Goal: Contribute content: Contribute content

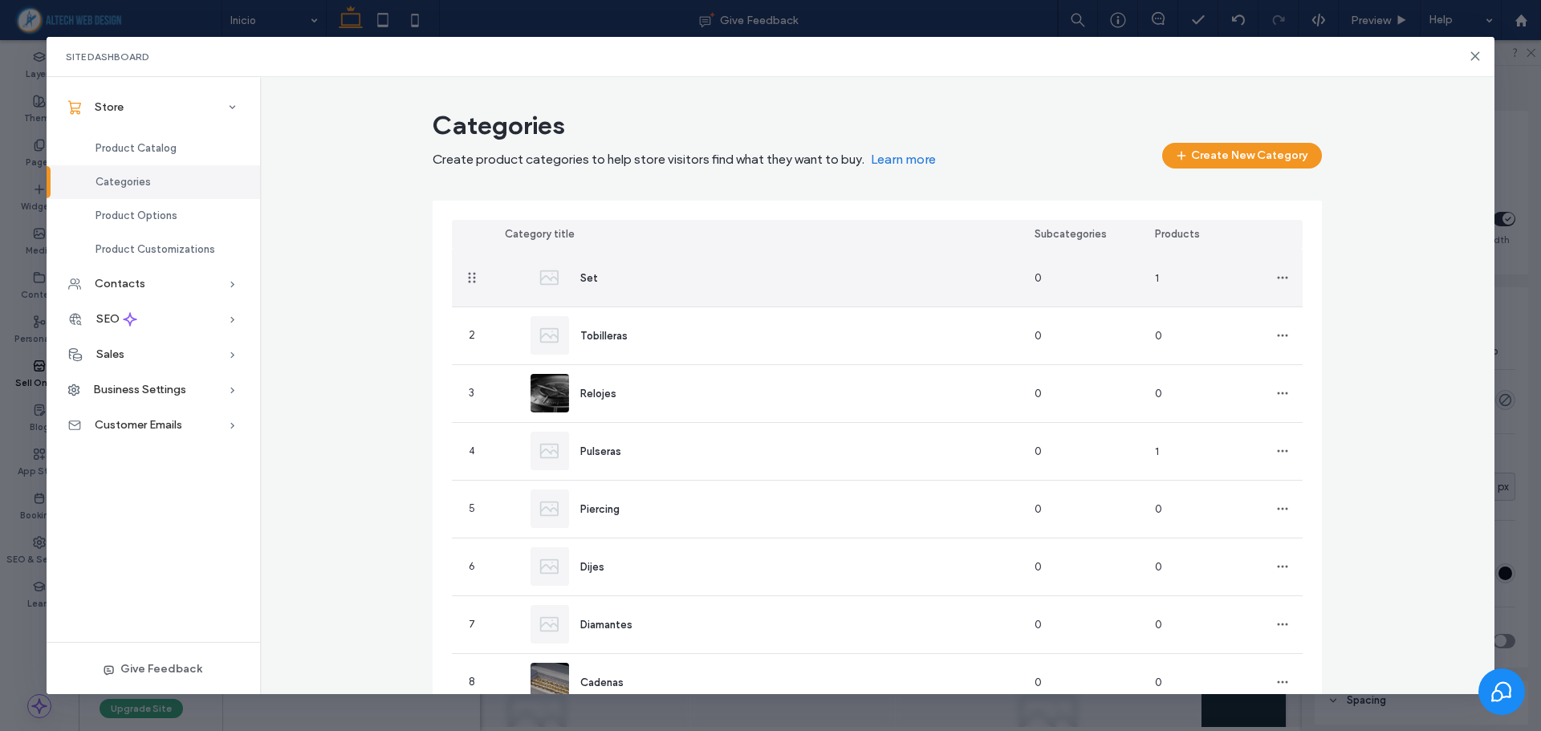
click at [839, 275] on div "Set" at bounding box center [757, 278] width 530 height 57
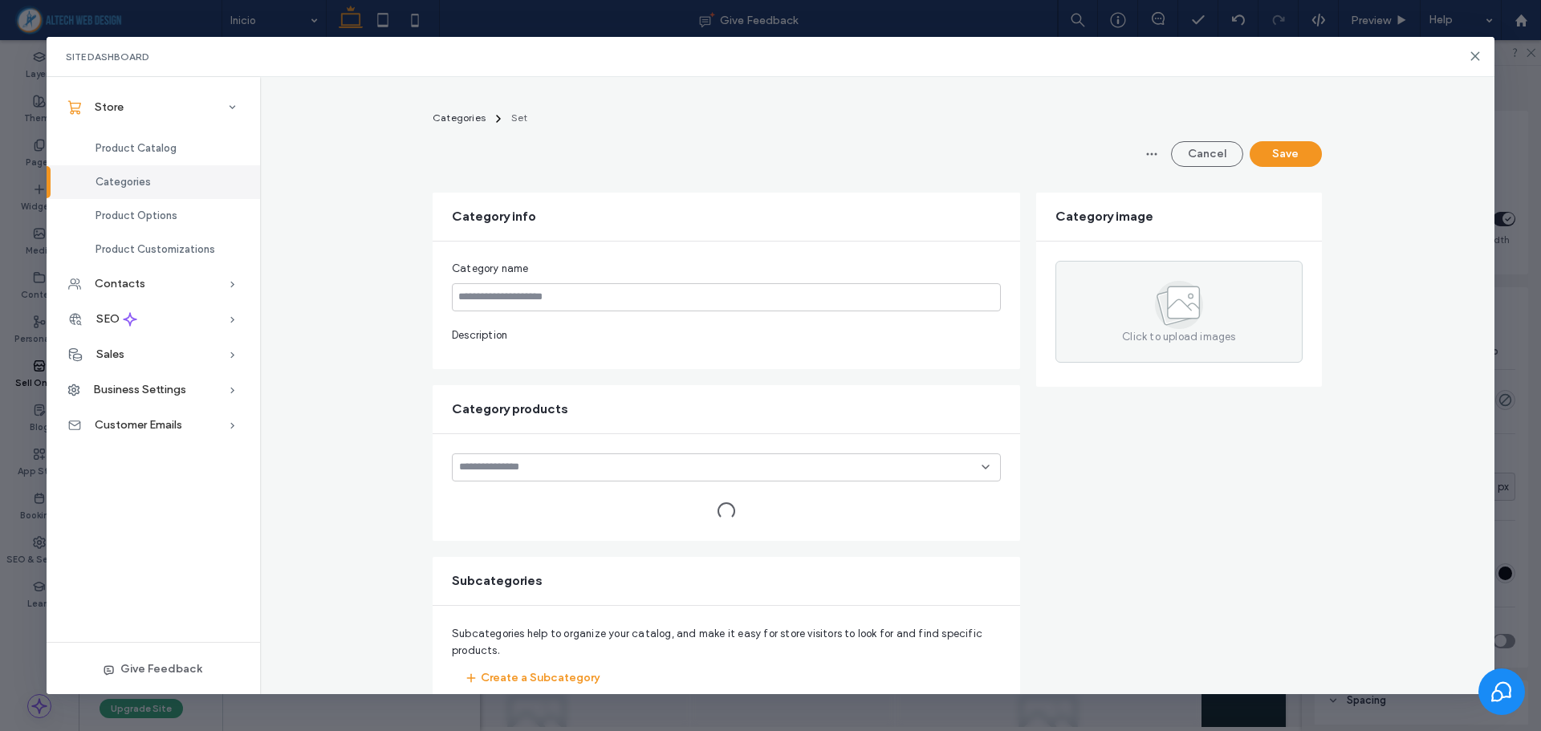
type input "***"
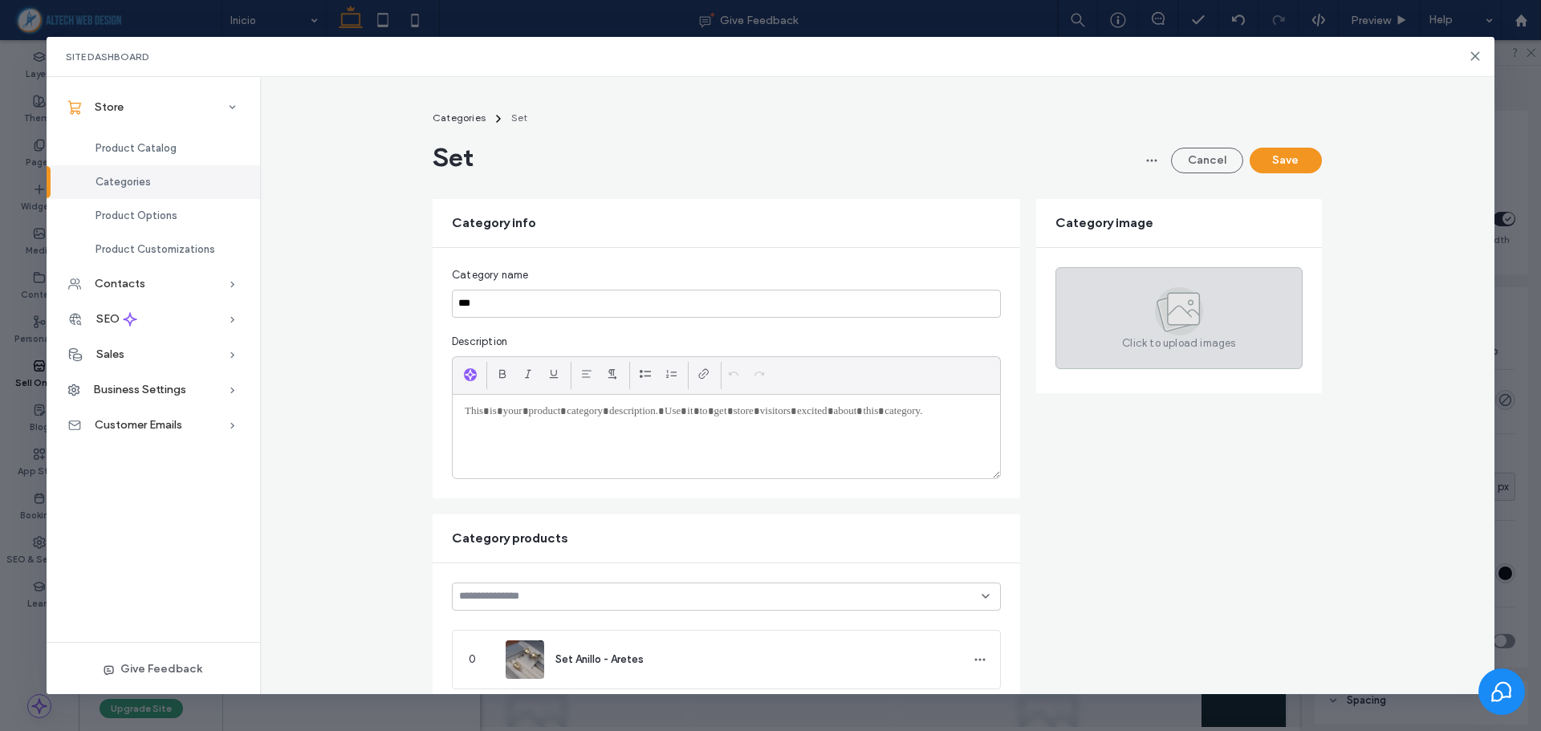
click at [1160, 285] on div "Click to upload images" at bounding box center [1178, 318] width 247 height 102
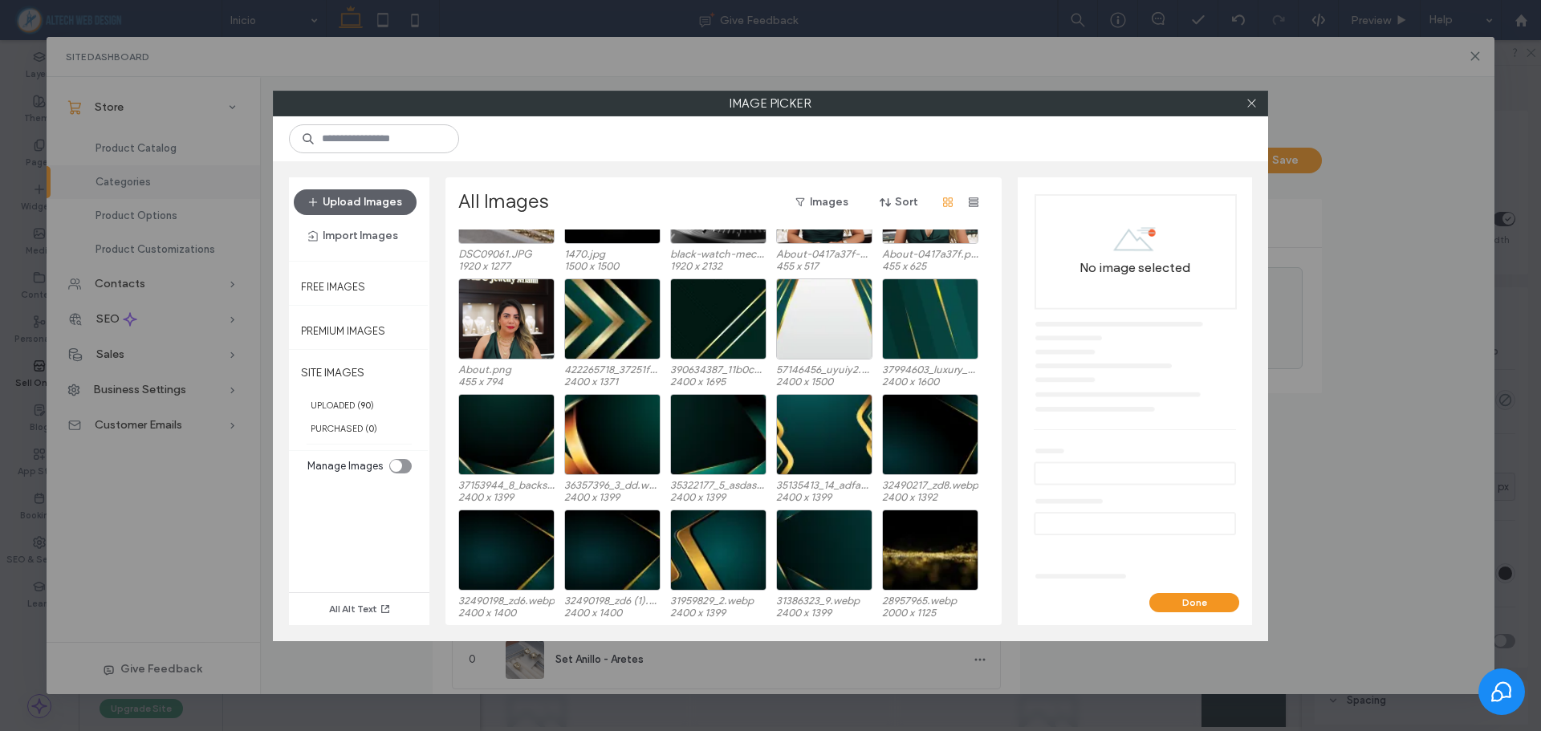
scroll to position [114, 0]
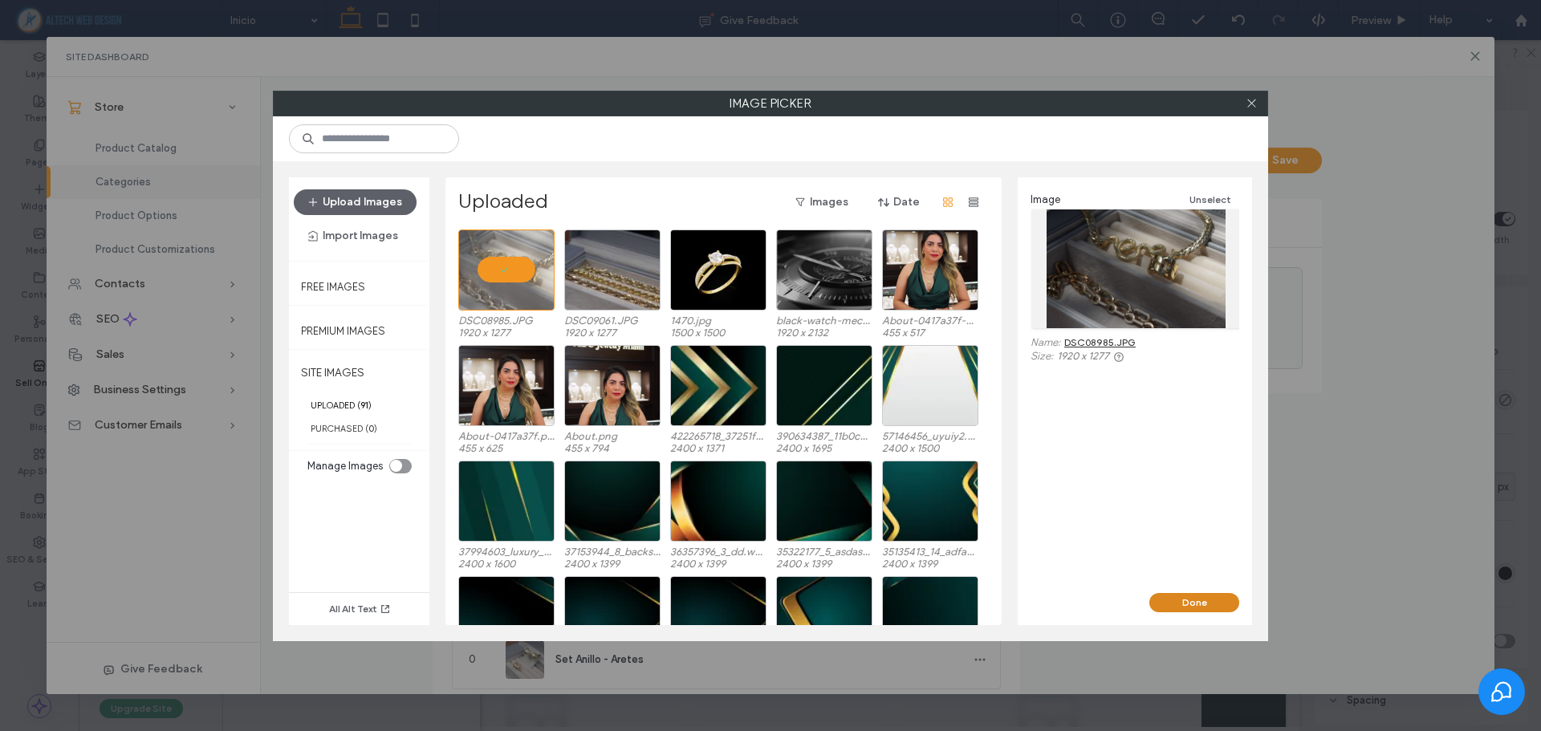
click at [1194, 595] on button "Done" at bounding box center [1194, 602] width 90 height 19
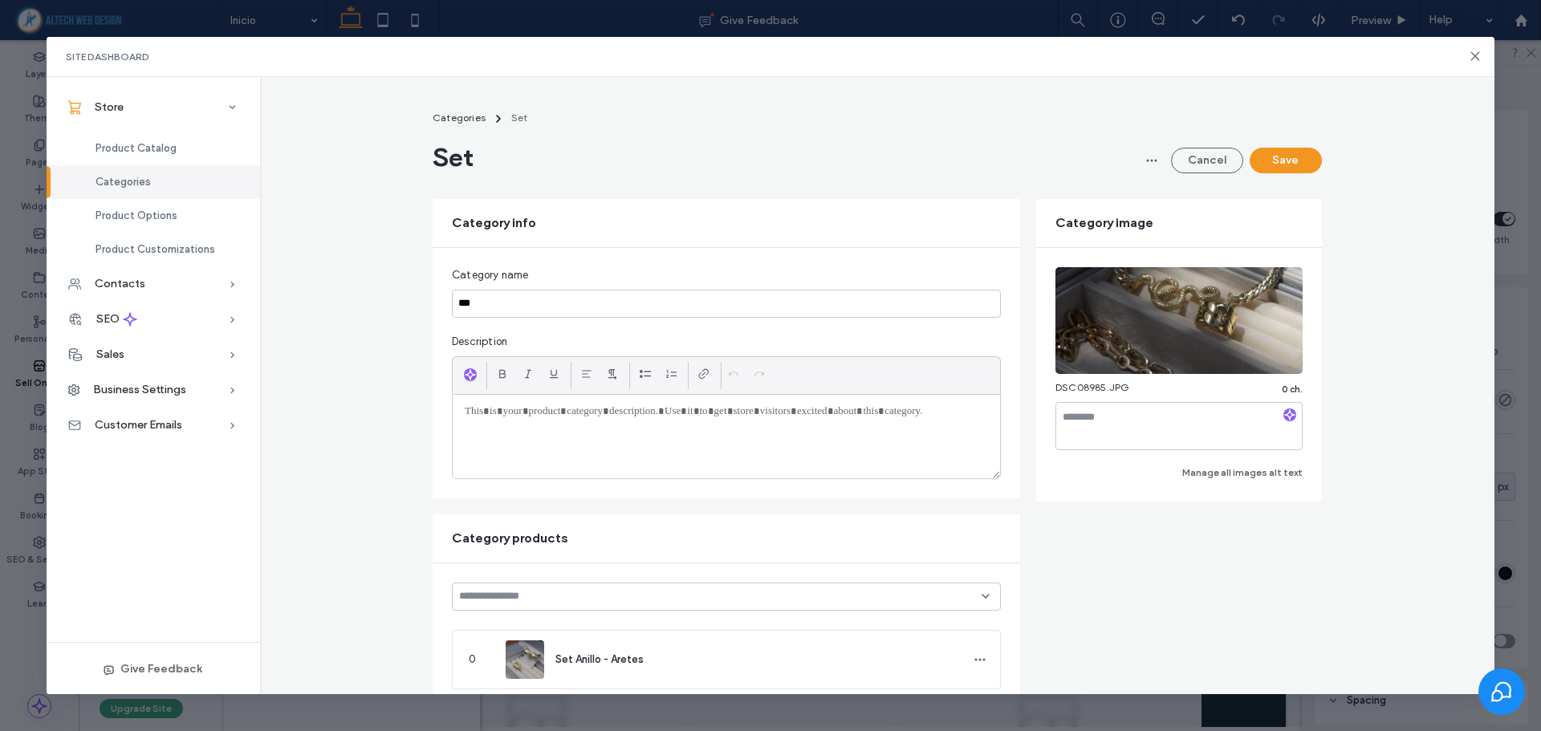
click at [1274, 169] on button "Save" at bounding box center [1285, 161] width 72 height 26
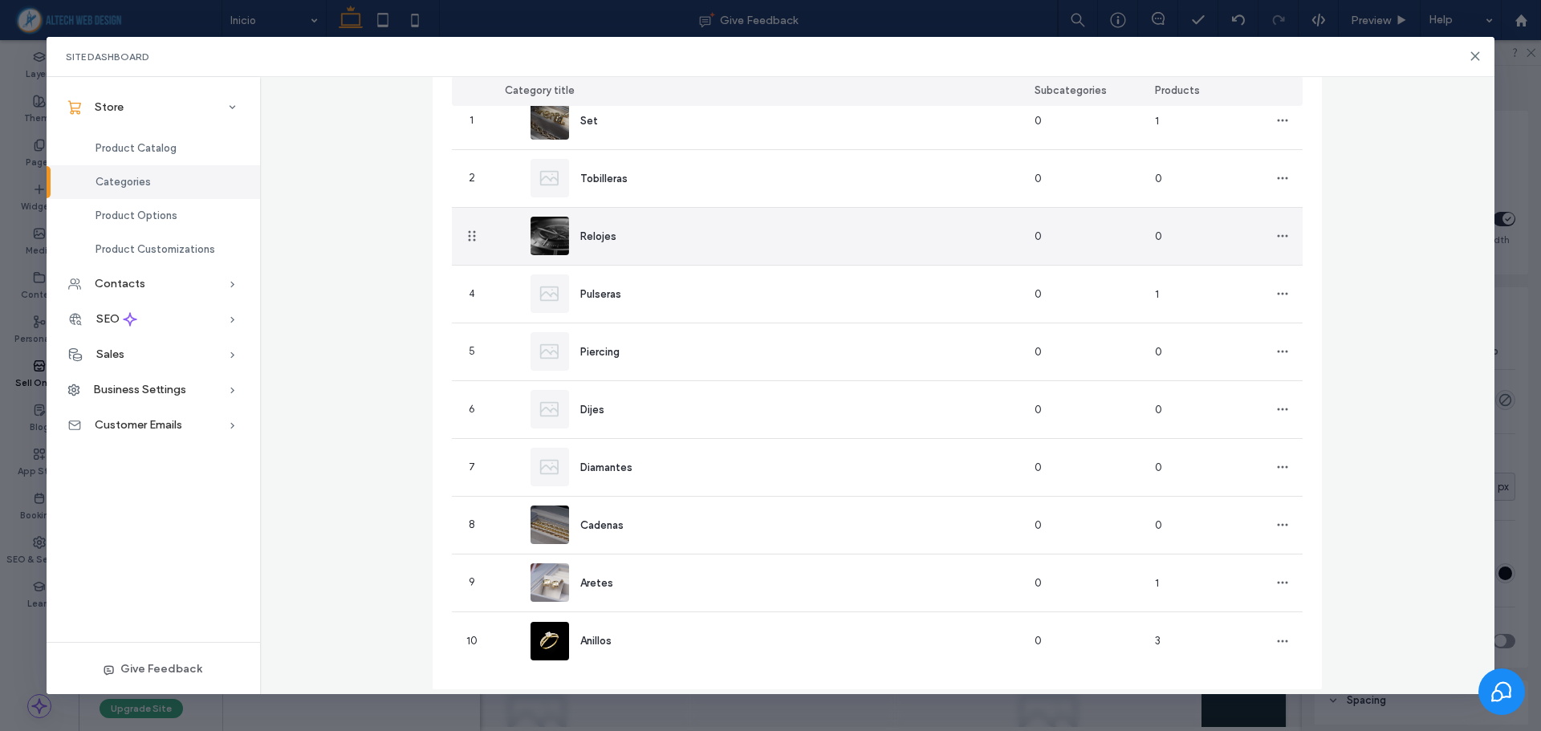
scroll to position [171, 0]
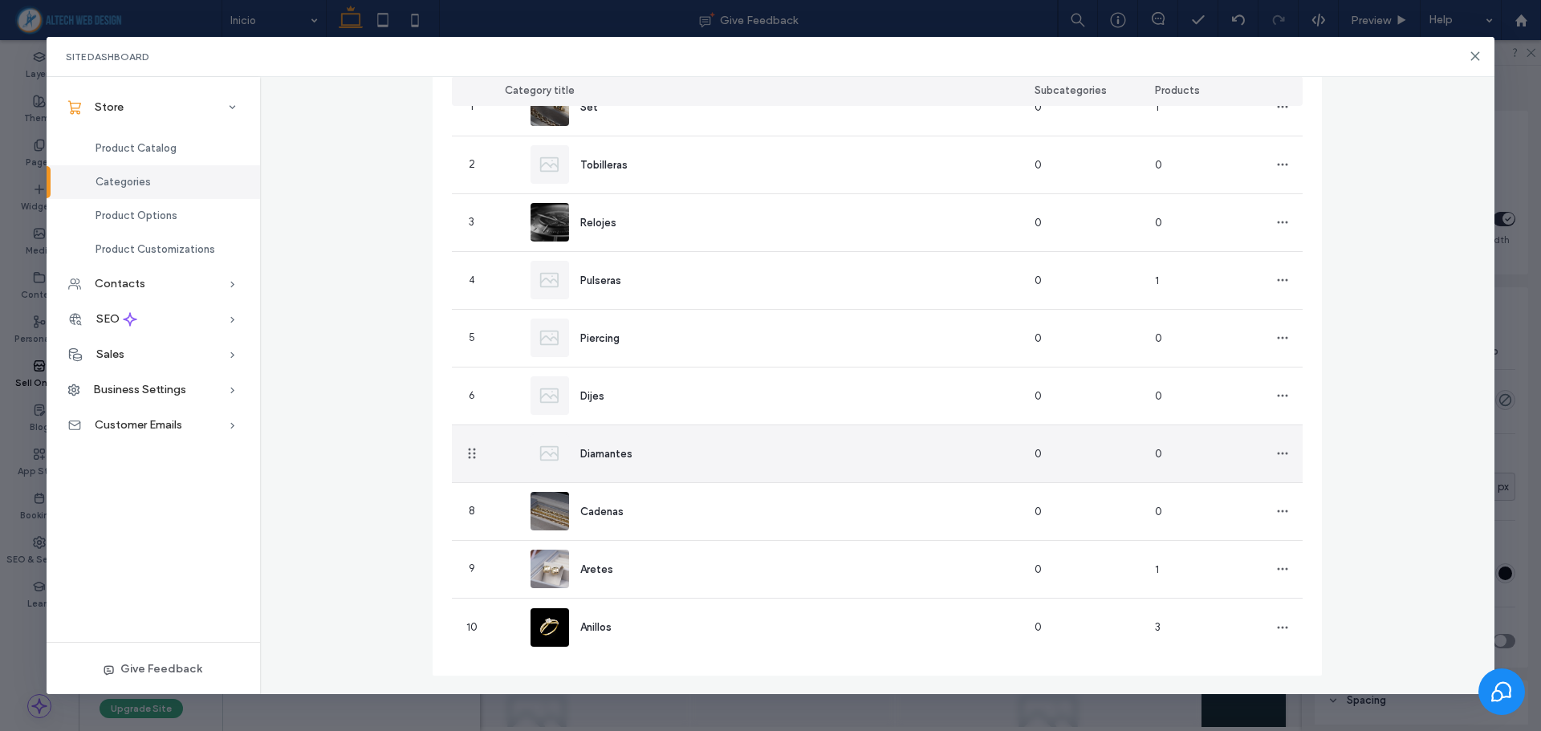
click at [810, 436] on div "Diamantes" at bounding box center [757, 453] width 530 height 57
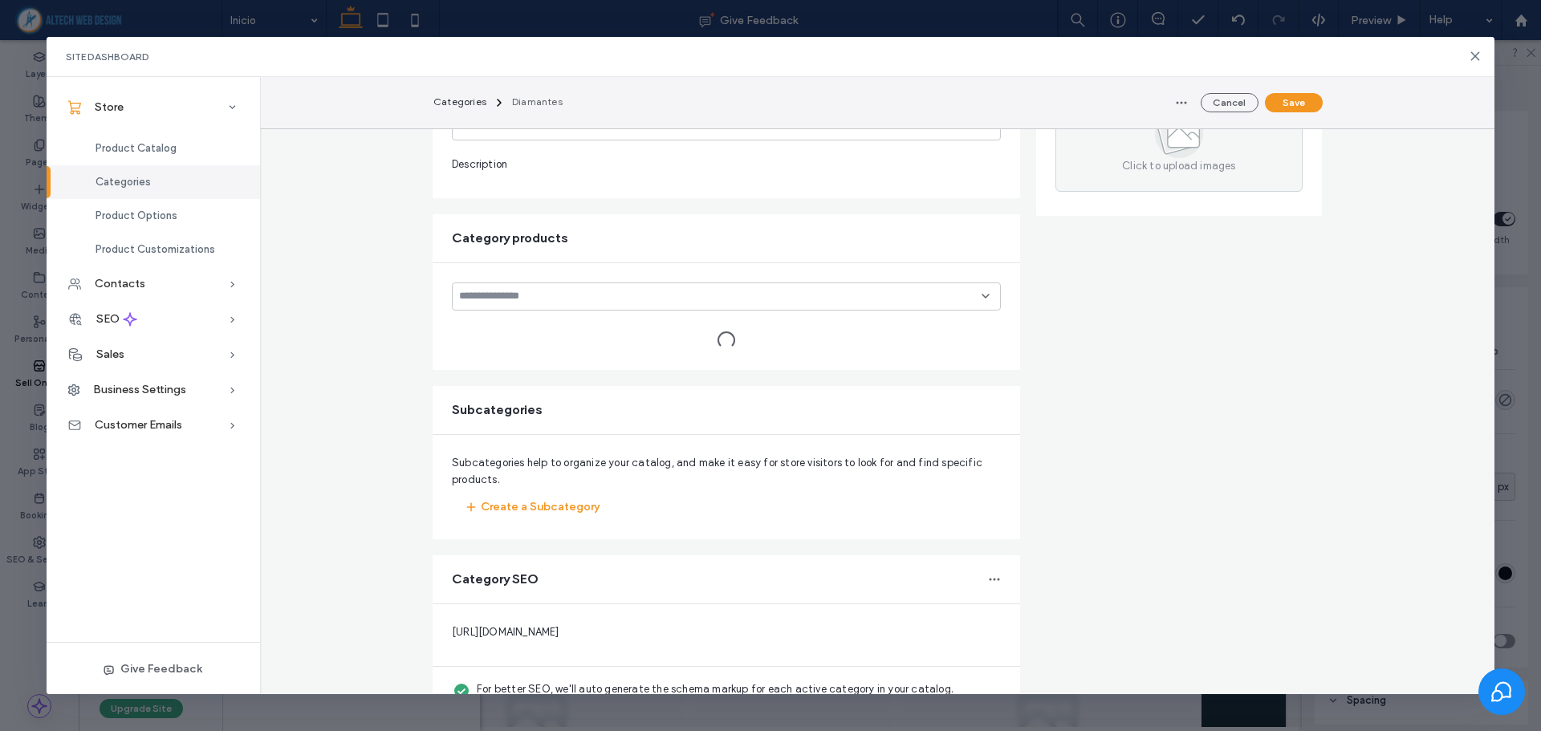
type input "*********"
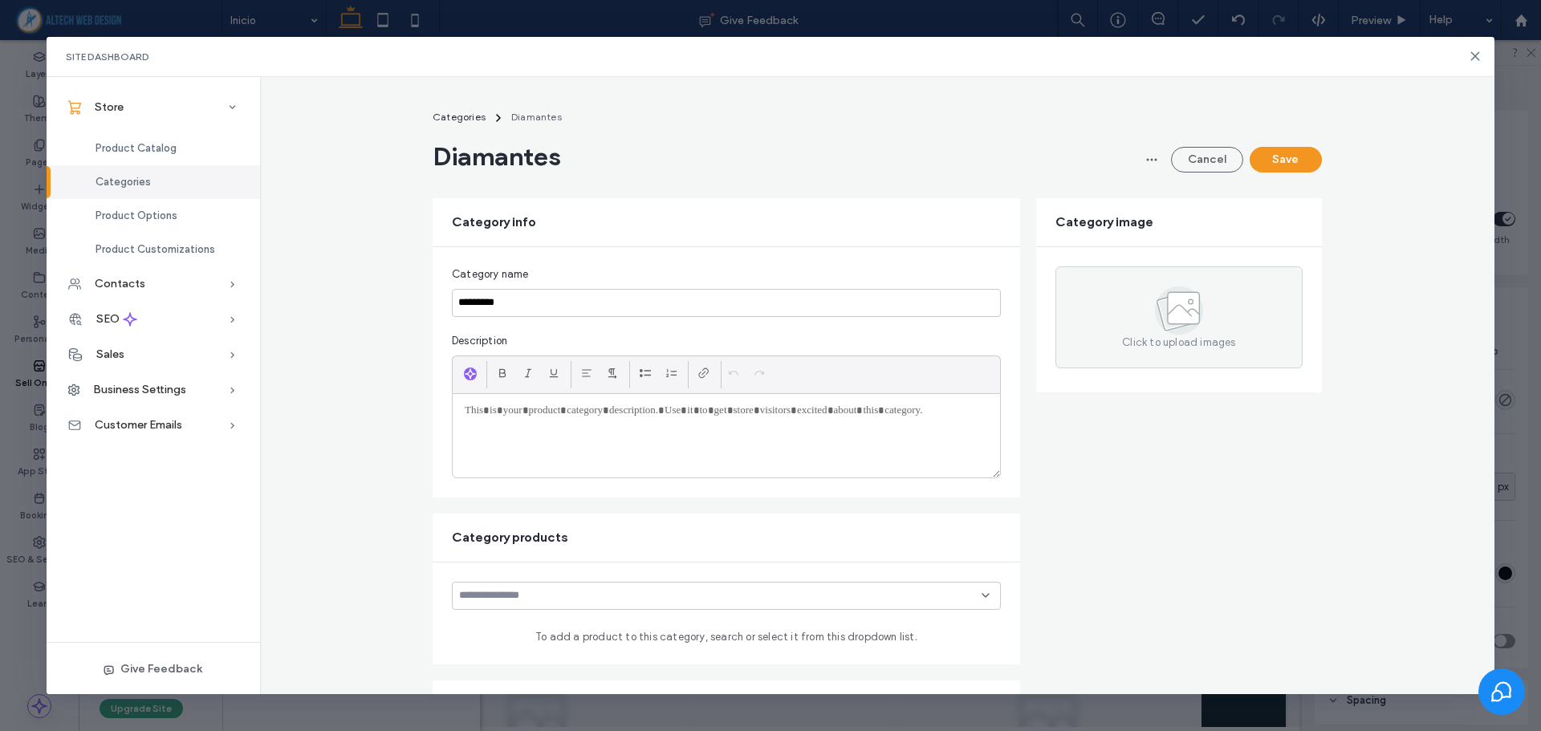
scroll to position [0, 0]
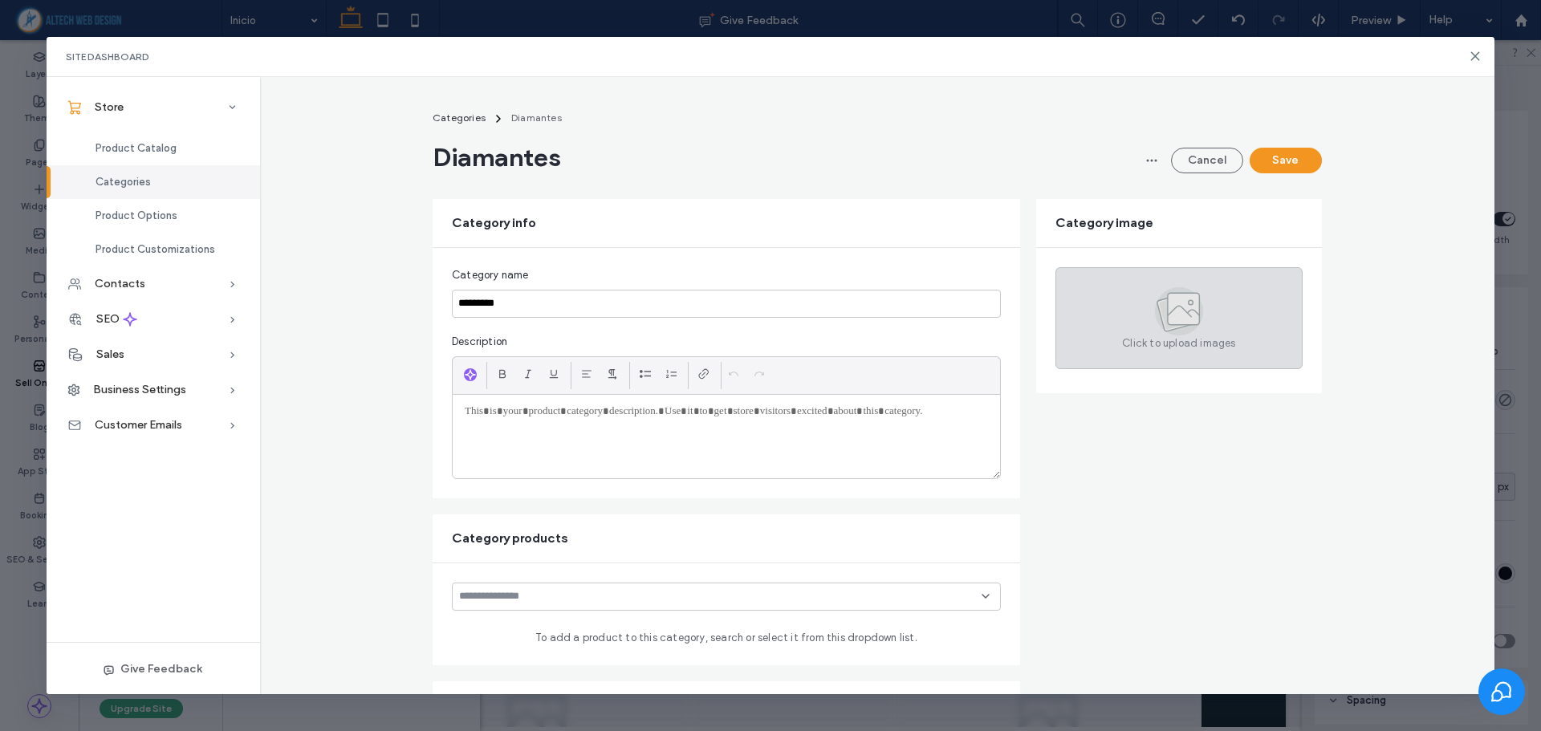
click at [1131, 314] on div "Click to upload images" at bounding box center [1178, 318] width 247 height 102
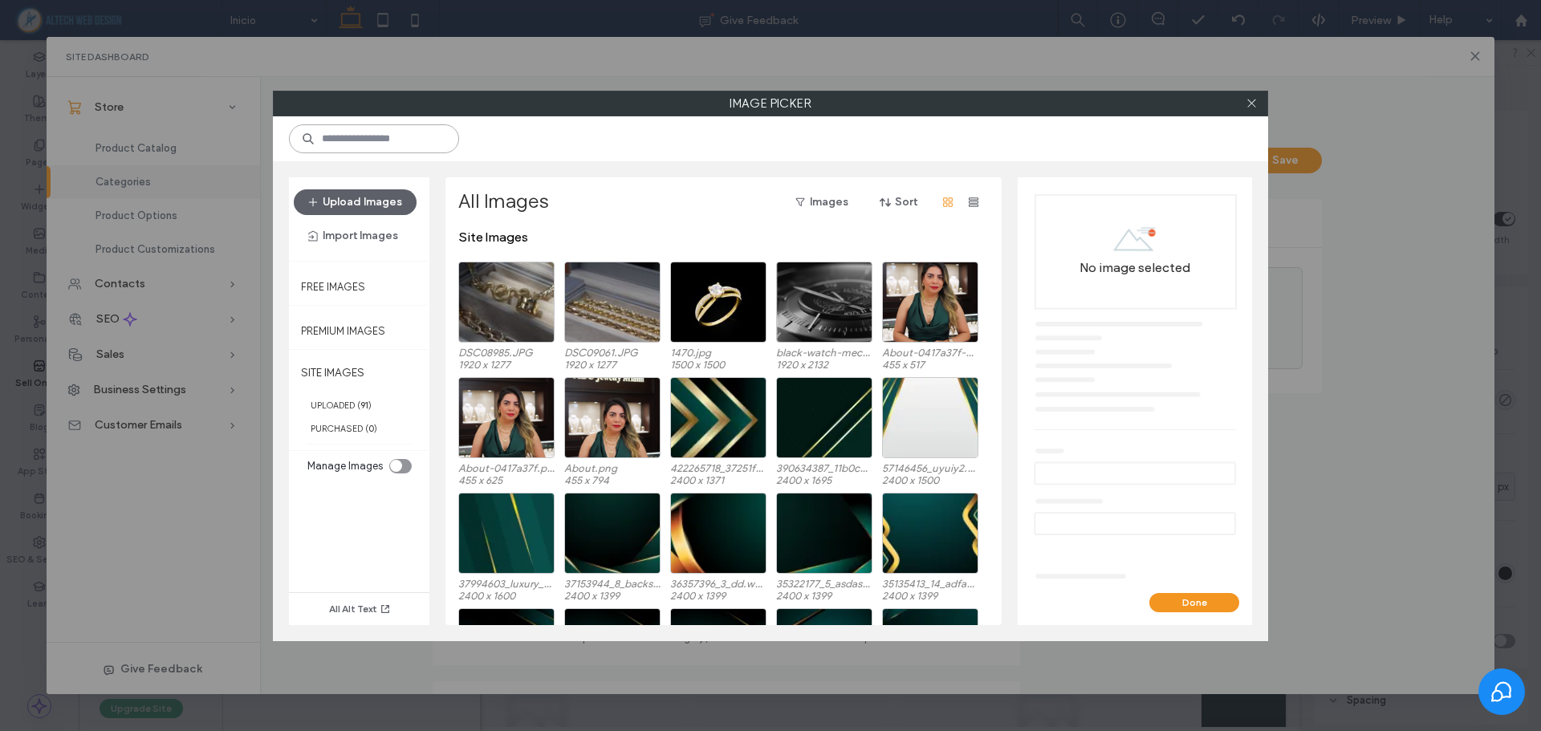
click at [398, 128] on input at bounding box center [374, 138] width 170 height 29
type input "*******"
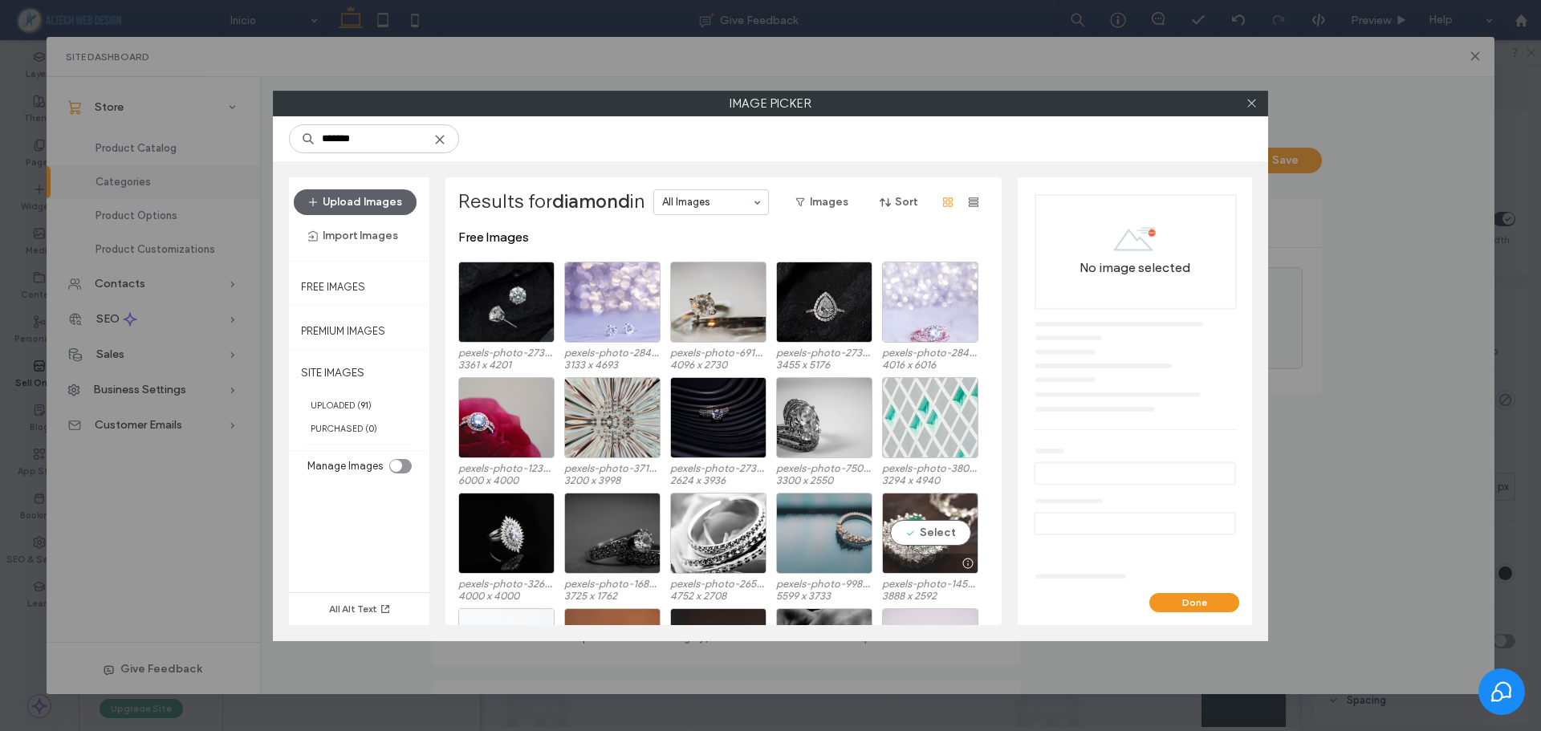
click at [943, 538] on div "Select" at bounding box center [930, 533] width 96 height 81
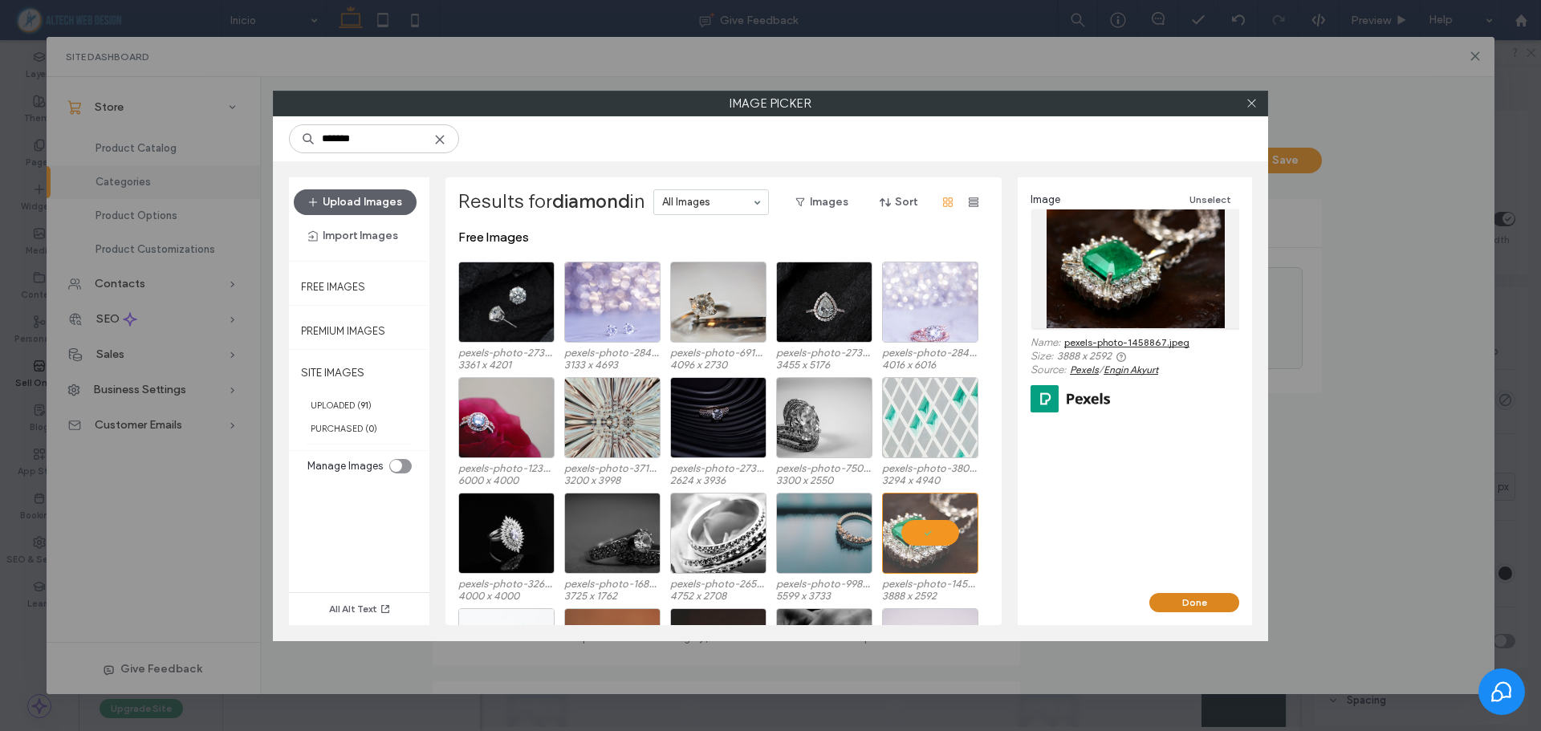
click at [1182, 610] on button "Done" at bounding box center [1194, 602] width 90 height 19
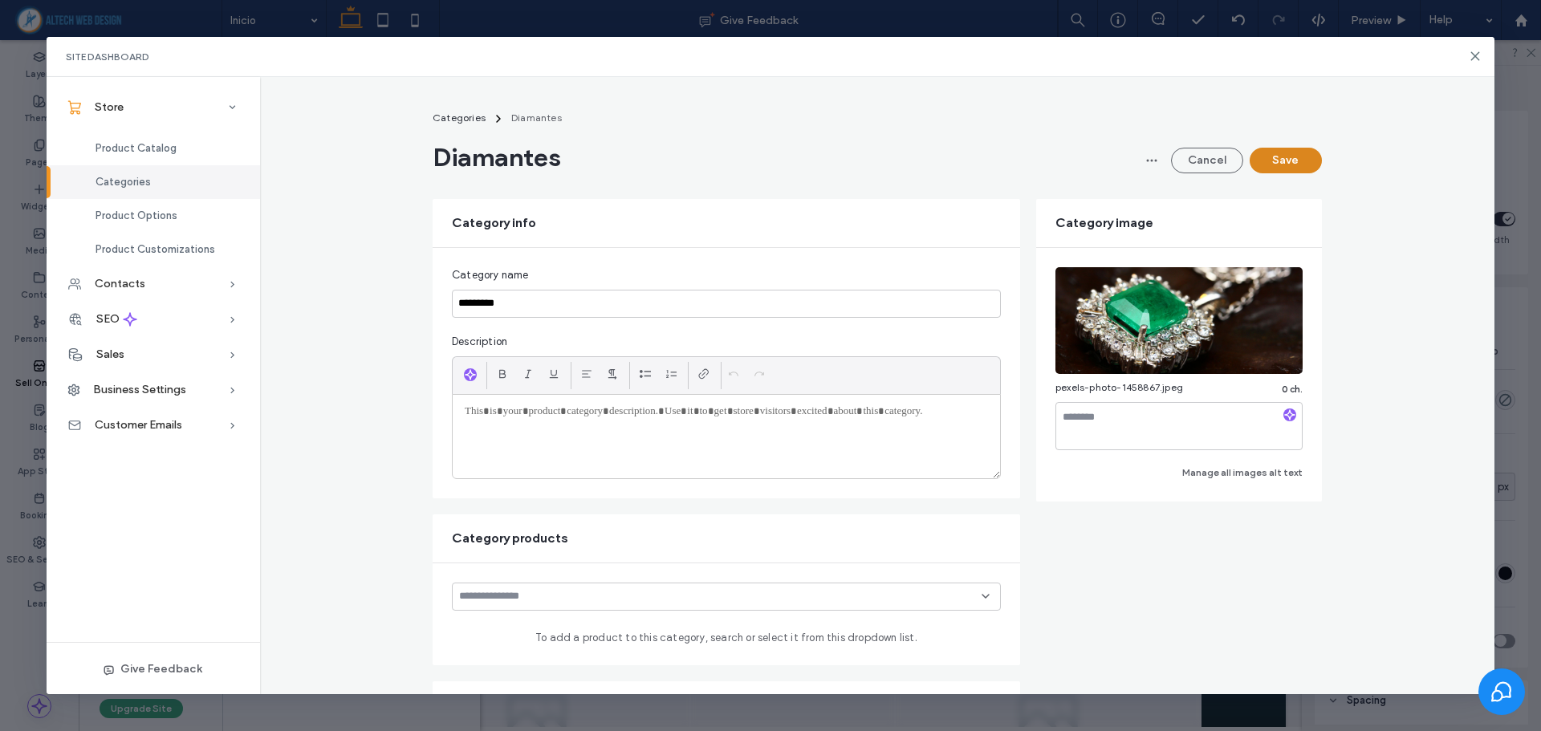
click at [1290, 160] on button "Save" at bounding box center [1285, 161] width 72 height 26
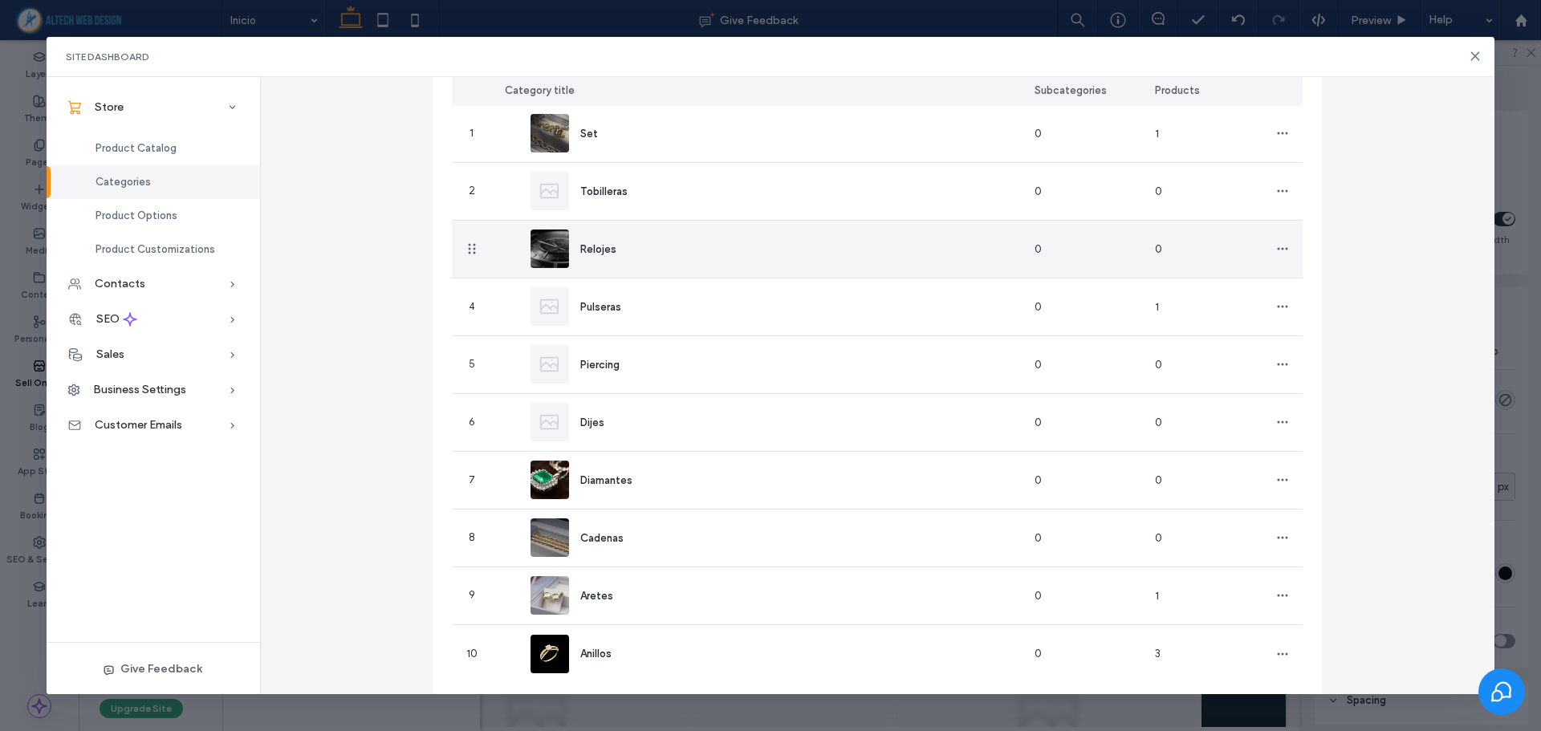
scroll to position [160, 0]
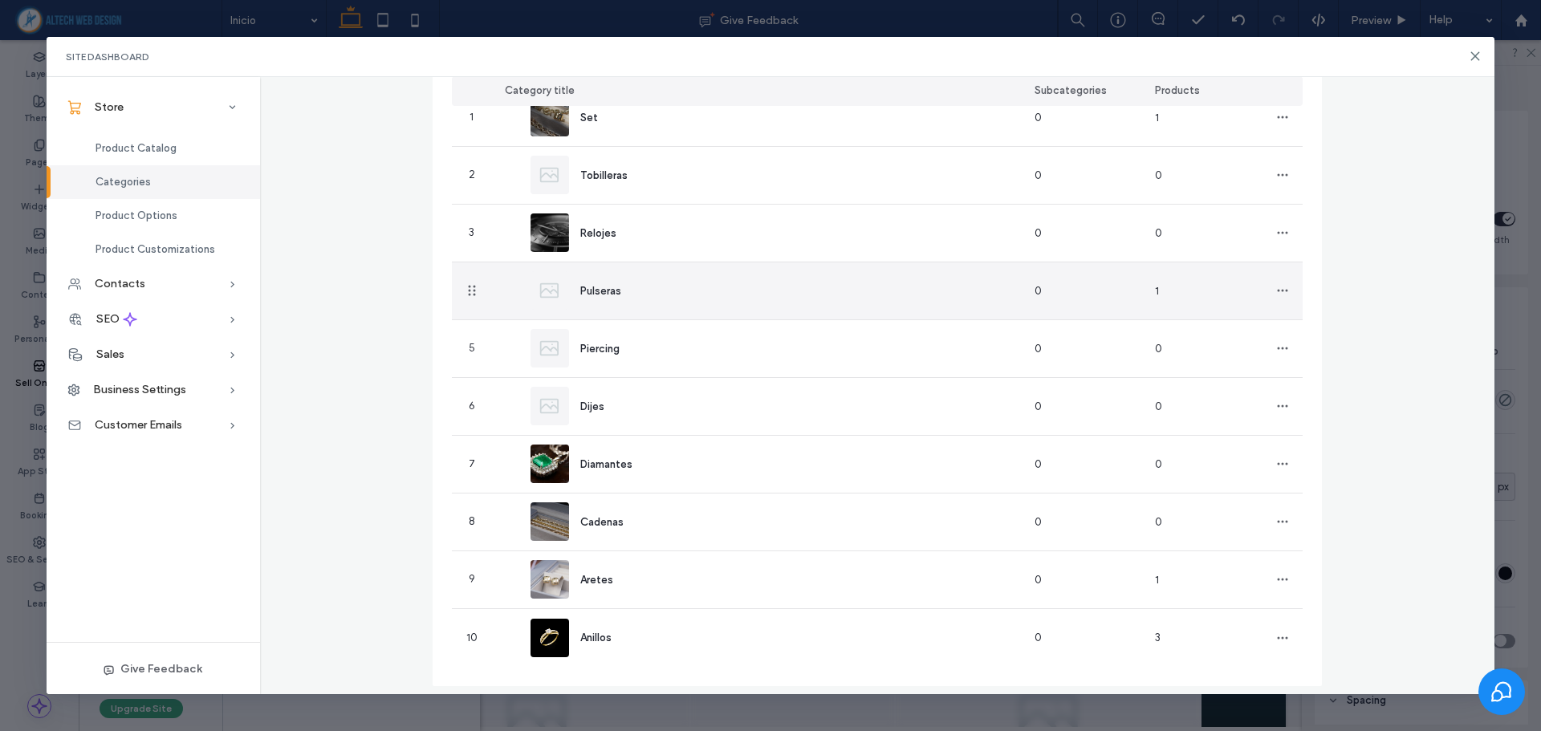
click at [795, 307] on div "Pulseras" at bounding box center [757, 290] width 530 height 57
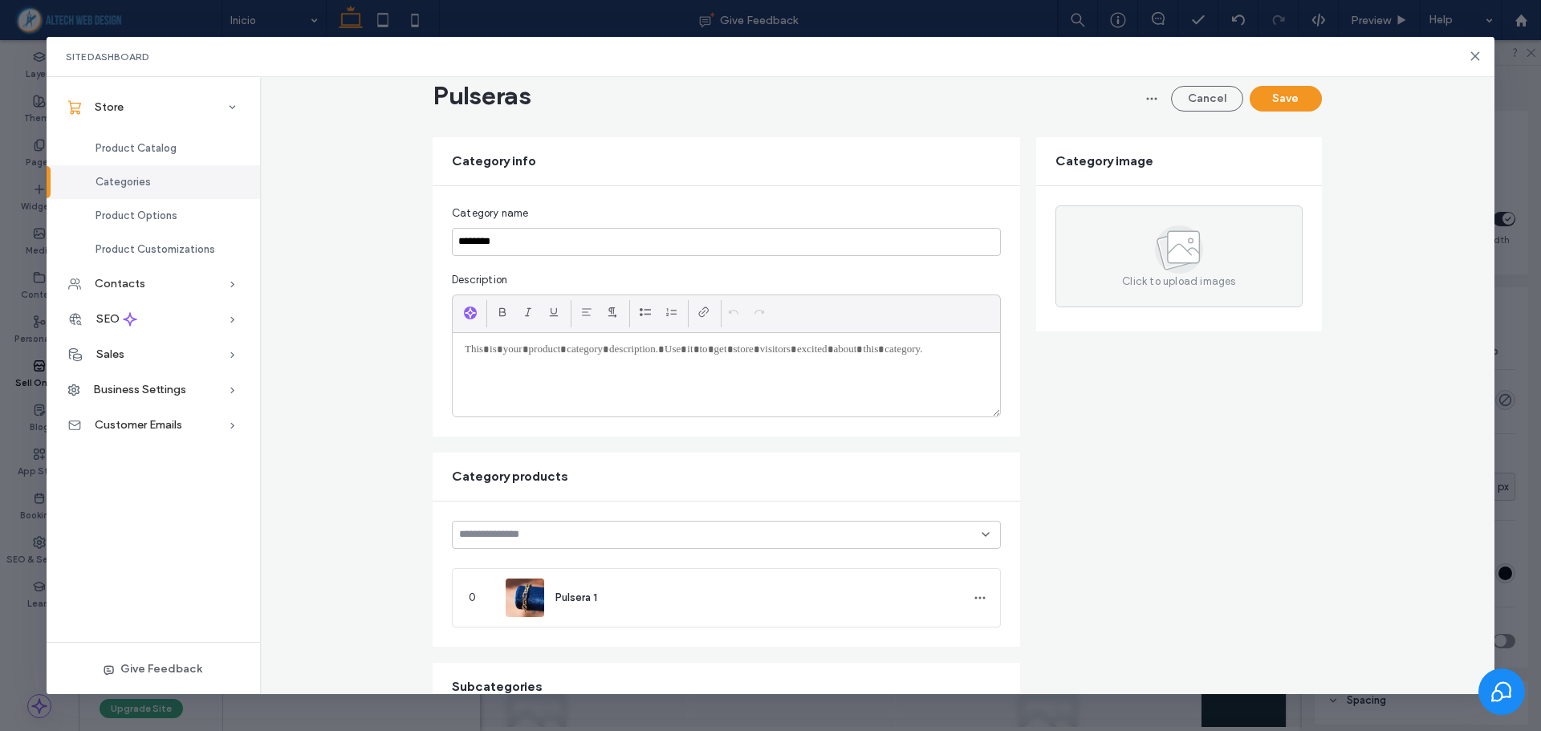
scroll to position [0, 0]
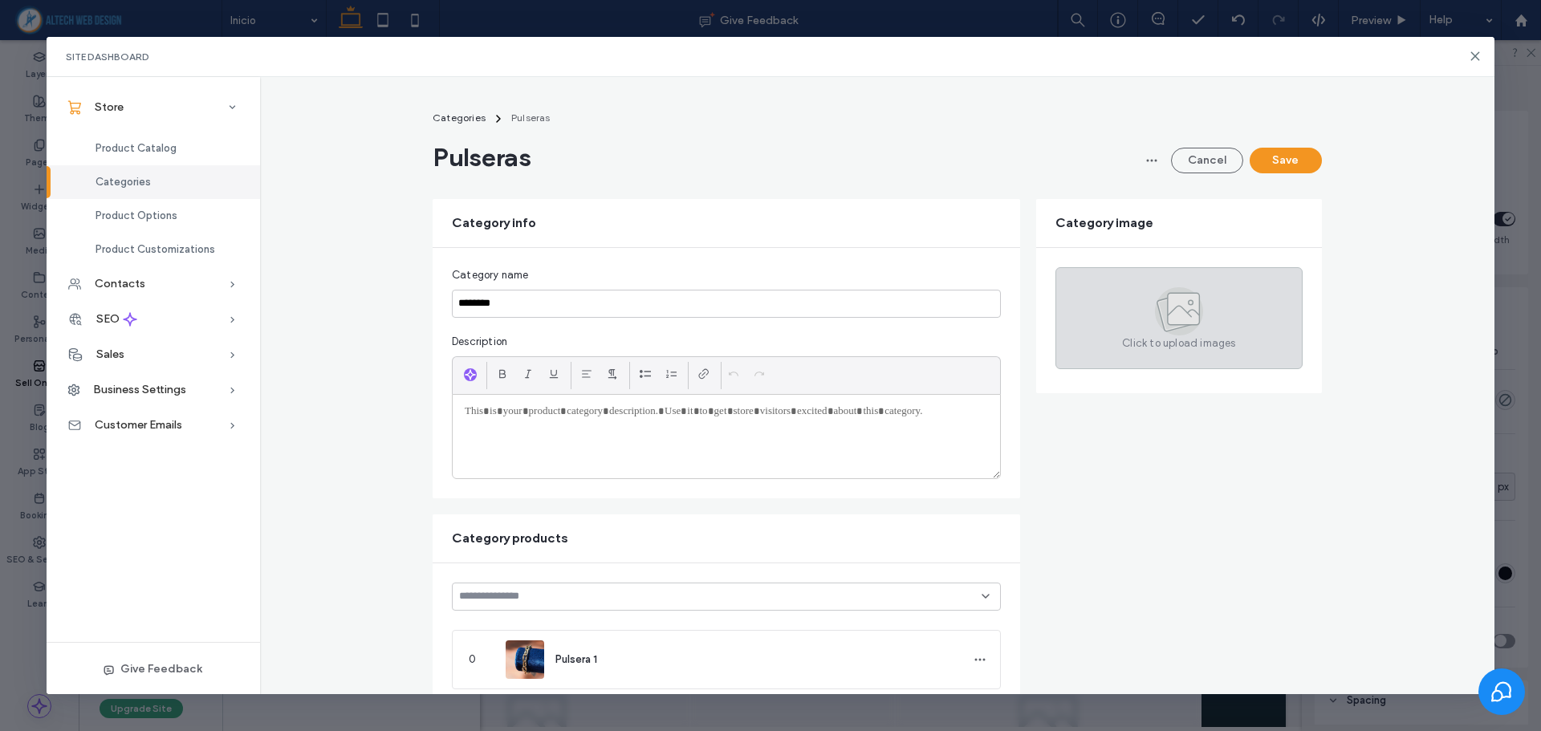
click at [1141, 336] on span "Click to upload images" at bounding box center [1178, 343] width 113 height 16
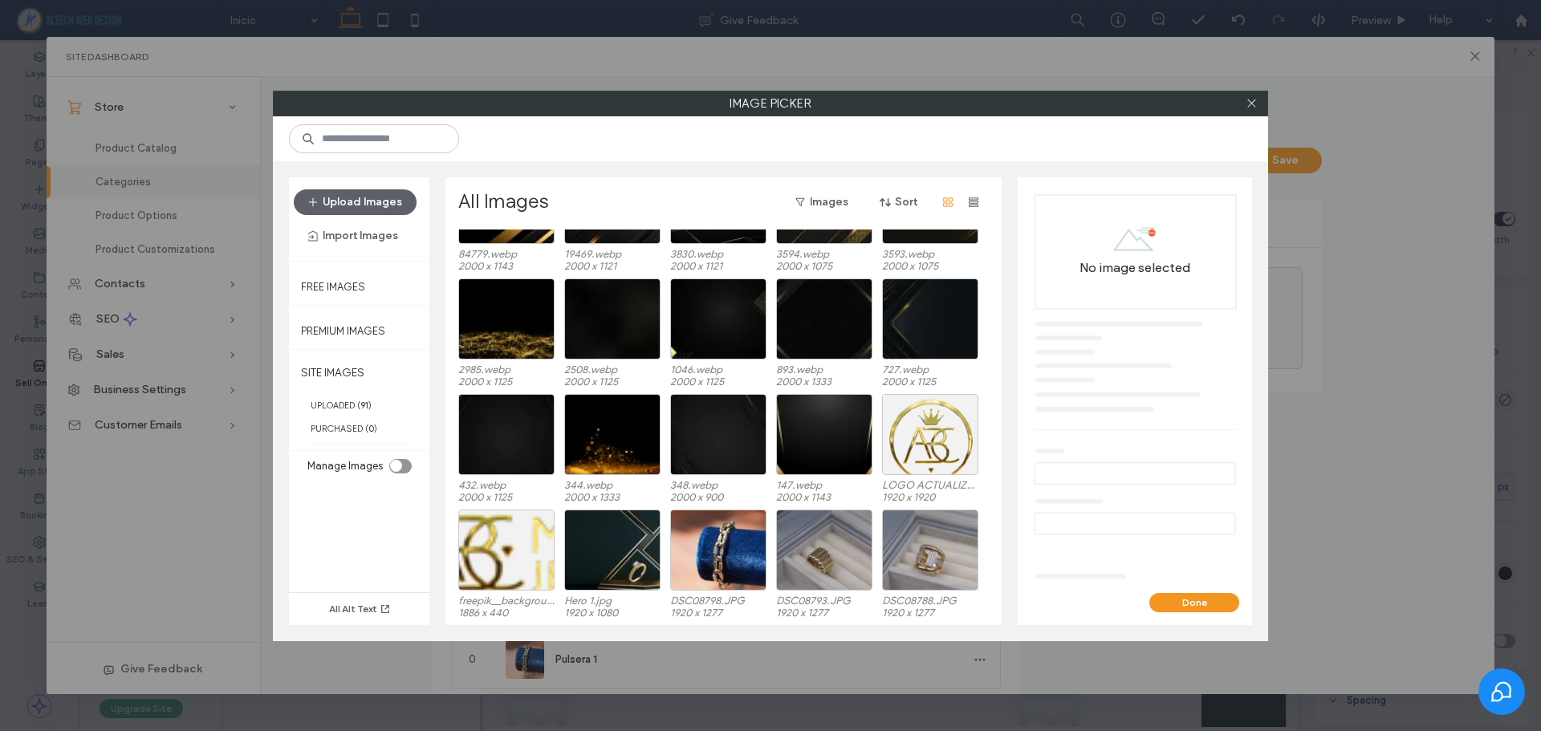
scroll to position [692, 0]
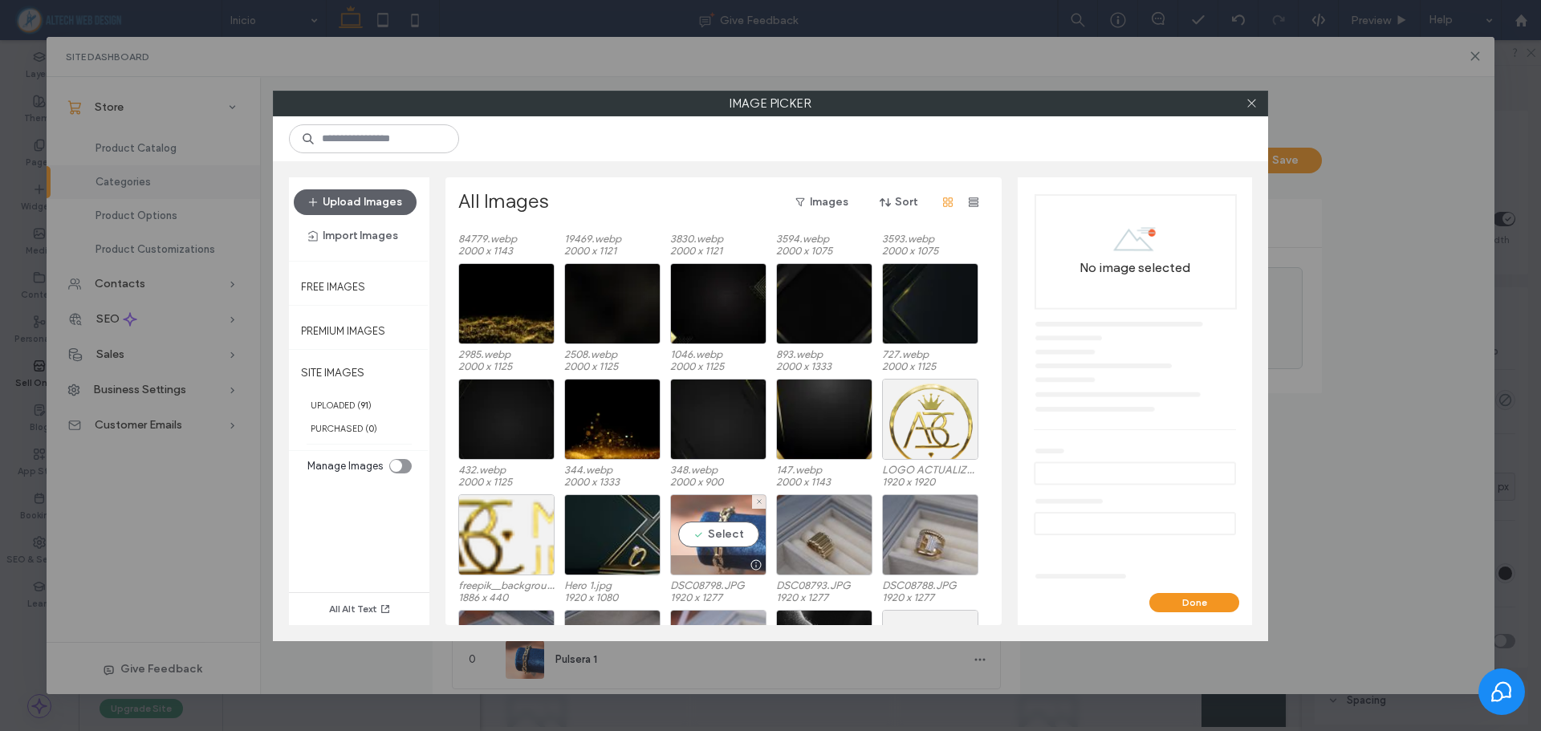
click at [717, 547] on div "Select" at bounding box center [718, 534] width 96 height 81
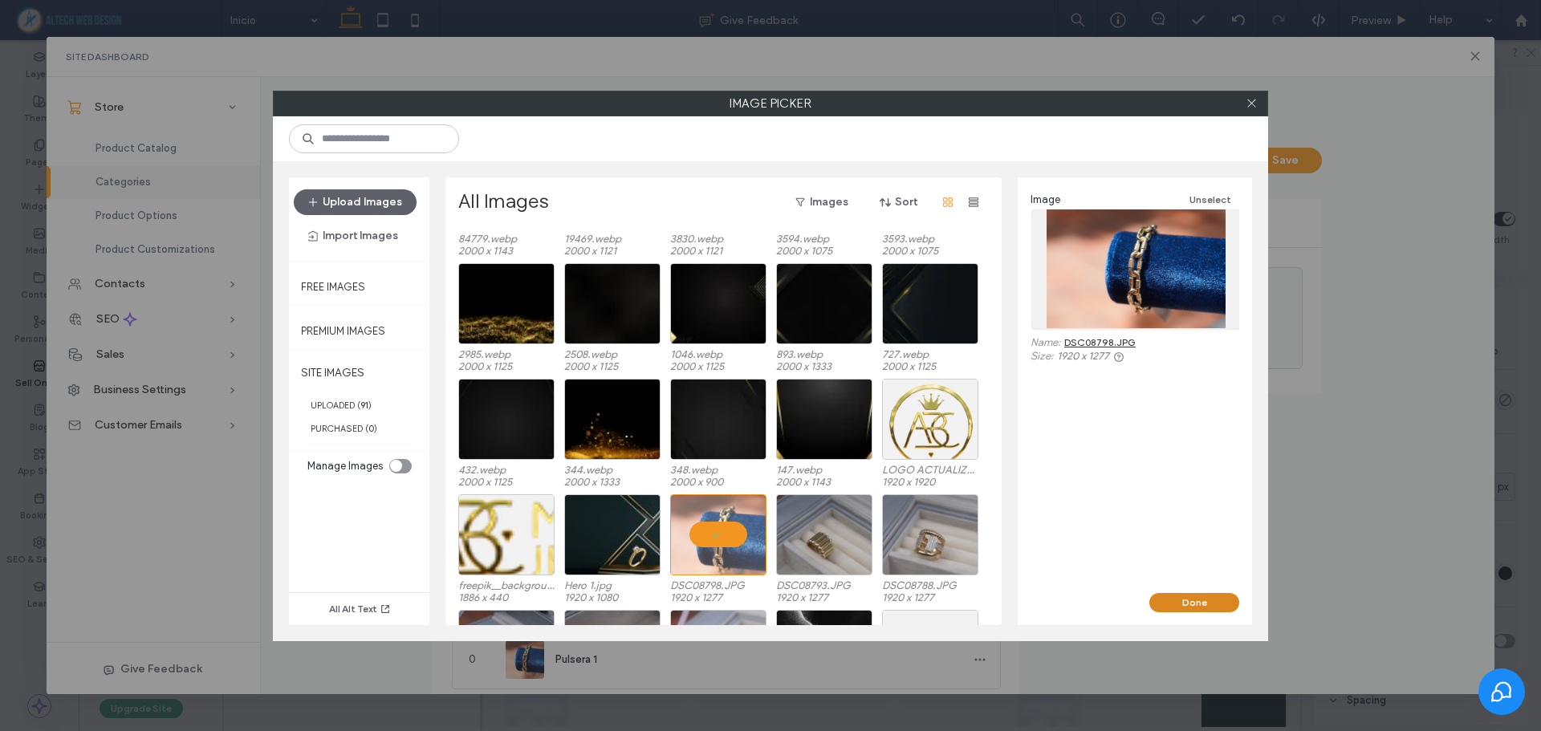
click at [1176, 603] on button "Done" at bounding box center [1194, 602] width 90 height 19
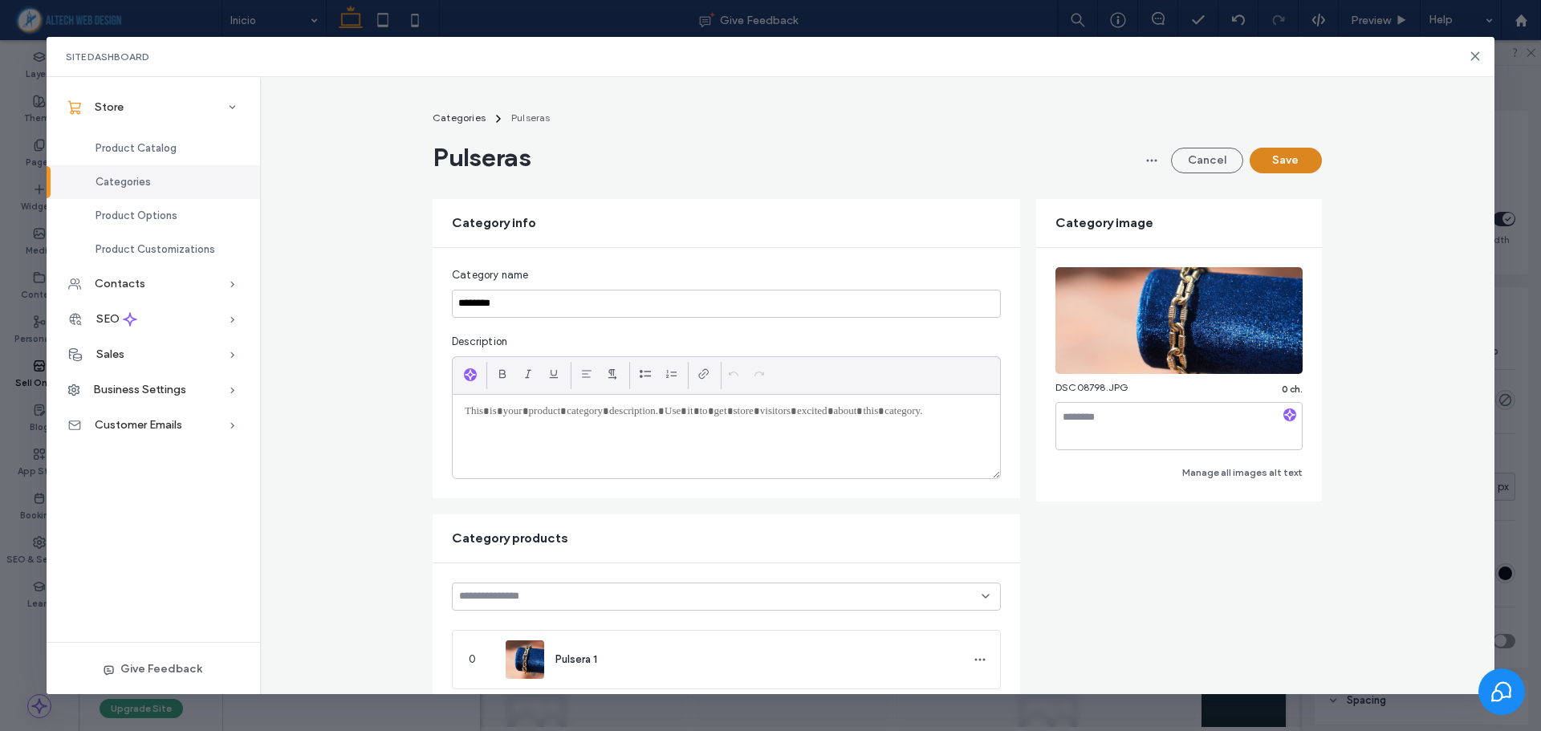
click at [1300, 152] on button "Save" at bounding box center [1285, 161] width 72 height 26
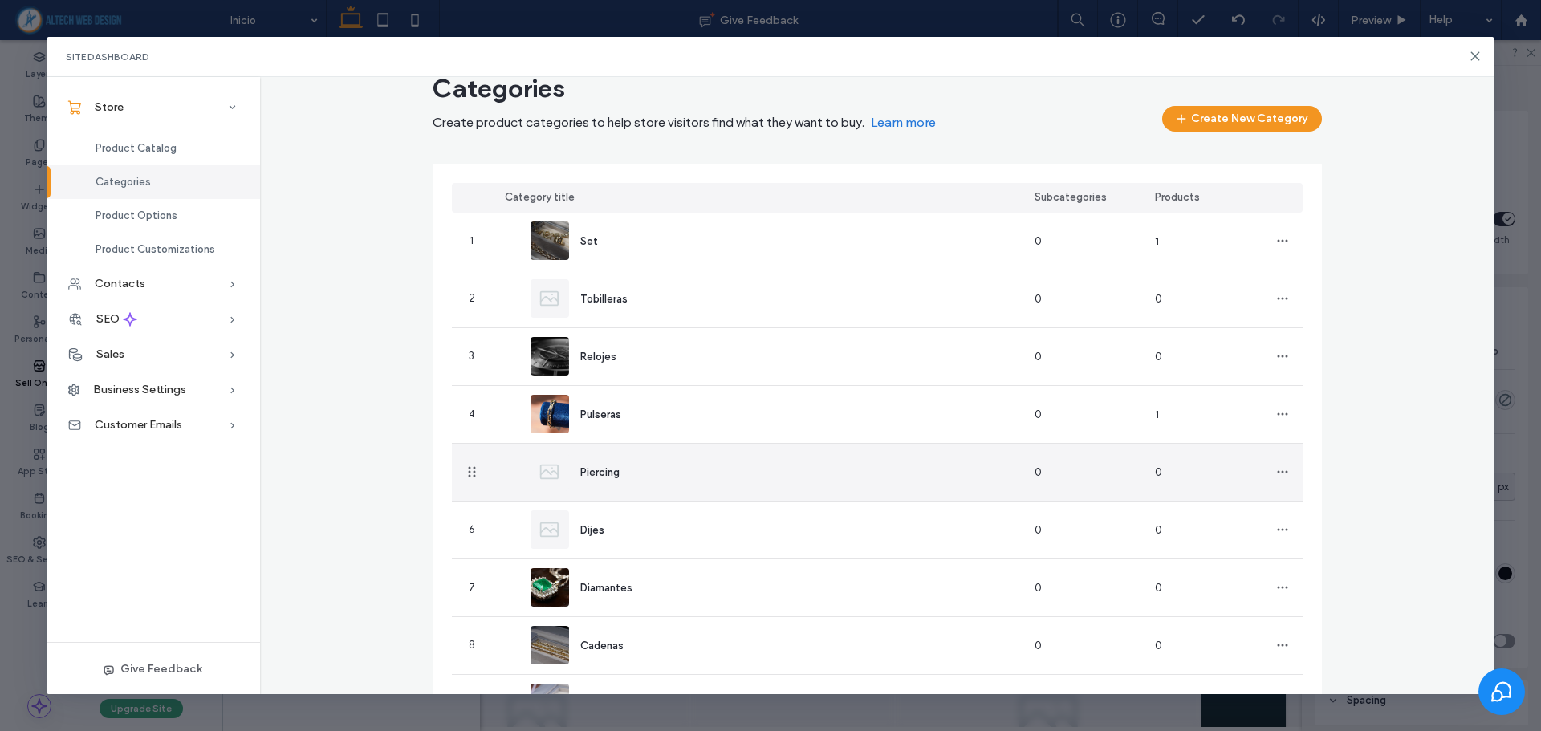
scroll to position [10, 0]
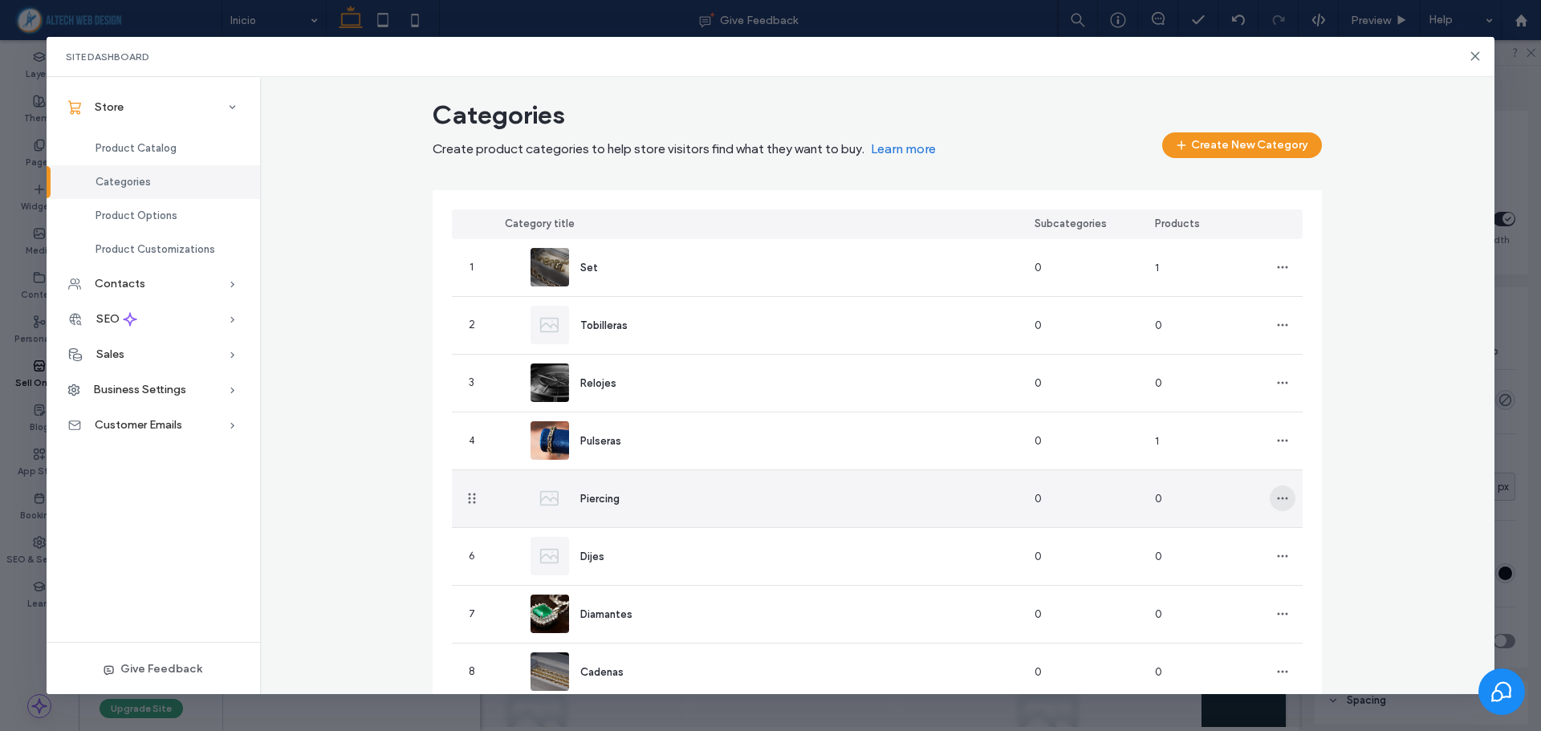
click at [1278, 502] on icon "button" at bounding box center [1282, 498] width 13 height 13
click at [1286, 533] on span at bounding box center [1286, 540] width 19 height 18
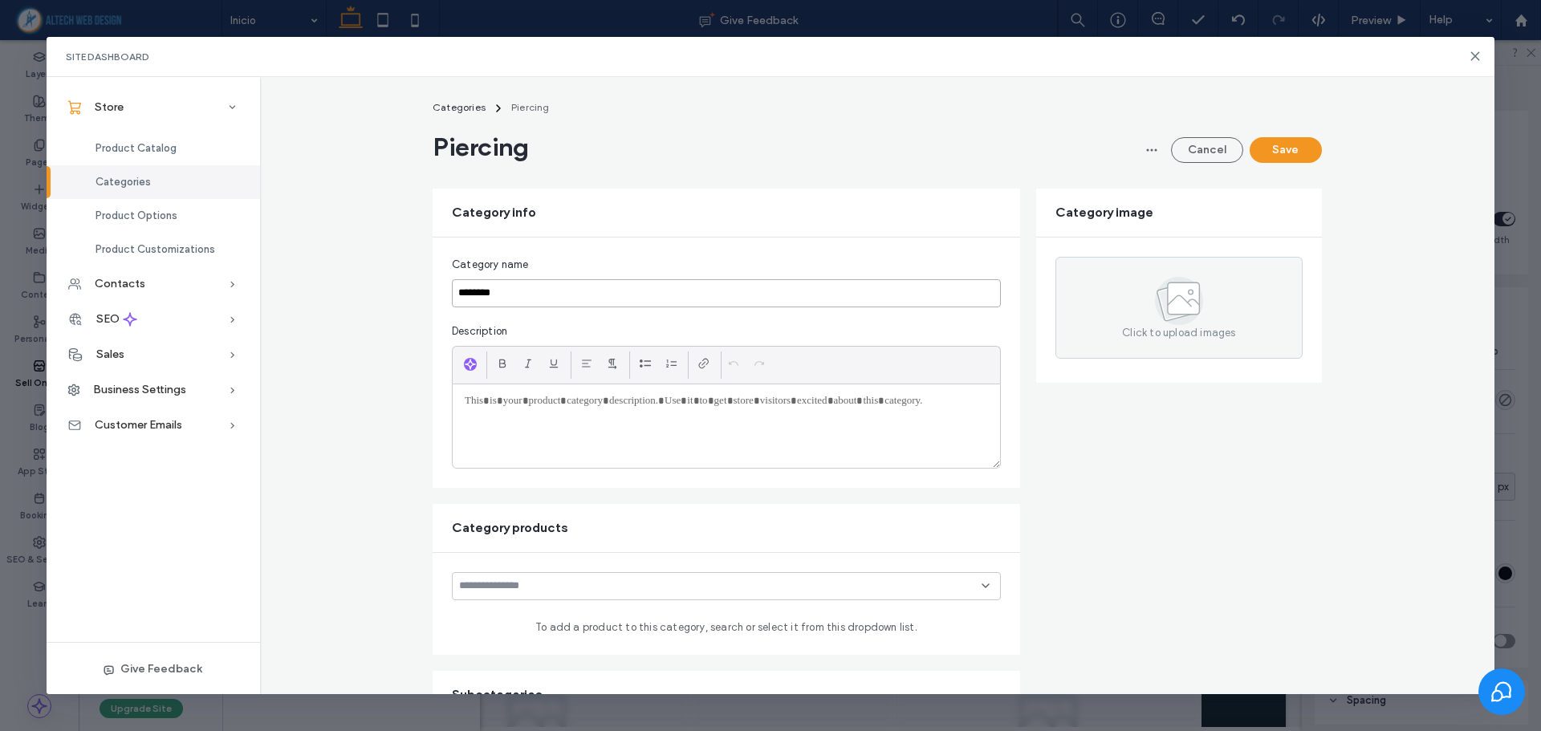
click at [530, 291] on input "********" at bounding box center [726, 293] width 549 height 28
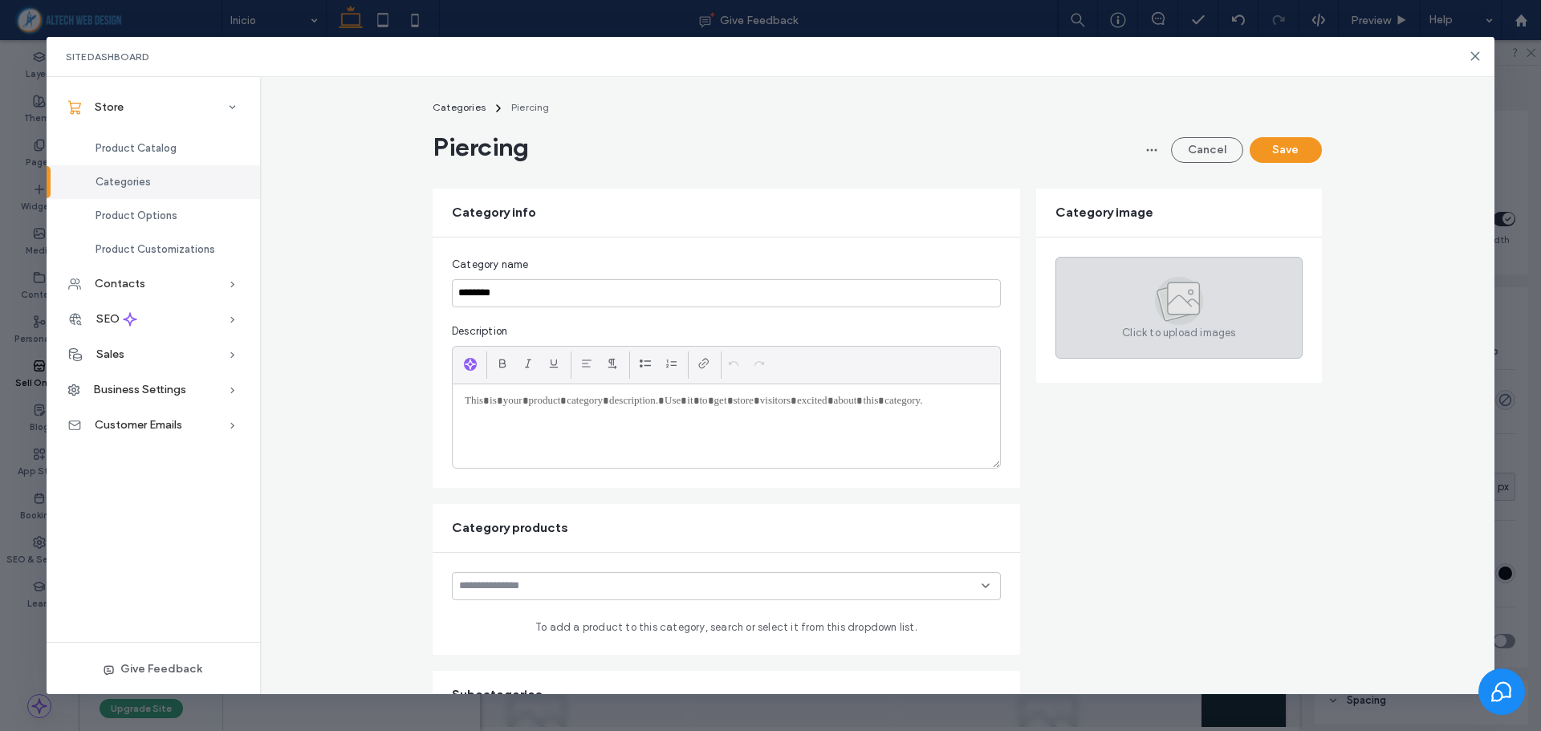
click at [1146, 319] on div "Click to upload images" at bounding box center [1178, 308] width 247 height 102
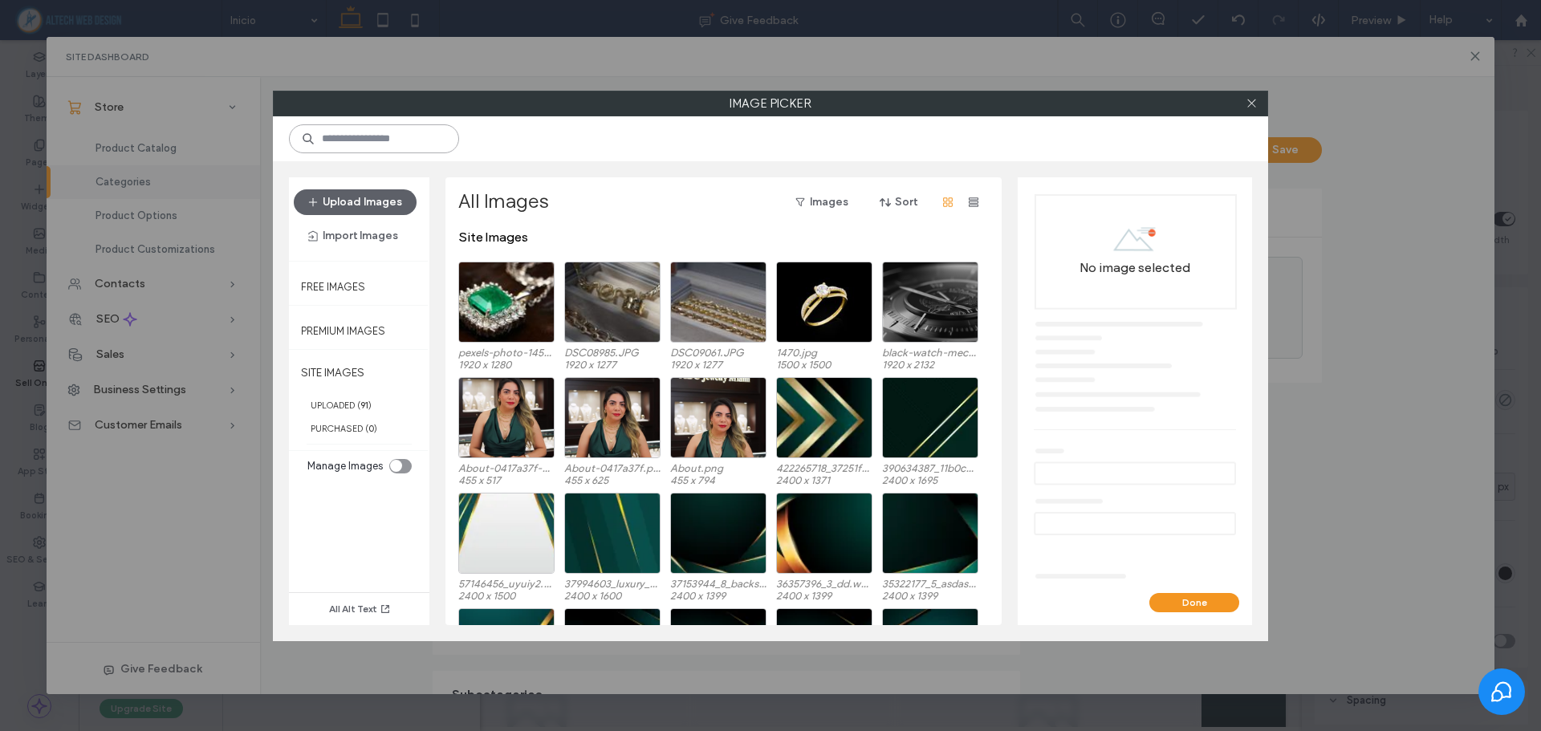
click at [379, 140] on input at bounding box center [374, 138] width 170 height 29
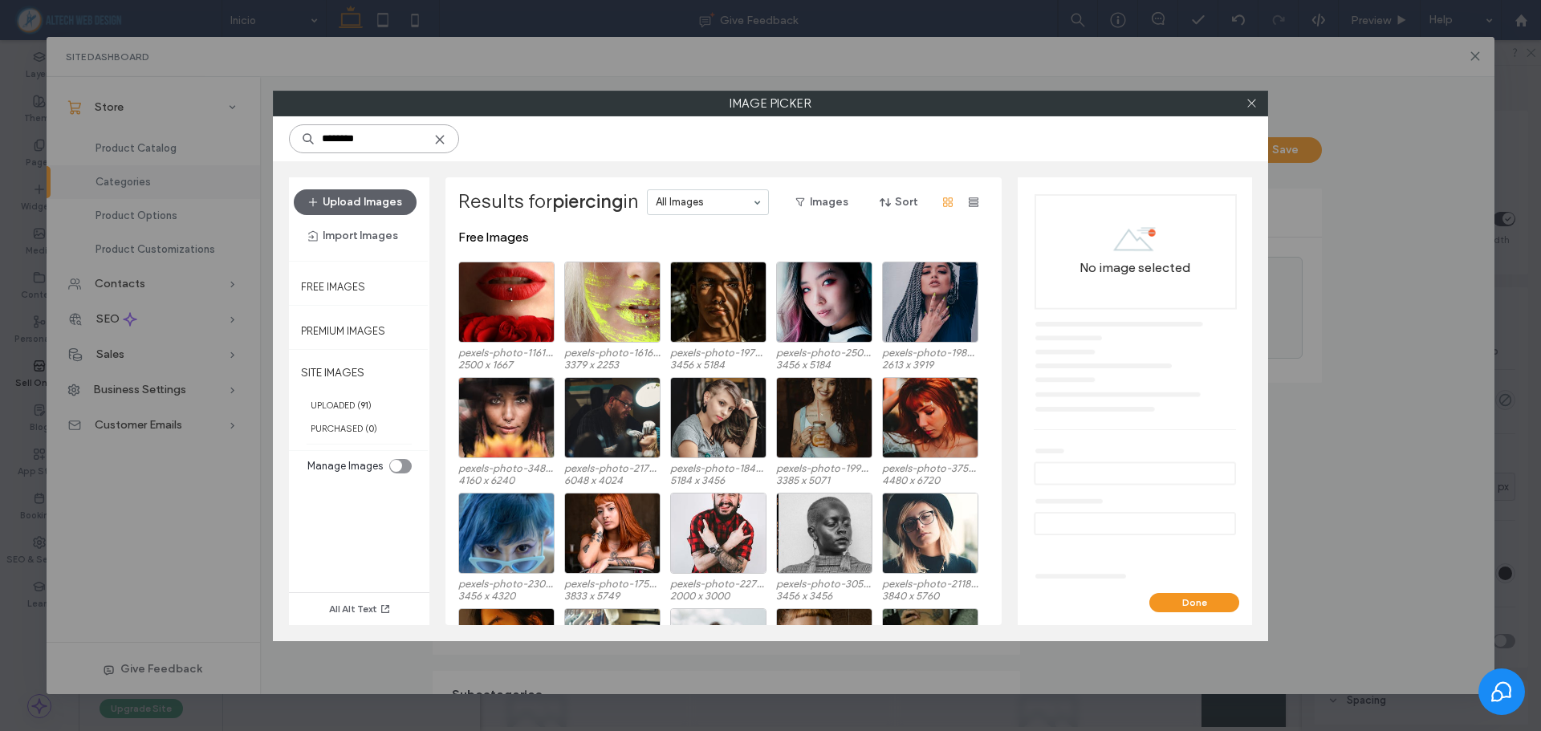
click at [337, 139] on input "********" at bounding box center [374, 138] width 170 height 29
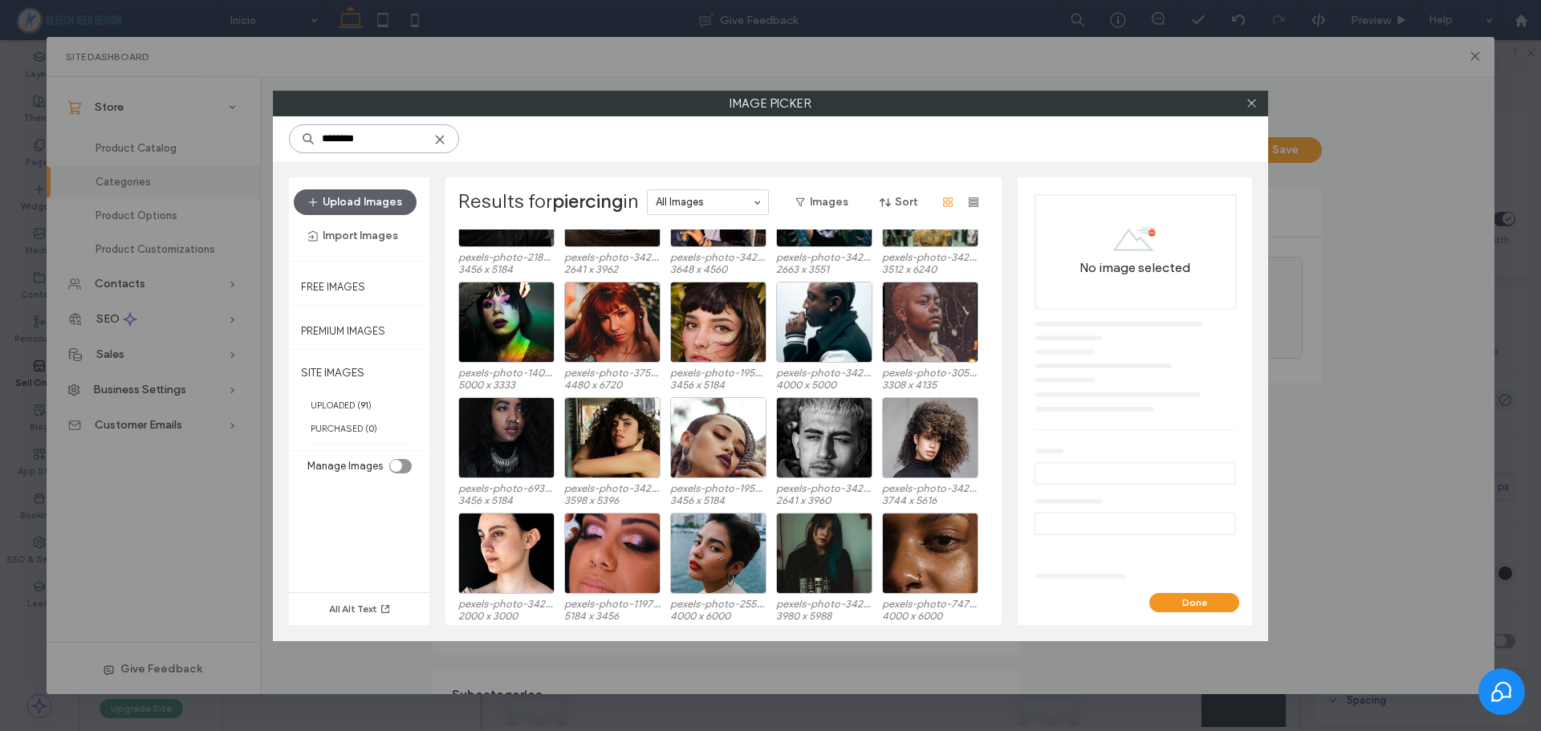
scroll to position [677, 0]
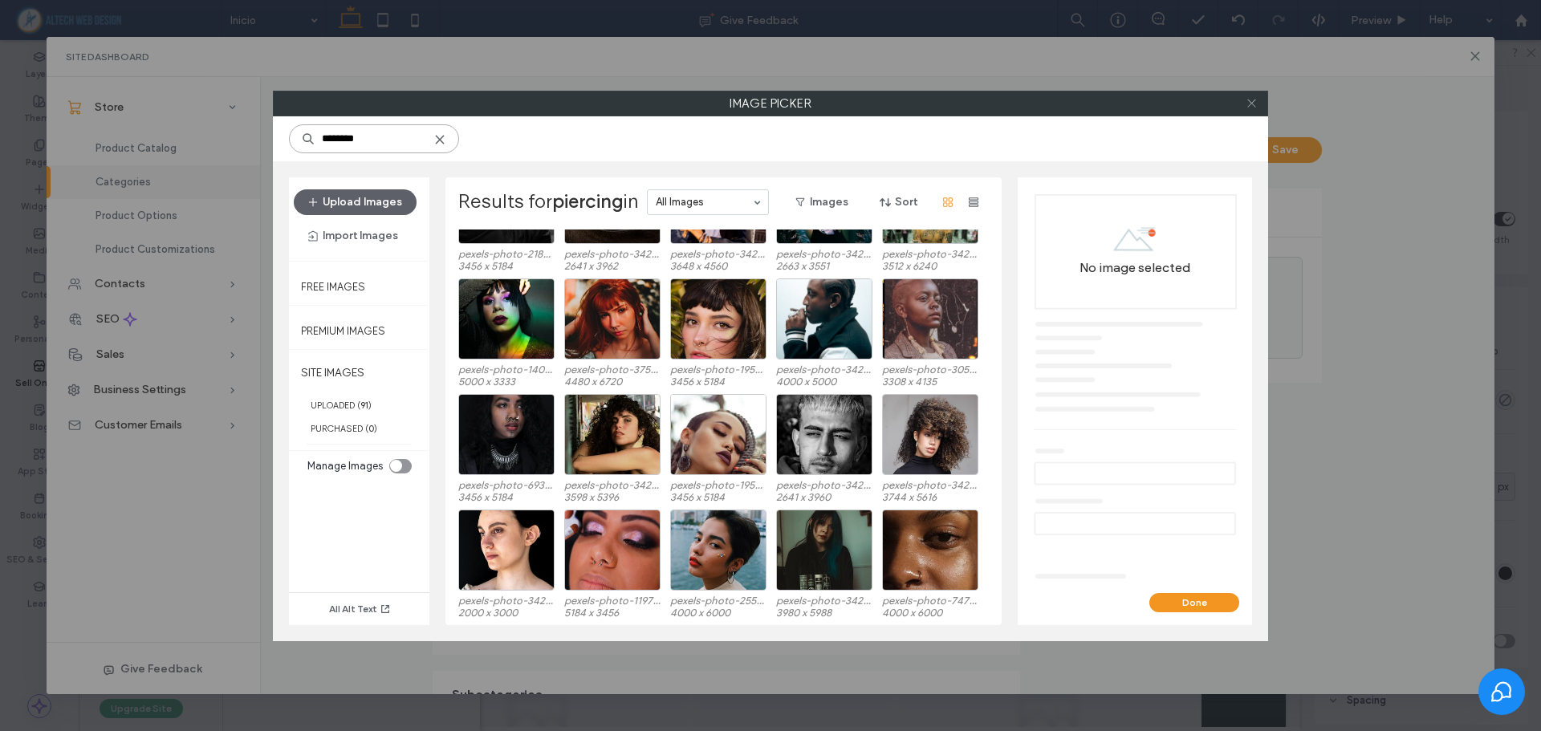
type input "********"
click at [1256, 107] on icon at bounding box center [1251, 103] width 12 height 12
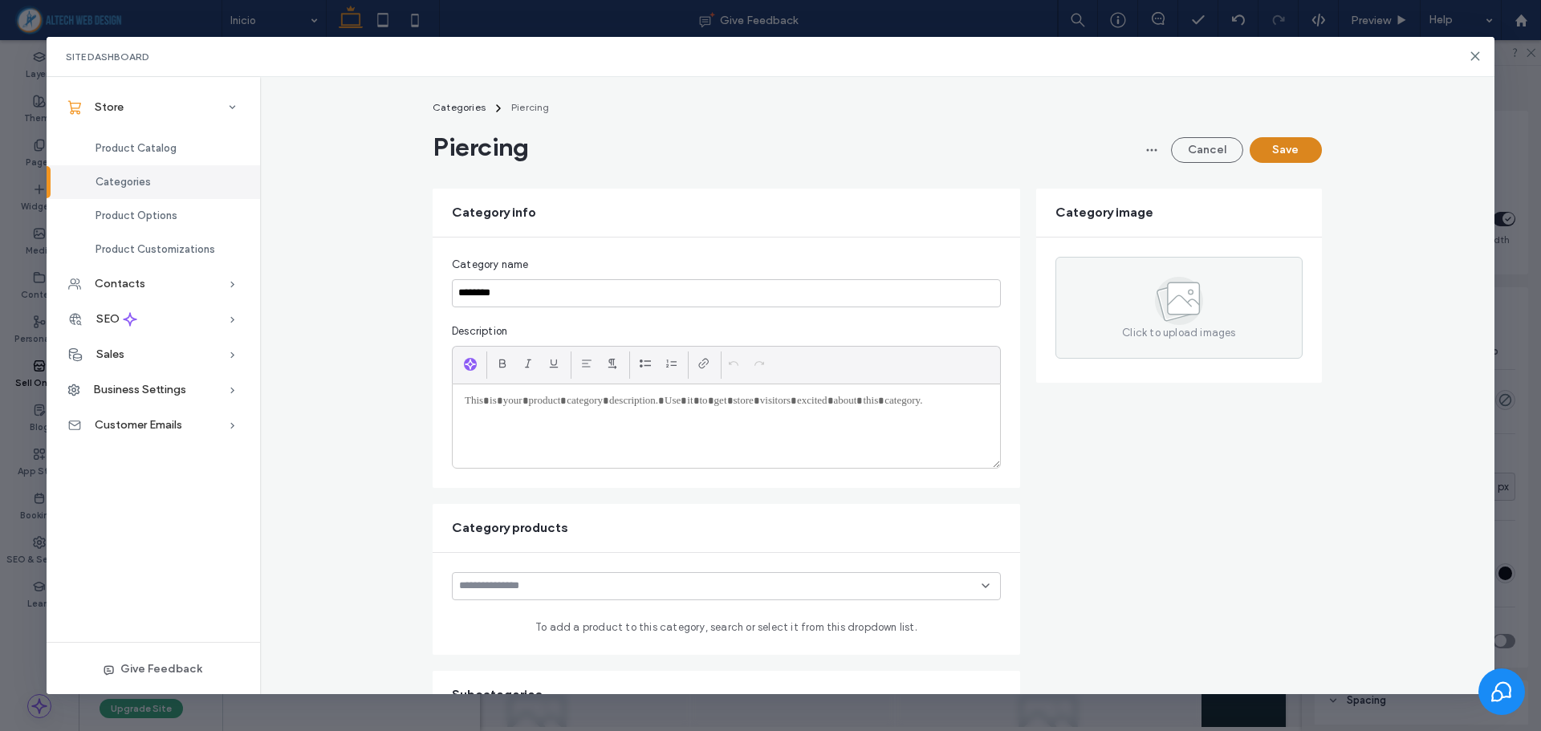
click at [1294, 147] on button "Save" at bounding box center [1285, 150] width 72 height 26
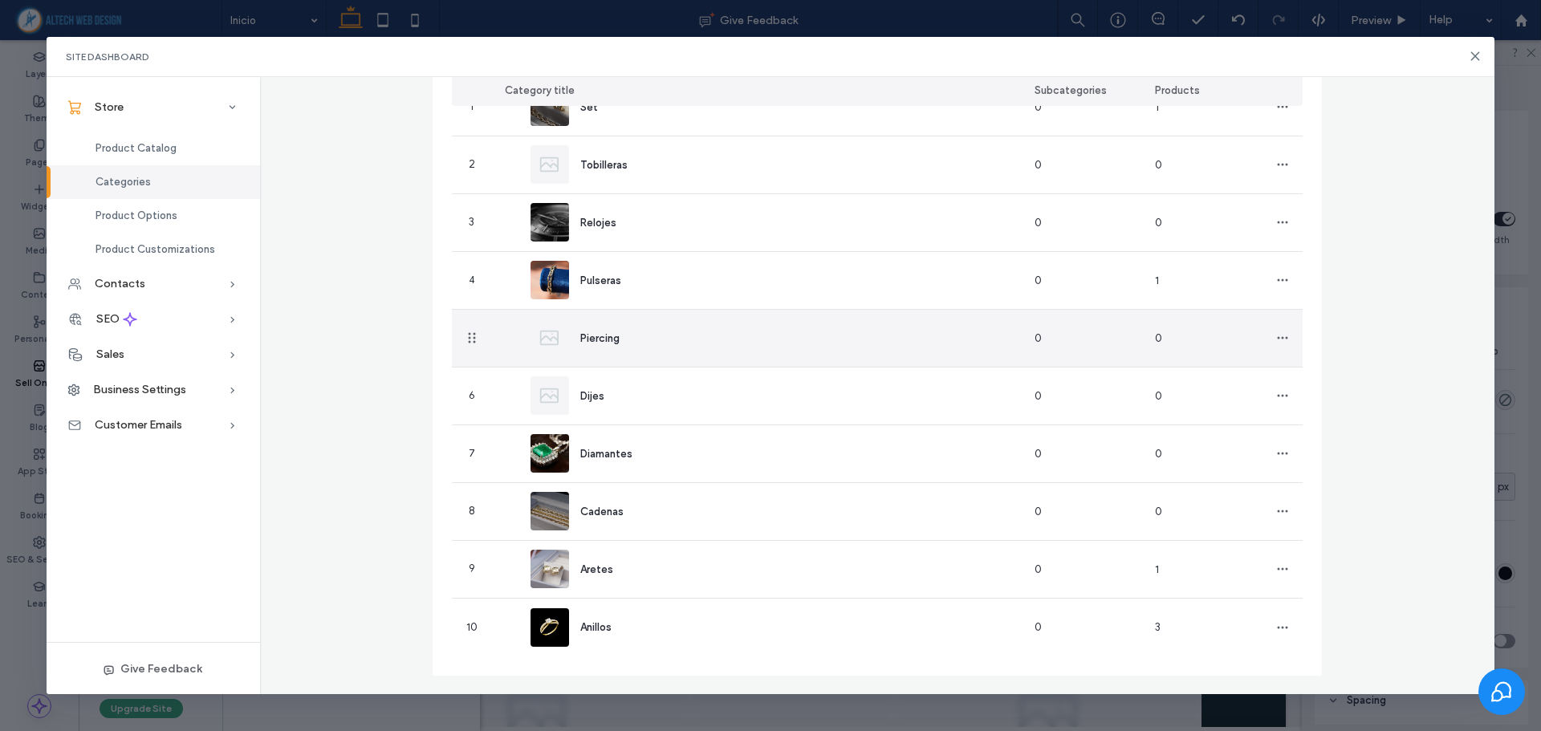
scroll to position [0, 0]
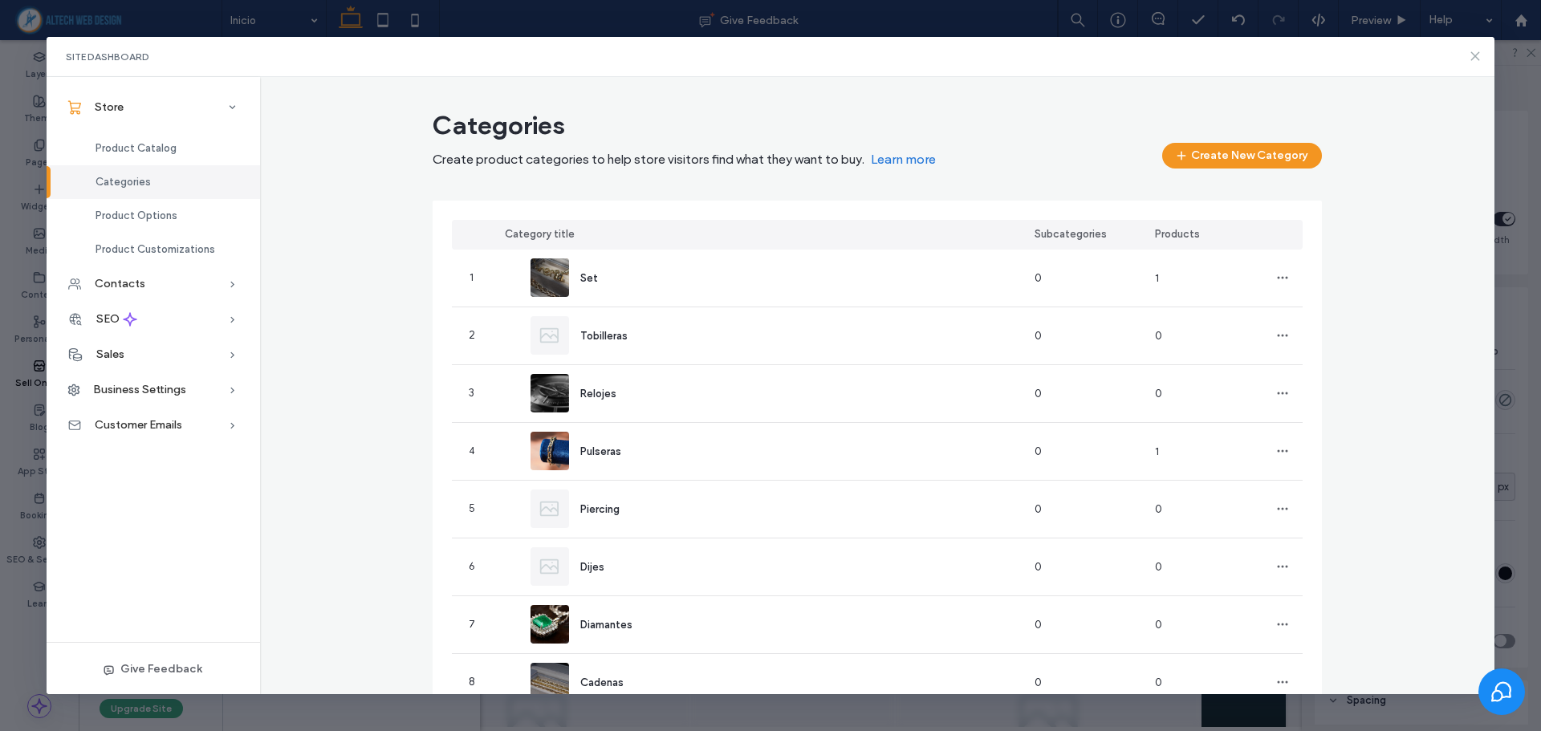
click at [1476, 58] on icon at bounding box center [1475, 56] width 13 height 13
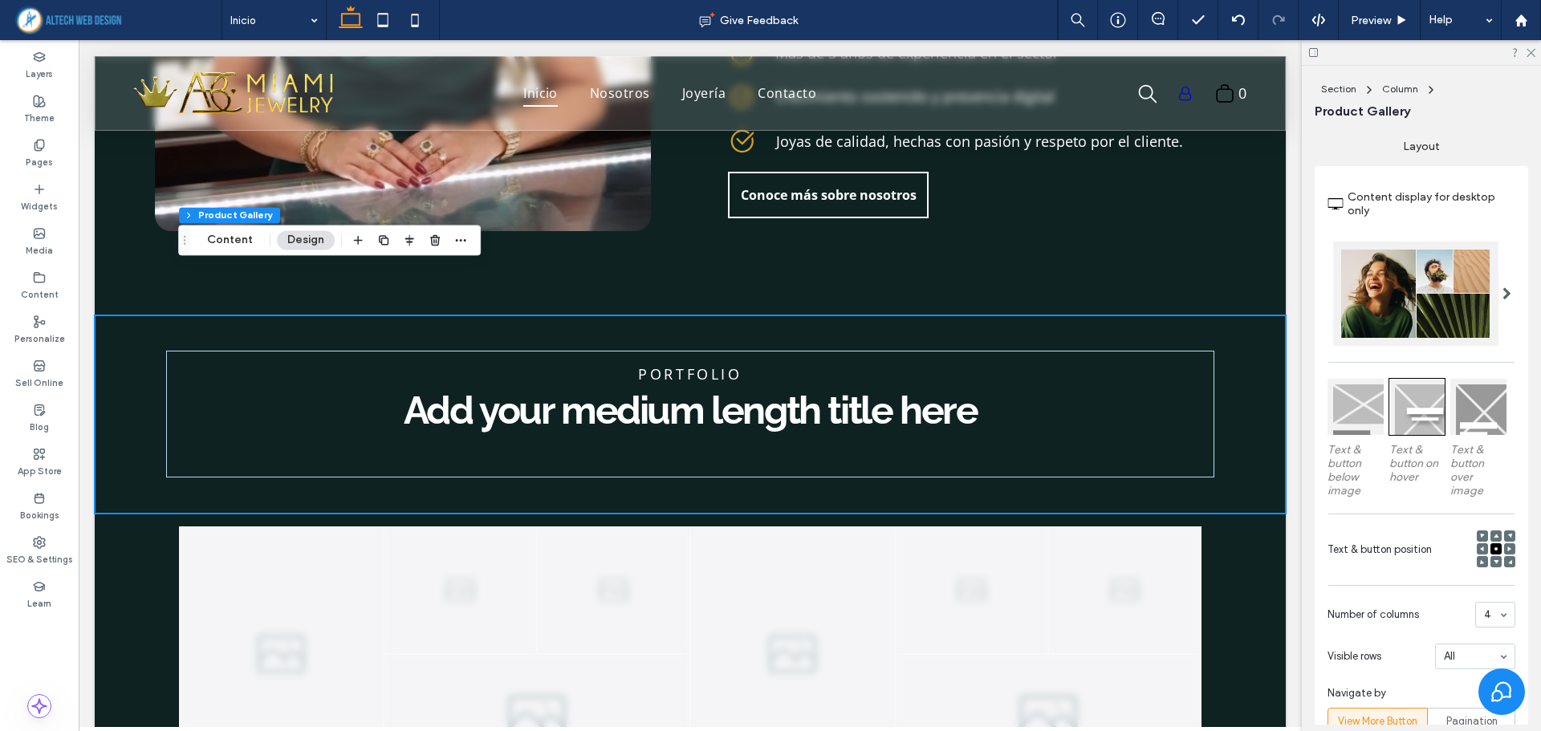
scroll to position [562, 0]
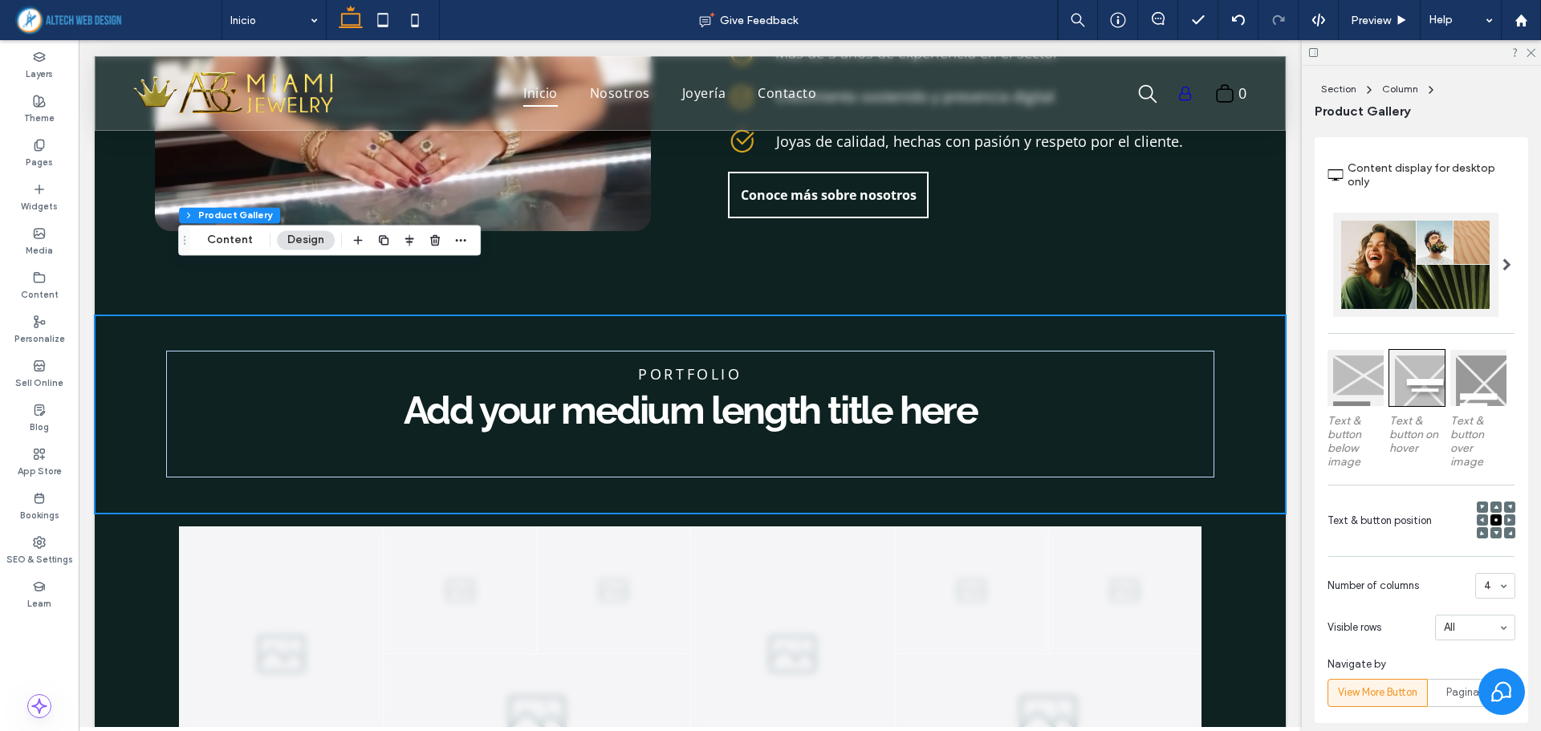
click at [1351, 385] on div at bounding box center [1355, 378] width 56 height 56
click at [1477, 385] on div at bounding box center [1478, 378] width 56 height 56
click at [1400, 394] on div at bounding box center [1417, 378] width 56 height 56
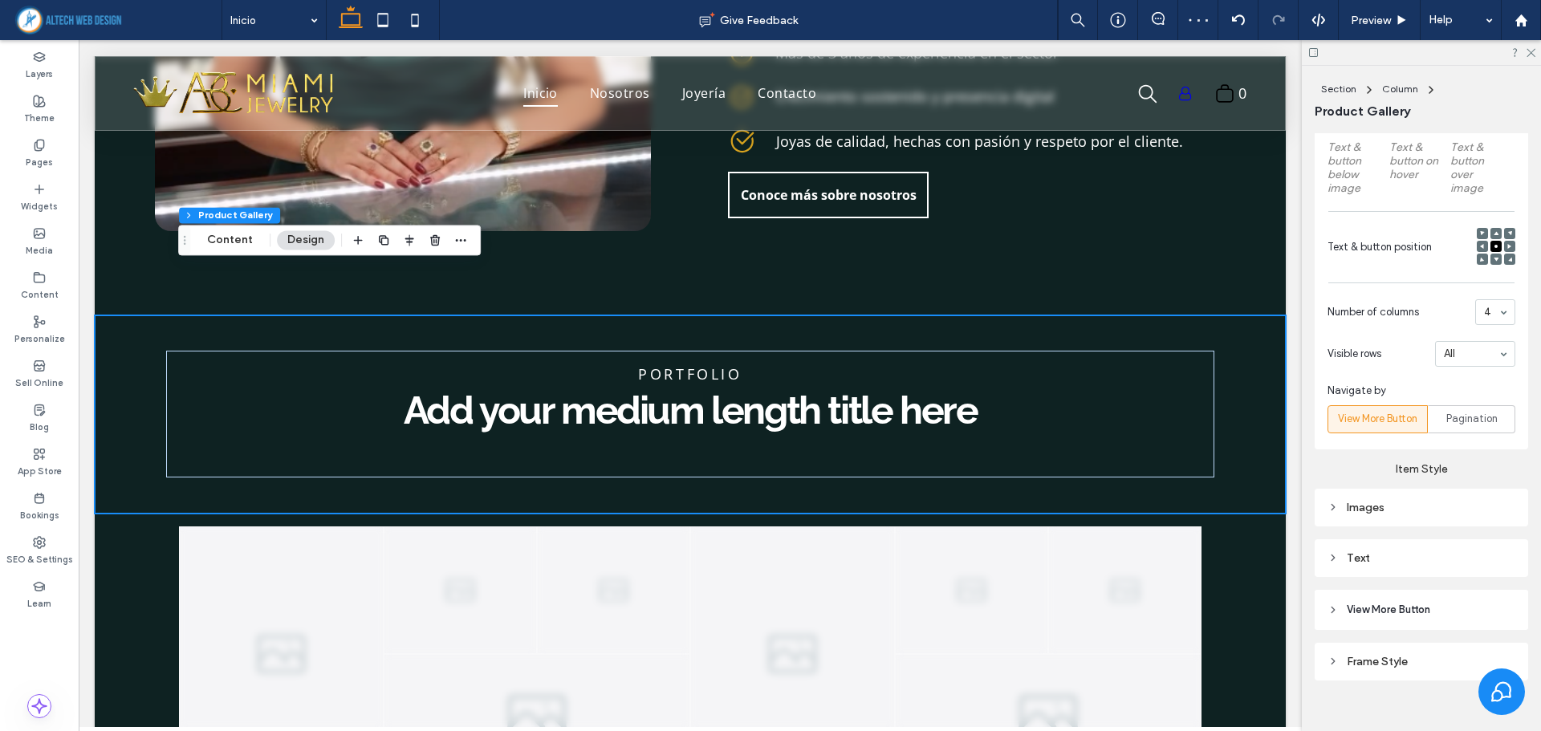
scroll to position [853, 0]
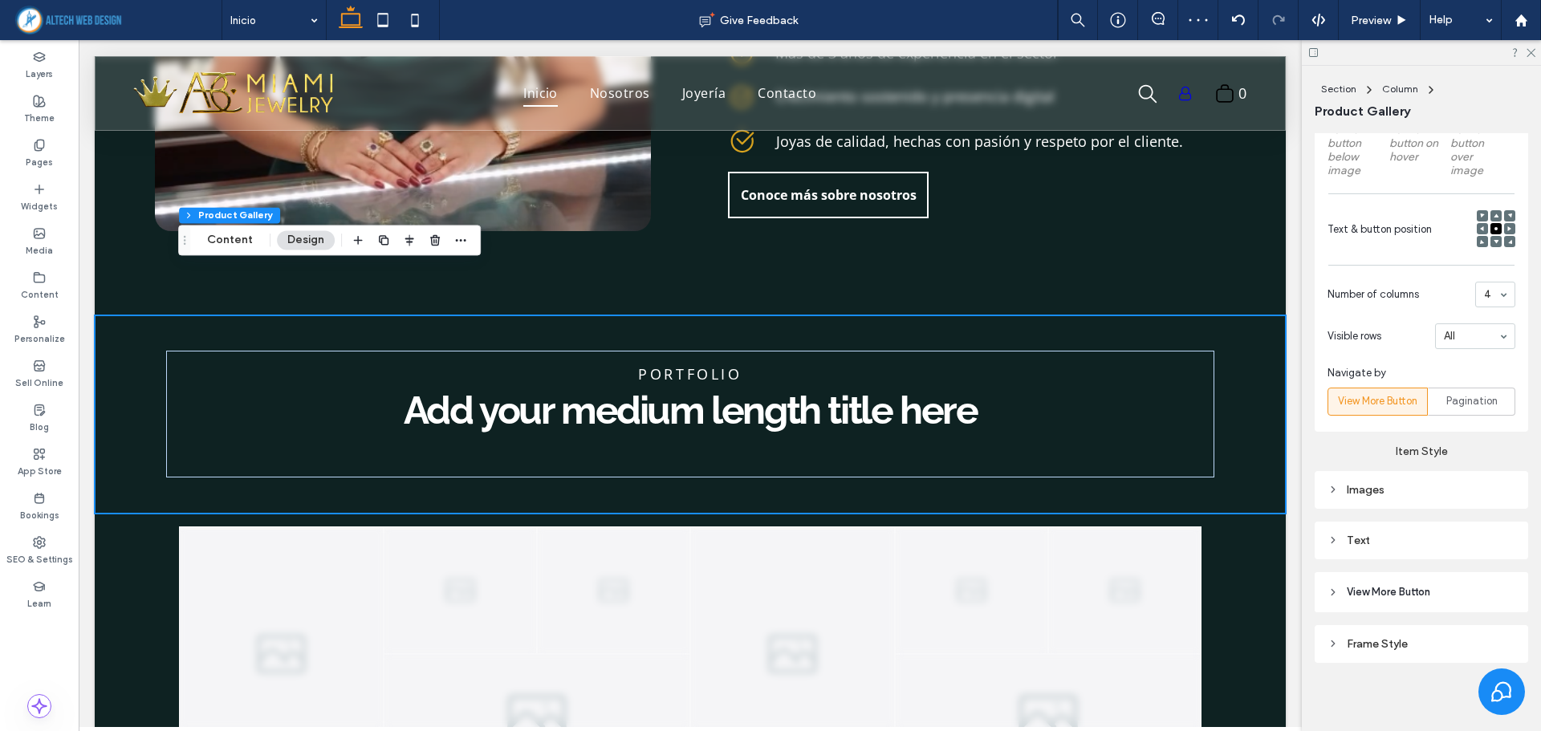
click at [1360, 486] on div "Images" at bounding box center [1421, 490] width 188 height 14
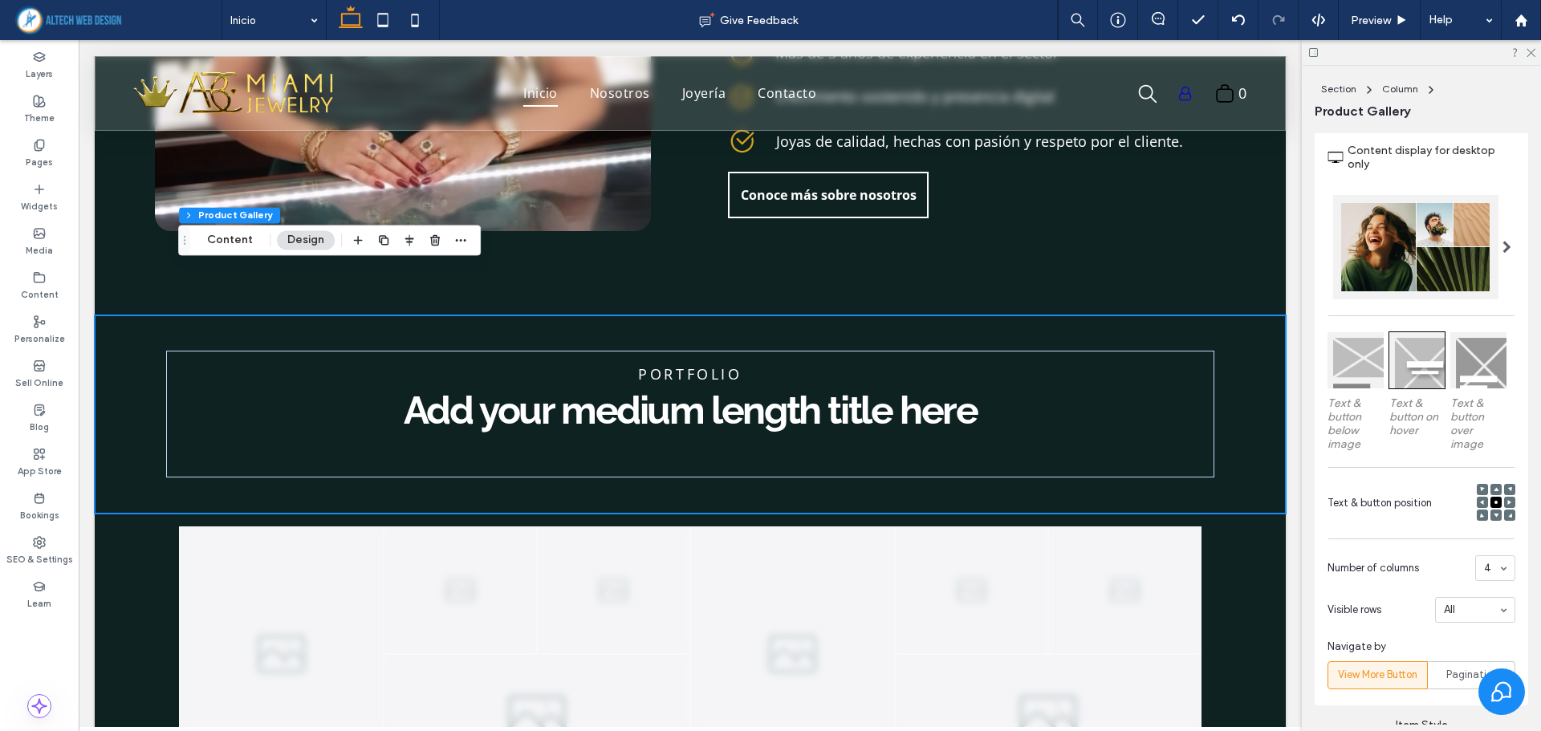
scroll to position [573, 0]
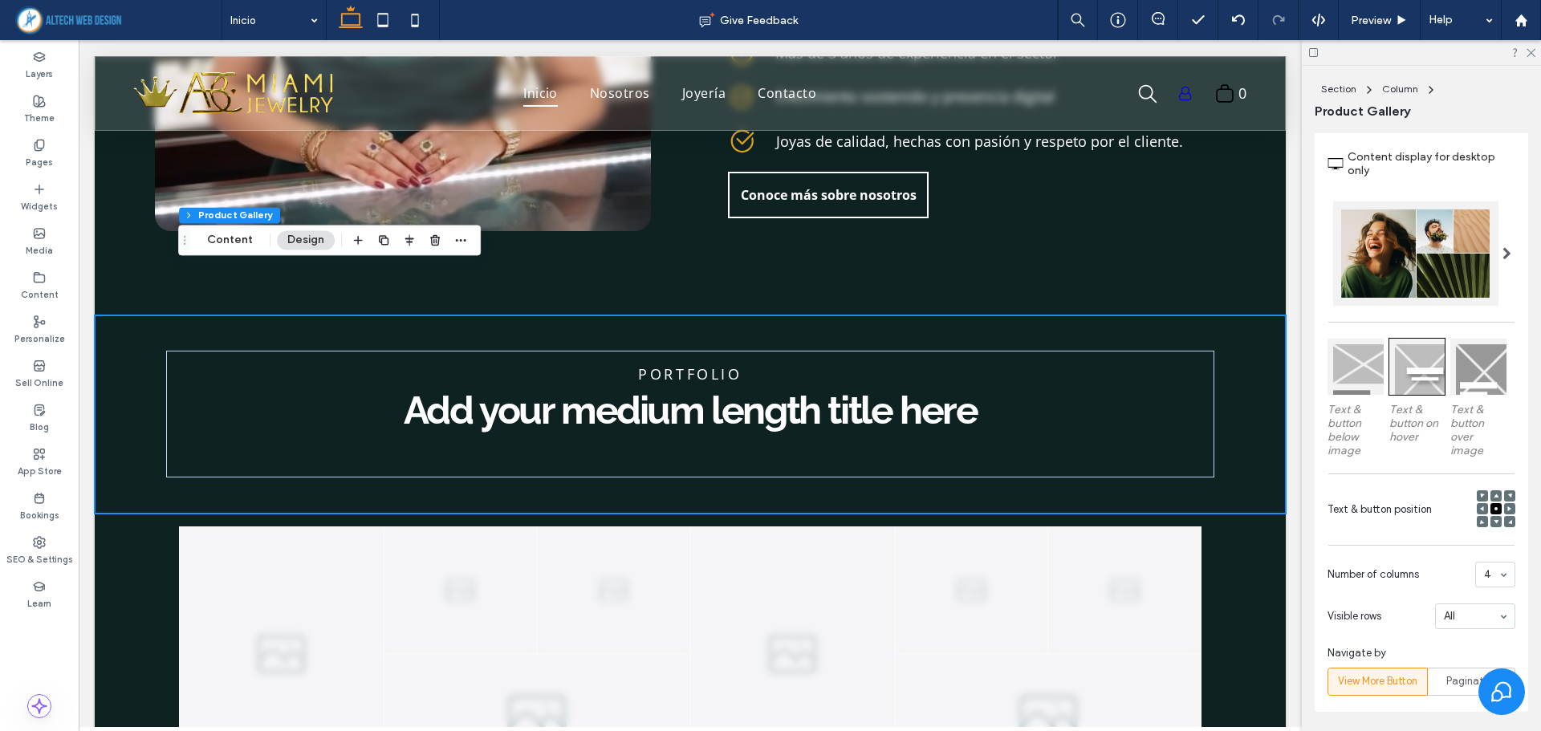
click at [1359, 384] on div at bounding box center [1355, 367] width 56 height 56
click at [1473, 372] on div at bounding box center [1478, 367] width 56 height 56
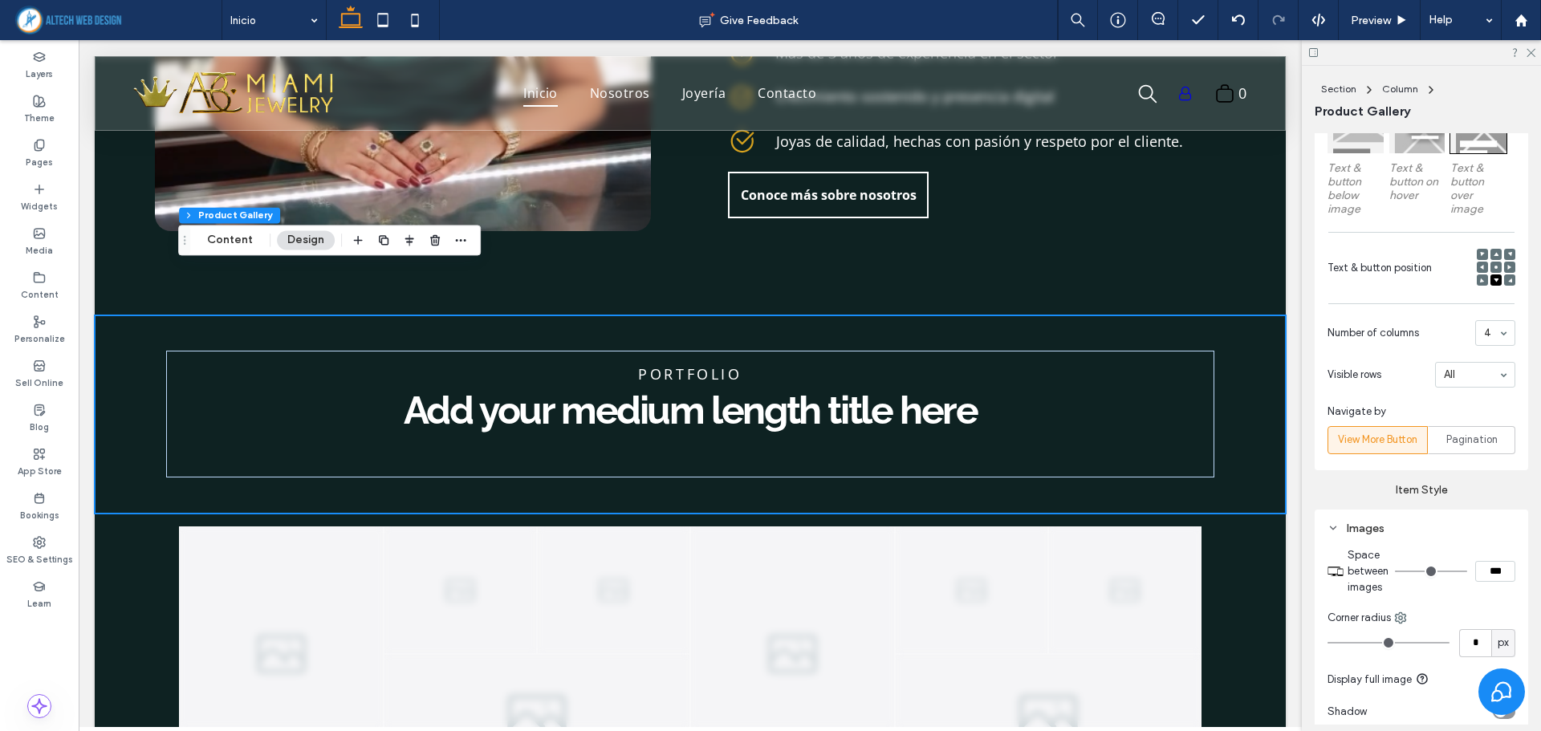
scroll to position [883, 0]
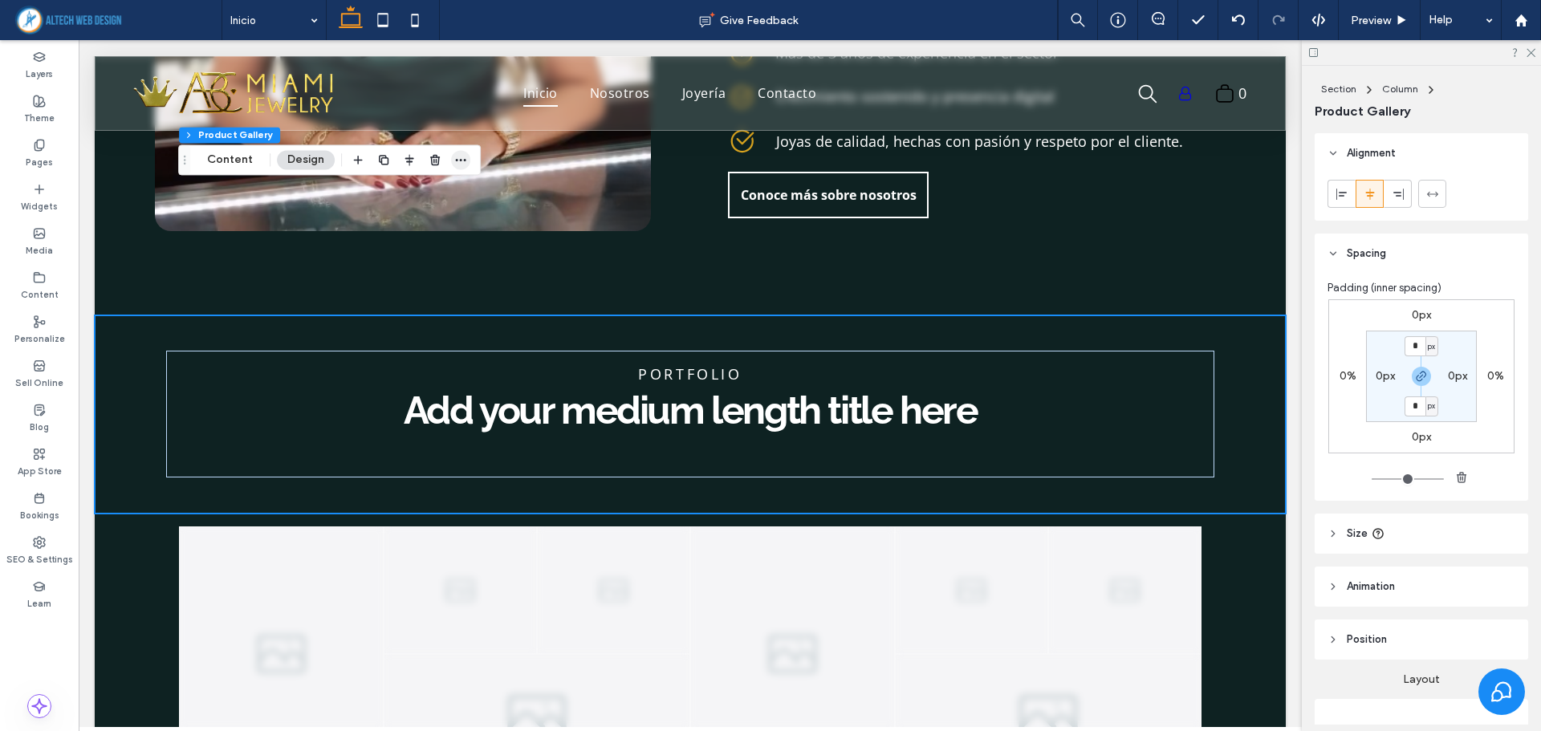
click at [462, 156] on icon "button" at bounding box center [460, 159] width 13 height 13
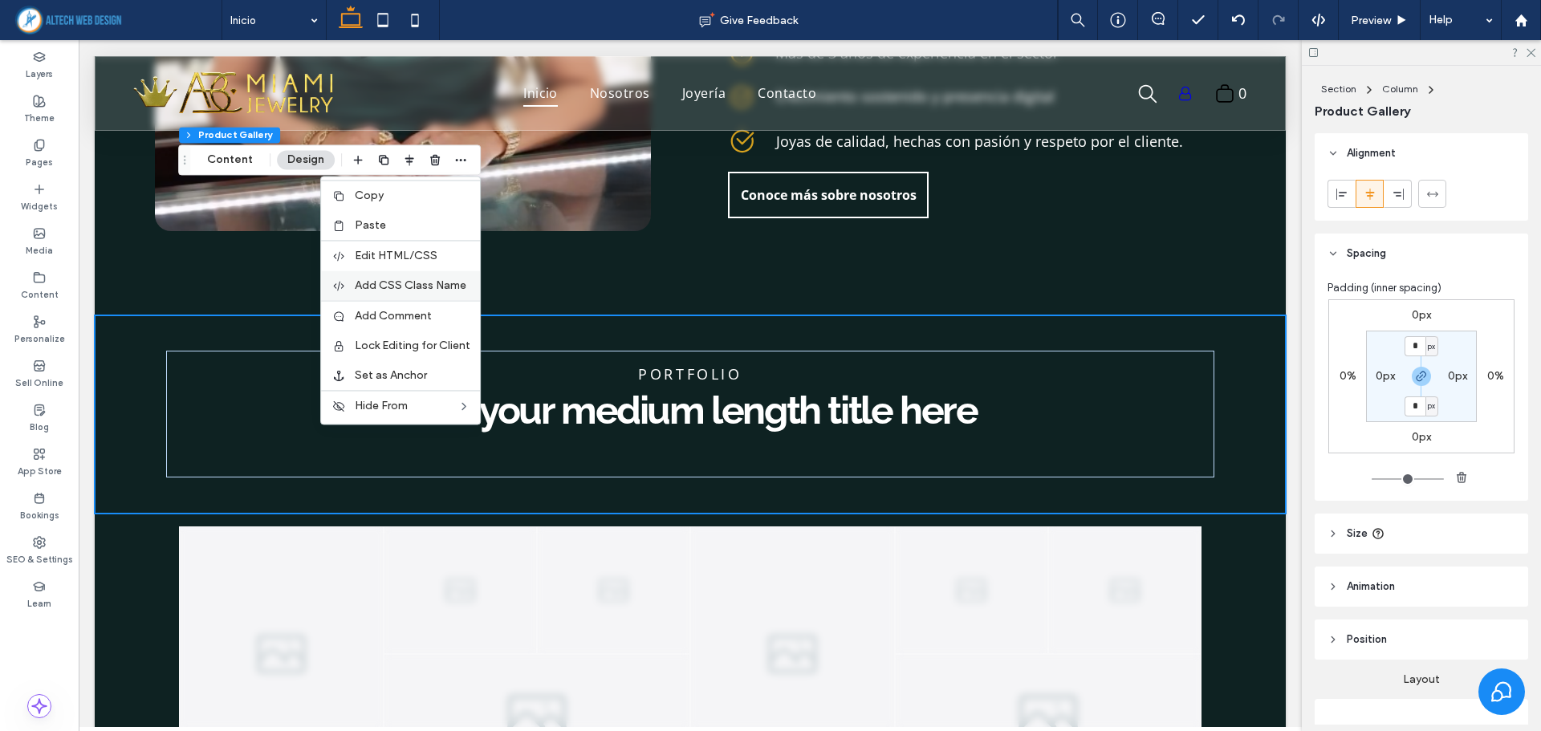
click at [386, 283] on span "Add CSS Class Name" at bounding box center [411, 285] width 112 height 14
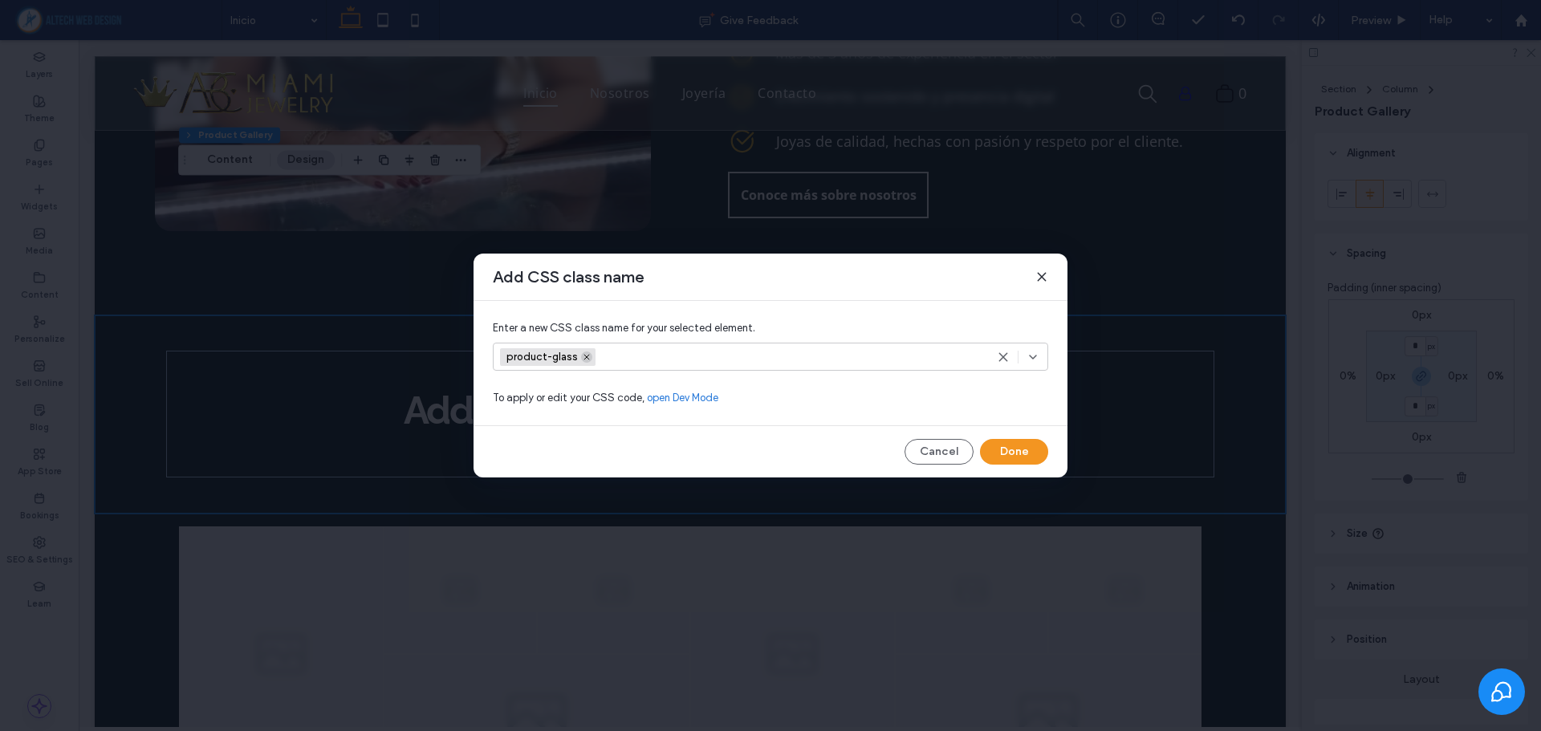
click at [584, 358] on use at bounding box center [586, 357] width 5 height 5
click at [996, 453] on button "Done" at bounding box center [1014, 452] width 68 height 26
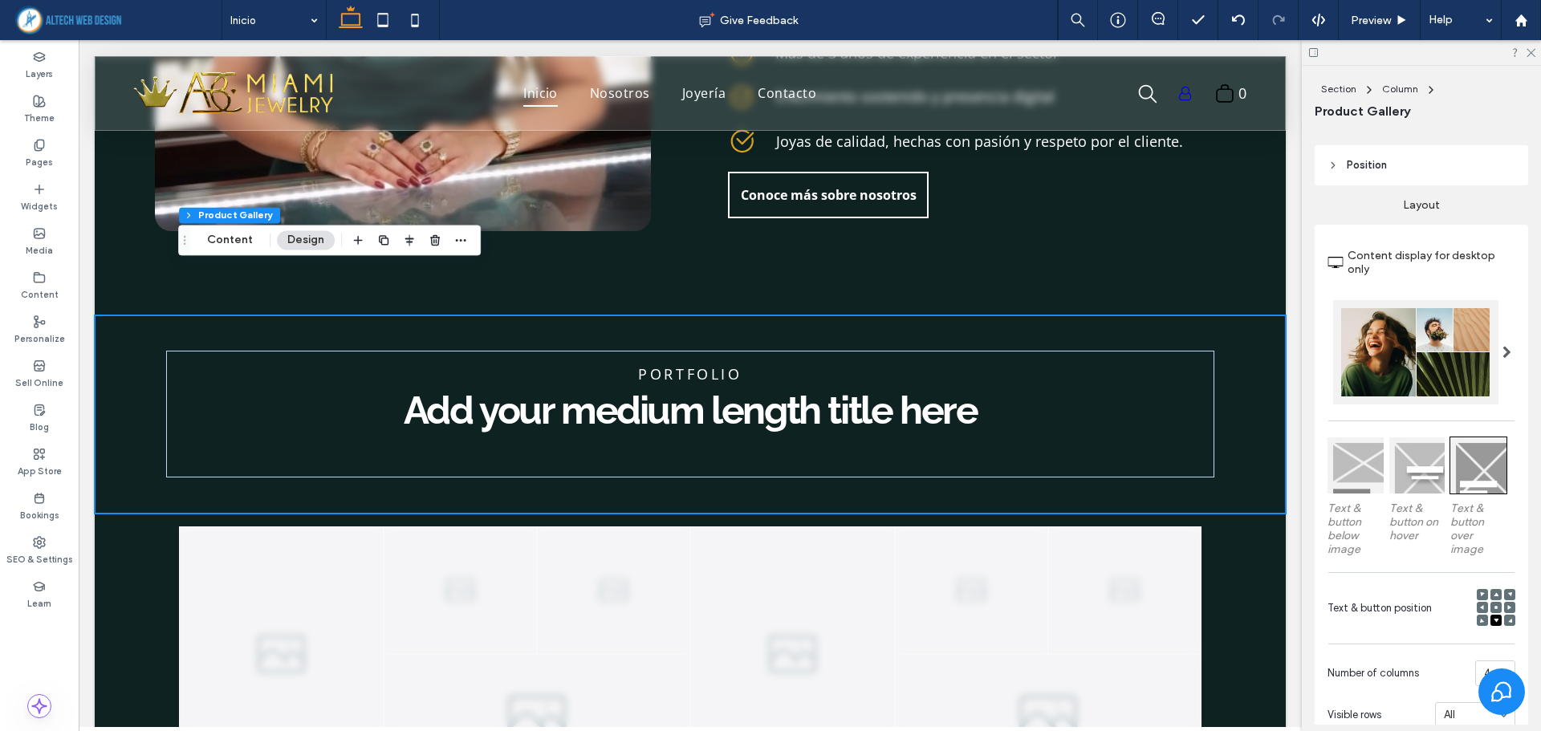
scroll to position [642, 0]
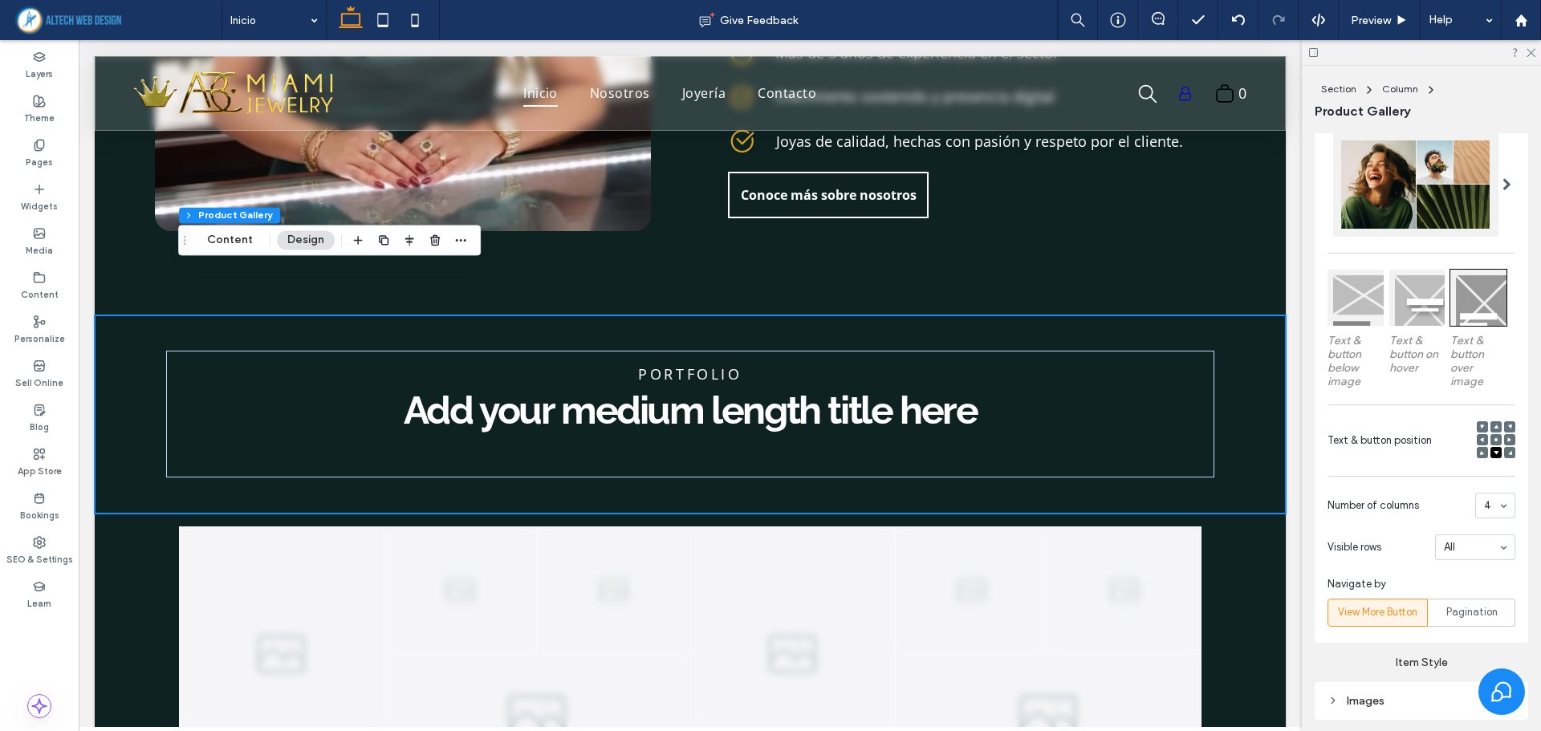
click at [1480, 447] on span at bounding box center [1482, 452] width 5 height 11
click at [1510, 510] on div "Content display for desktop only Text & button below image Text & button on hov…" at bounding box center [1420, 350] width 213 height 586
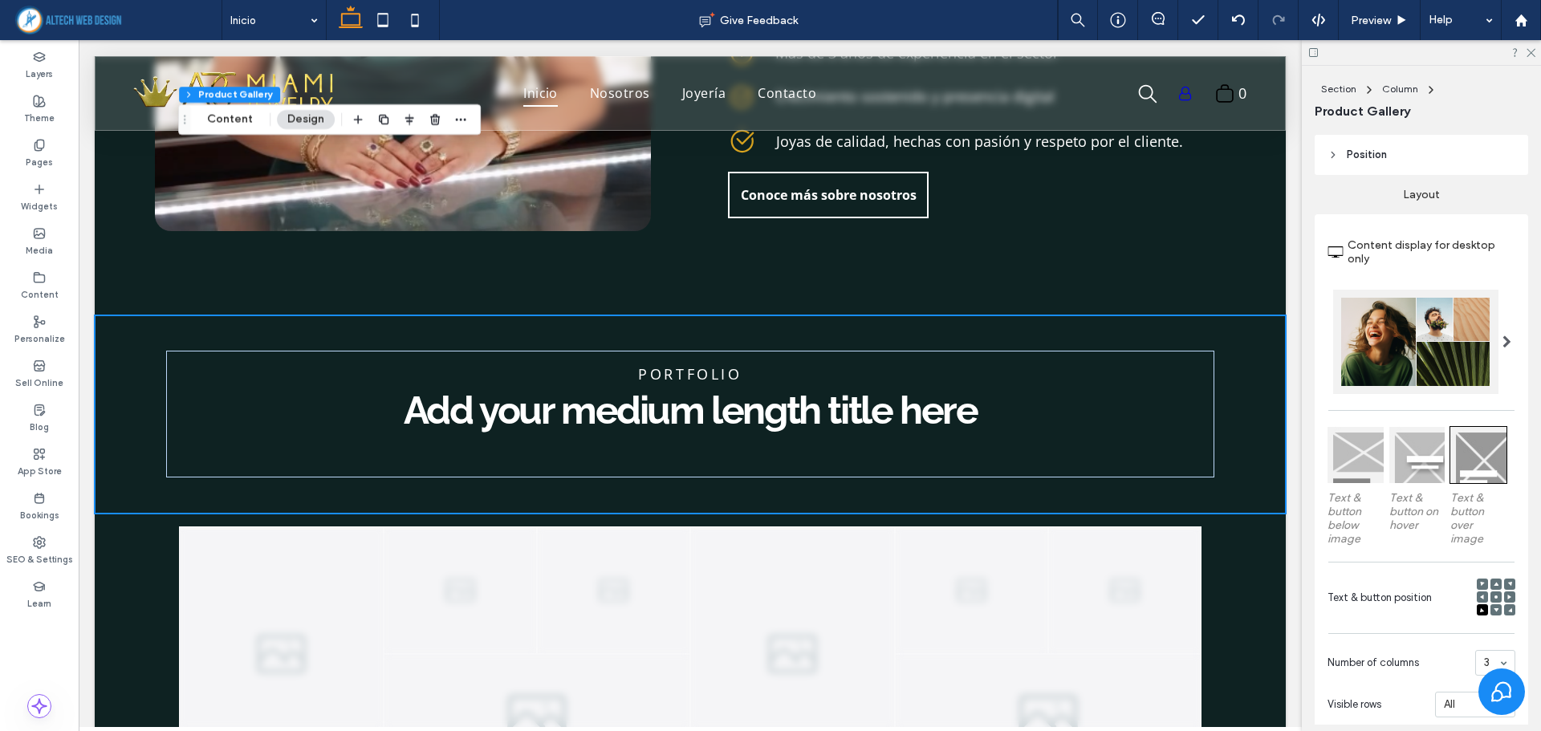
scroll to position [481, 0]
click at [1504, 343] on div at bounding box center [1506, 345] width 33 height 104
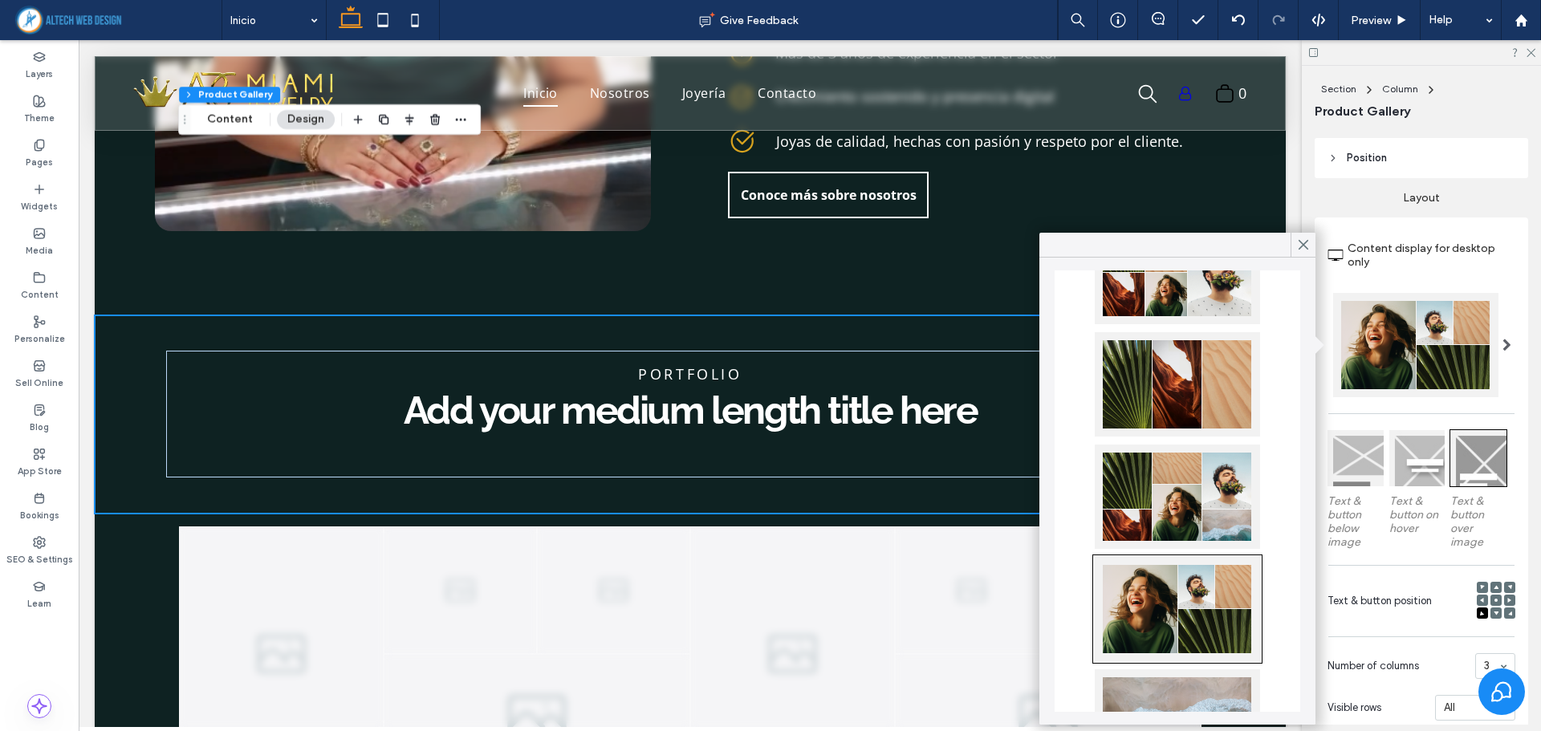
scroll to position [241, 0]
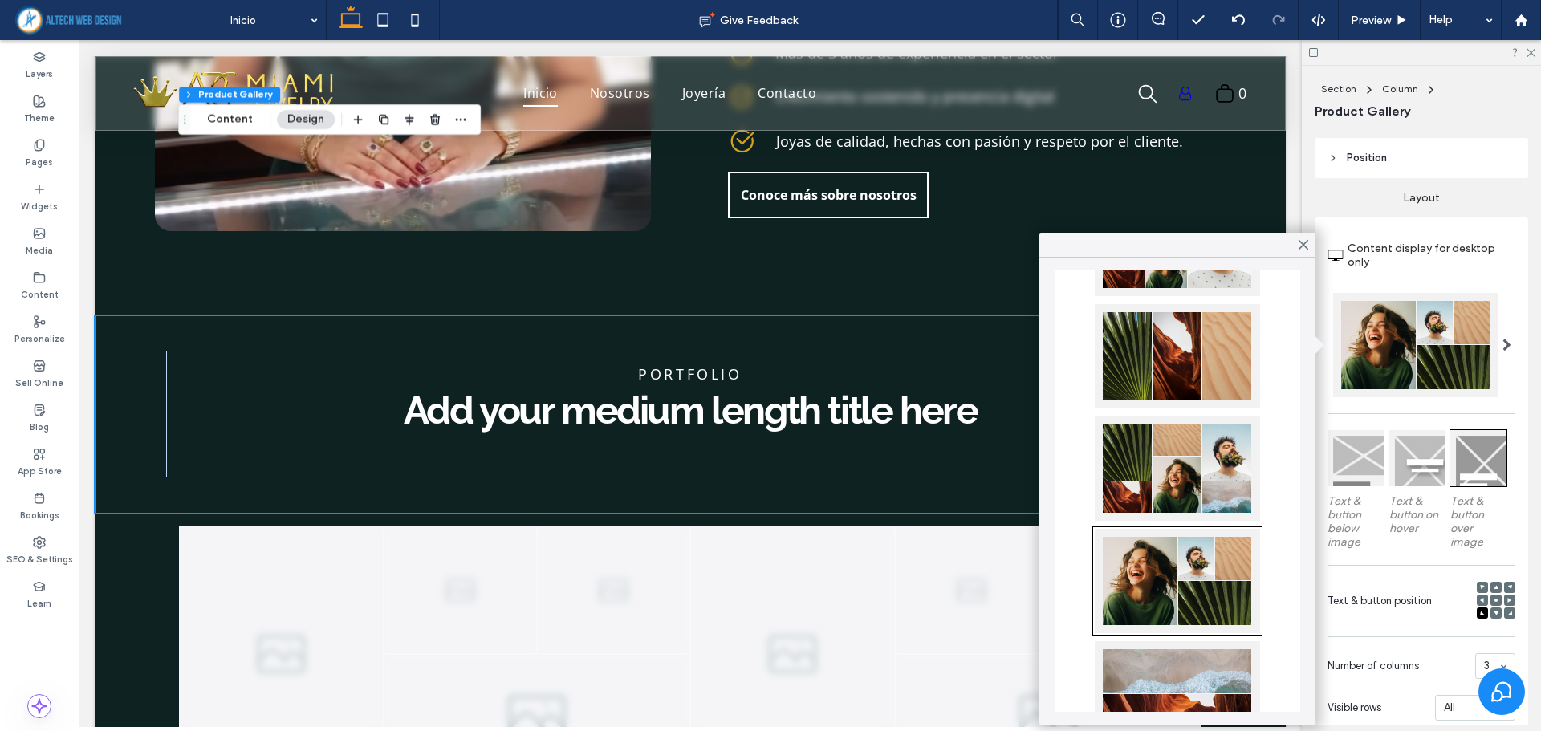
click at [1180, 478] on div at bounding box center [1177, 468] width 165 height 104
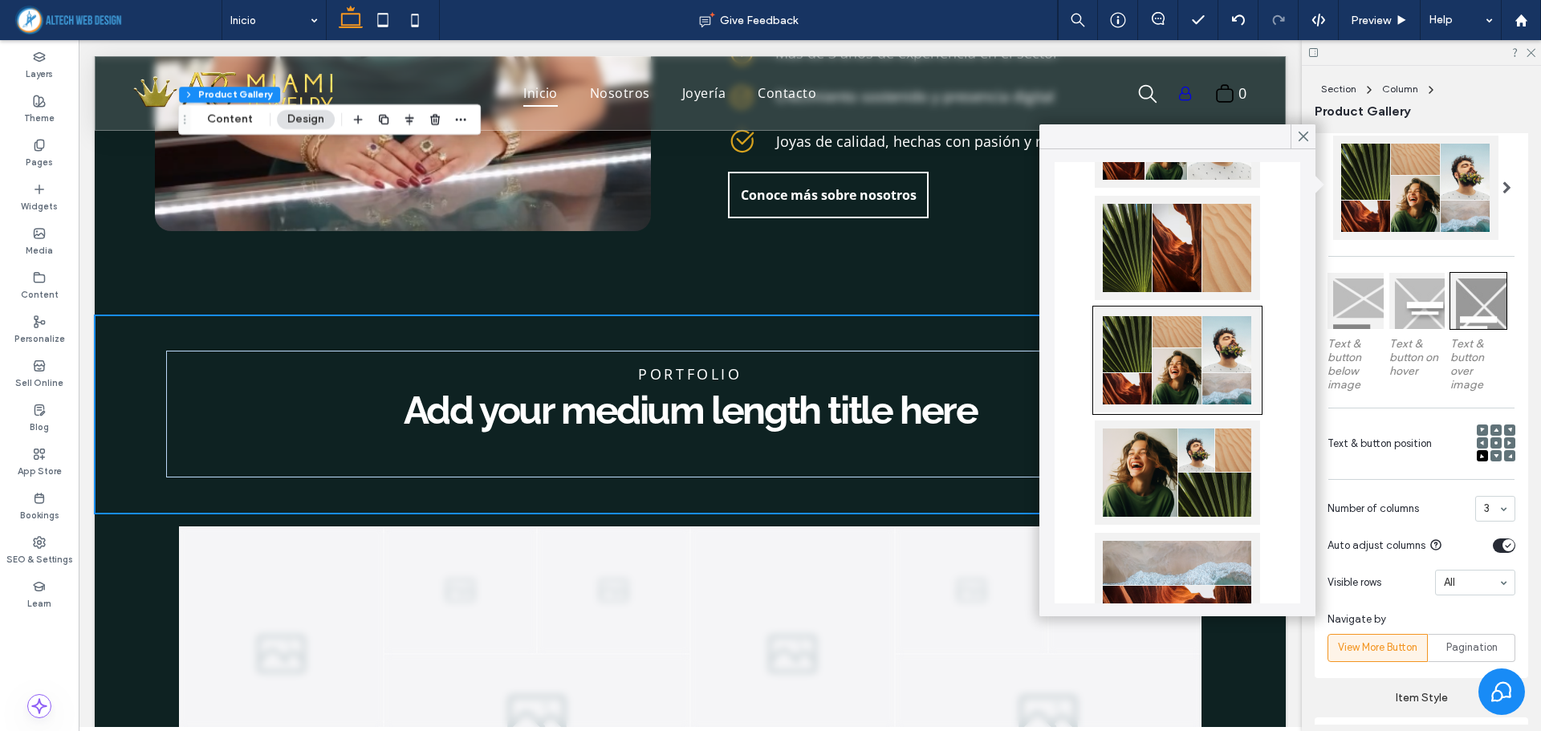
scroll to position [642, 0]
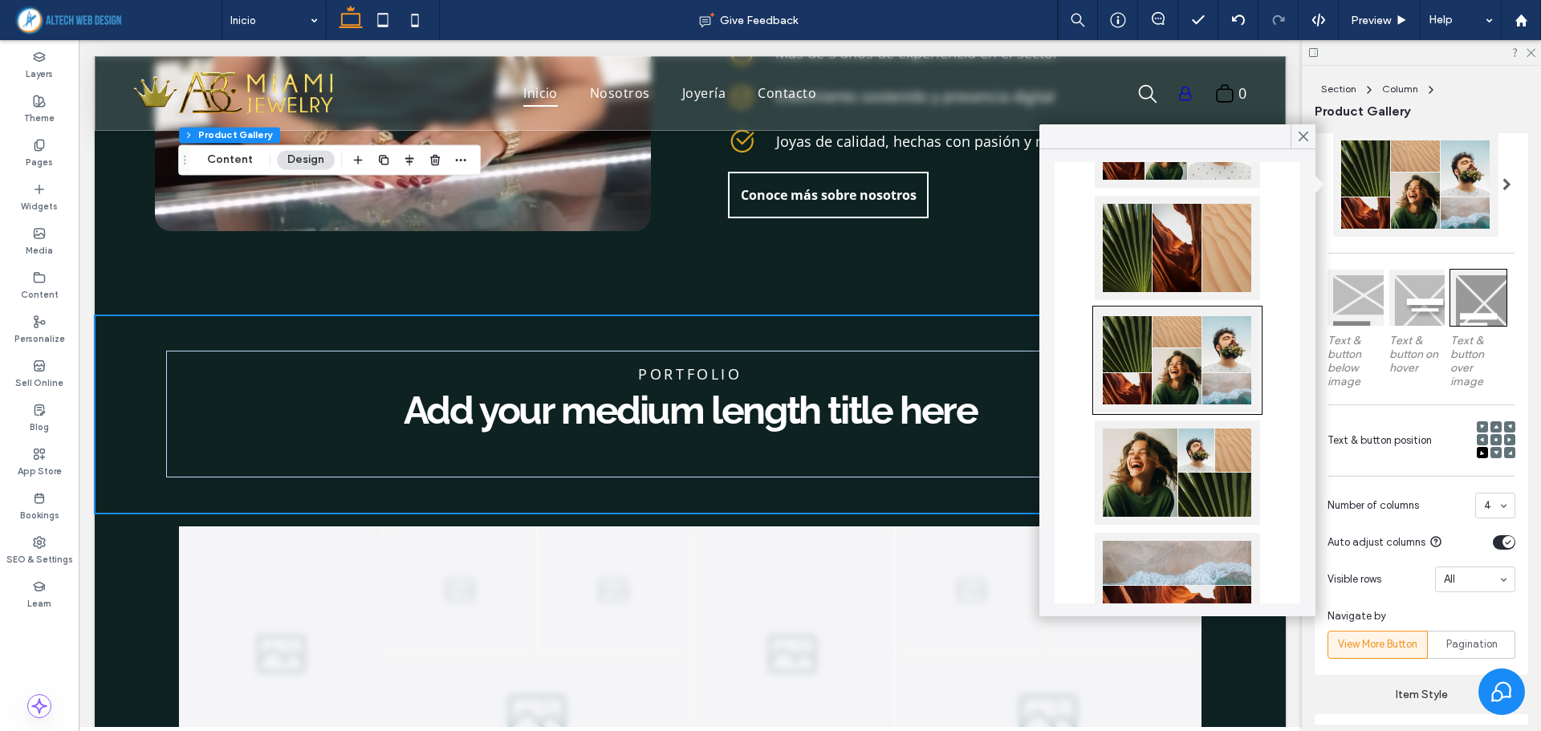
click at [1498, 498] on div "4" at bounding box center [1495, 506] width 40 height 26
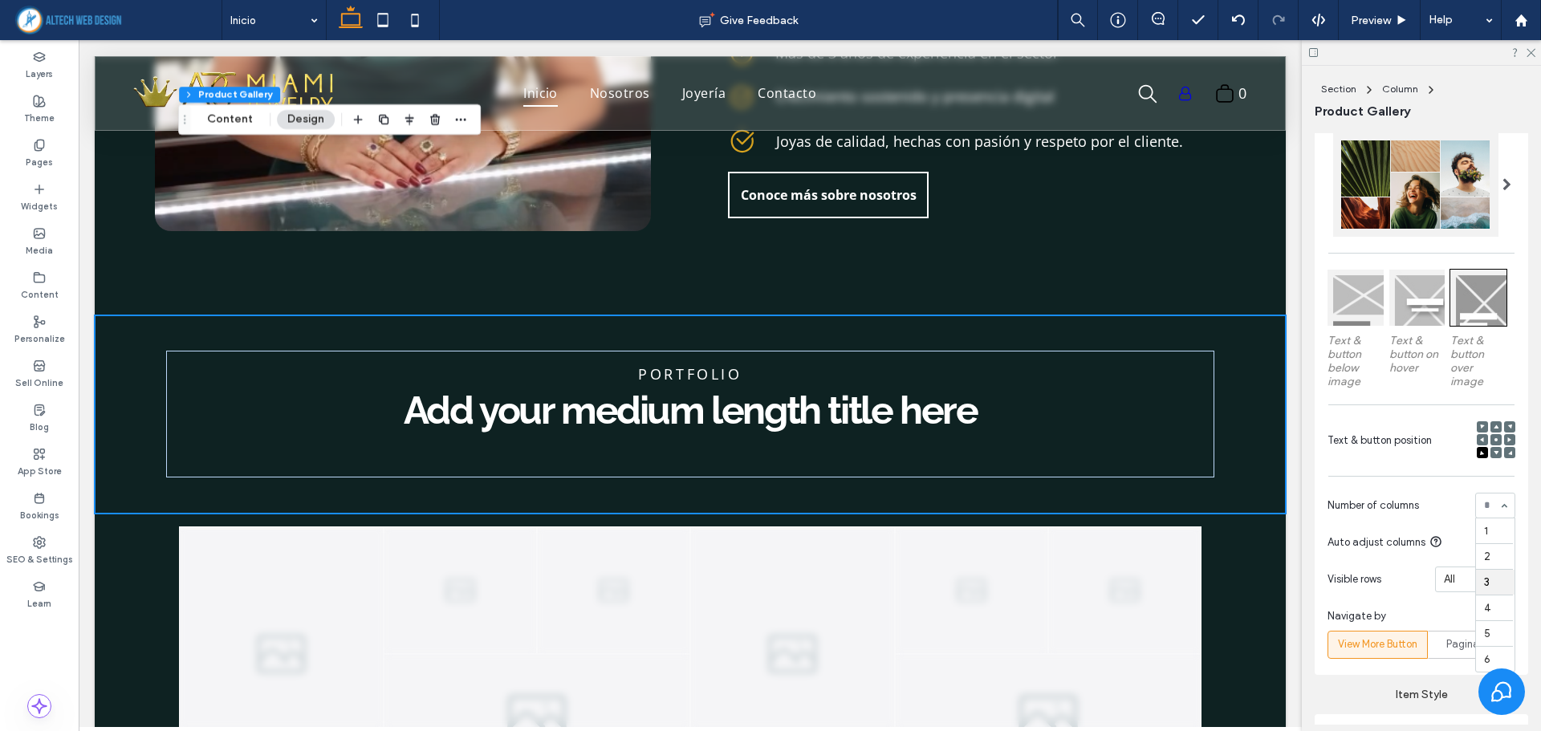
click at [1490, 496] on div "1 2 3 4 5 6" at bounding box center [1495, 506] width 40 height 26
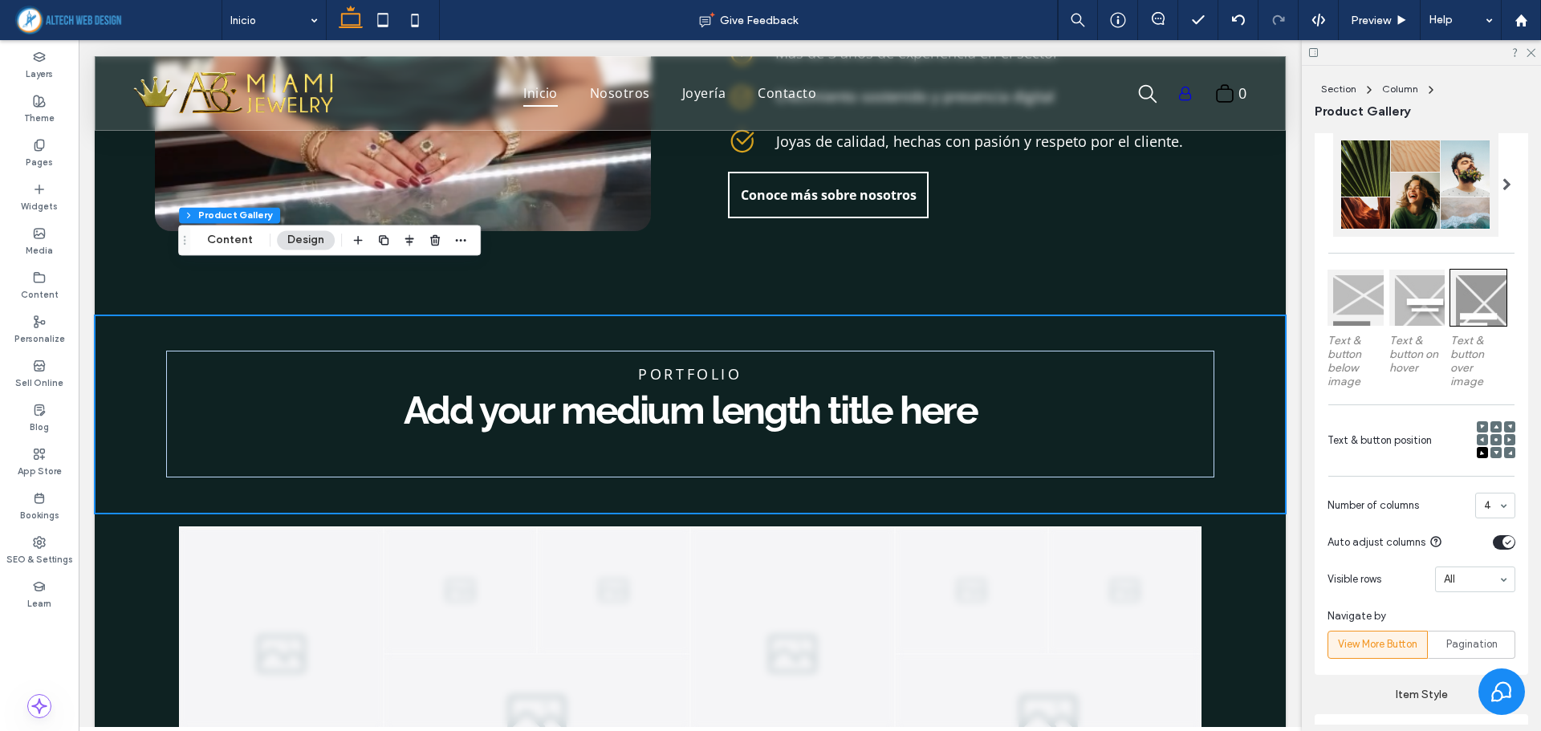
click at [1502, 185] on span at bounding box center [1506, 184] width 9 height 13
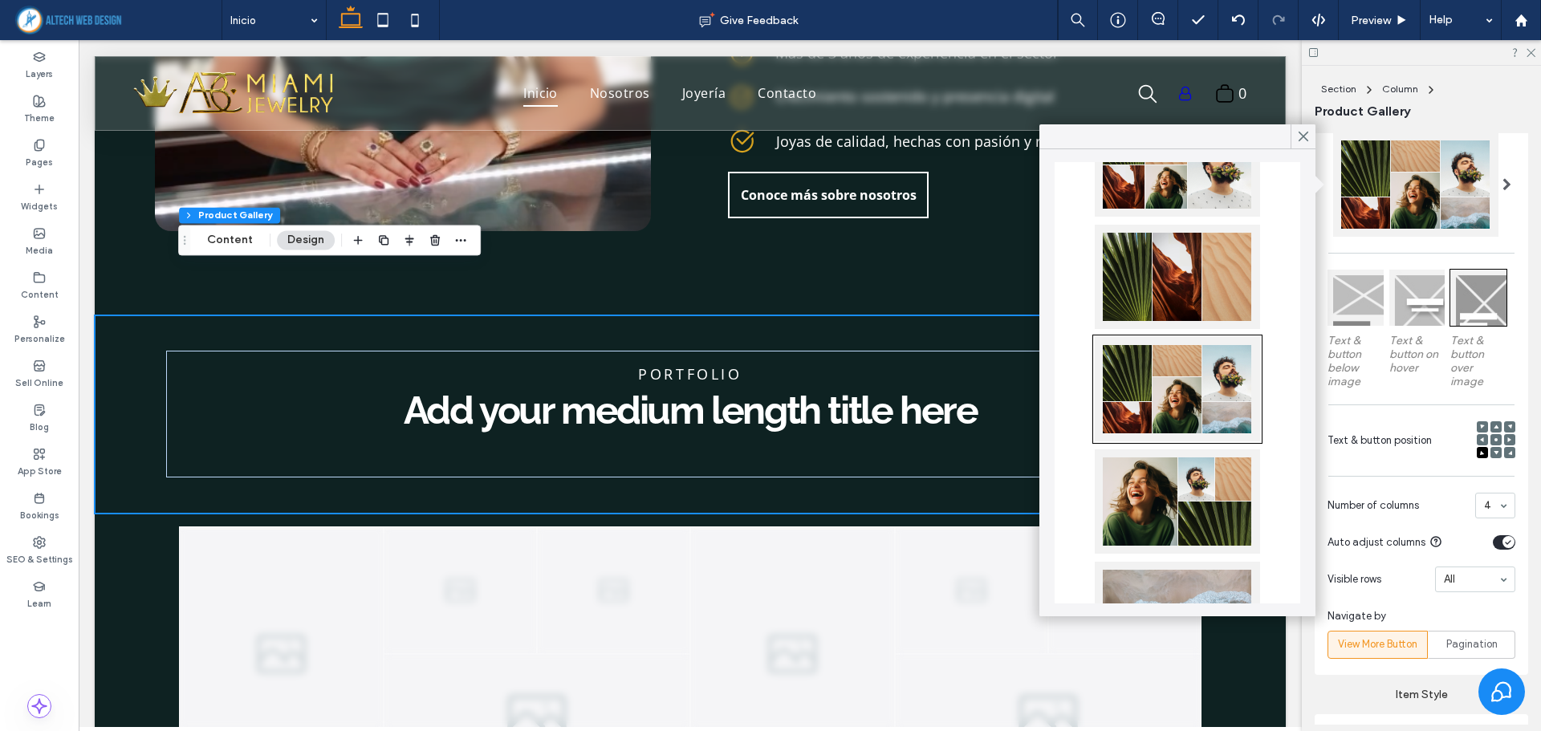
scroll to position [241, 0]
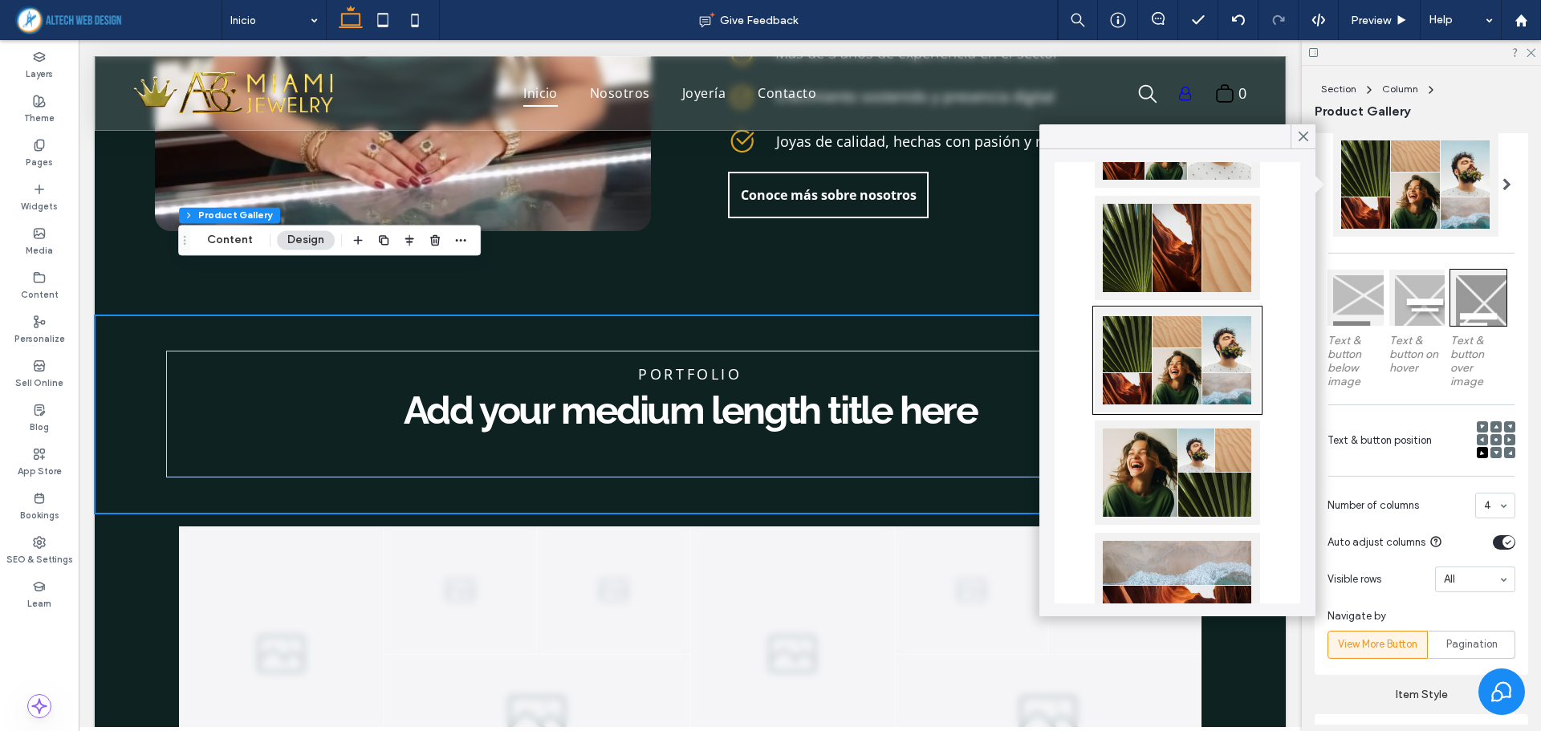
click at [1172, 456] on div at bounding box center [1177, 473] width 165 height 104
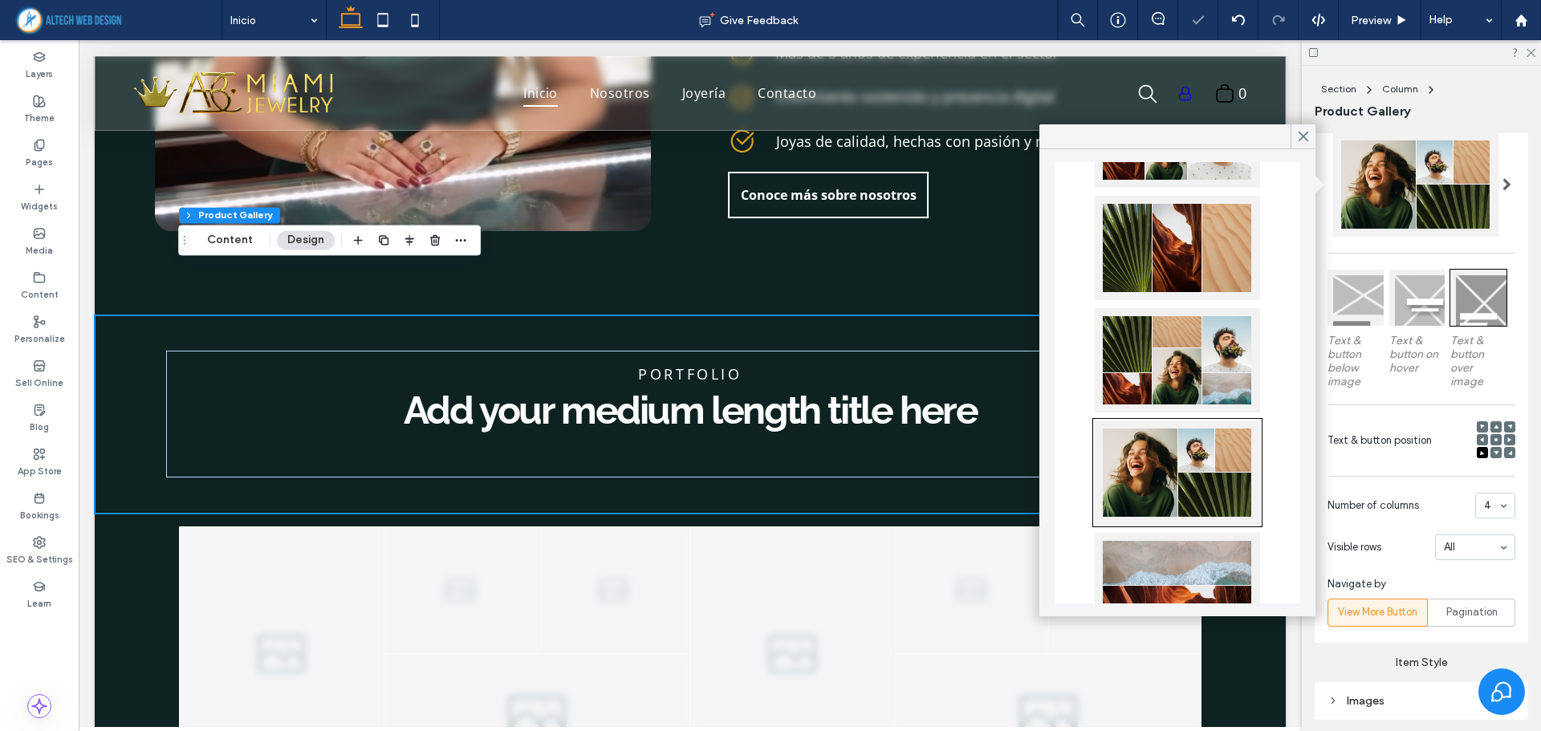
click at [1371, 467] on div "Content display for desktop only Text & button below image Text & button on hov…" at bounding box center [1420, 350] width 213 height 586
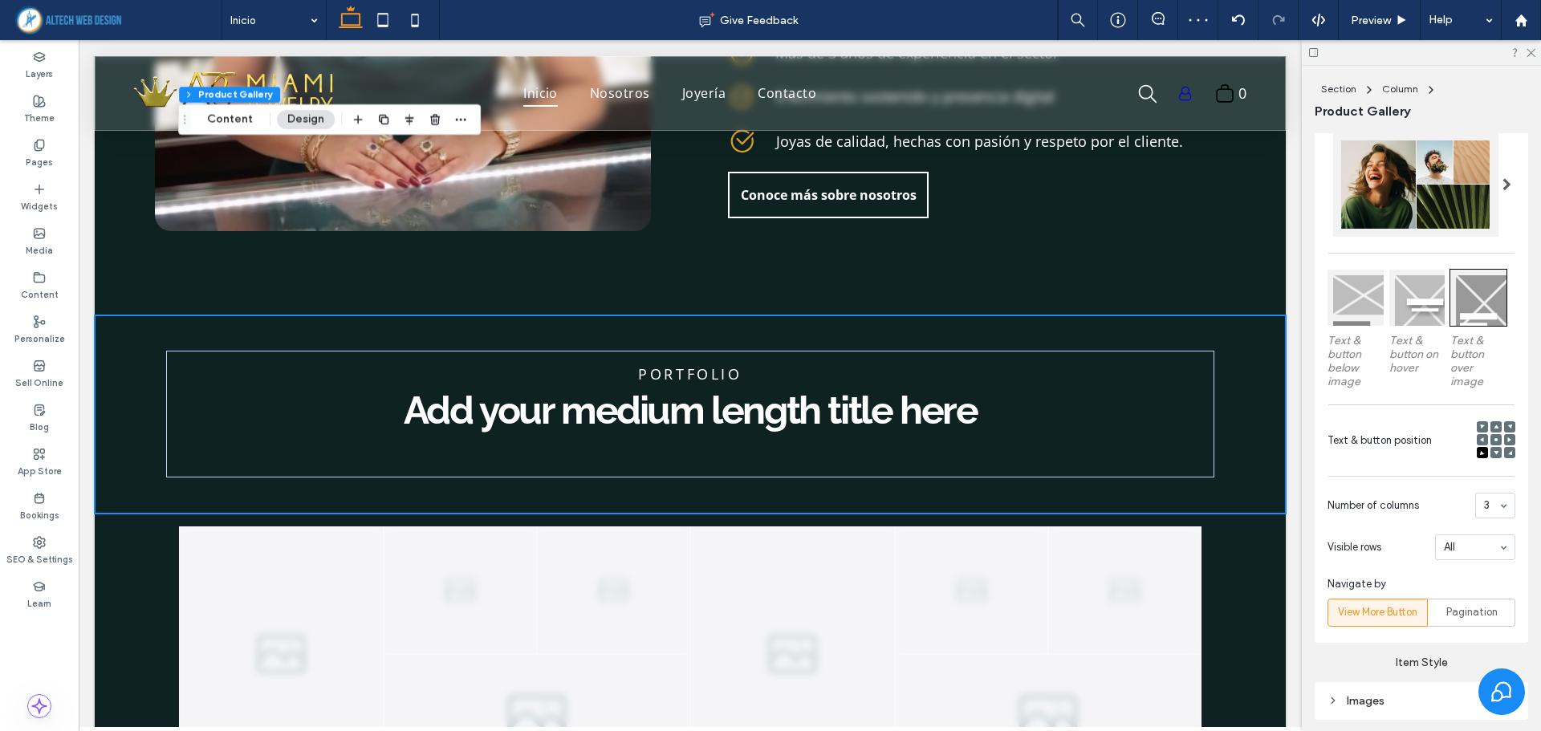
click at [1493, 506] on div "3" at bounding box center [1495, 506] width 40 height 26
click at [1484, 503] on input at bounding box center [1491, 505] width 14 height 11
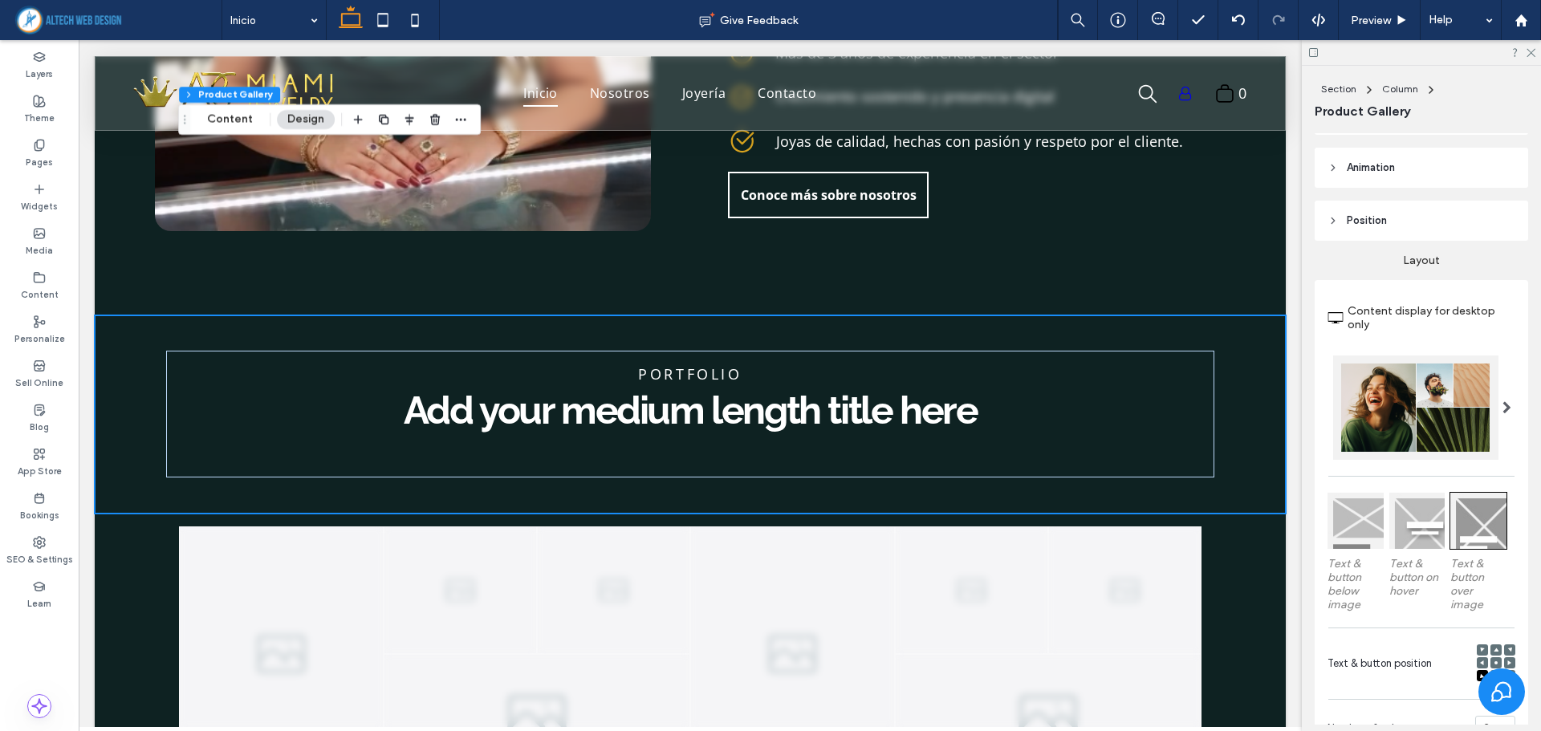
scroll to position [401, 0]
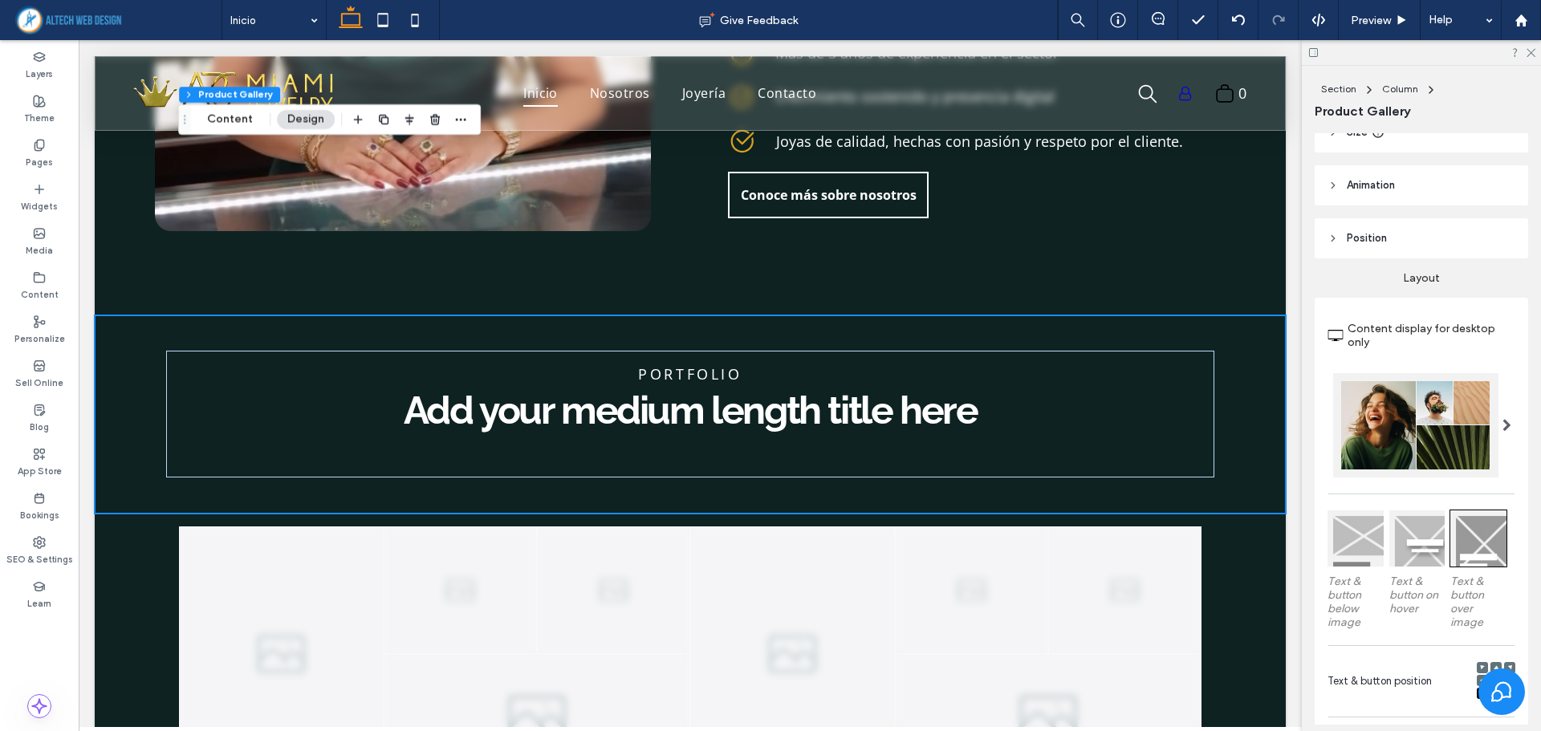
click at [1490, 429] on div at bounding box center [1506, 425] width 33 height 104
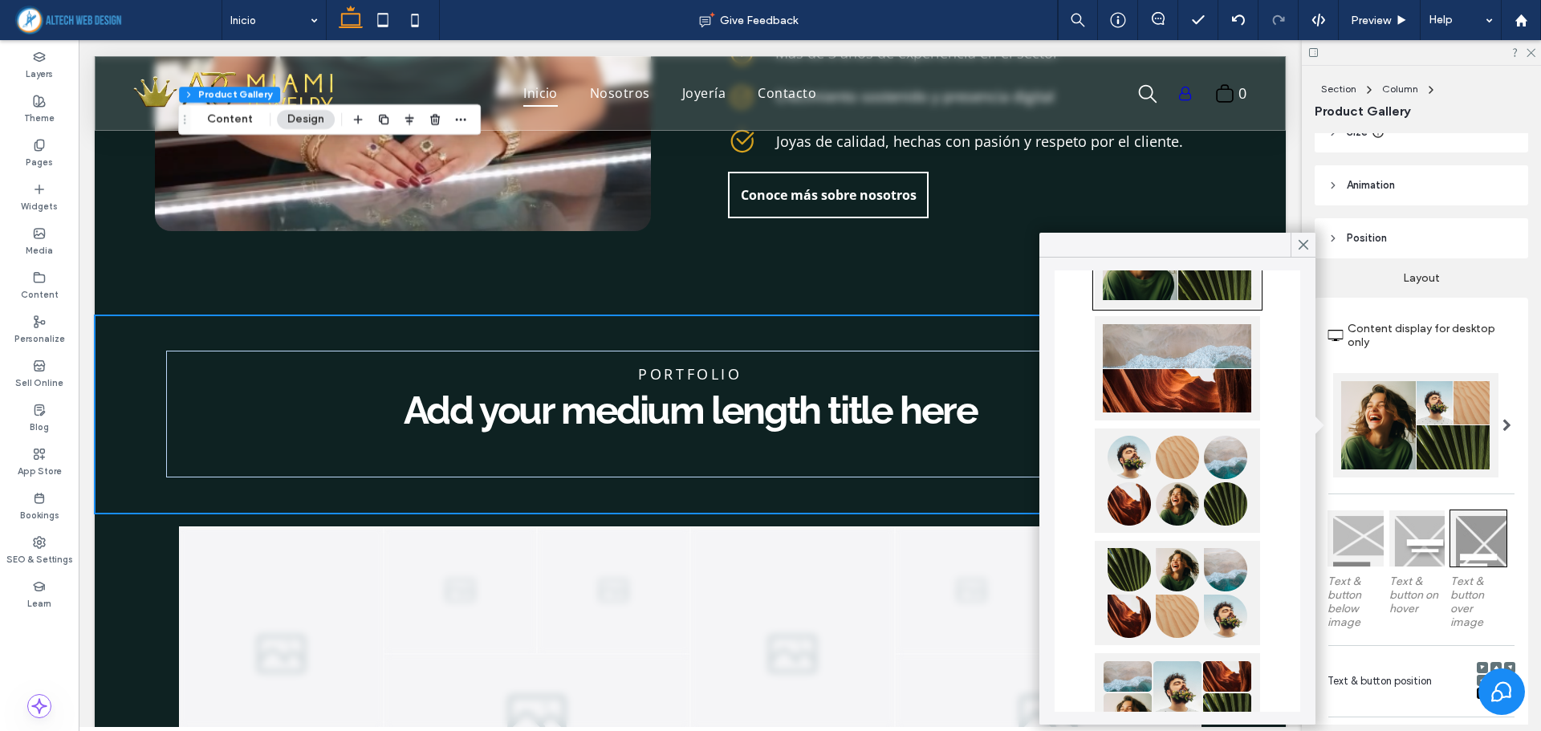
scroll to position [511, 0]
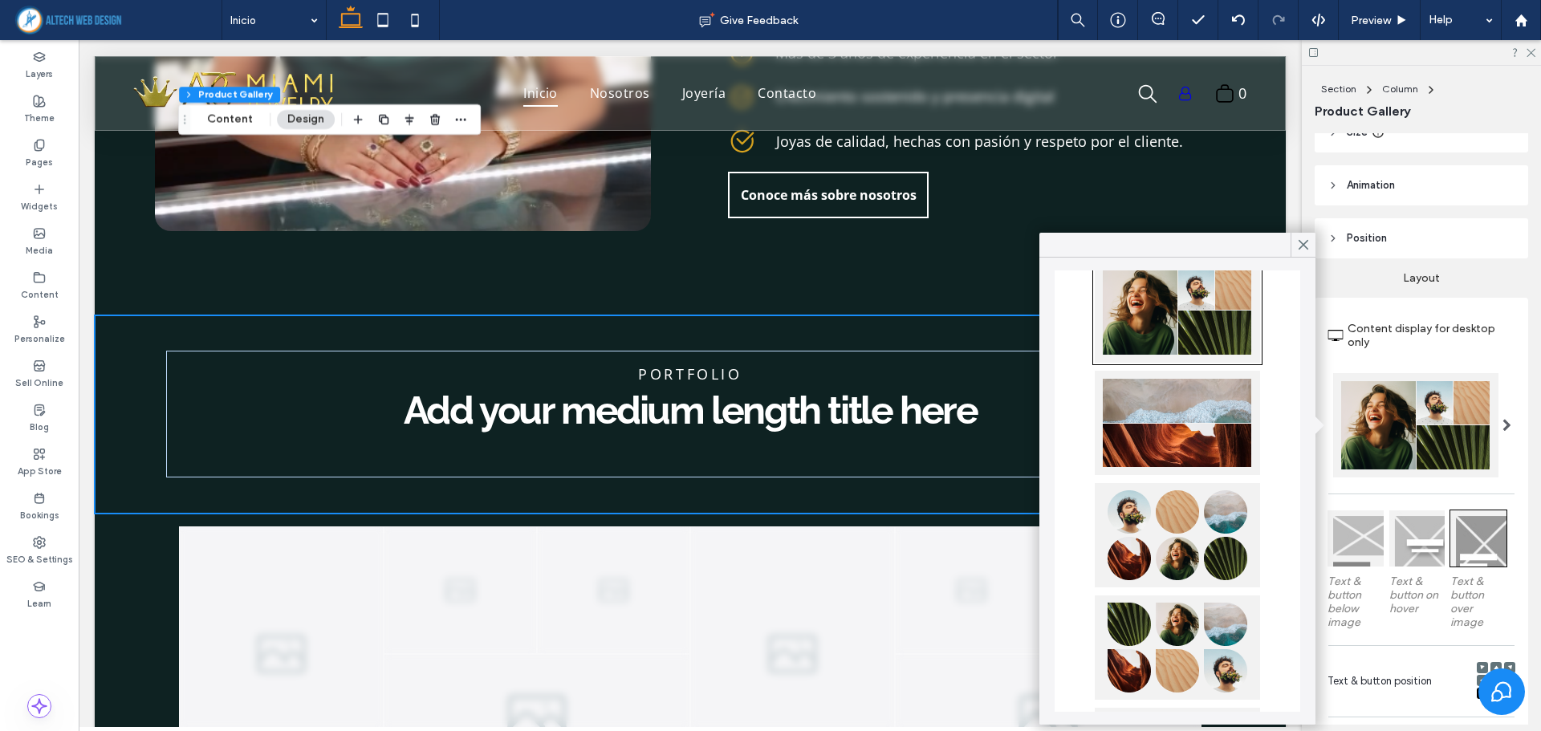
click at [1196, 526] on div at bounding box center [1177, 535] width 165 height 104
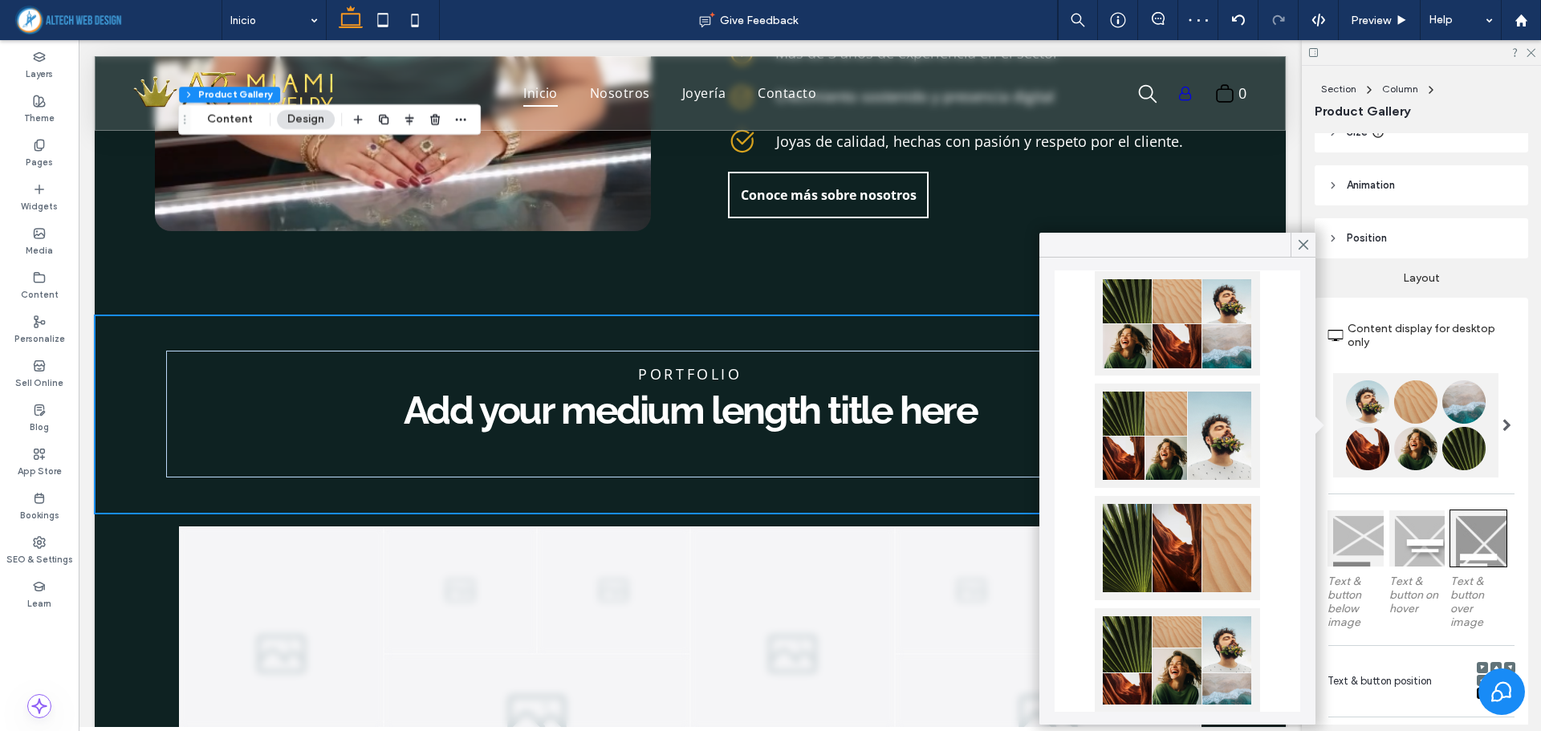
scroll to position [0, 0]
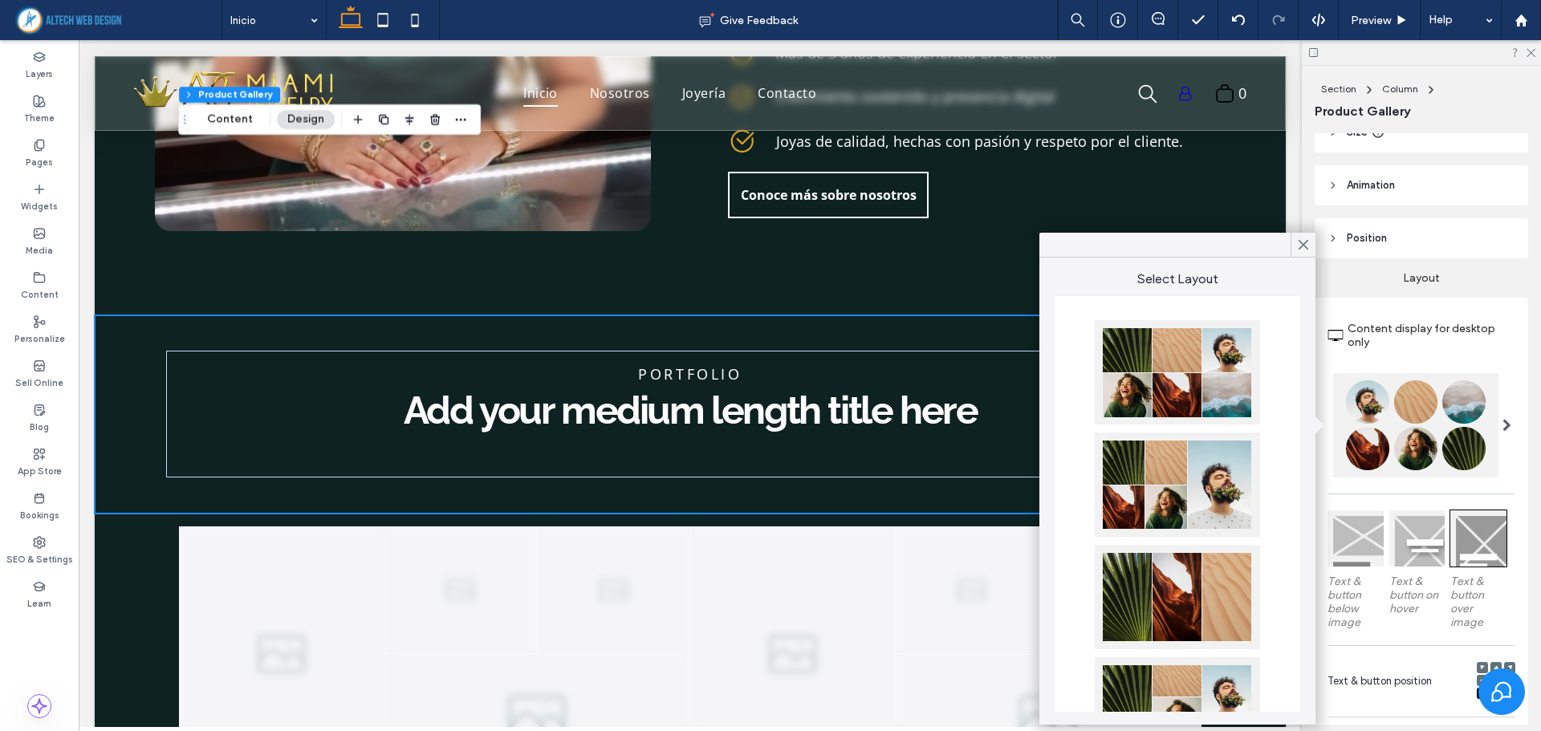
click at [1192, 383] on div at bounding box center [1177, 372] width 165 height 104
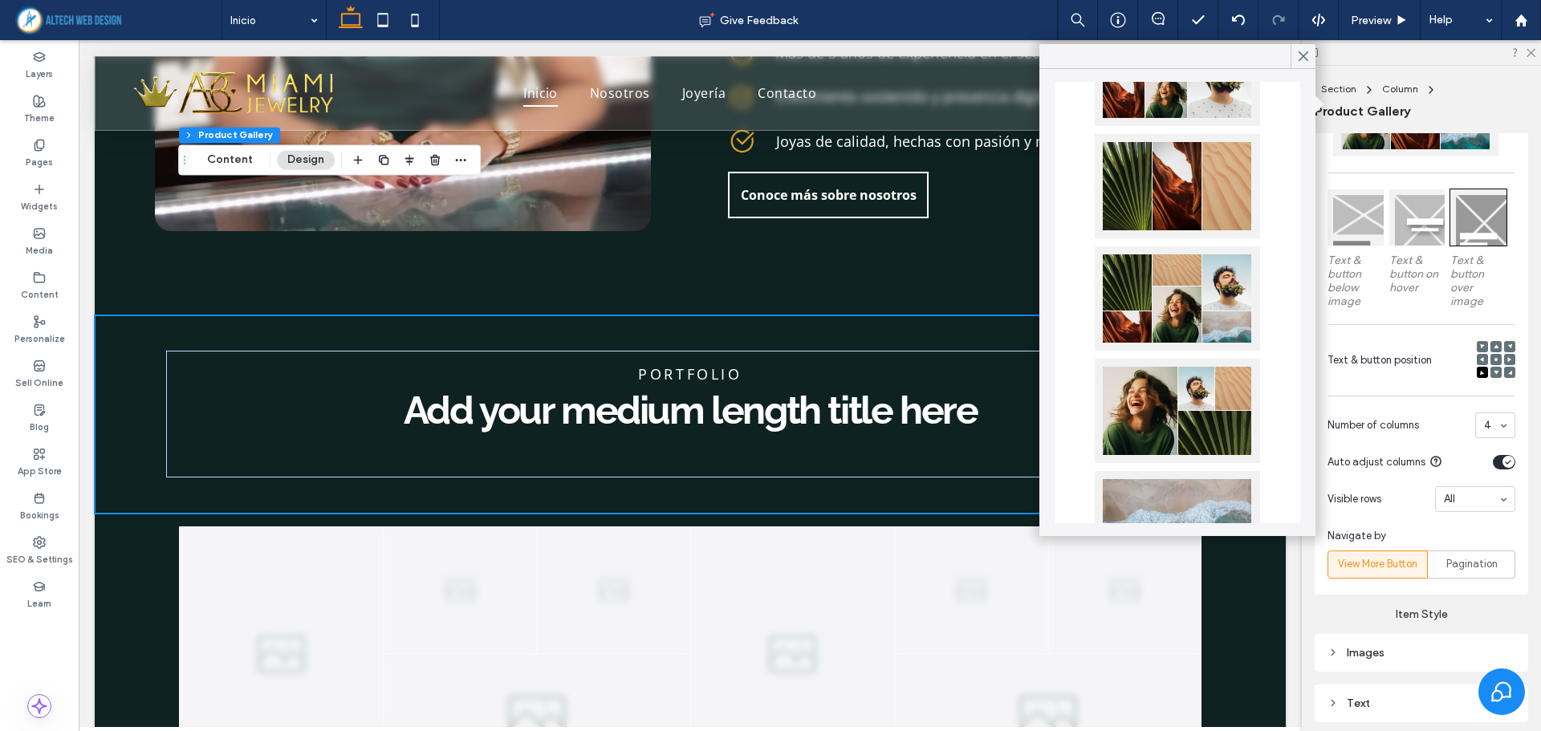
scroll to position [241, 0]
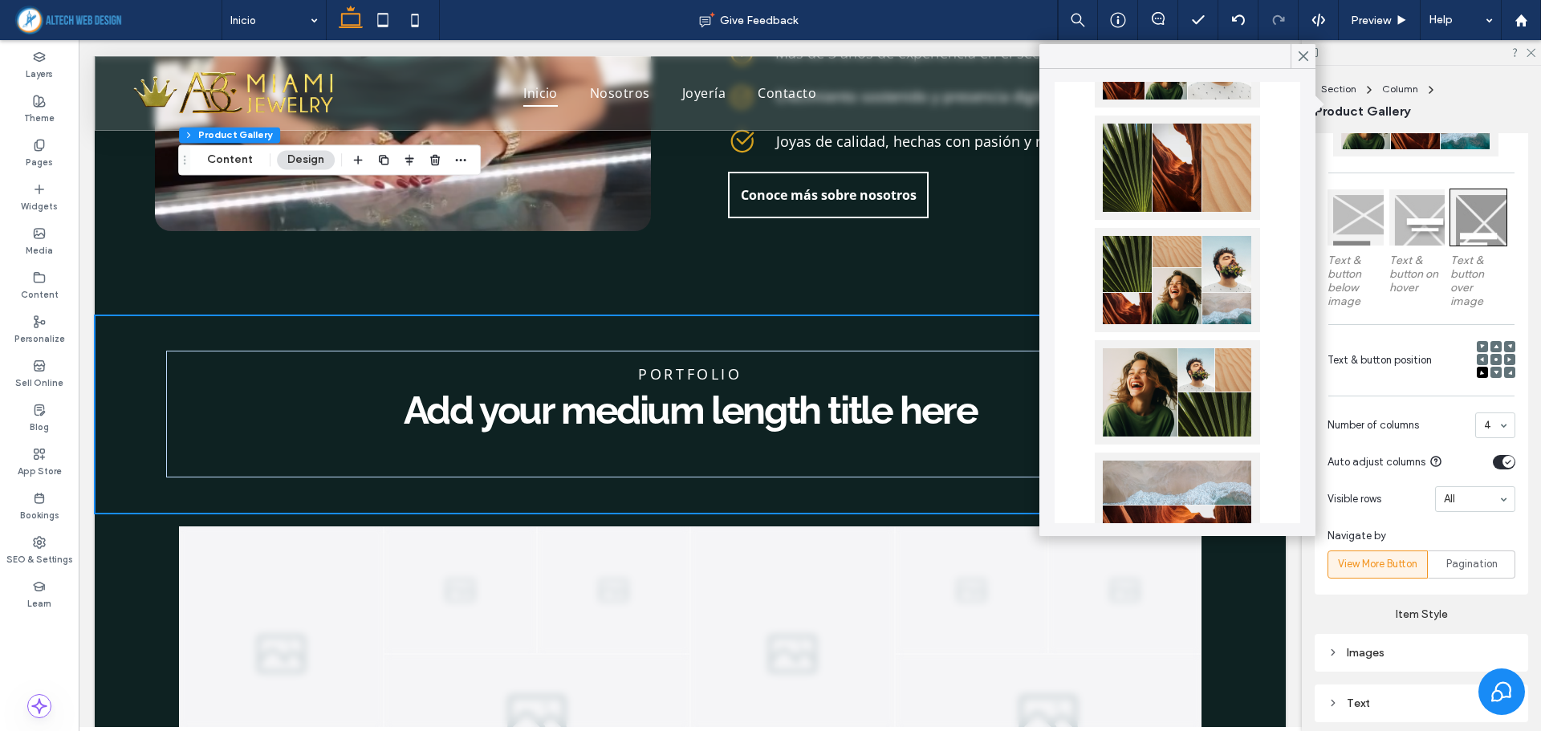
click at [1224, 286] on div at bounding box center [1177, 280] width 165 height 104
click at [1208, 386] on div at bounding box center [1177, 392] width 165 height 104
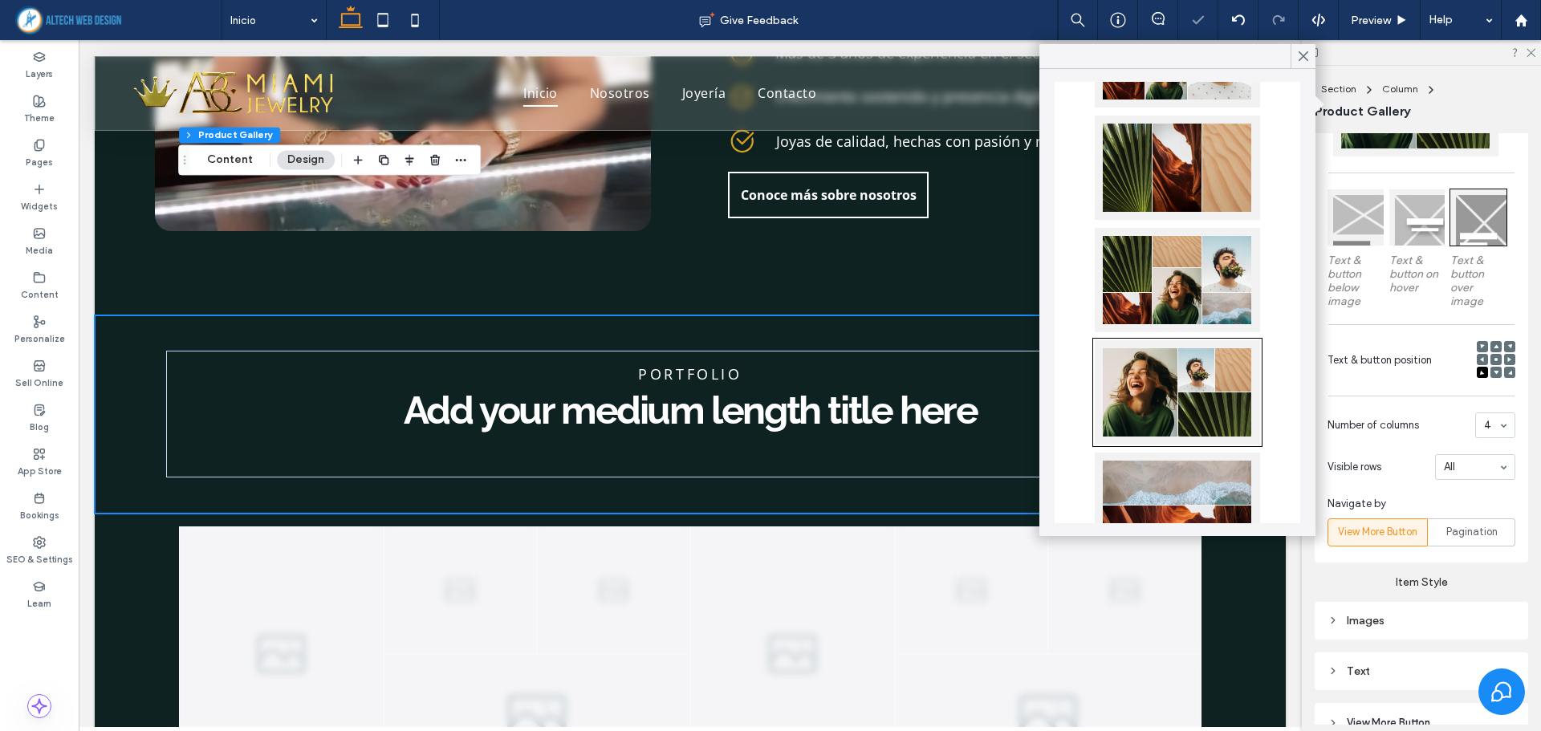
click at [1230, 291] on div at bounding box center [1177, 280] width 165 height 104
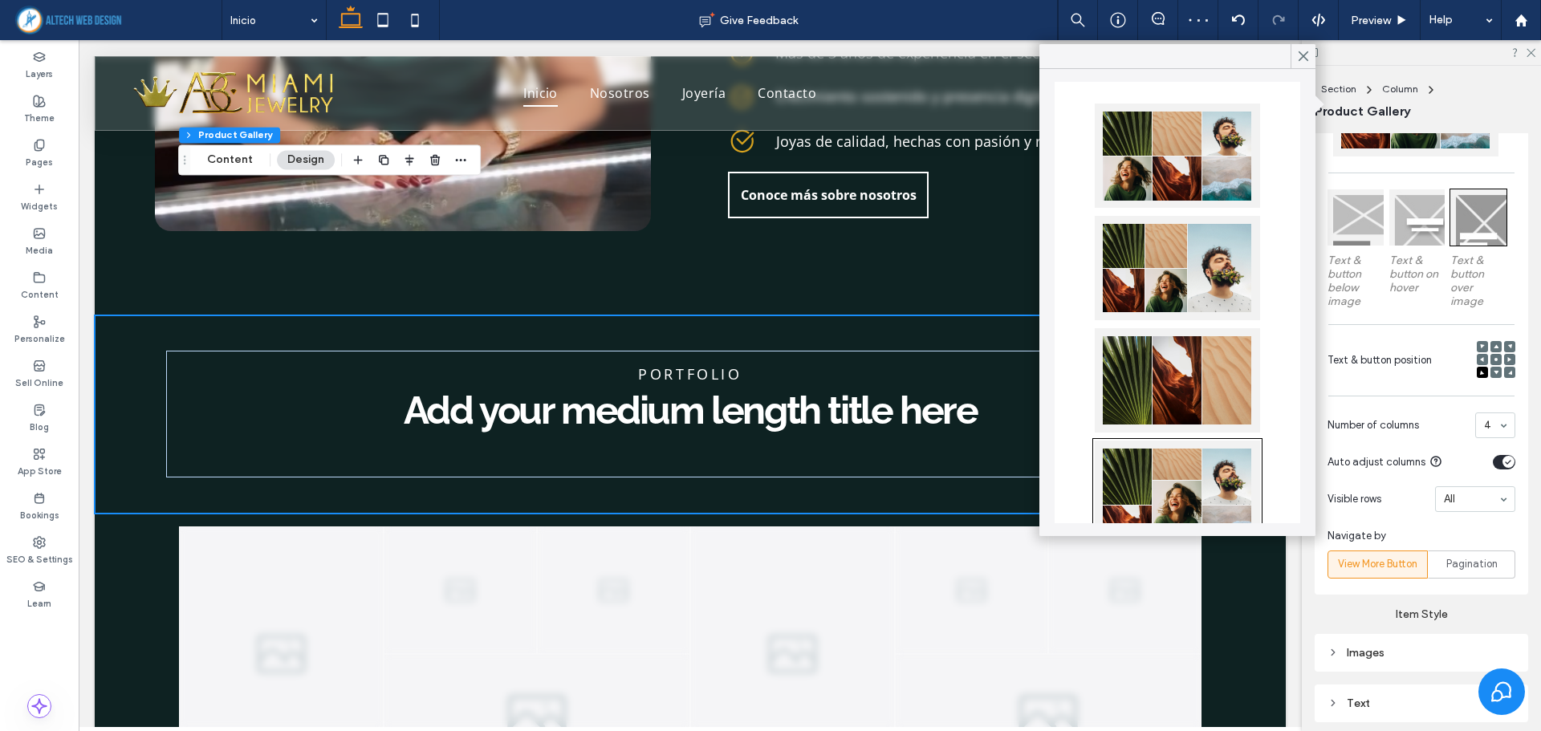
scroll to position [0, 0]
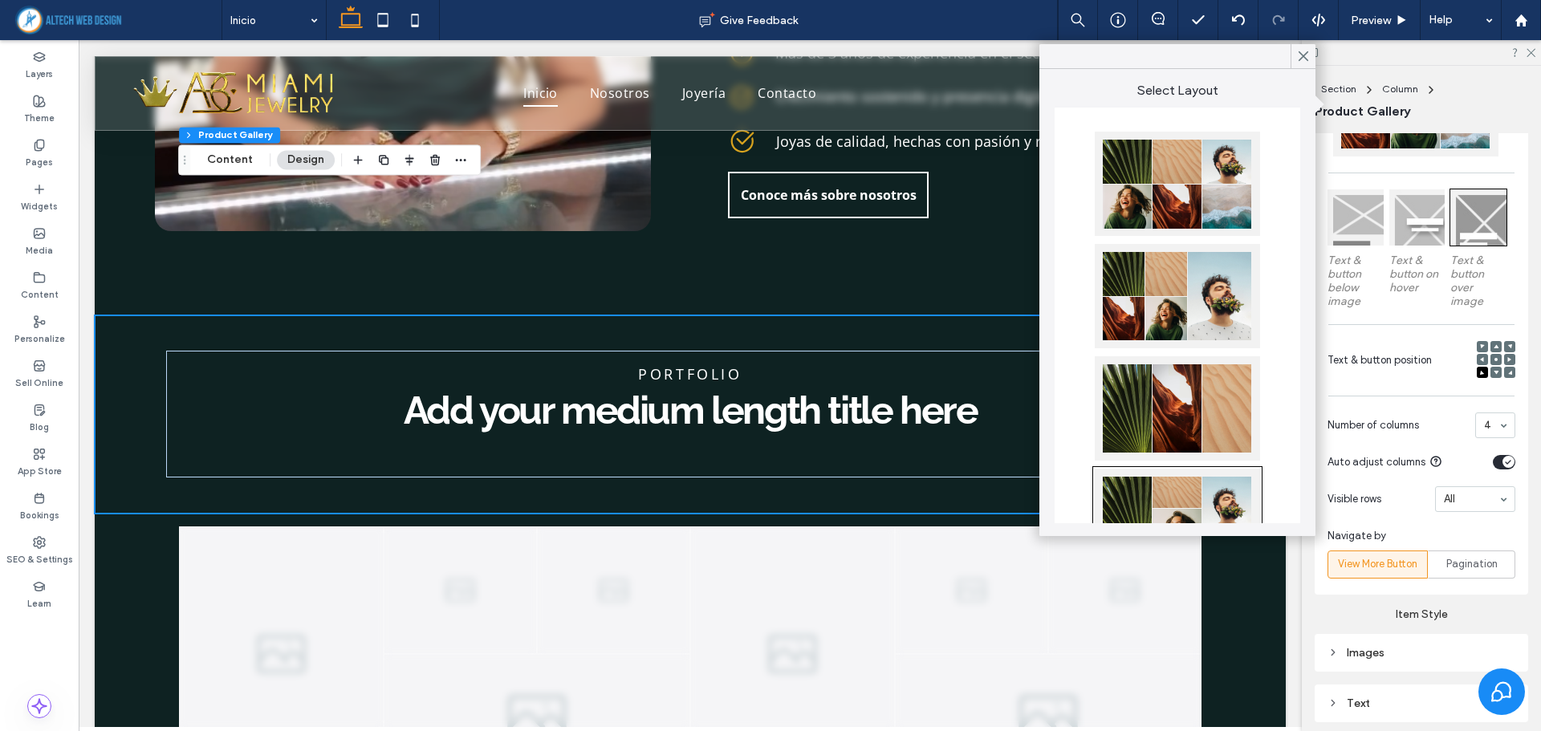
click at [1213, 310] on div at bounding box center [1177, 296] width 165 height 104
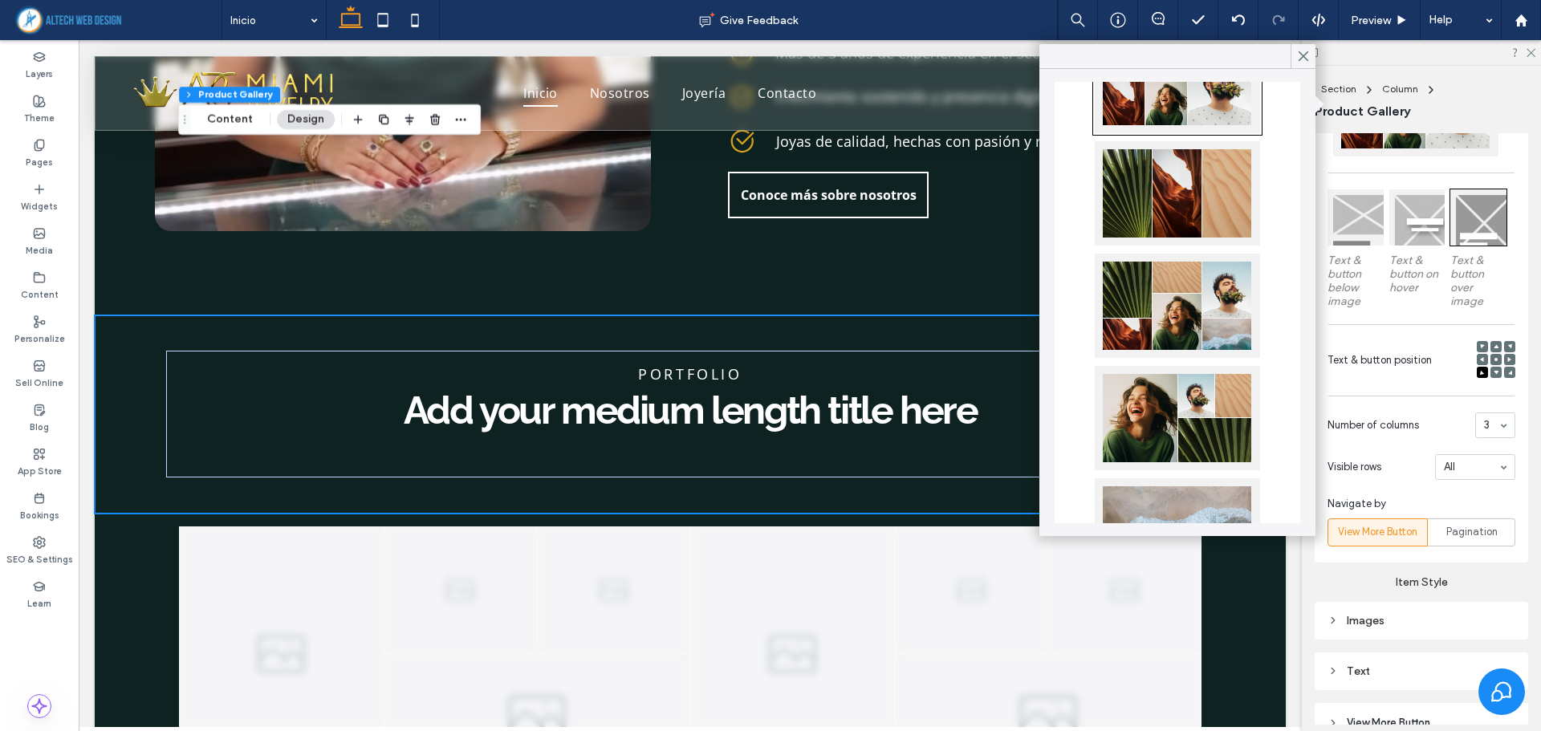
scroll to position [241, 0]
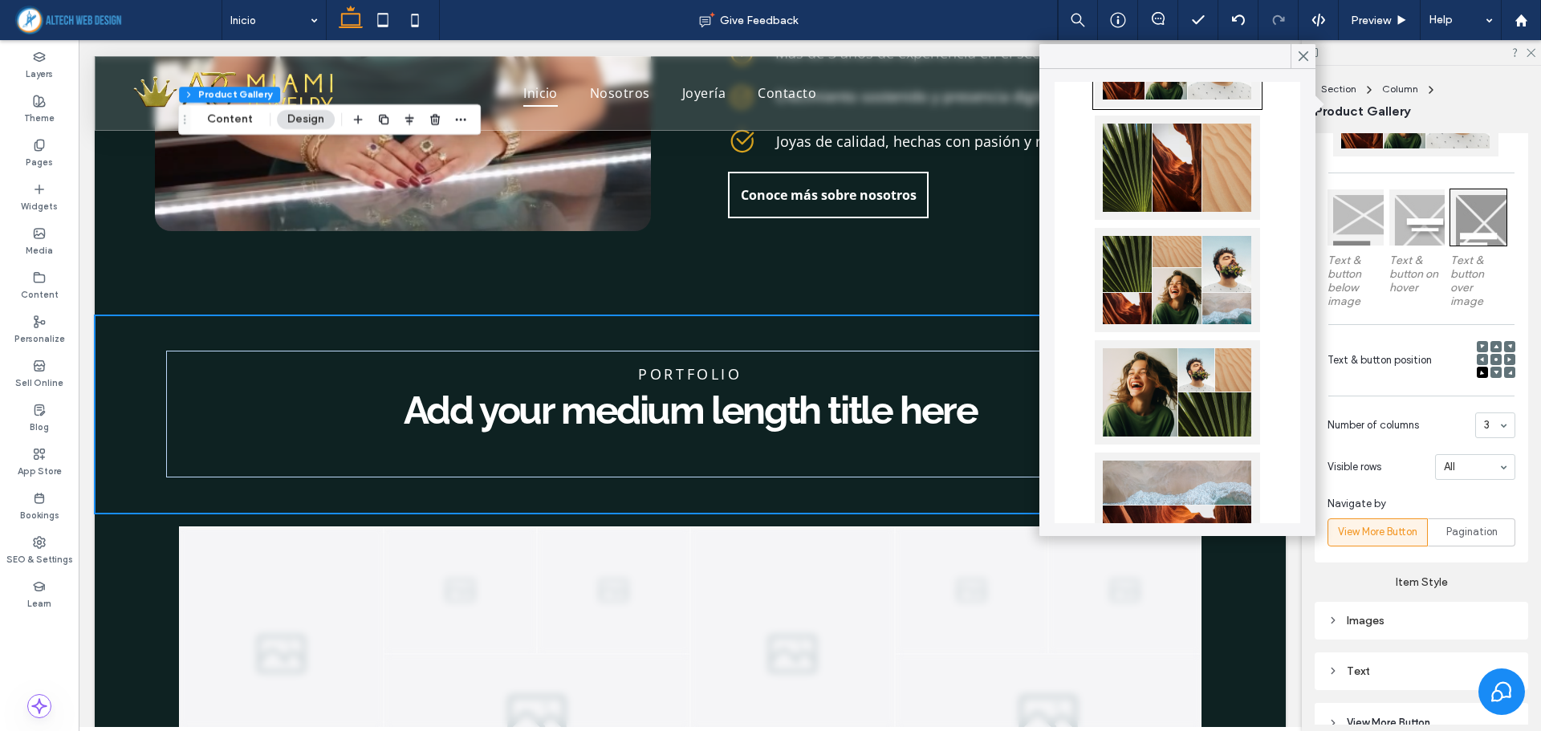
click at [1184, 310] on div at bounding box center [1177, 280] width 165 height 104
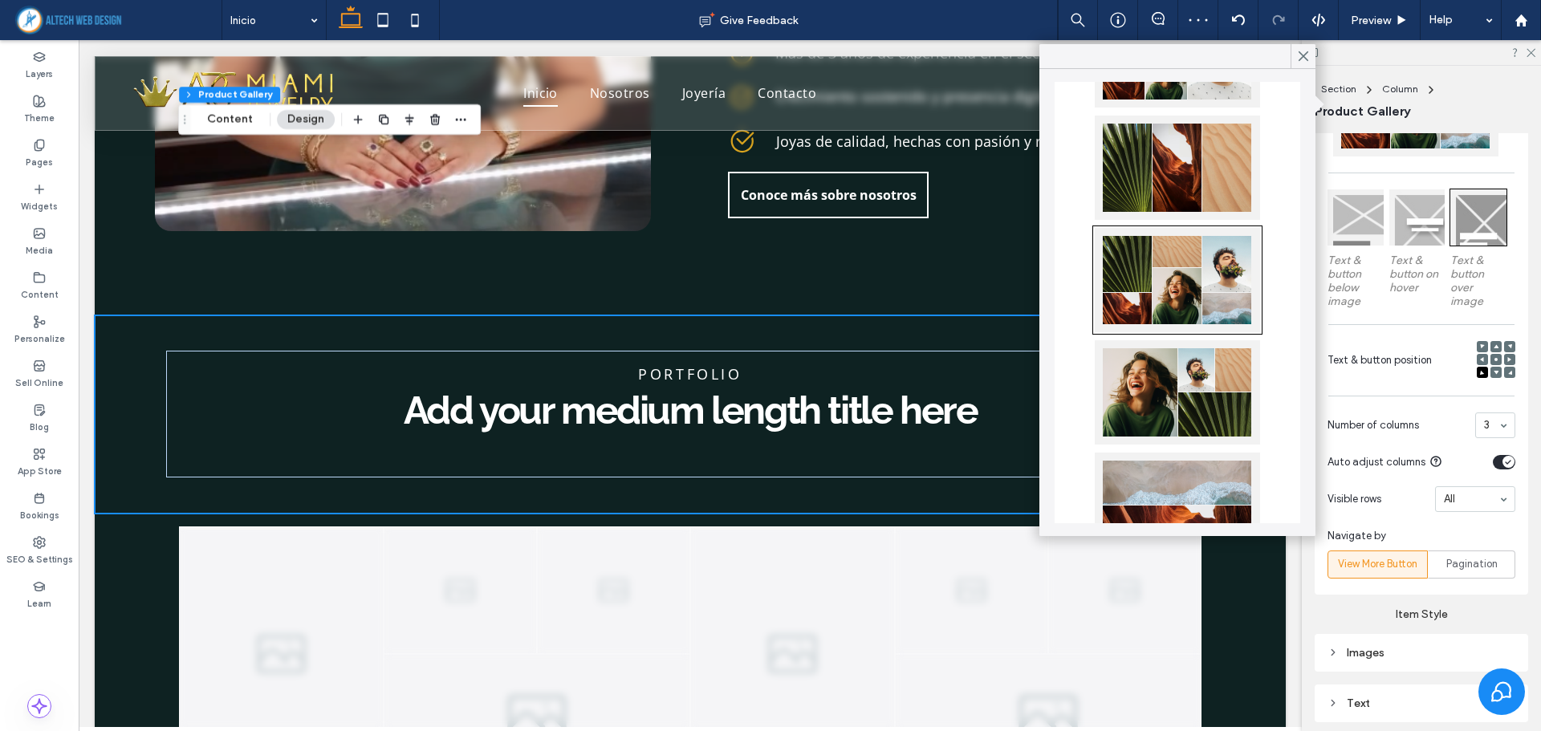
click at [1481, 400] on div "Content display for desktop only Text & button below image Text & button on hov…" at bounding box center [1420, 286] width 213 height 618
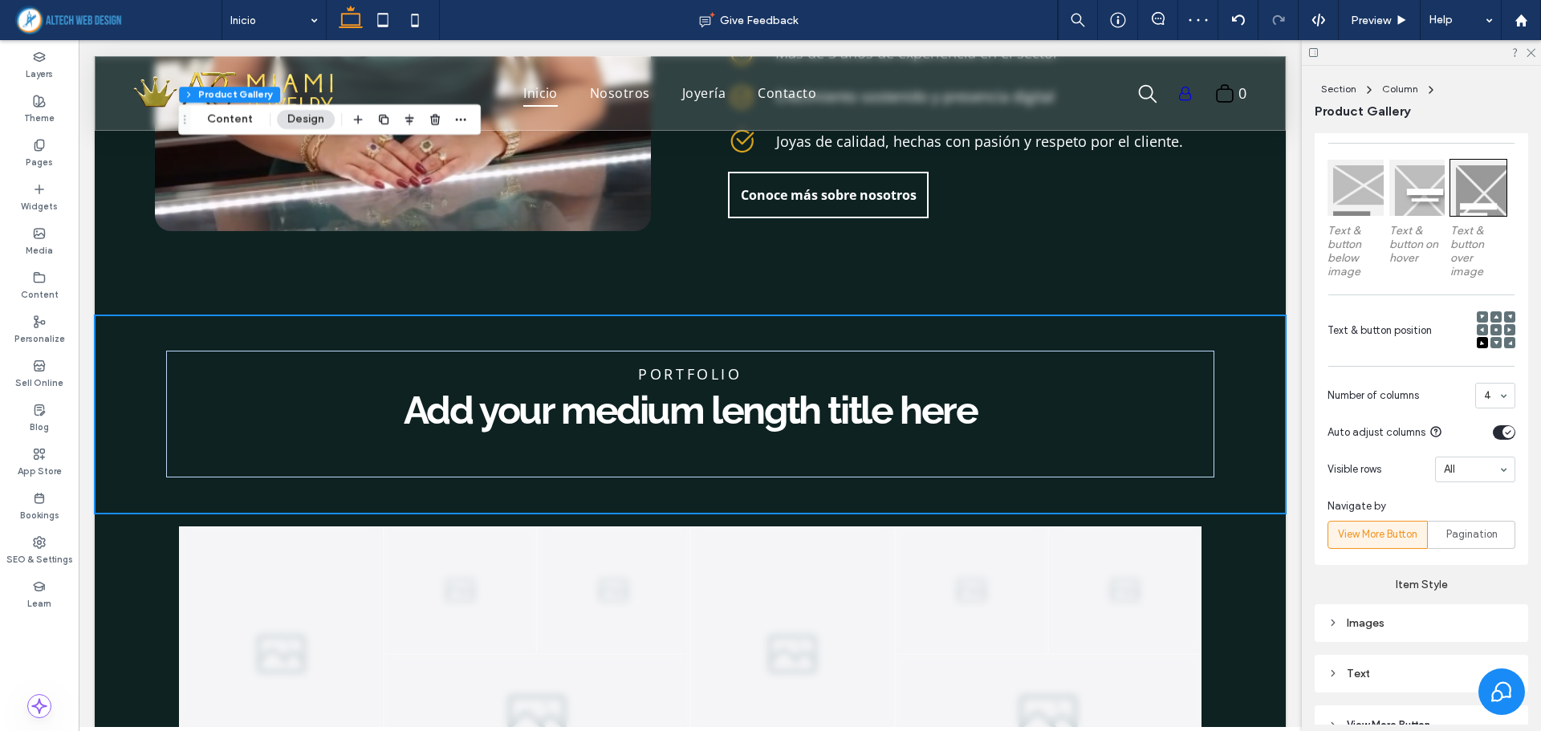
scroll to position [802, 0]
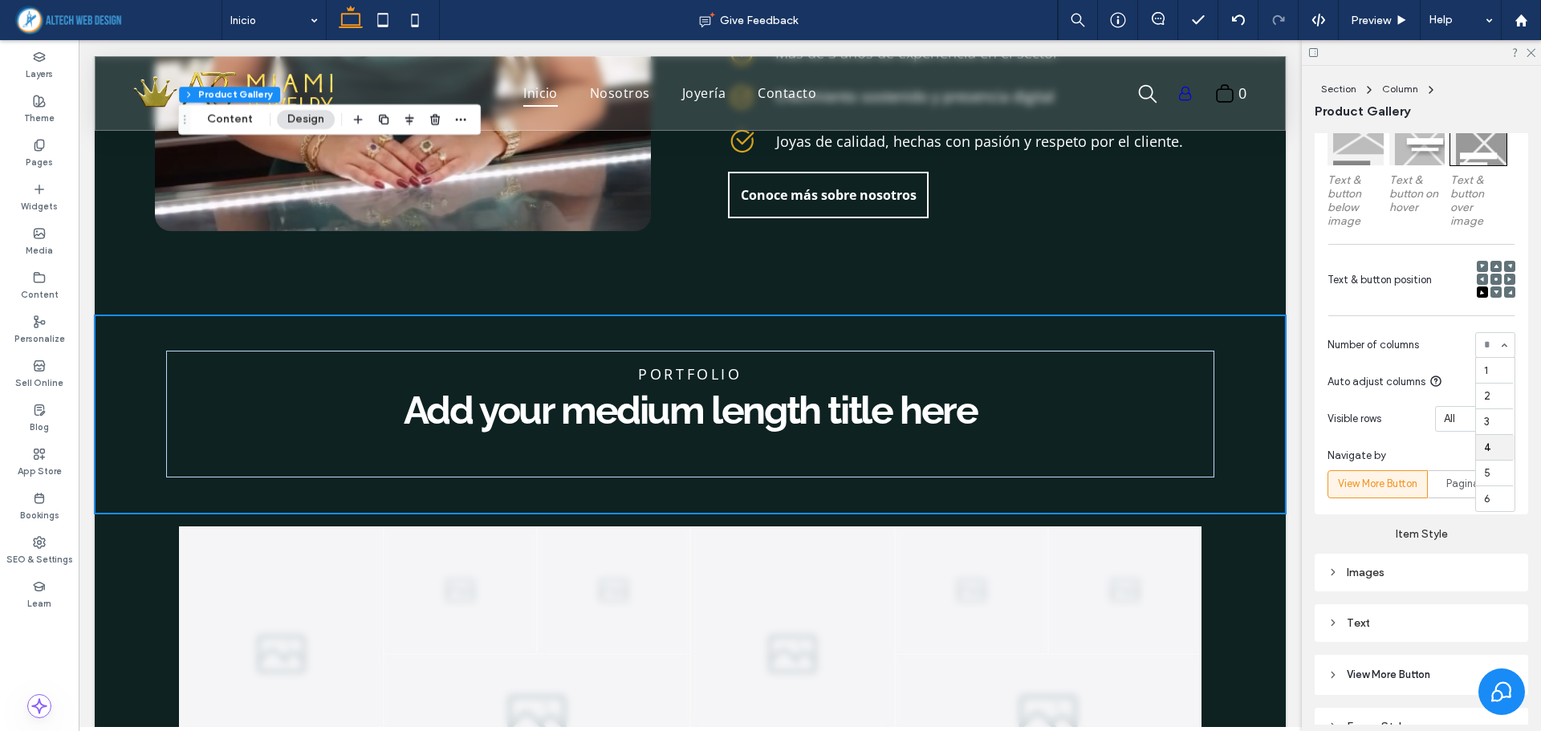
click at [1499, 345] on div "1 2 3 4 5 6" at bounding box center [1495, 345] width 40 height 26
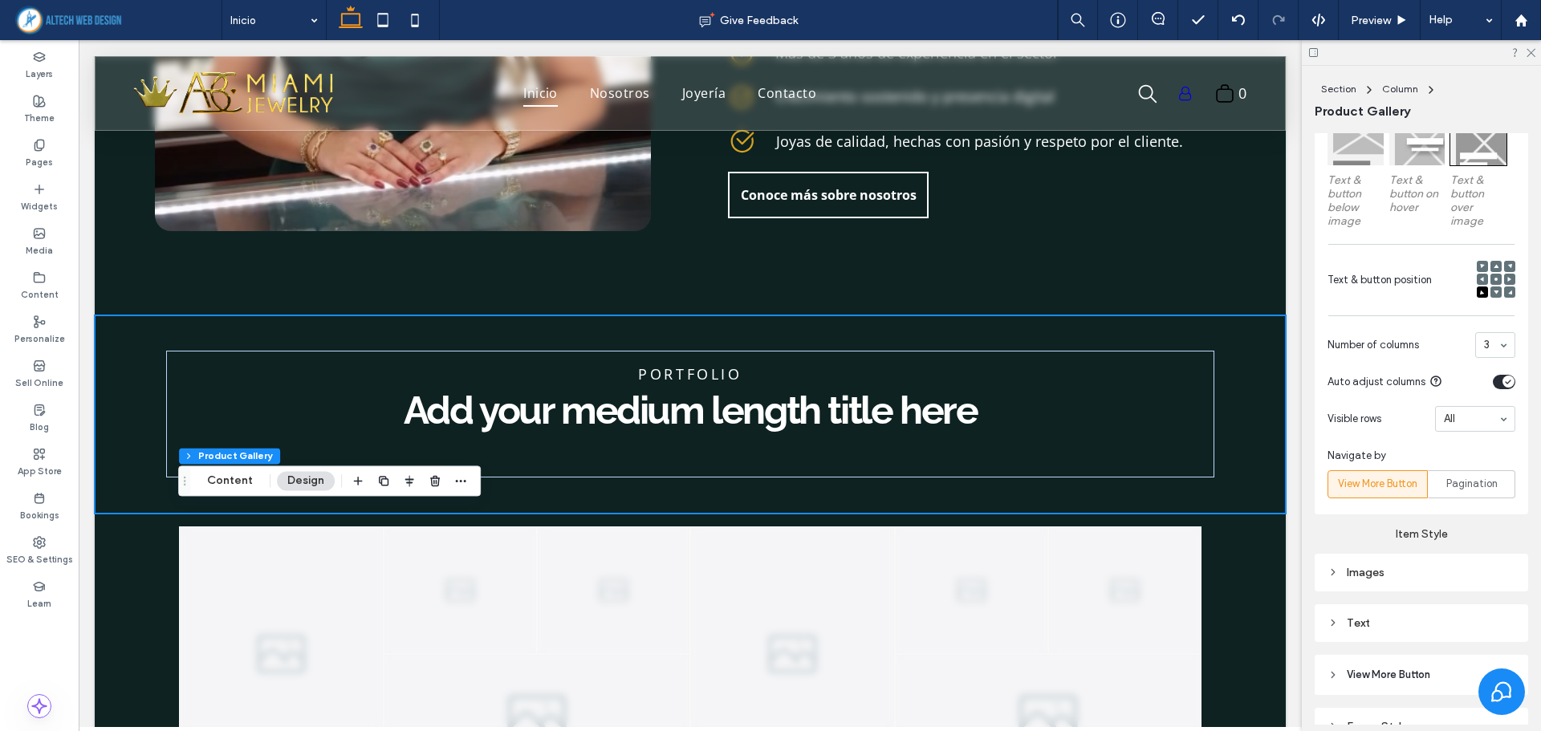
click at [1489, 337] on div "3" at bounding box center [1495, 345] width 40 height 26
click at [1489, 324] on section "Number of columns 1" at bounding box center [1421, 345] width 188 height 42
click at [1484, 380] on section "Auto adjust columns" at bounding box center [1421, 382] width 188 height 32
click at [1493, 382] on div "toggle" at bounding box center [1504, 382] width 22 height 14
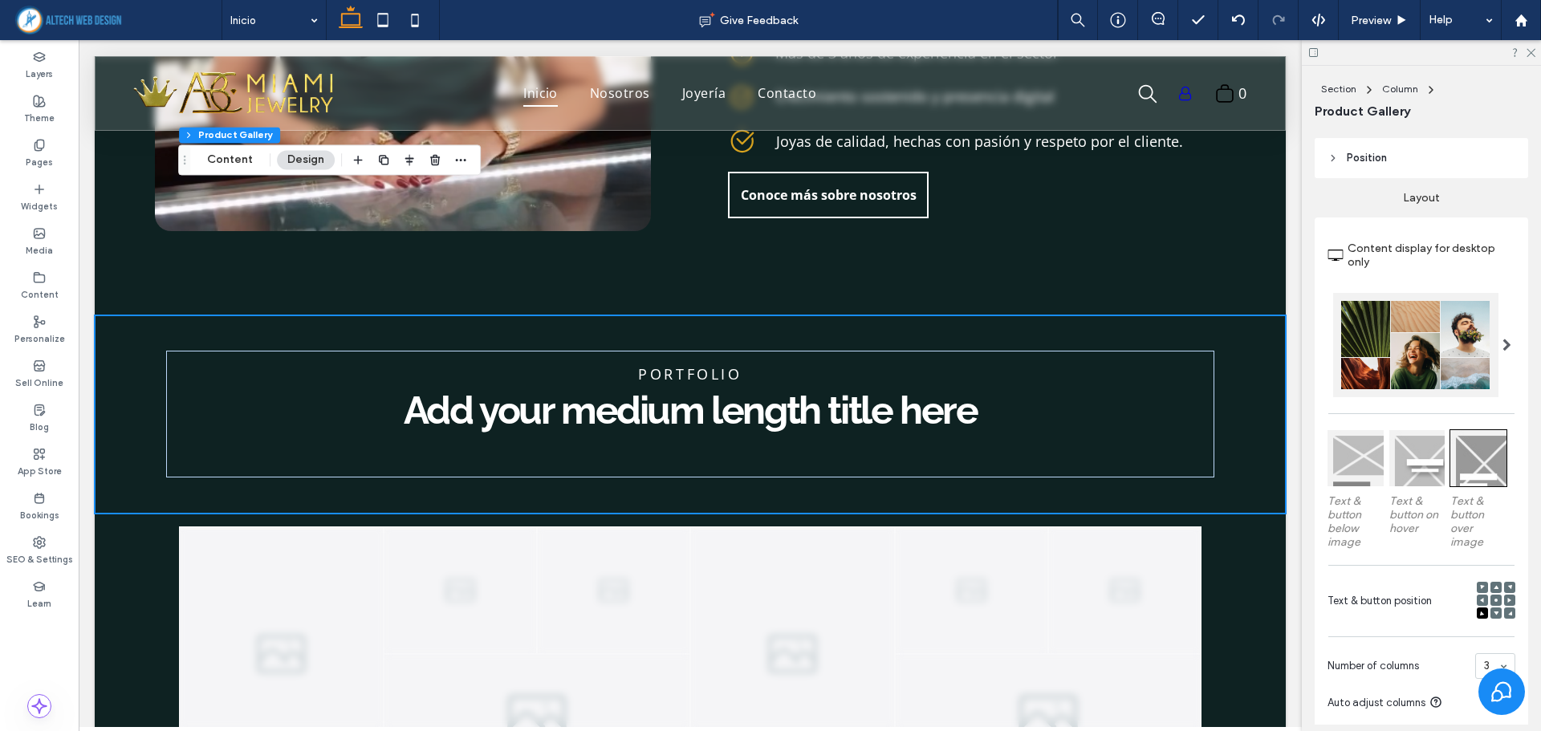
scroll to position [642, 0]
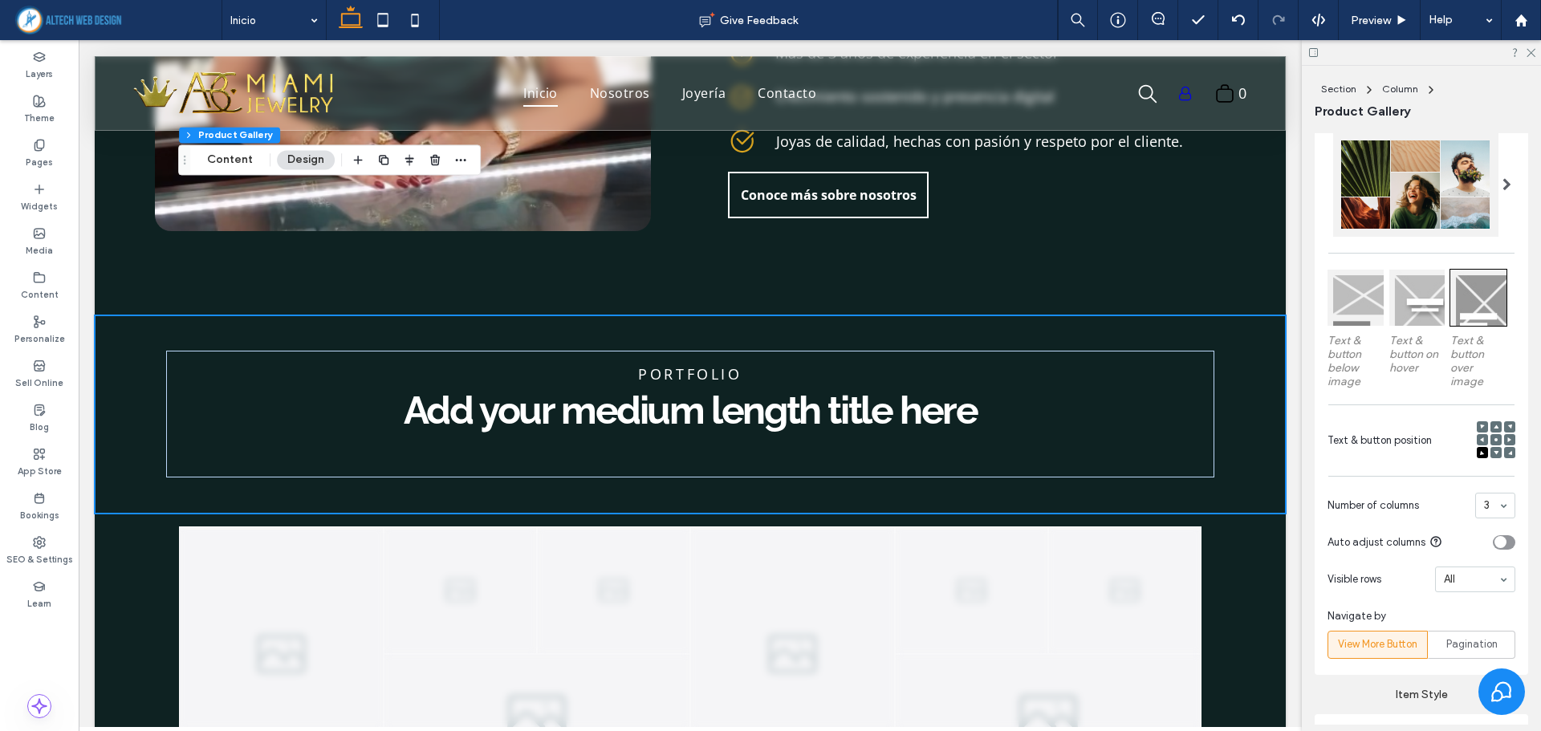
click at [1502, 181] on span at bounding box center [1506, 184] width 9 height 13
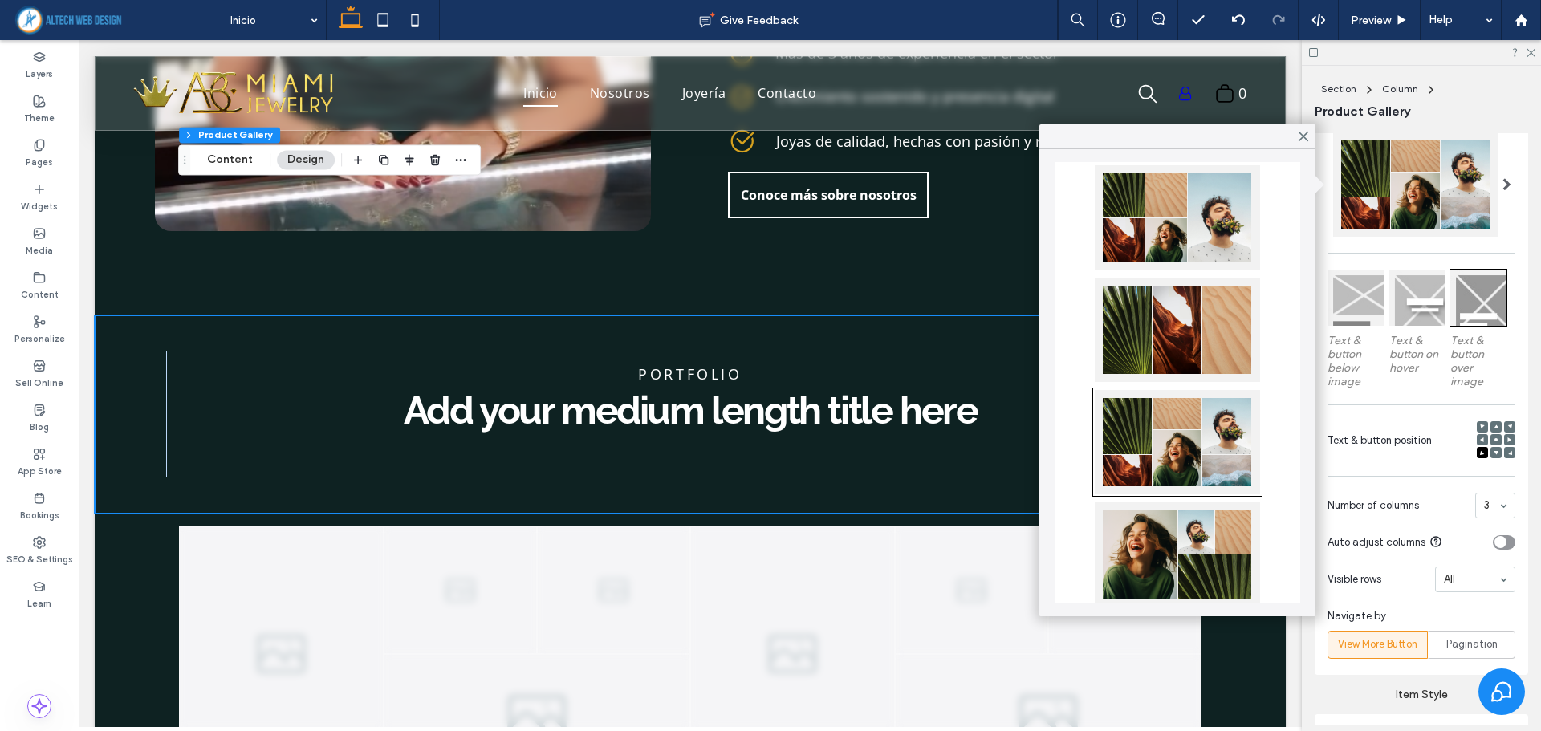
scroll to position [0, 0]
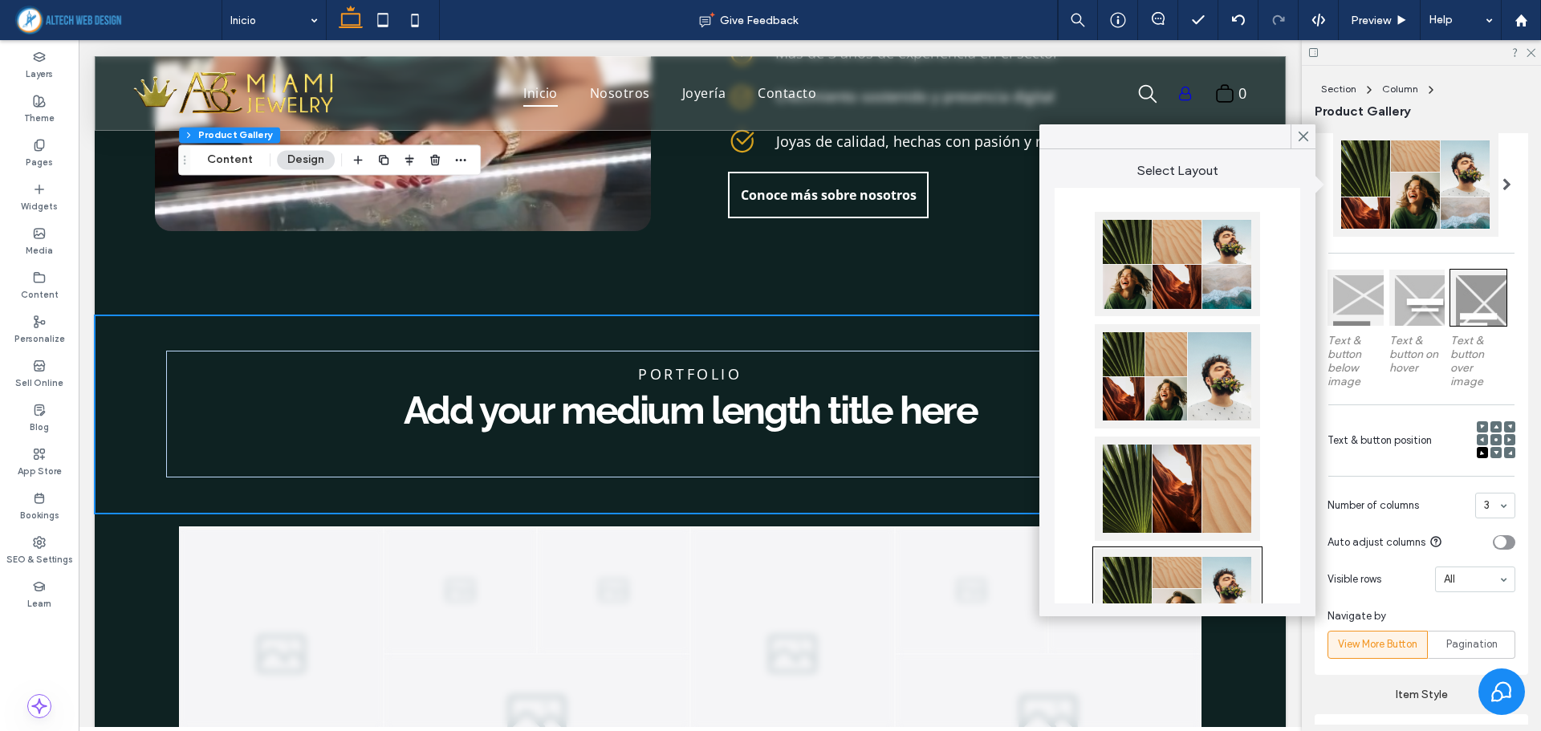
click at [1193, 395] on div at bounding box center [1177, 376] width 165 height 104
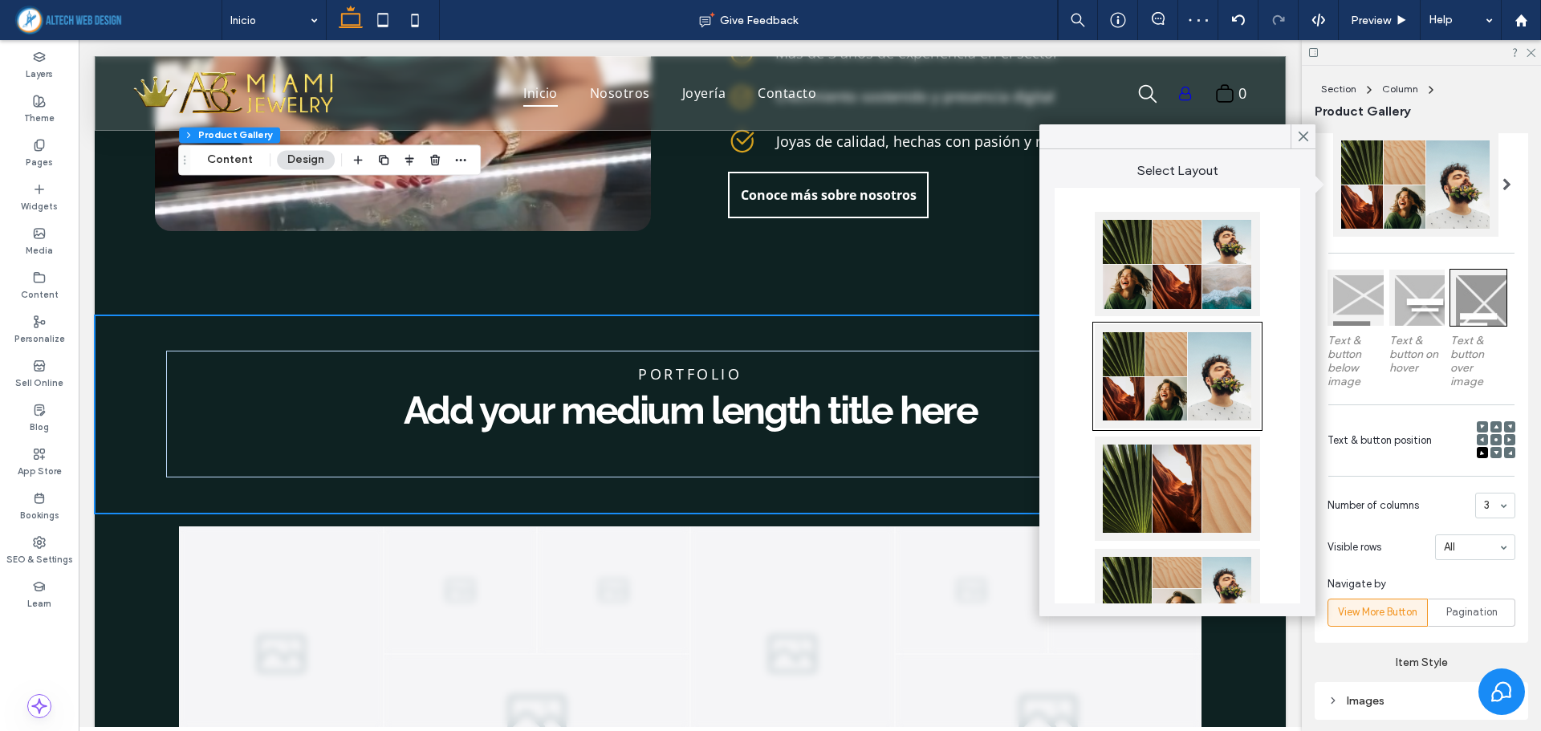
click at [1180, 477] on div at bounding box center [1177, 489] width 165 height 104
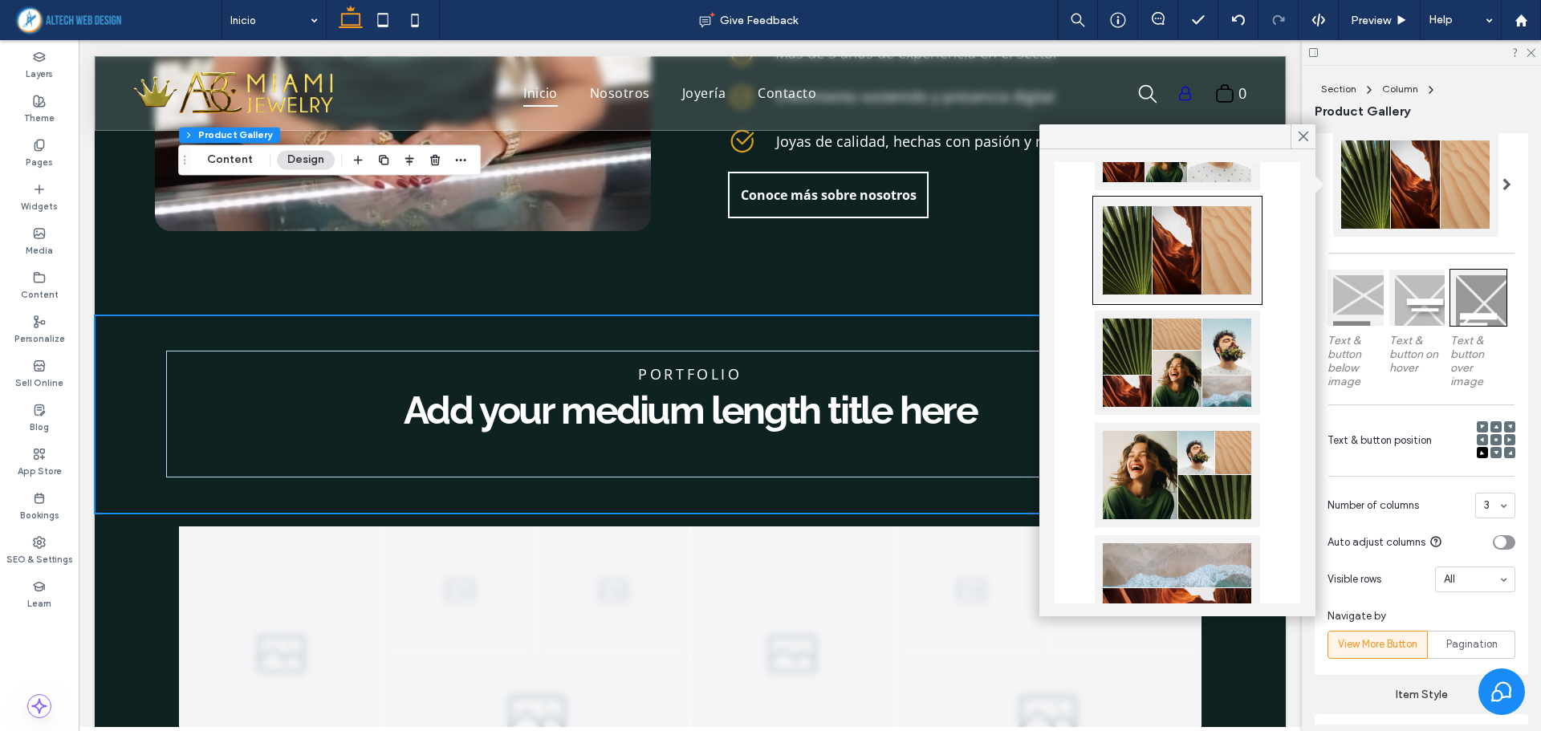
scroll to position [241, 0]
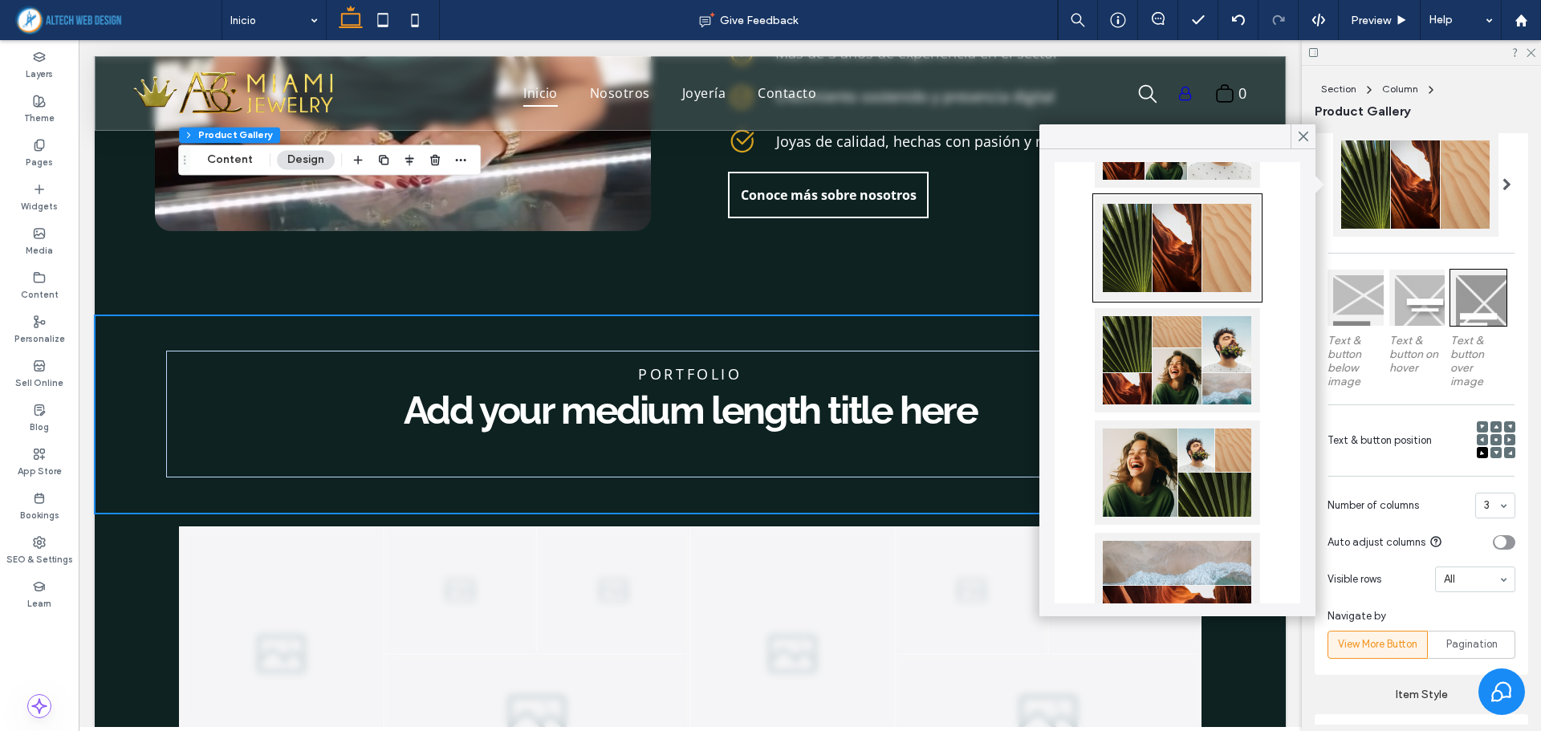
click at [1212, 372] on div at bounding box center [1177, 360] width 165 height 104
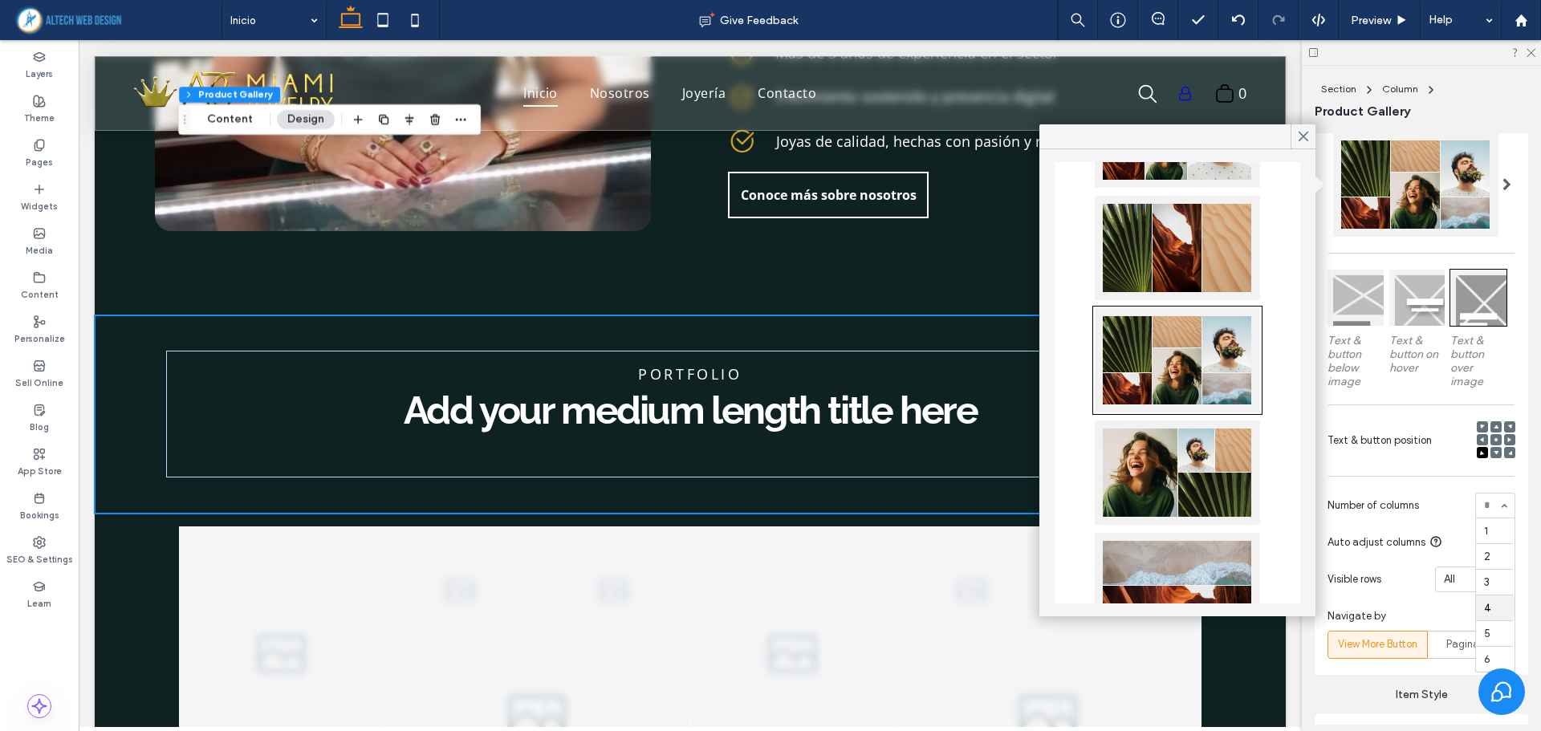
click at [1500, 503] on div "1 2 3 4 5 6" at bounding box center [1495, 506] width 40 height 26
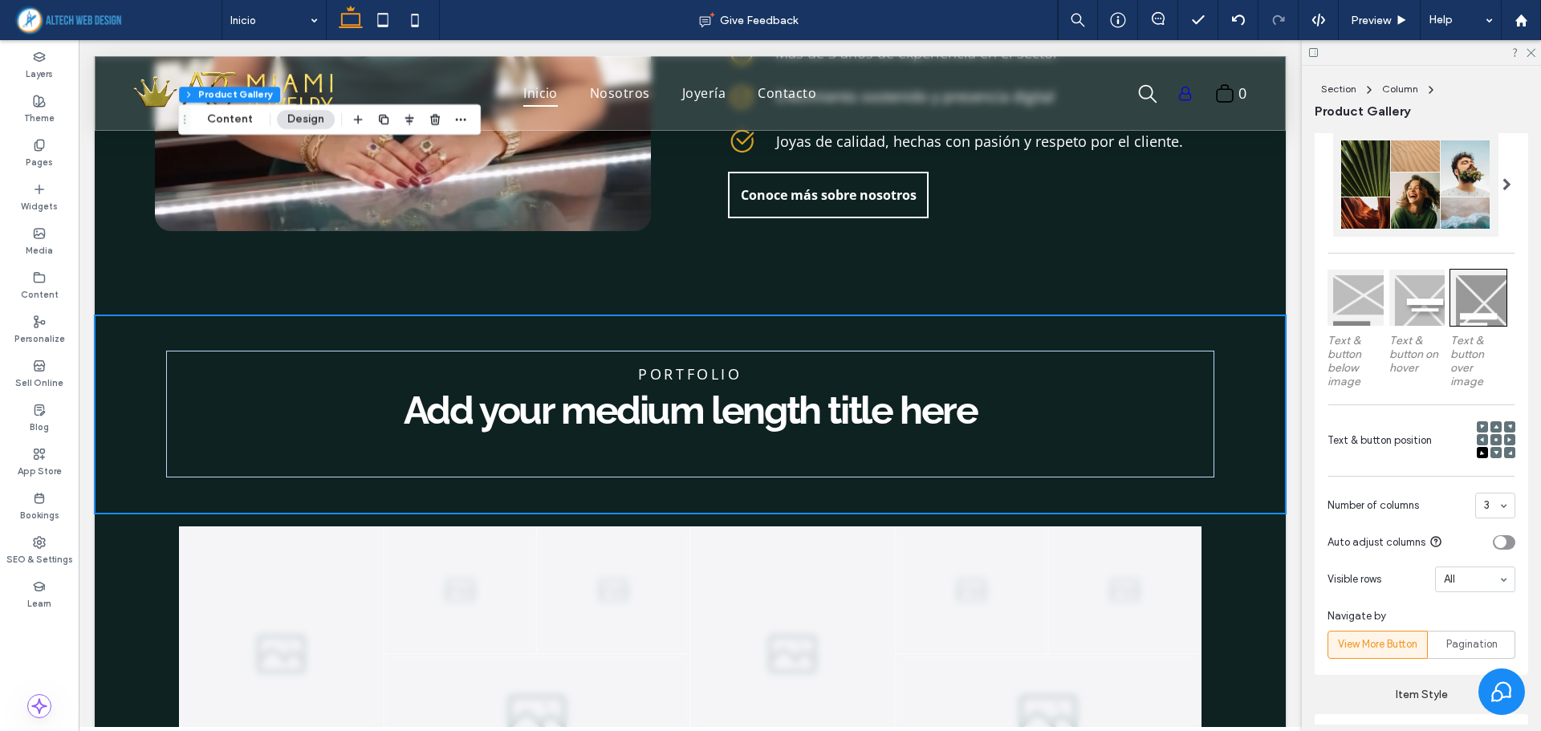
click at [1454, 192] on div at bounding box center [1415, 184] width 165 height 104
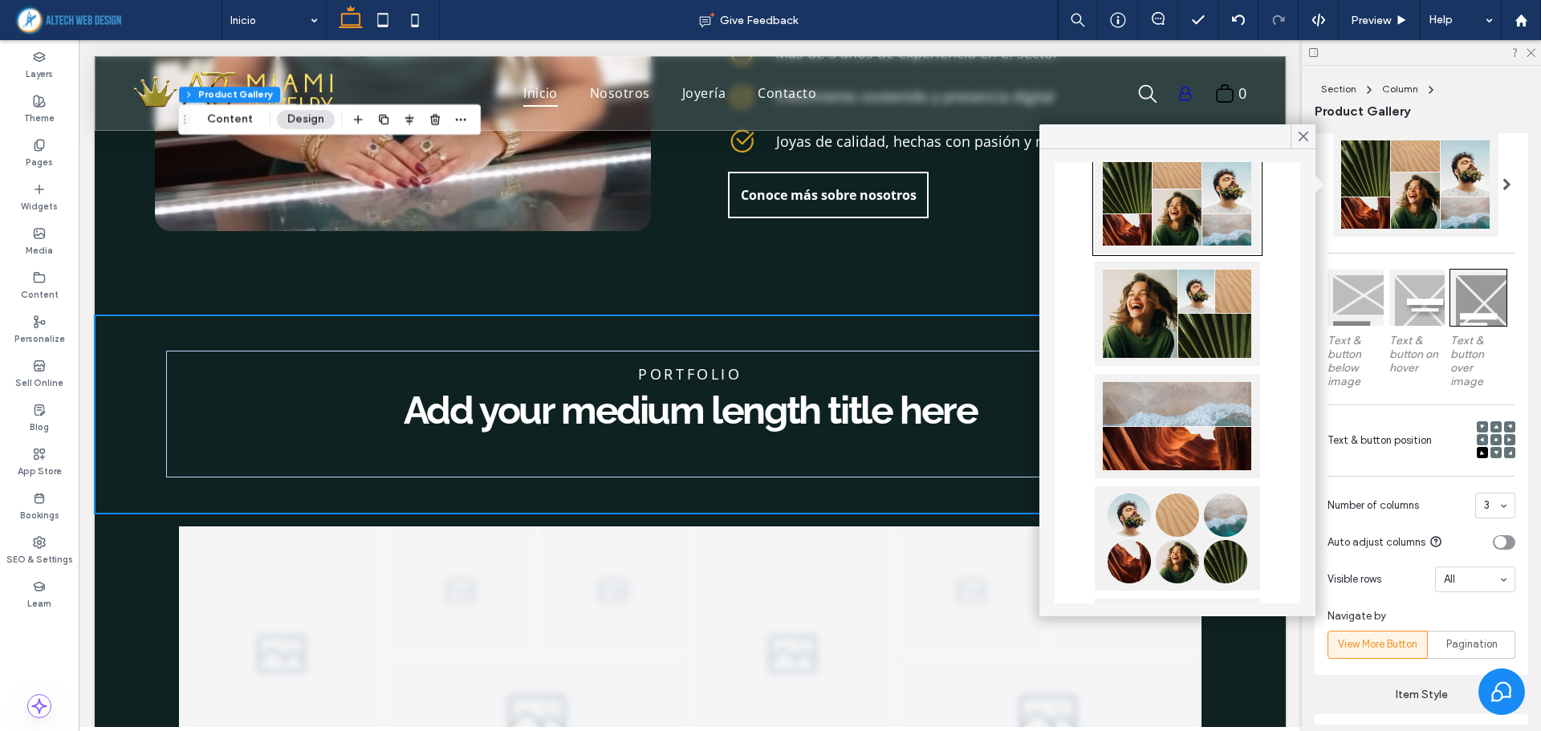
scroll to position [401, 0]
click at [1205, 307] on div at bounding box center [1177, 312] width 165 height 104
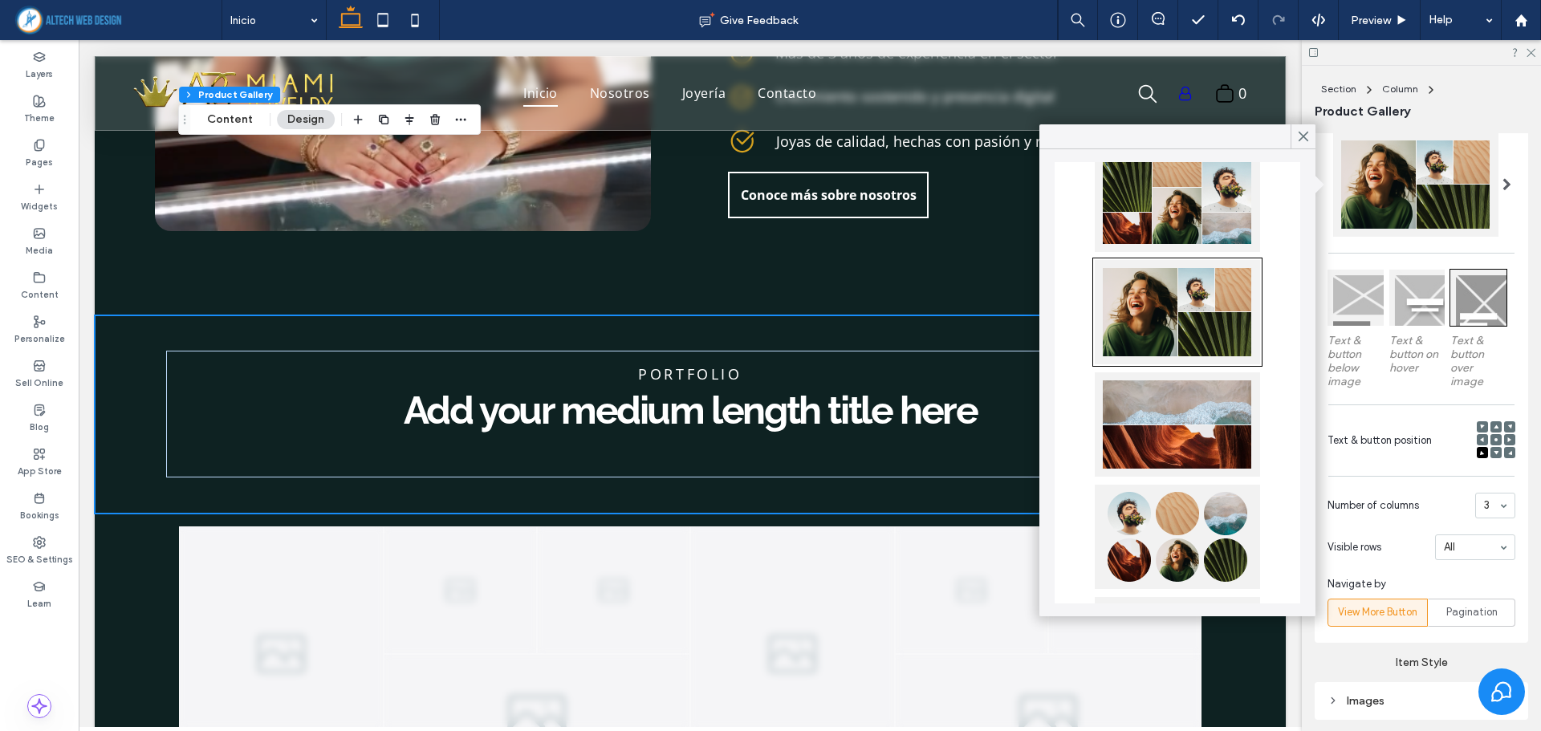
click at [1302, 140] on icon at bounding box center [1303, 136] width 14 height 14
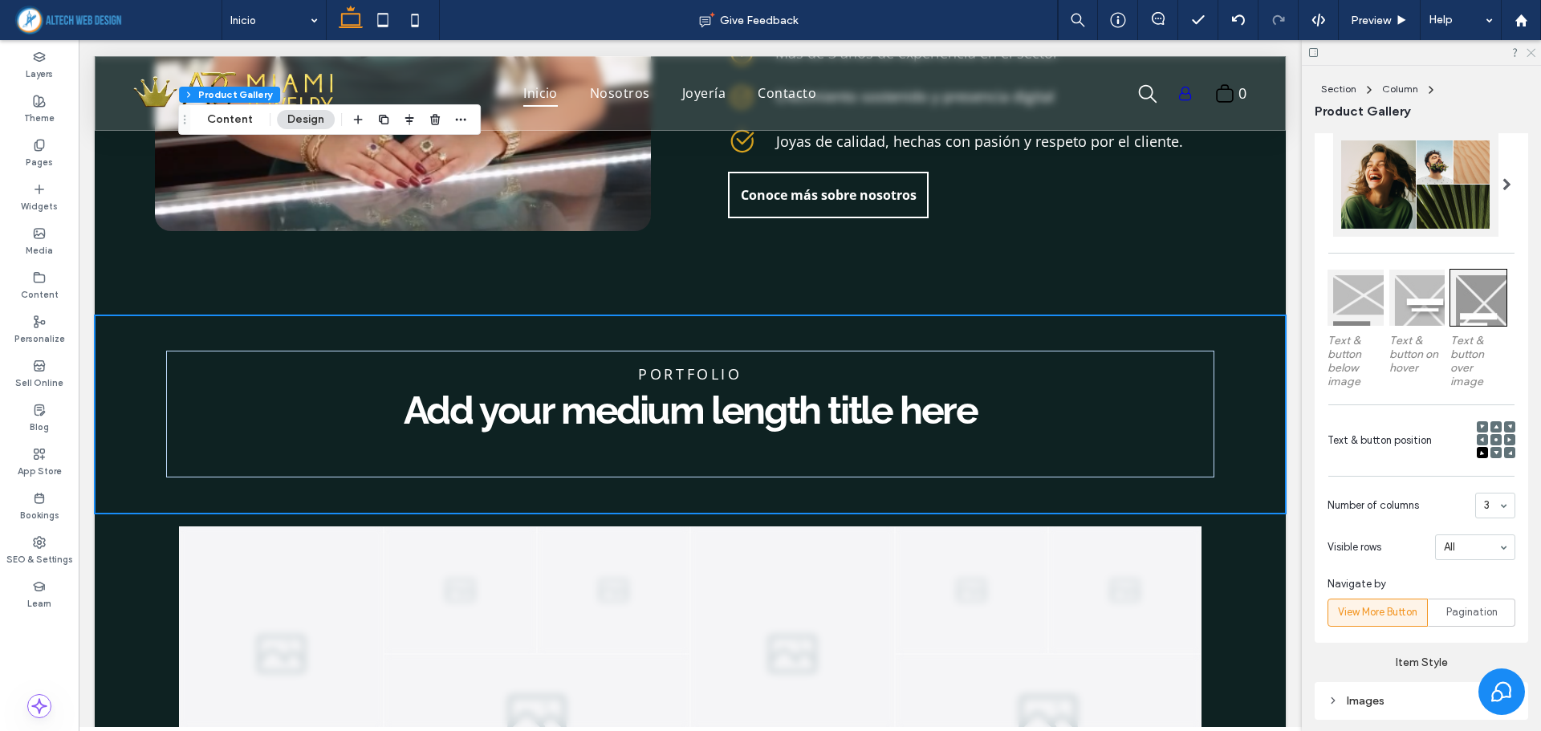
click at [1529, 50] on icon at bounding box center [1530, 52] width 10 height 10
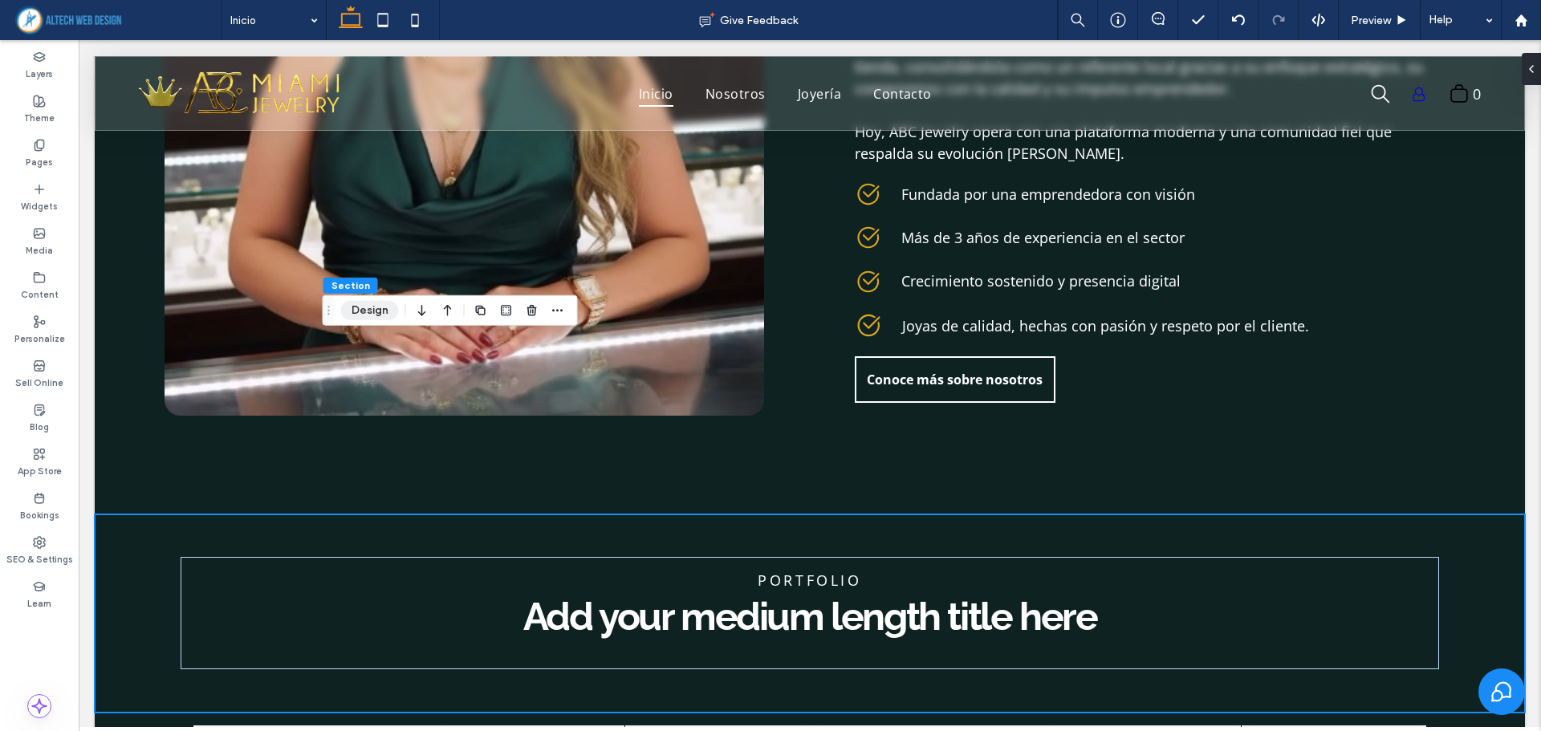
click at [351, 312] on button "Design" at bounding box center [370, 310] width 58 height 19
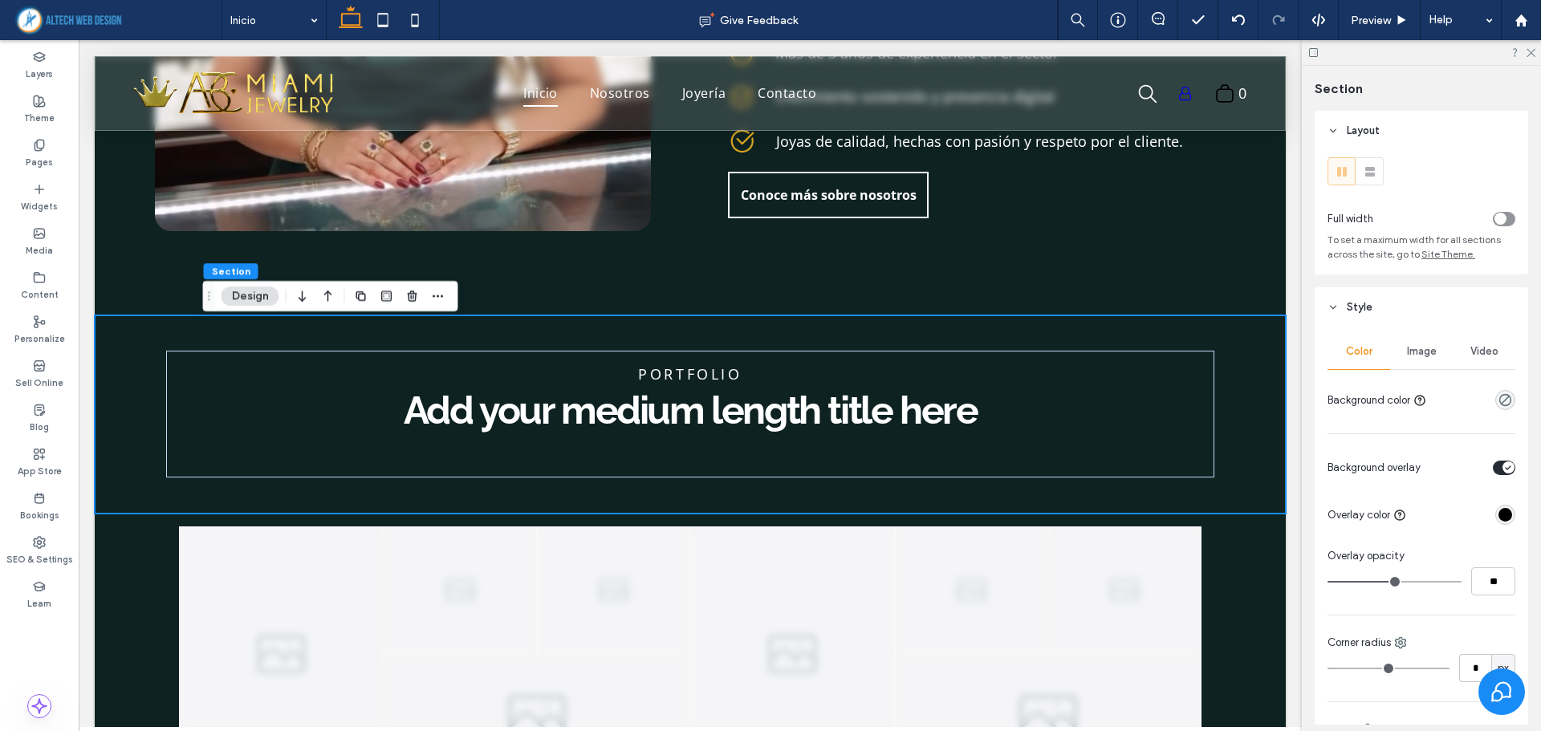
click at [1427, 347] on span "Image" at bounding box center [1422, 351] width 30 height 13
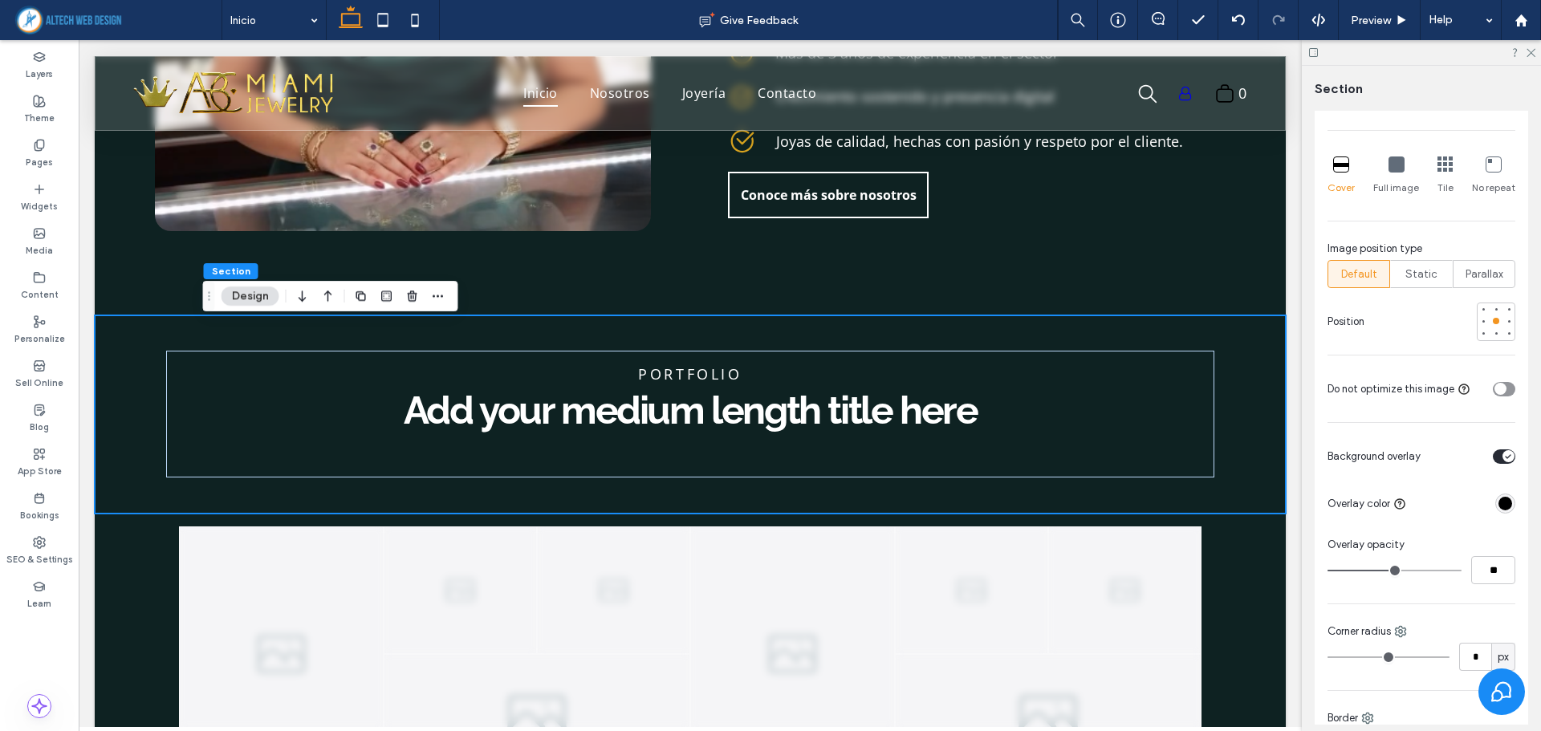
scroll to position [481, 0]
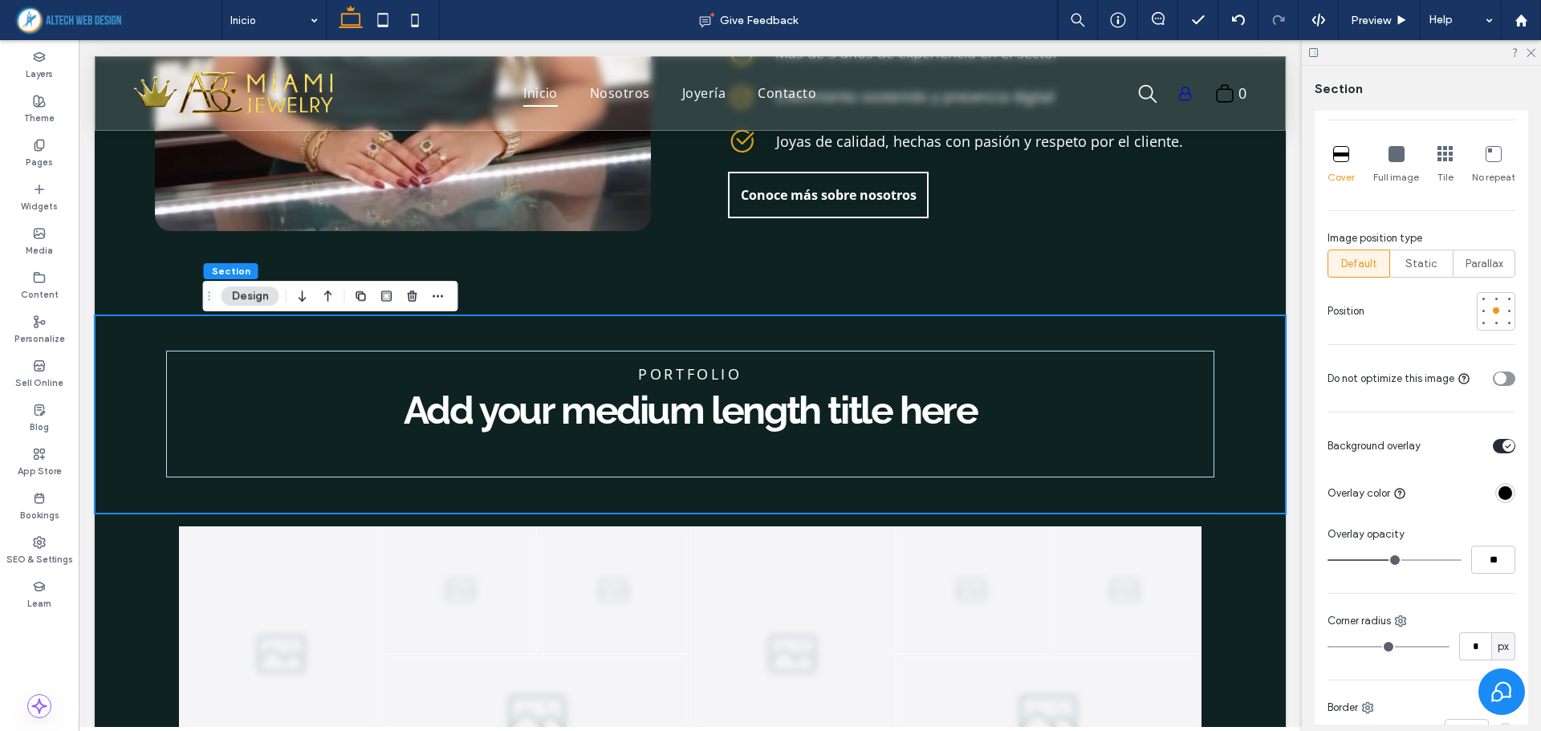
click at [1496, 453] on div at bounding box center [1471, 446] width 88 height 28
click at [1502, 446] on div "toggle" at bounding box center [1508, 446] width 12 height 12
click at [1496, 446] on div "toggle" at bounding box center [1500, 446] width 12 height 12
click at [1498, 496] on div "rgba(255, 255, 255, 1)" at bounding box center [1505, 493] width 14 height 14
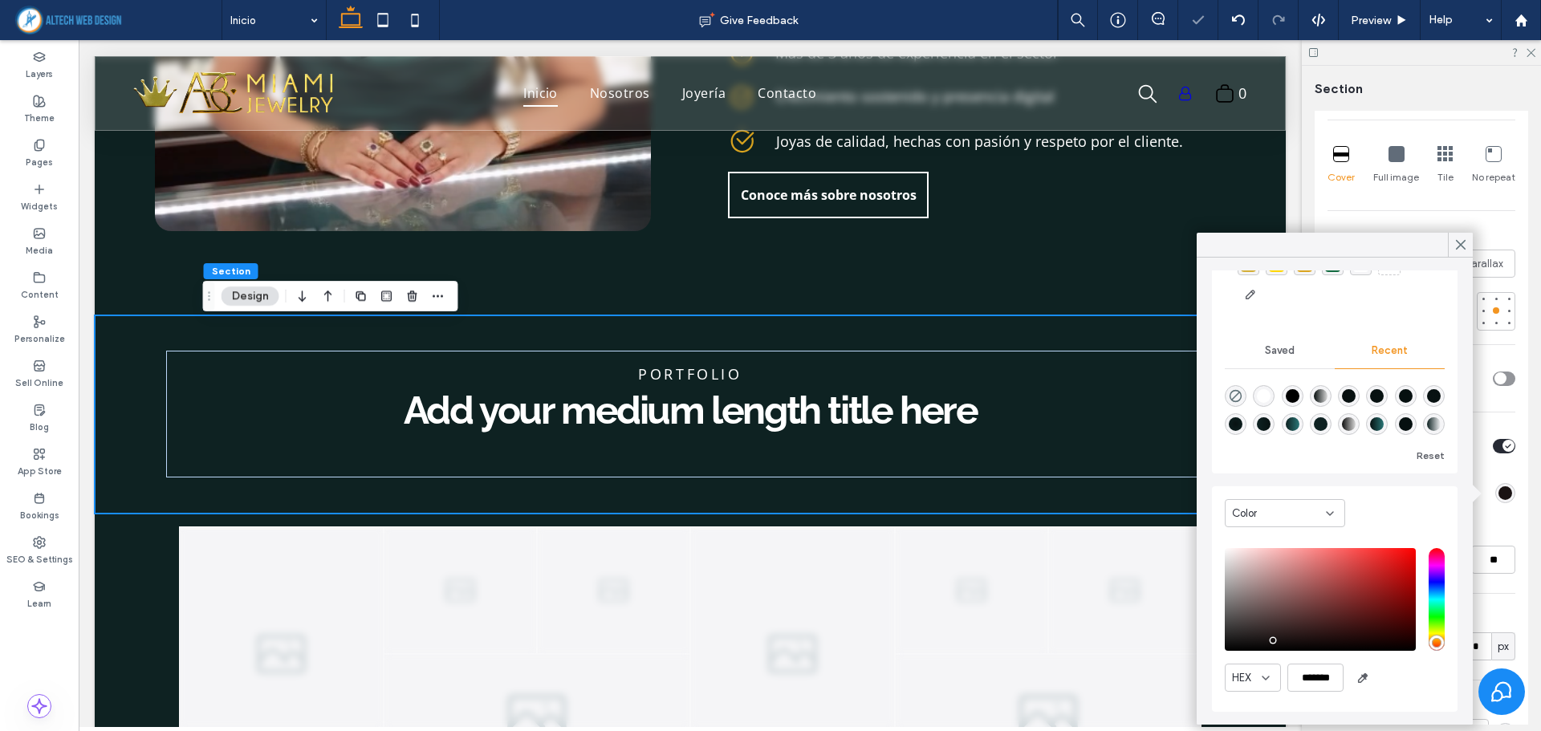
scroll to position [82, 0]
type input "*******"
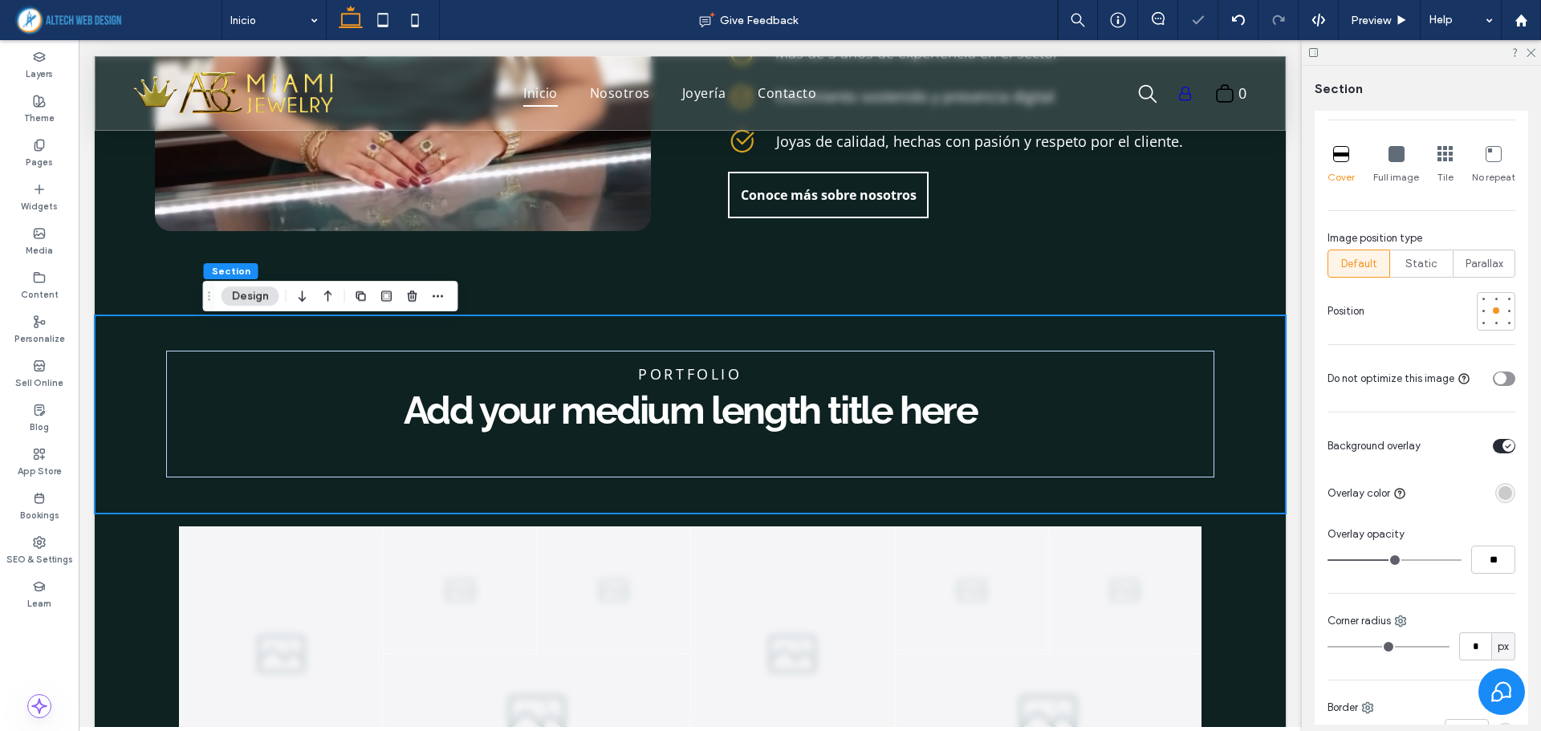
click at [1497, 482] on div at bounding box center [1463, 493] width 103 height 28
click at [1498, 498] on div "rgba(203, 203, 203, 1)" at bounding box center [1505, 493] width 14 height 14
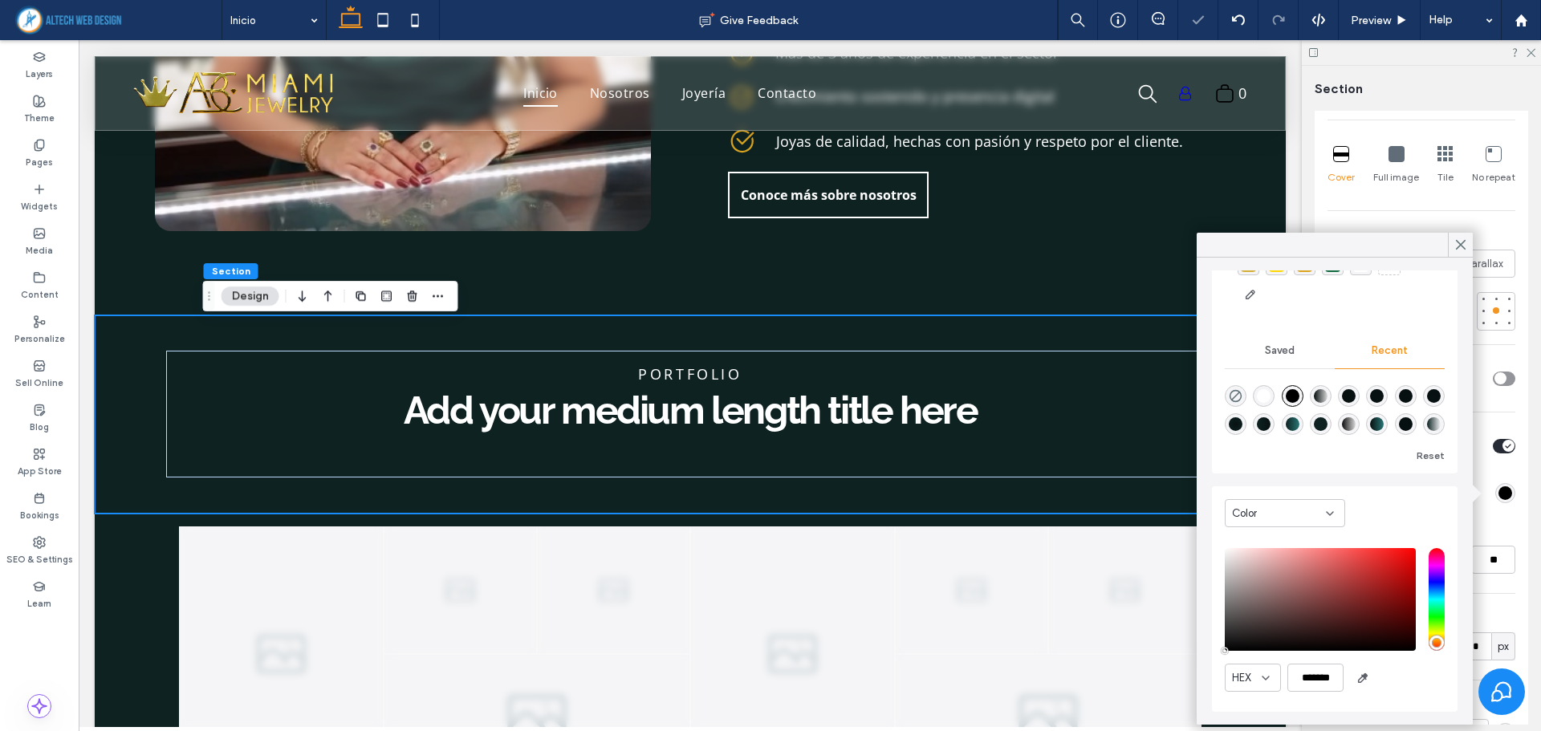
type input "*******"
drag, startPoint x: 1316, startPoint y: 567, endPoint x: 1218, endPoint y: 665, distance: 138.5
click at [1218, 665] on div "Color HEX *******" at bounding box center [1335, 599] width 246 height 226
click at [1218, 662] on div "Color HEX *******" at bounding box center [1335, 599] width 246 height 226
click at [1508, 536] on div "Color Image Video Name: 31386323_9.webp Size: 2400x1399 Replace Cover Full imag…" at bounding box center [1420, 336] width 213 height 981
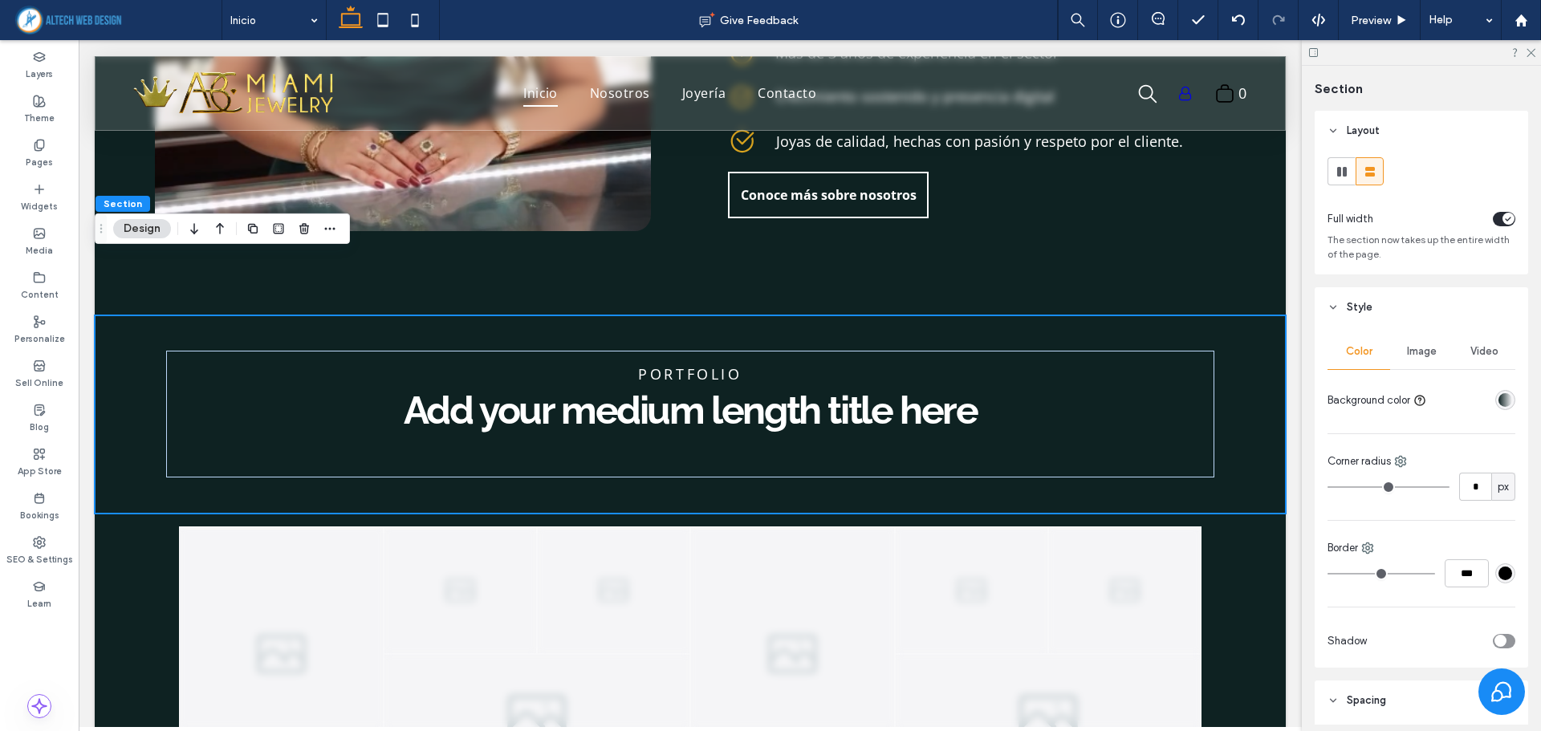
click at [1414, 359] on div "Image" at bounding box center [1421, 351] width 63 height 35
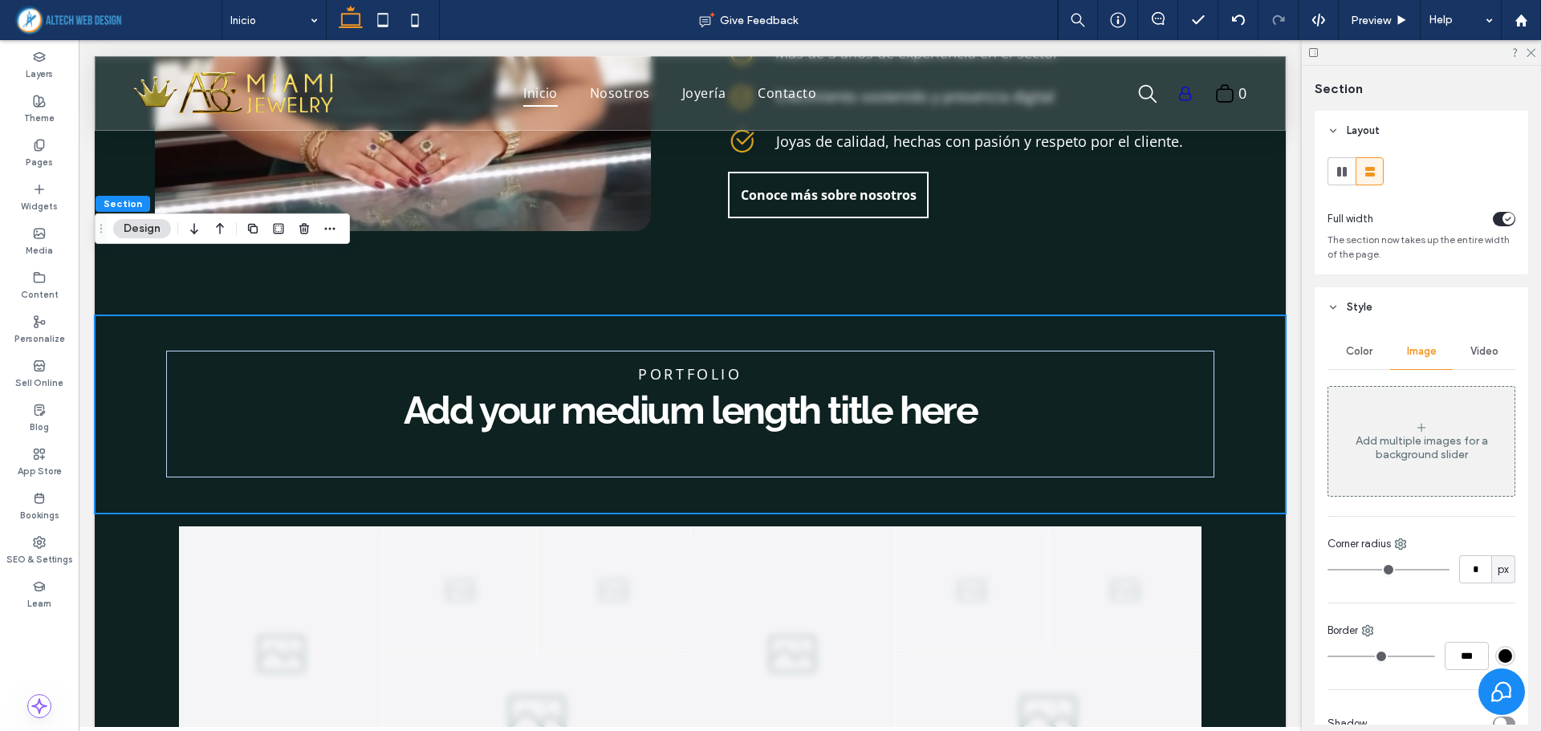
click at [1403, 433] on div "Add multiple images for a background slider" at bounding box center [1421, 441] width 186 height 106
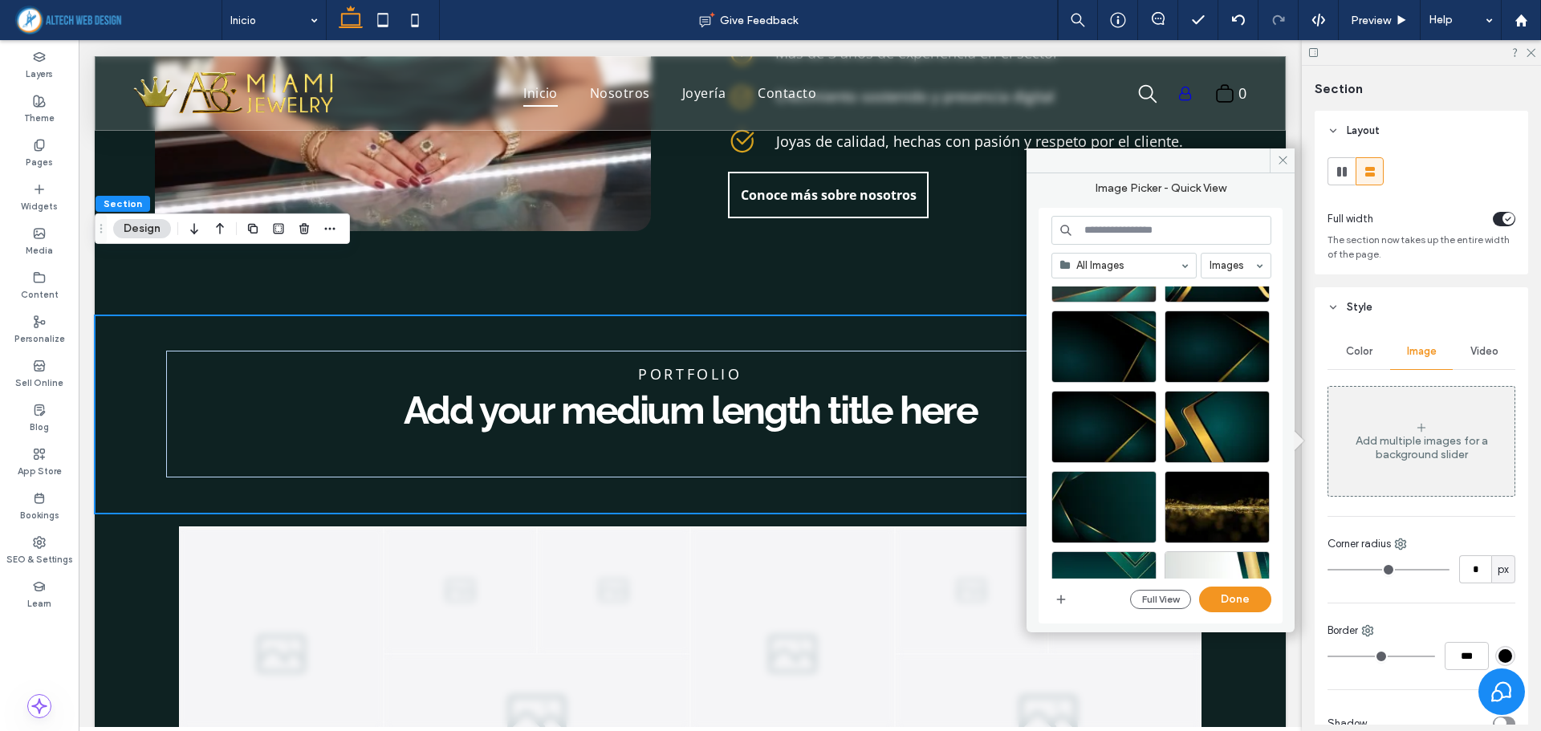
scroll to position [695, 0]
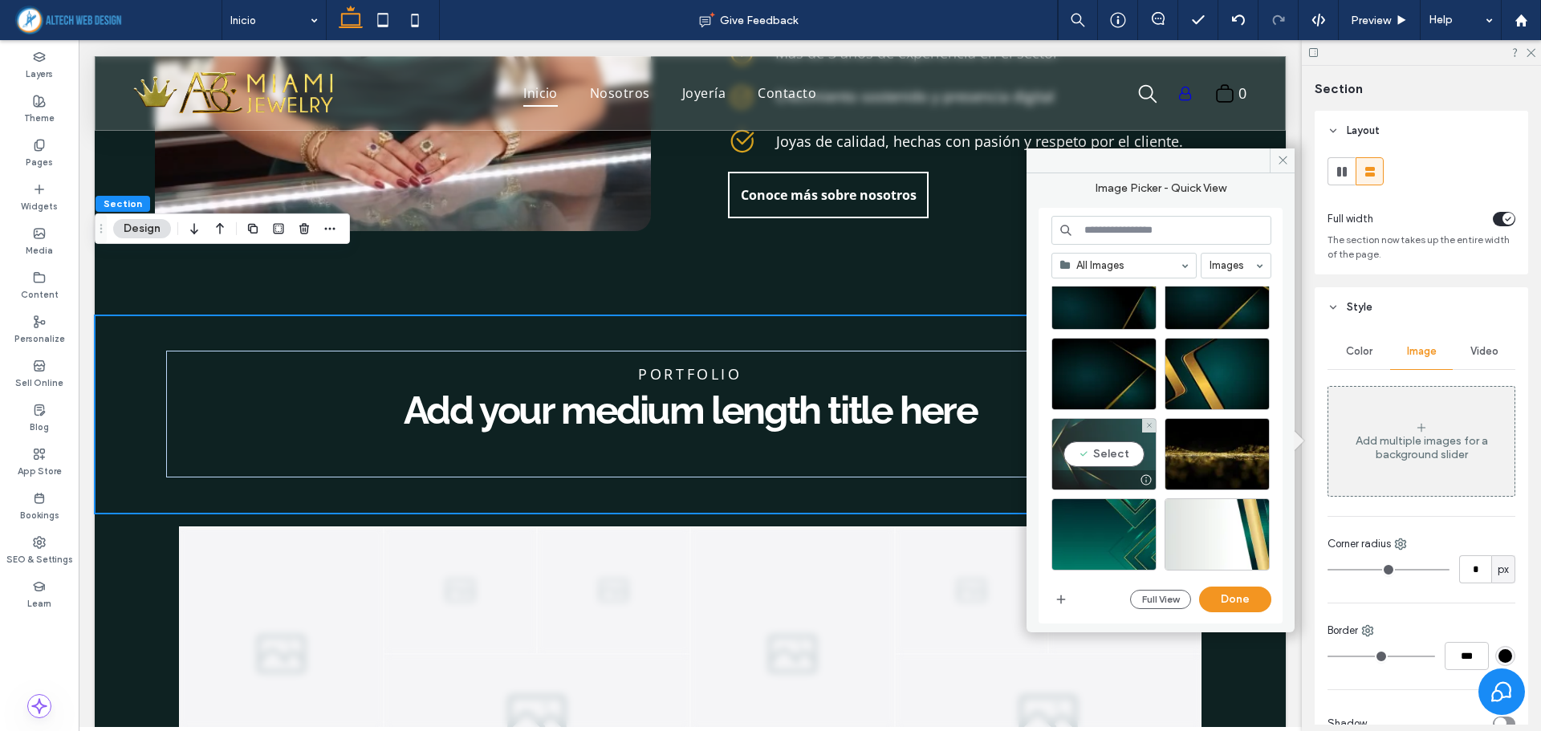
click at [1115, 464] on div "Select" at bounding box center [1103, 454] width 105 height 72
click at [1255, 601] on button "Done" at bounding box center [1235, 600] width 72 height 26
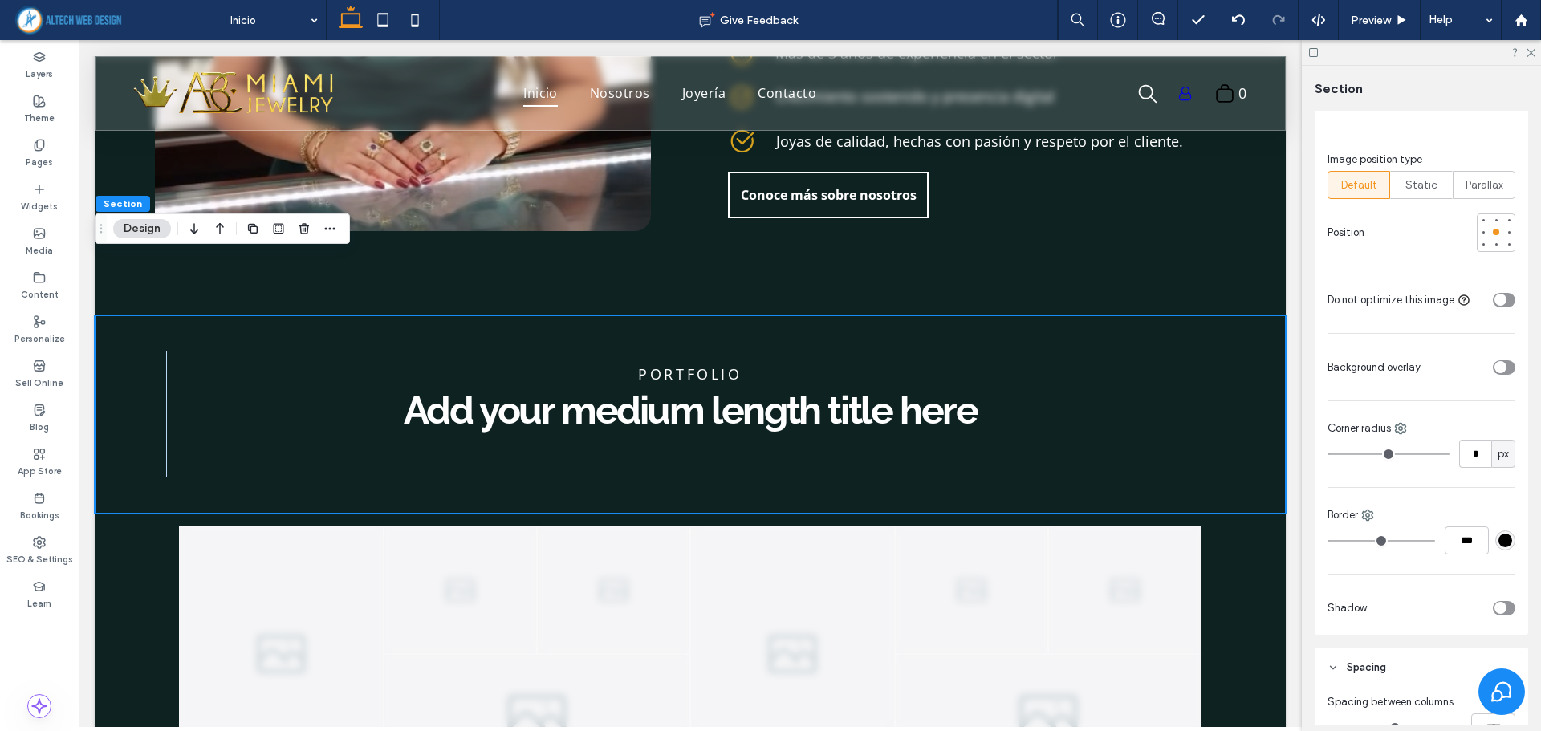
scroll to position [562, 0]
click at [1500, 366] on div "toggle" at bounding box center [1504, 366] width 22 height 14
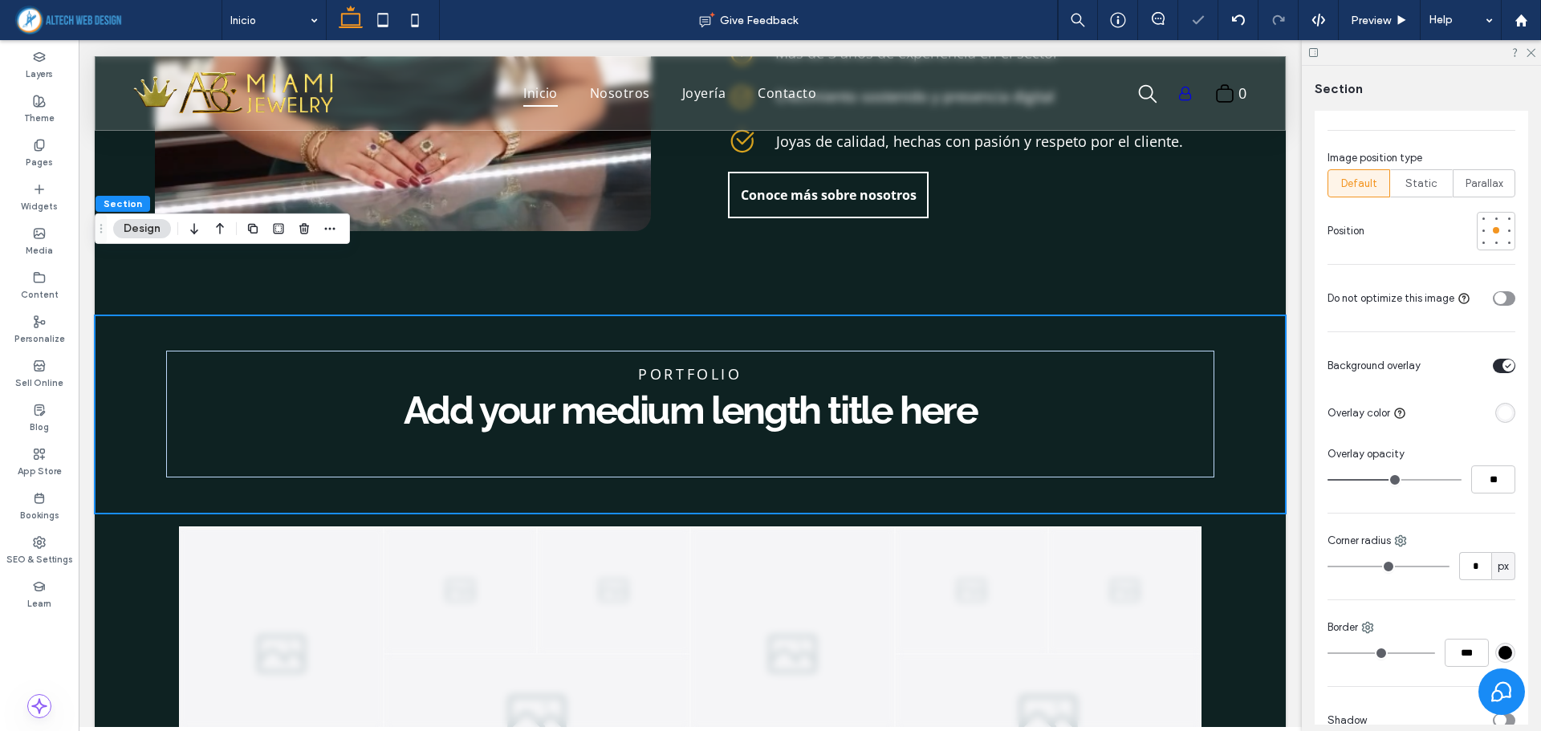
click at [1498, 416] on div "rgba(255, 255, 255, 1)" at bounding box center [1505, 413] width 14 height 14
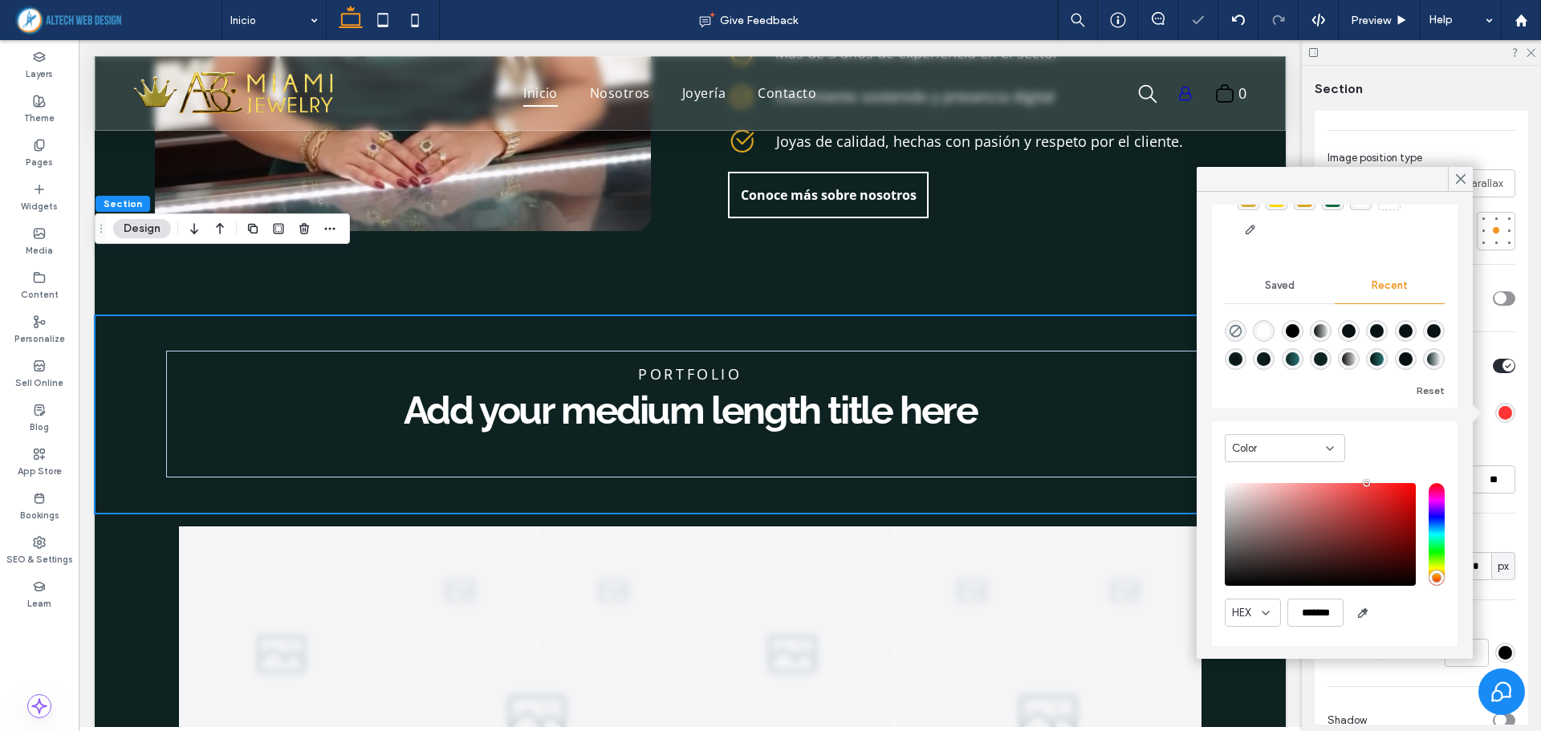
scroll to position [82, 0]
click at [1228, 629] on div "HEX *******" at bounding box center [1335, 556] width 220 height 164
click at [1238, 567] on div "saturation and value" at bounding box center [1320, 533] width 191 height 103
type input "*******"
drag, startPoint x: 1238, startPoint y: 567, endPoint x: 1201, endPoint y: 605, distance: 53.4
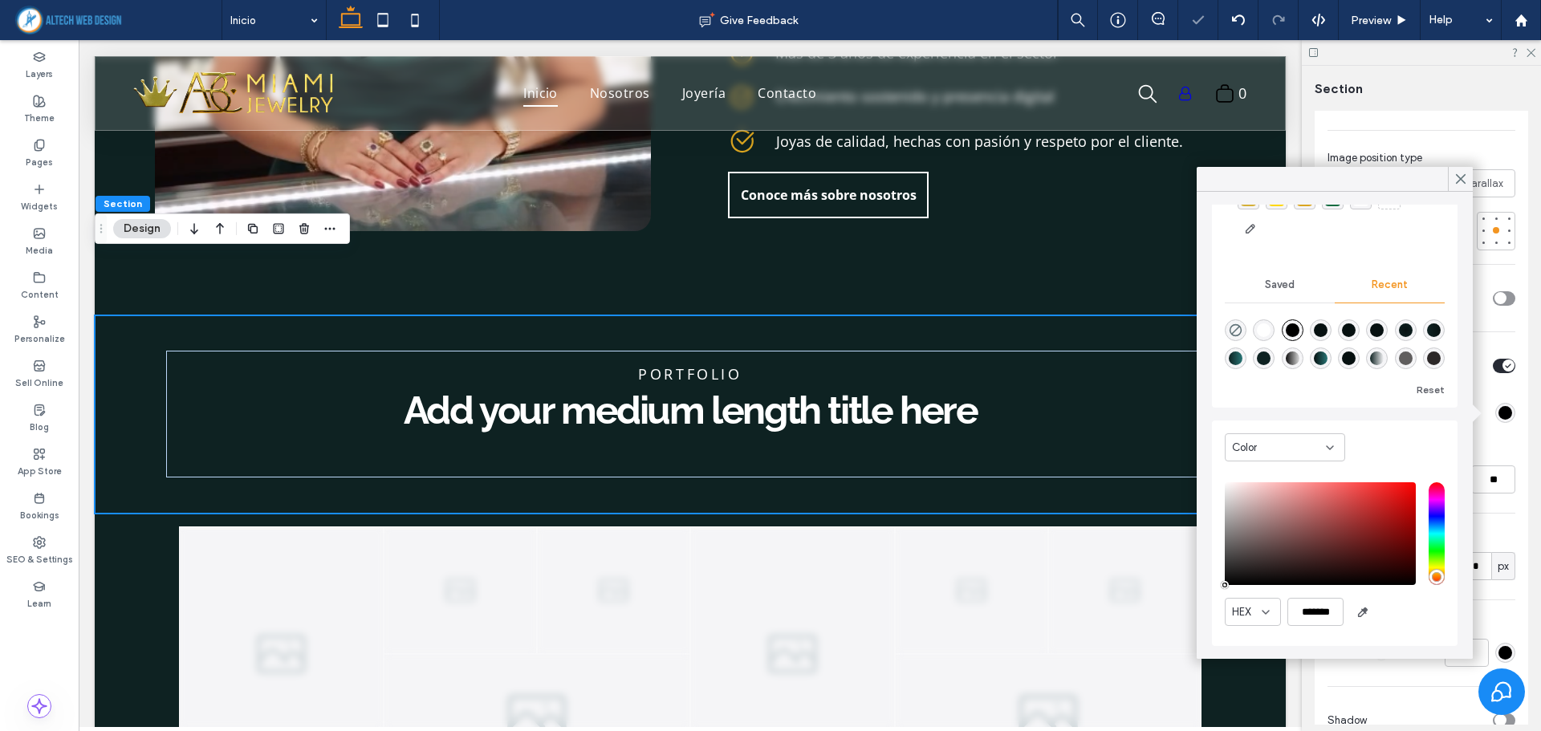
click at [1203, 605] on div "Theme Colors Save time with Theme Colors Create a color palette to instantly ad…" at bounding box center [1335, 425] width 276 height 467
click at [1303, 675] on div "Section Layout Full width The section now takes up the entire width of the page…" at bounding box center [1421, 398] width 239 height 665
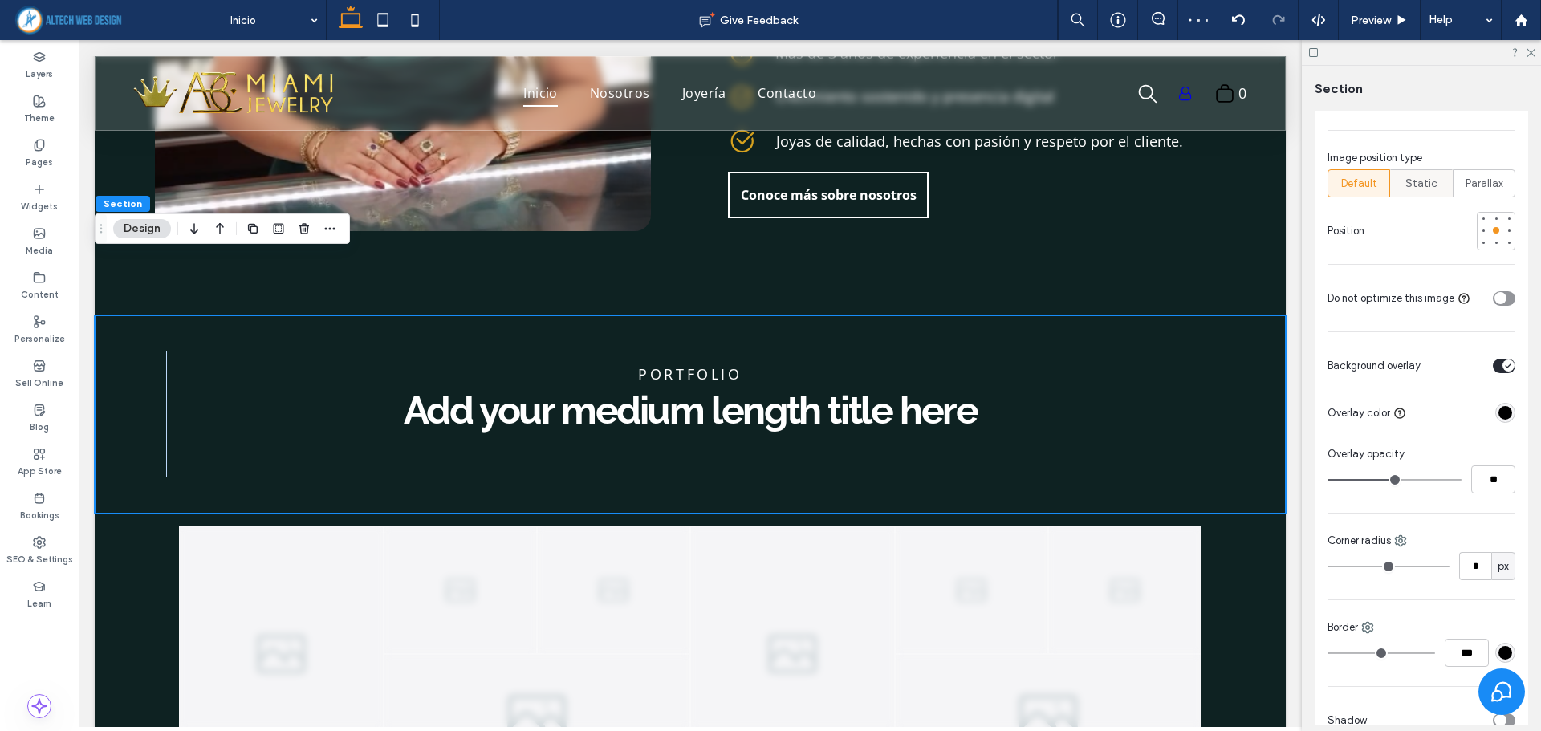
click at [1416, 189] on span "Static" at bounding box center [1421, 184] width 32 height 16
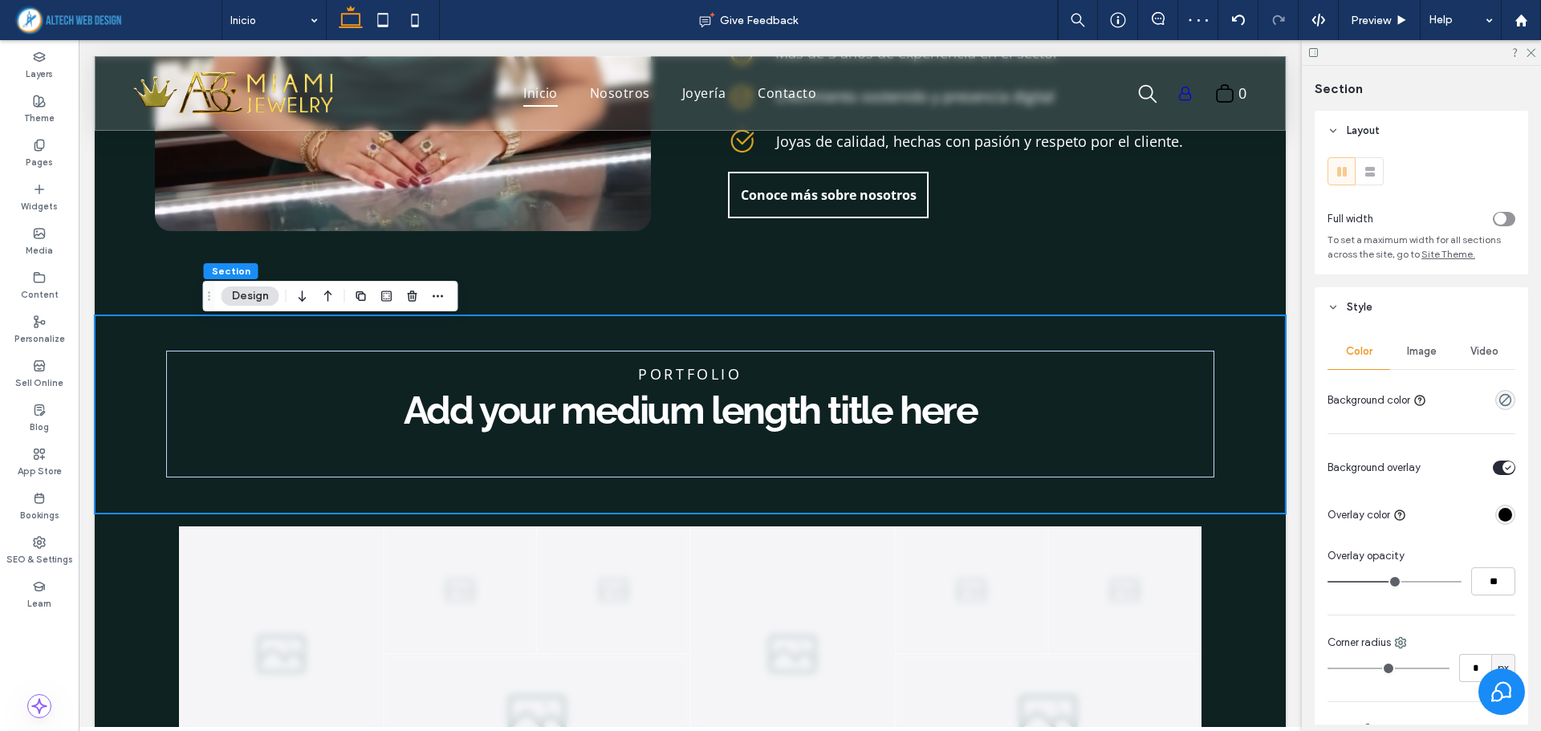
click at [1407, 347] on span "Image" at bounding box center [1422, 351] width 30 height 13
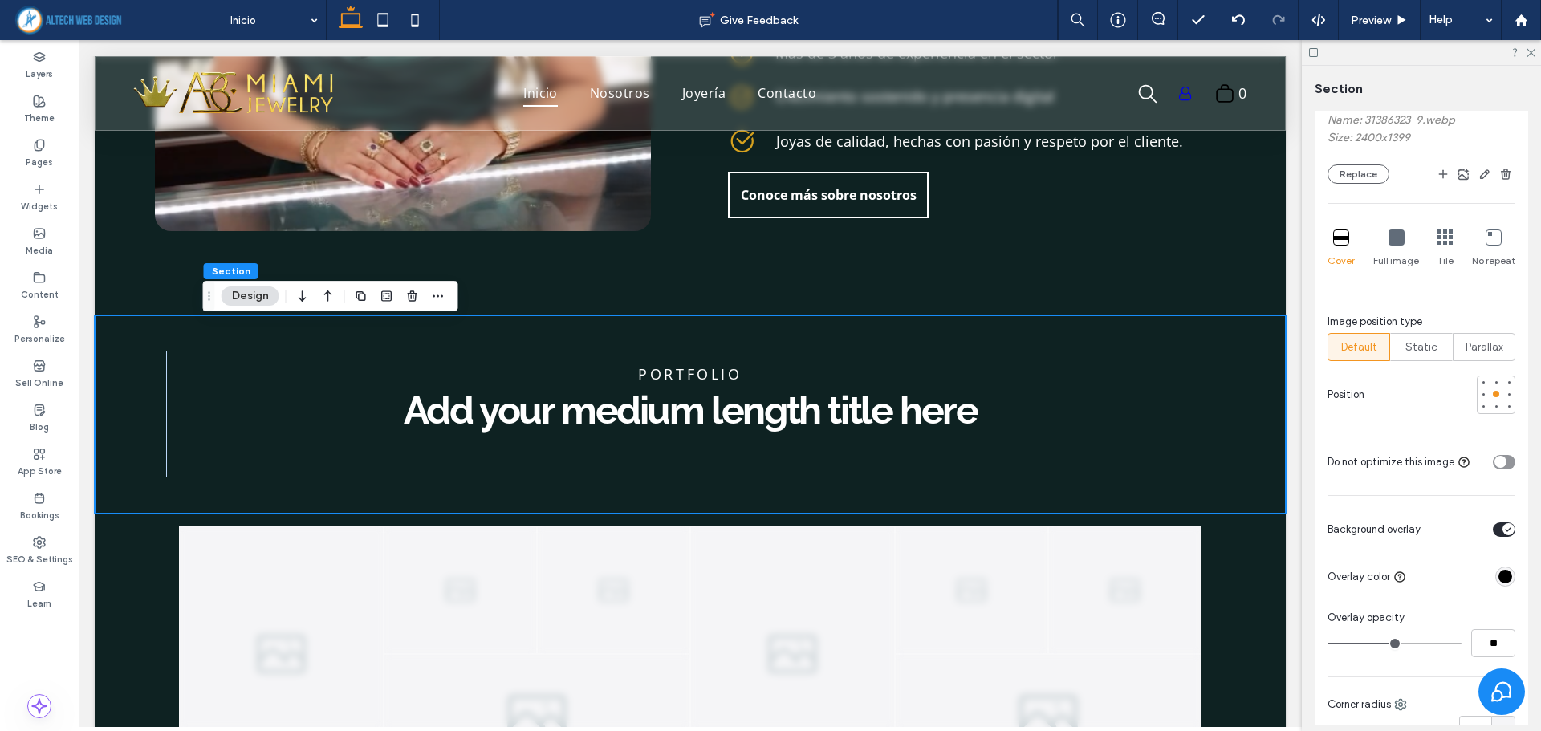
scroll to position [401, 0]
click at [1416, 346] on span "Static" at bounding box center [1421, 344] width 32 height 16
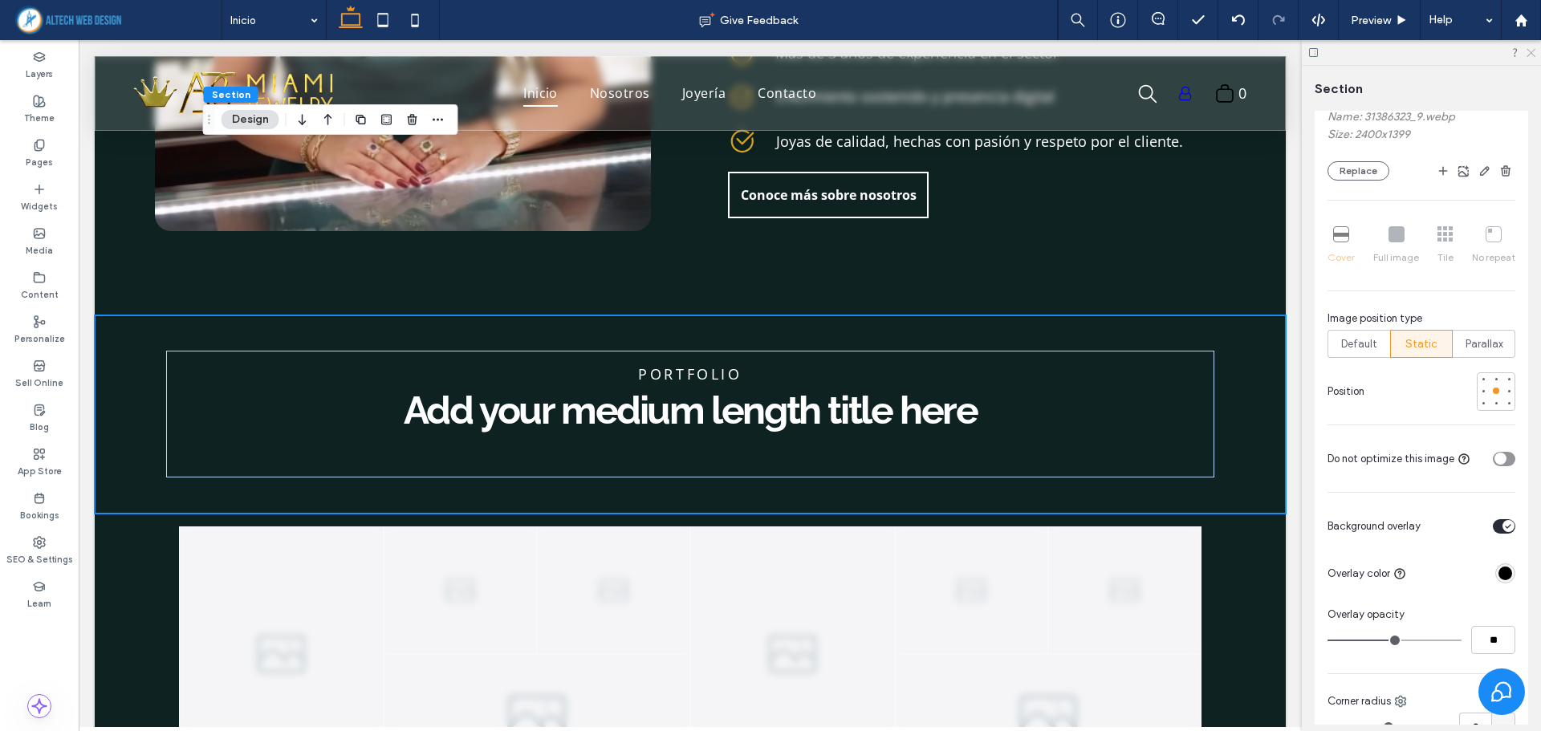
click at [1530, 48] on icon at bounding box center [1530, 52] width 10 height 10
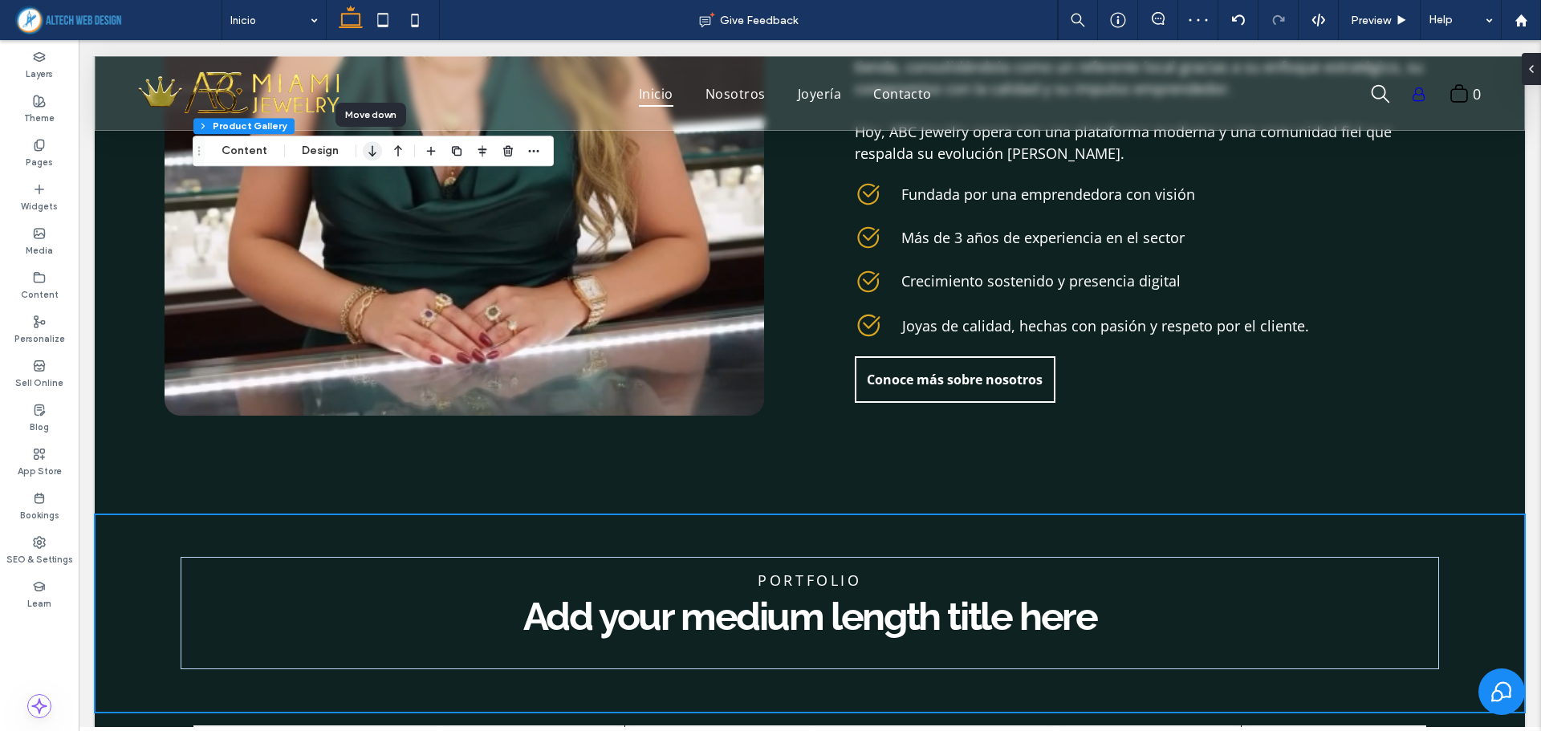
click at [368, 151] on icon "button" at bounding box center [372, 150] width 19 height 29
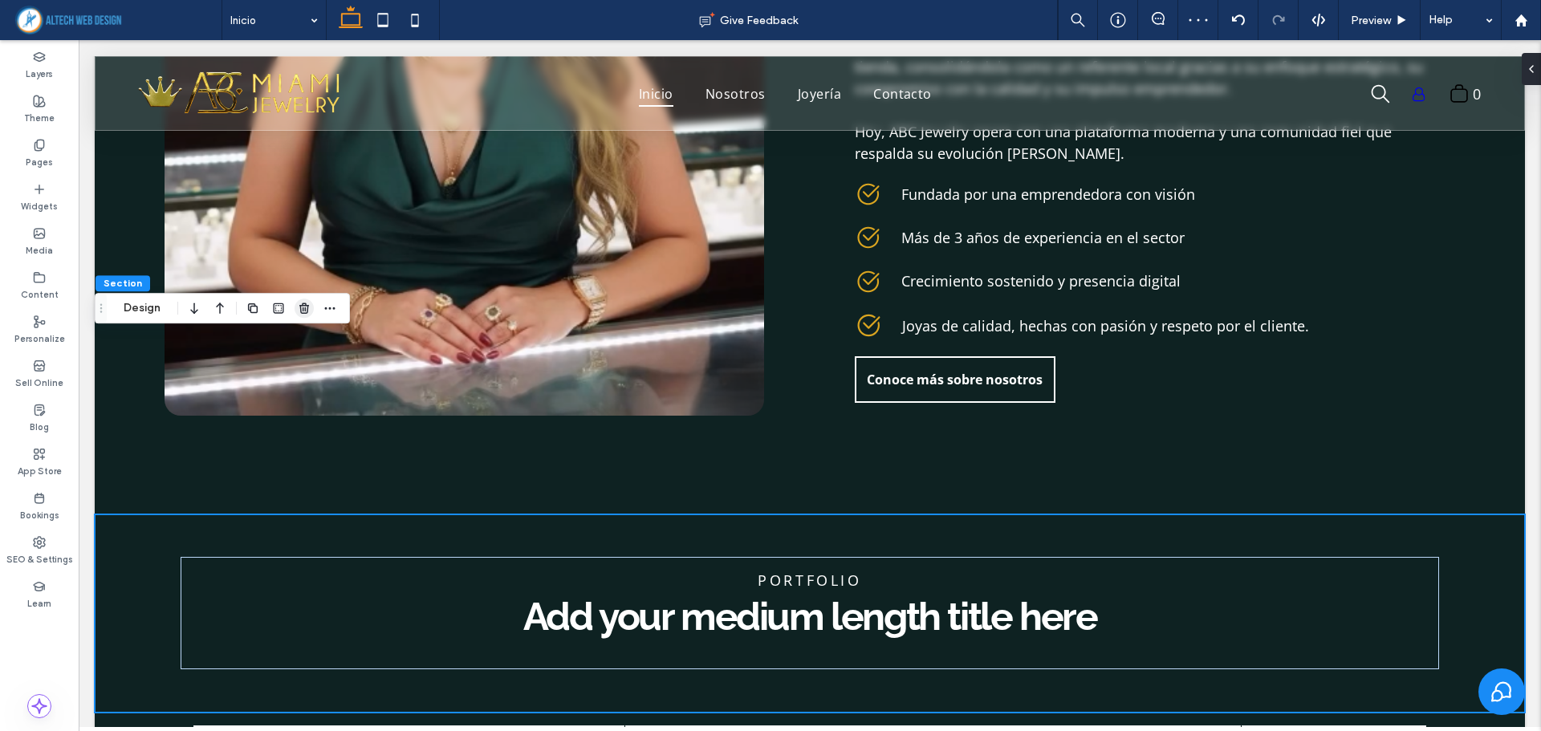
click at [302, 312] on icon "button" at bounding box center [304, 308] width 13 height 13
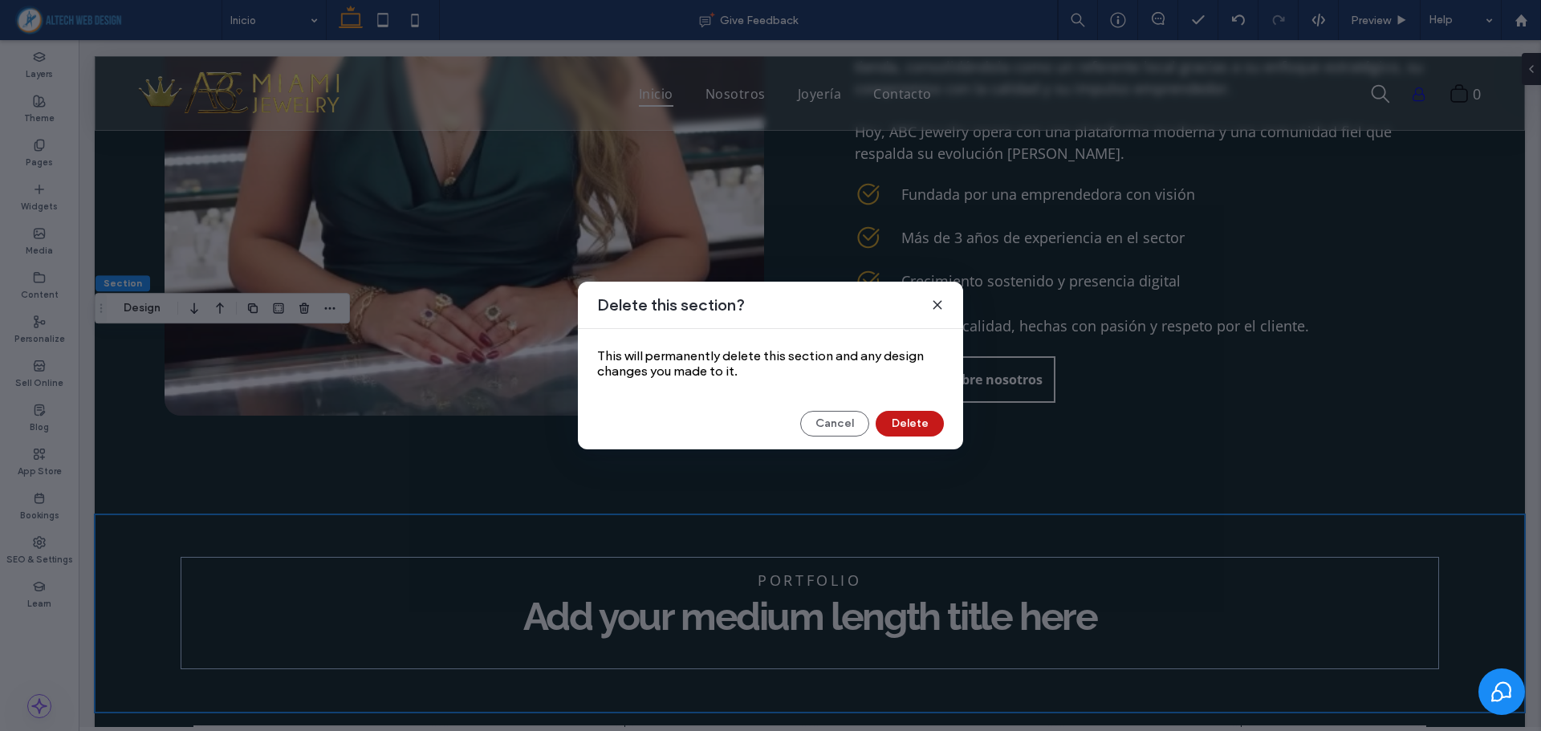
click at [908, 423] on button "Delete" at bounding box center [910, 424] width 68 height 26
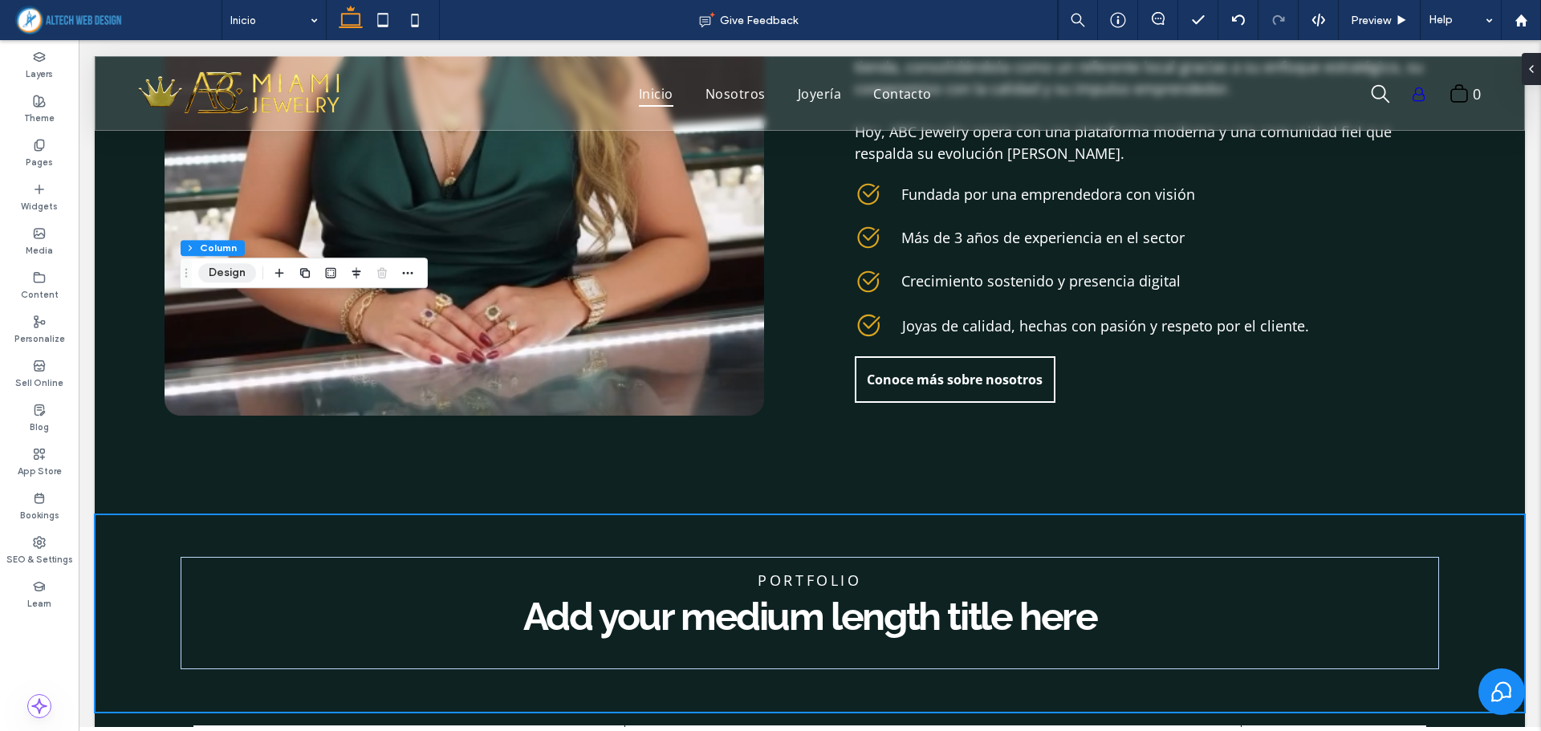
click at [238, 270] on button "Design" at bounding box center [227, 272] width 58 height 19
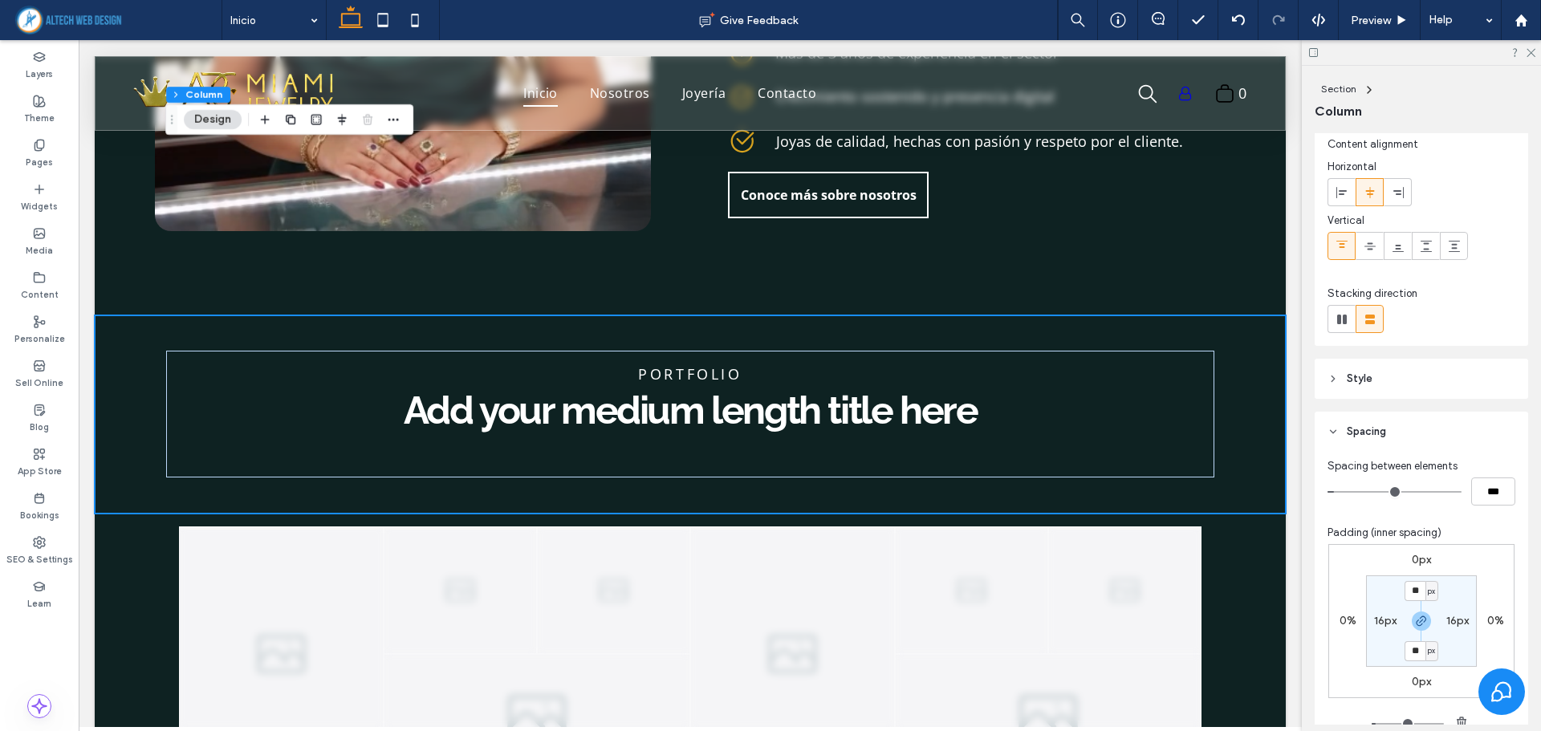
scroll to position [80, 0]
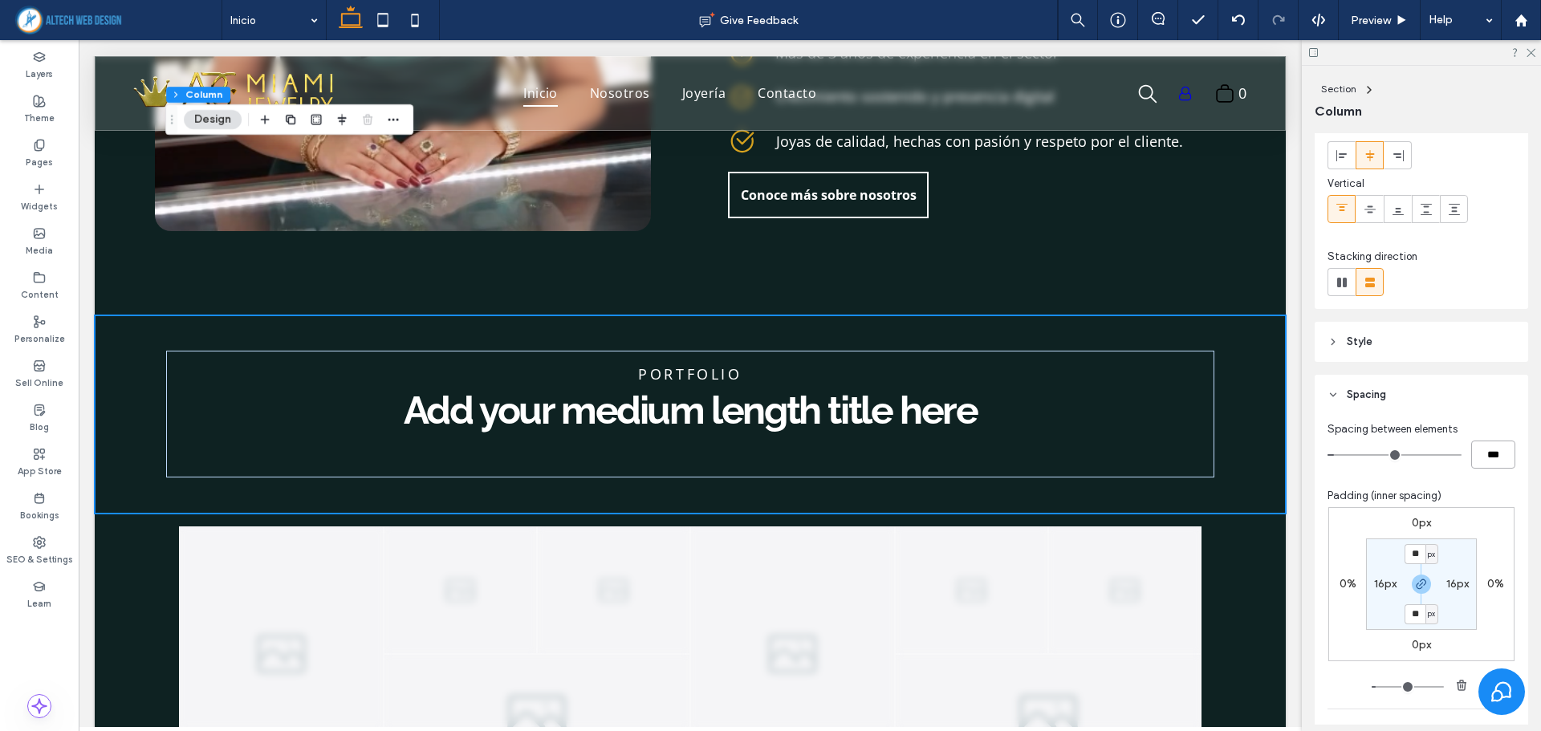
drag, startPoint x: 1479, startPoint y: 458, endPoint x: 1462, endPoint y: 463, distance: 17.5
click at [1462, 463] on div "***" at bounding box center [1421, 455] width 188 height 28
type input "**"
type input "****"
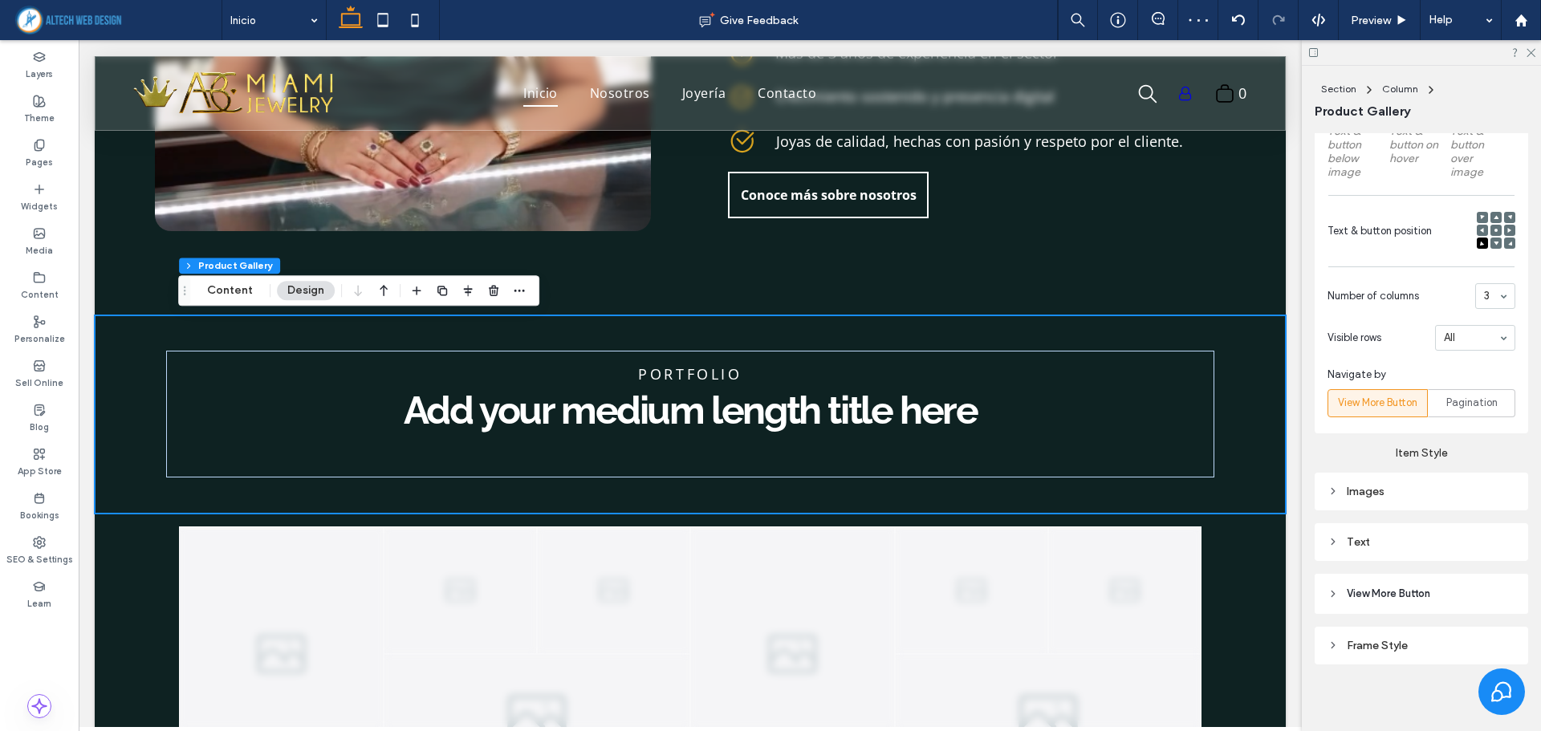
scroll to position [853, 0]
click at [1362, 488] on div "Images" at bounding box center [1421, 490] width 188 height 14
click at [1362, 490] on div "Images" at bounding box center [1421, 490] width 188 height 14
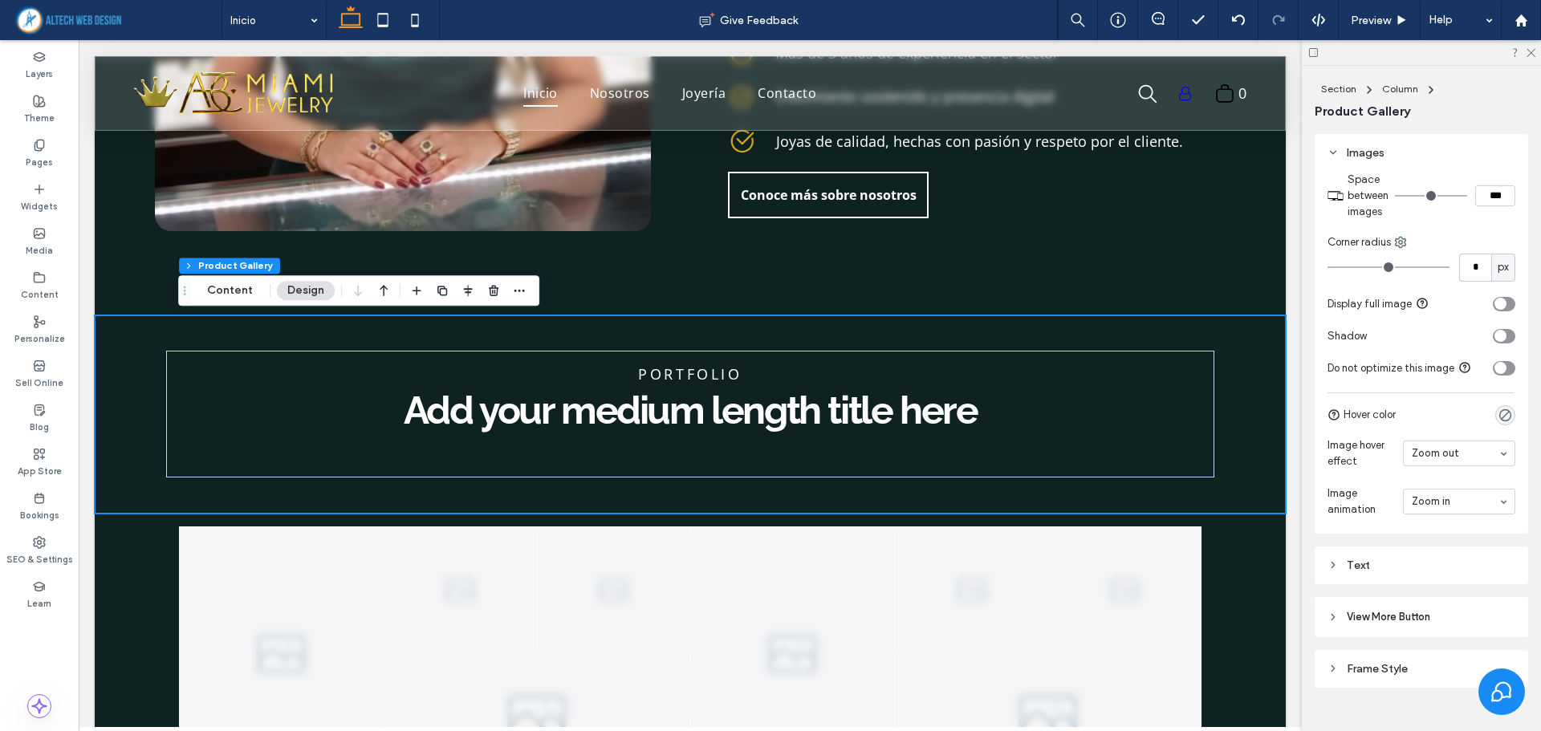
scroll to position [1215, 0]
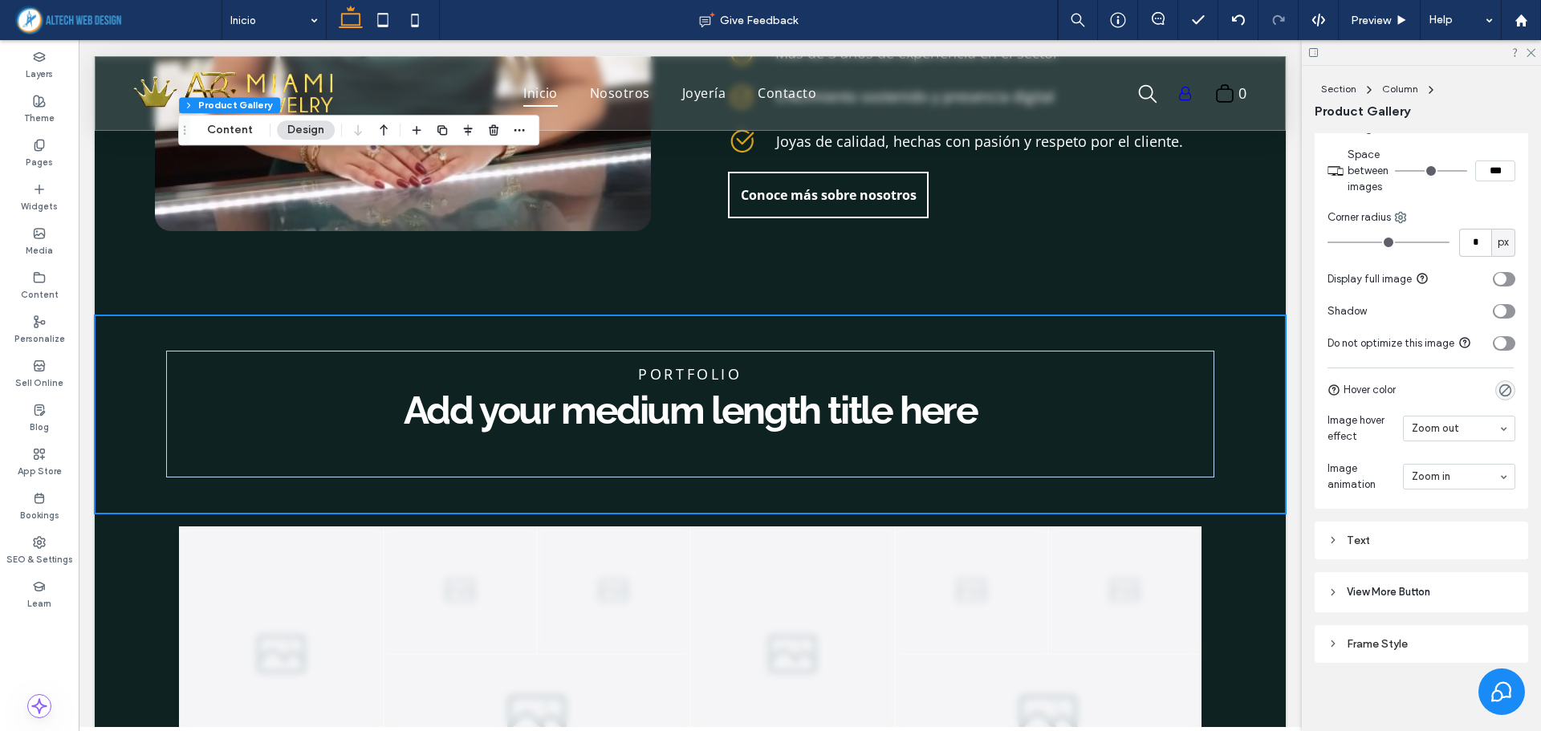
click at [1352, 536] on div "Text" at bounding box center [1421, 541] width 188 height 14
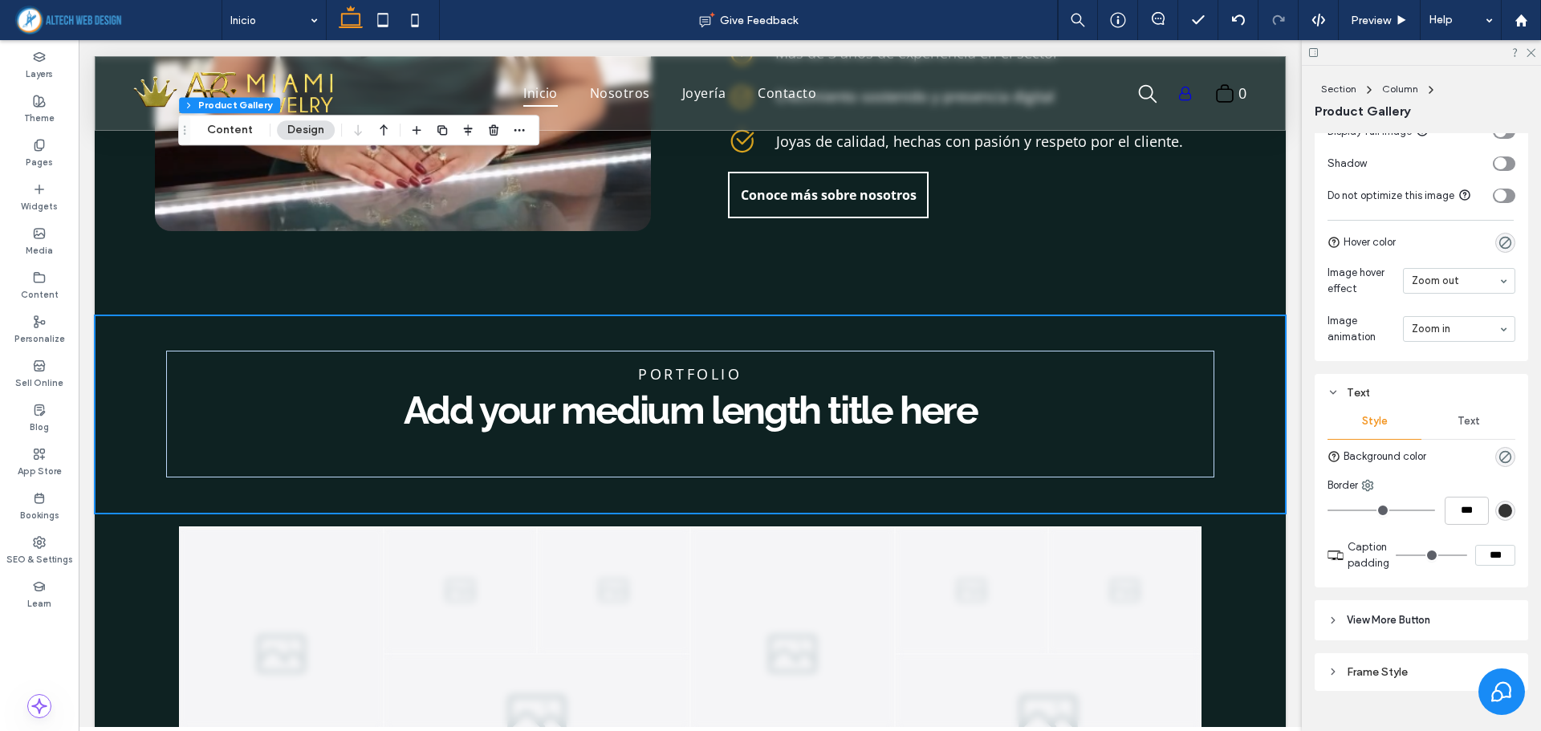
scroll to position [1375, 0]
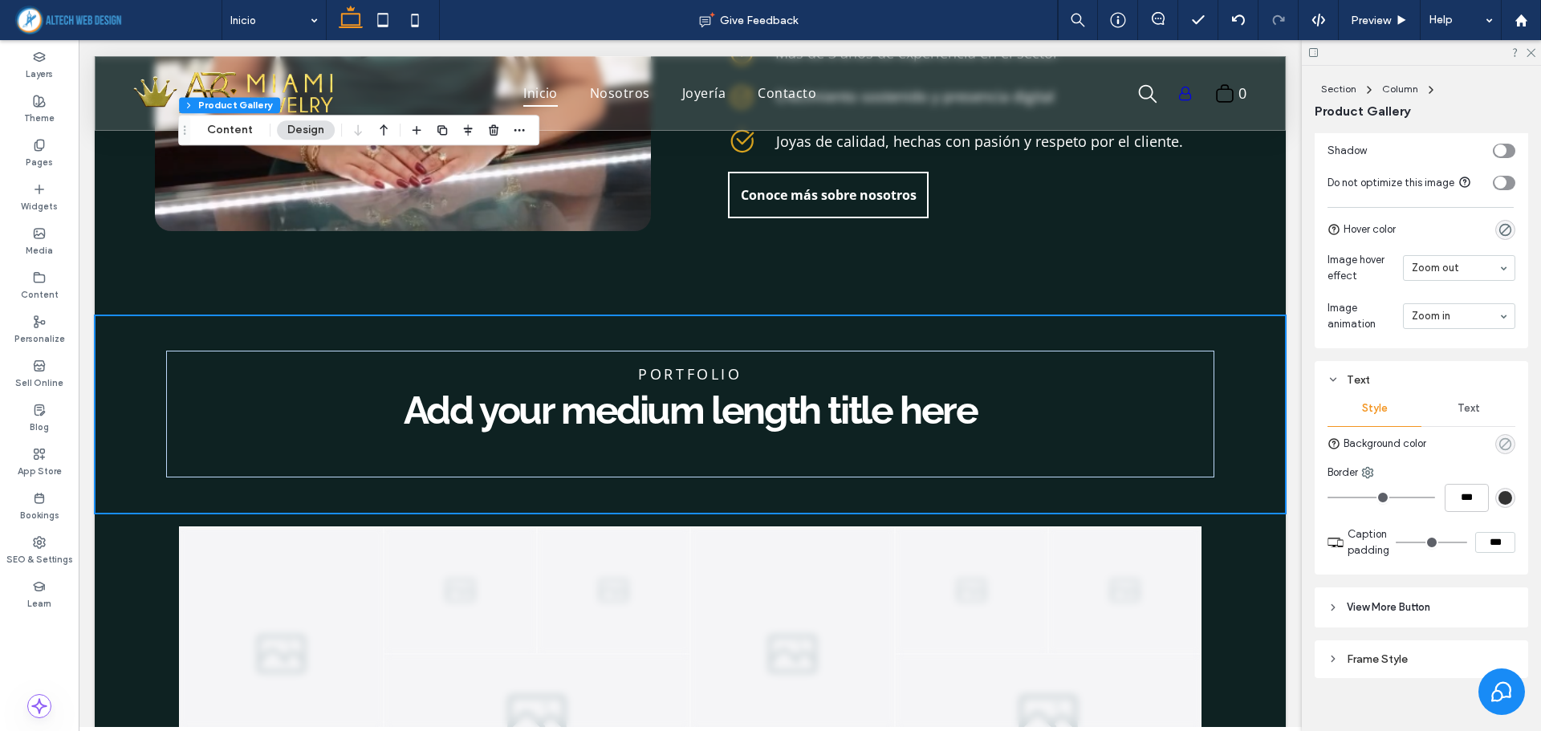
click at [1498, 440] on icon "rgba(0, 0, 0, 0)" at bounding box center [1505, 444] width 14 height 14
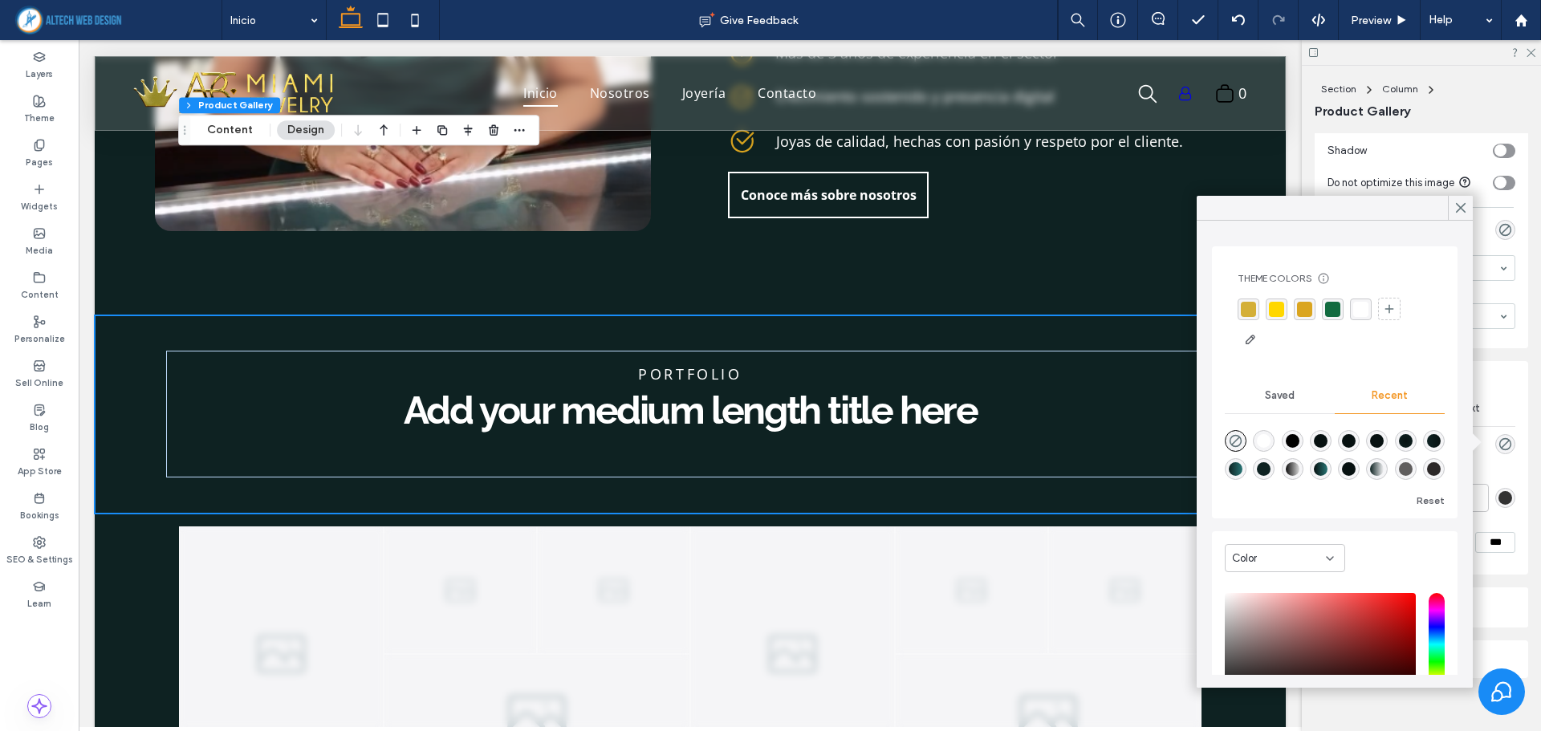
click at [1363, 306] on div "rgba(255, 255, 255, 1)" at bounding box center [1360, 309] width 15 height 15
click at [1499, 405] on div "Text" at bounding box center [1468, 408] width 94 height 35
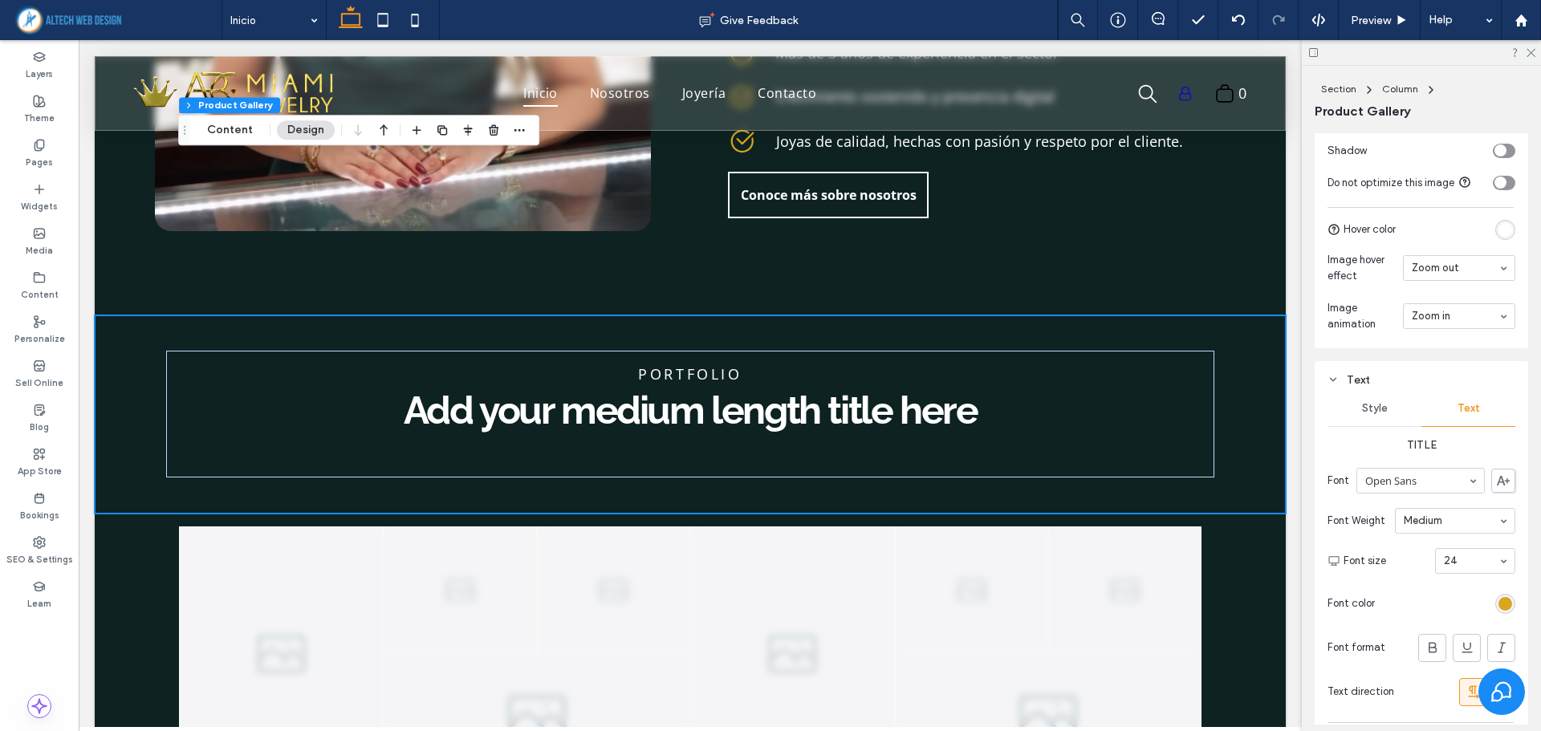
click at [1365, 402] on span "Style" at bounding box center [1375, 408] width 26 height 13
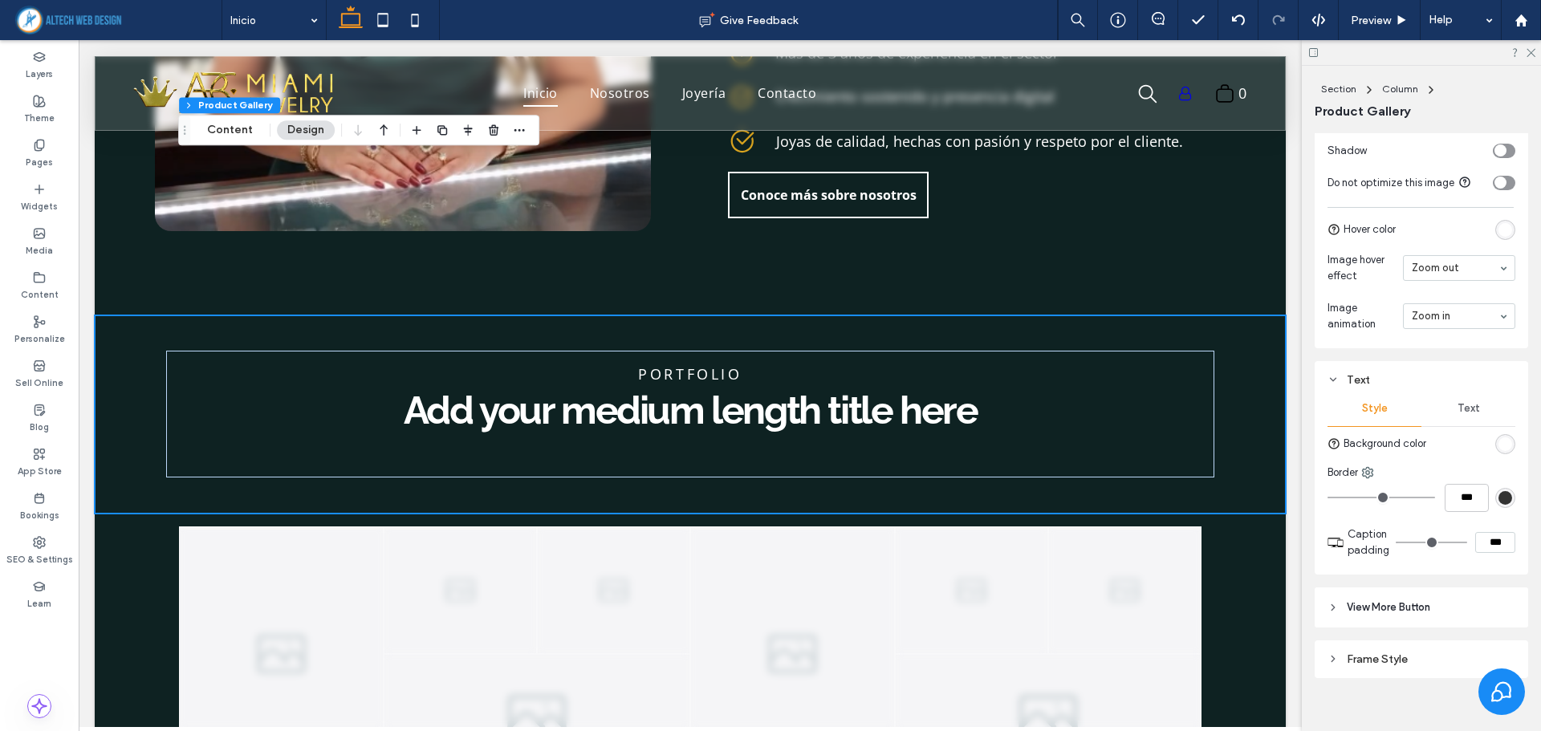
click at [1495, 443] on div "rgb(255, 255, 255)" at bounding box center [1505, 444] width 20 height 20
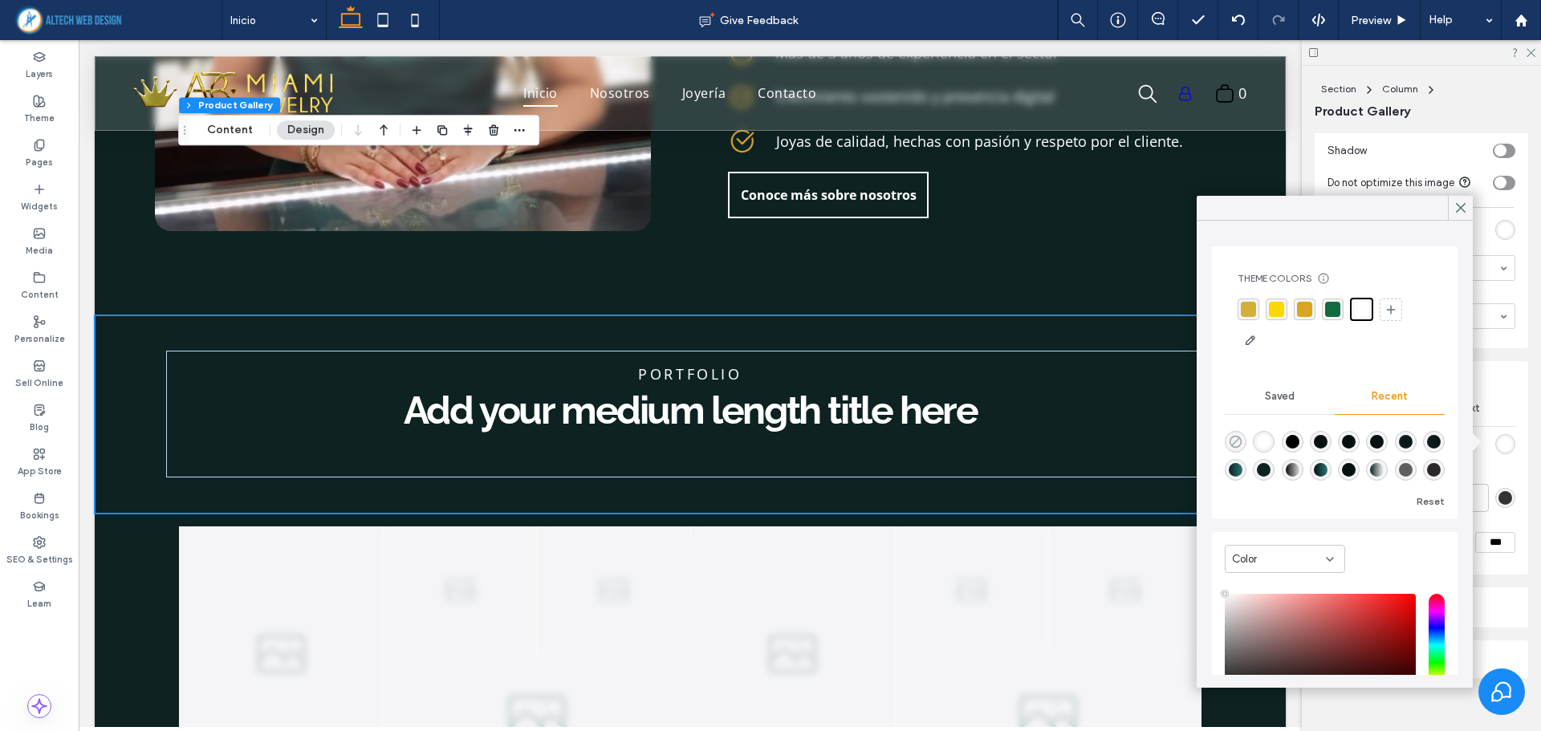
click at [1241, 445] on icon "rgba(0, 0, 0, 0)" at bounding box center [1236, 442] width 14 height 14
type input "*******"
type input "*"
type input "**"
click at [1511, 394] on div "Text Style Text Background color Border *** Caption padding ***" at bounding box center [1420, 467] width 213 height 213
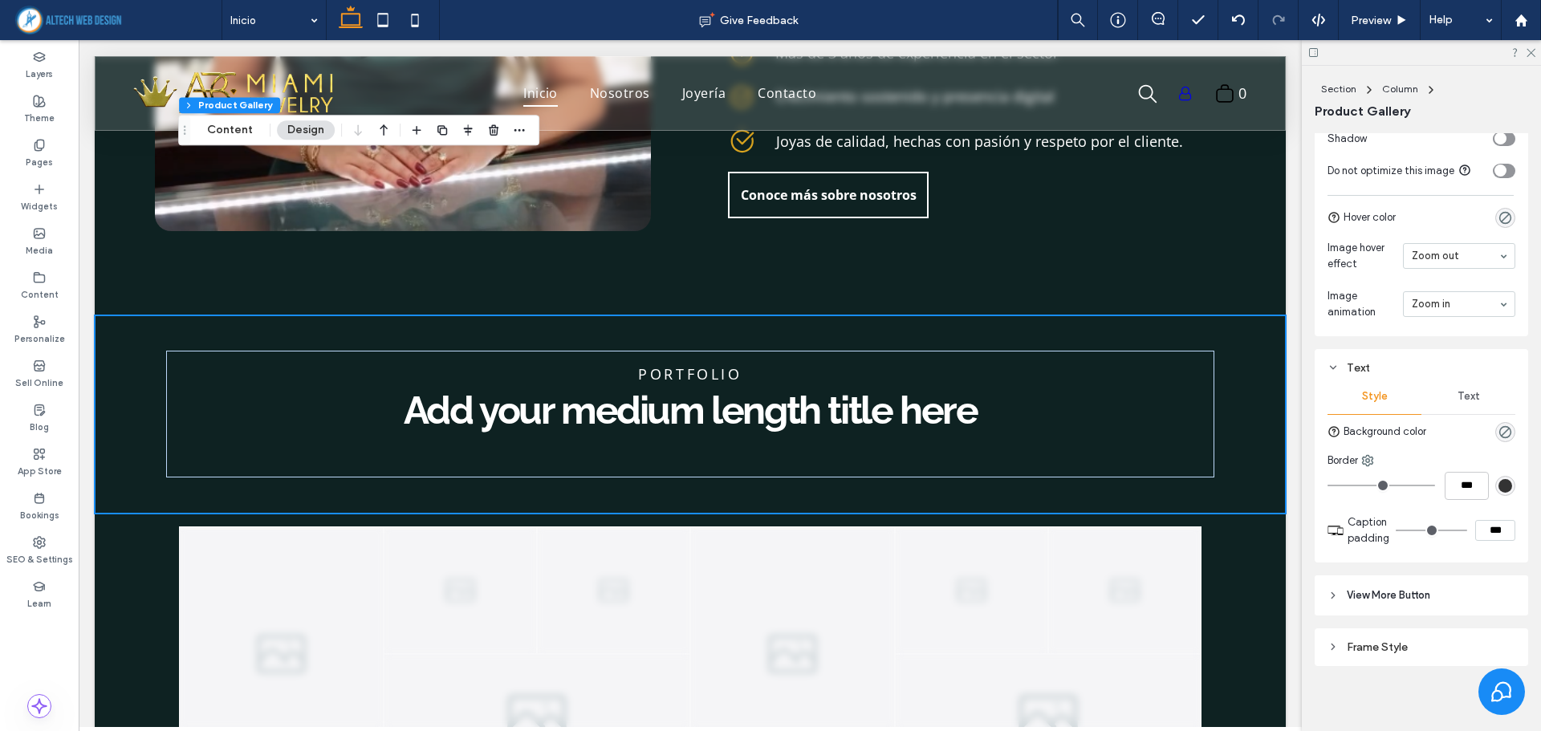
scroll to position [1391, 0]
type input "*"
type input "***"
type input "*"
type input "***"
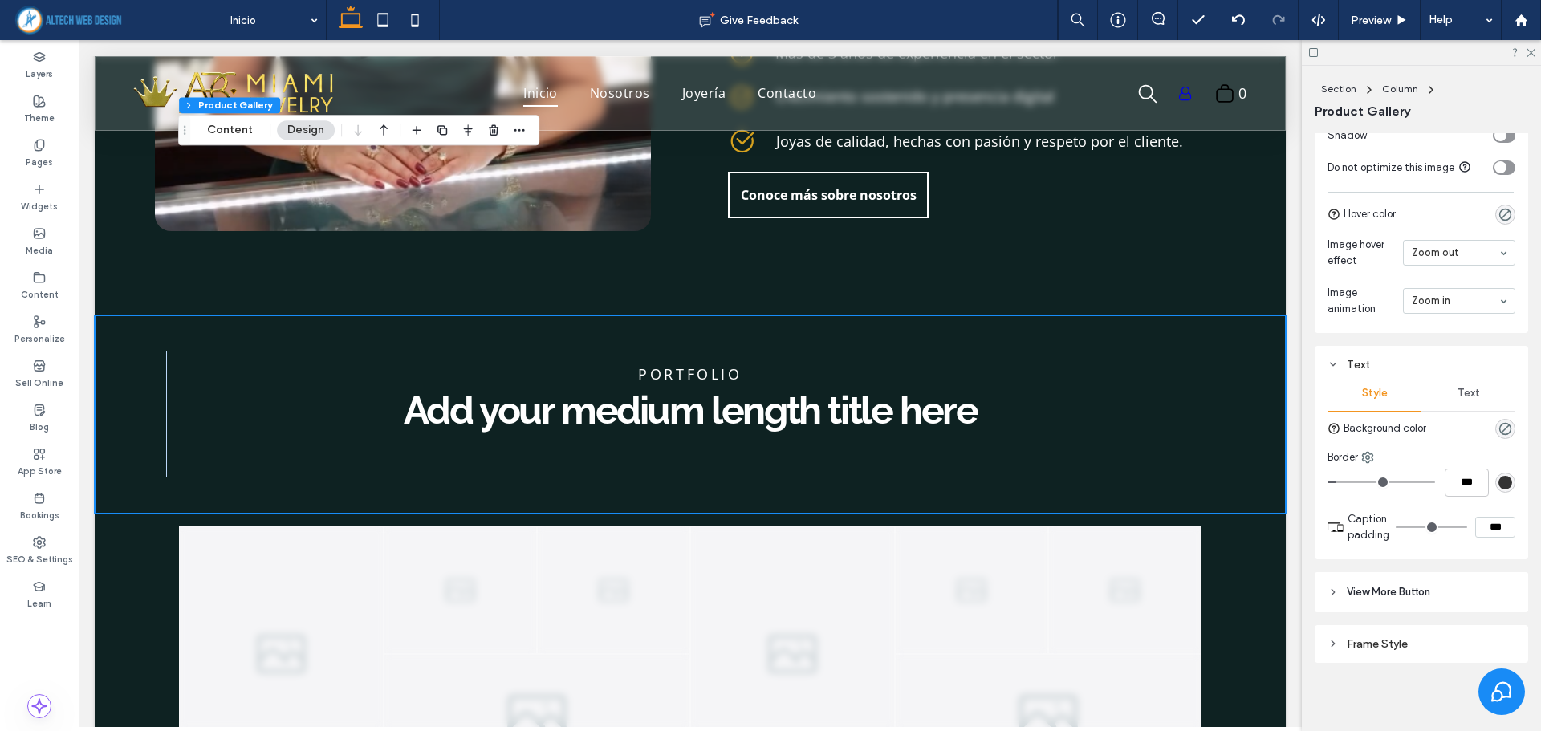
type input "*"
type input "***"
click at [1344, 481] on input "range" at bounding box center [1381, 482] width 108 height 2
type input "*"
type input "***"
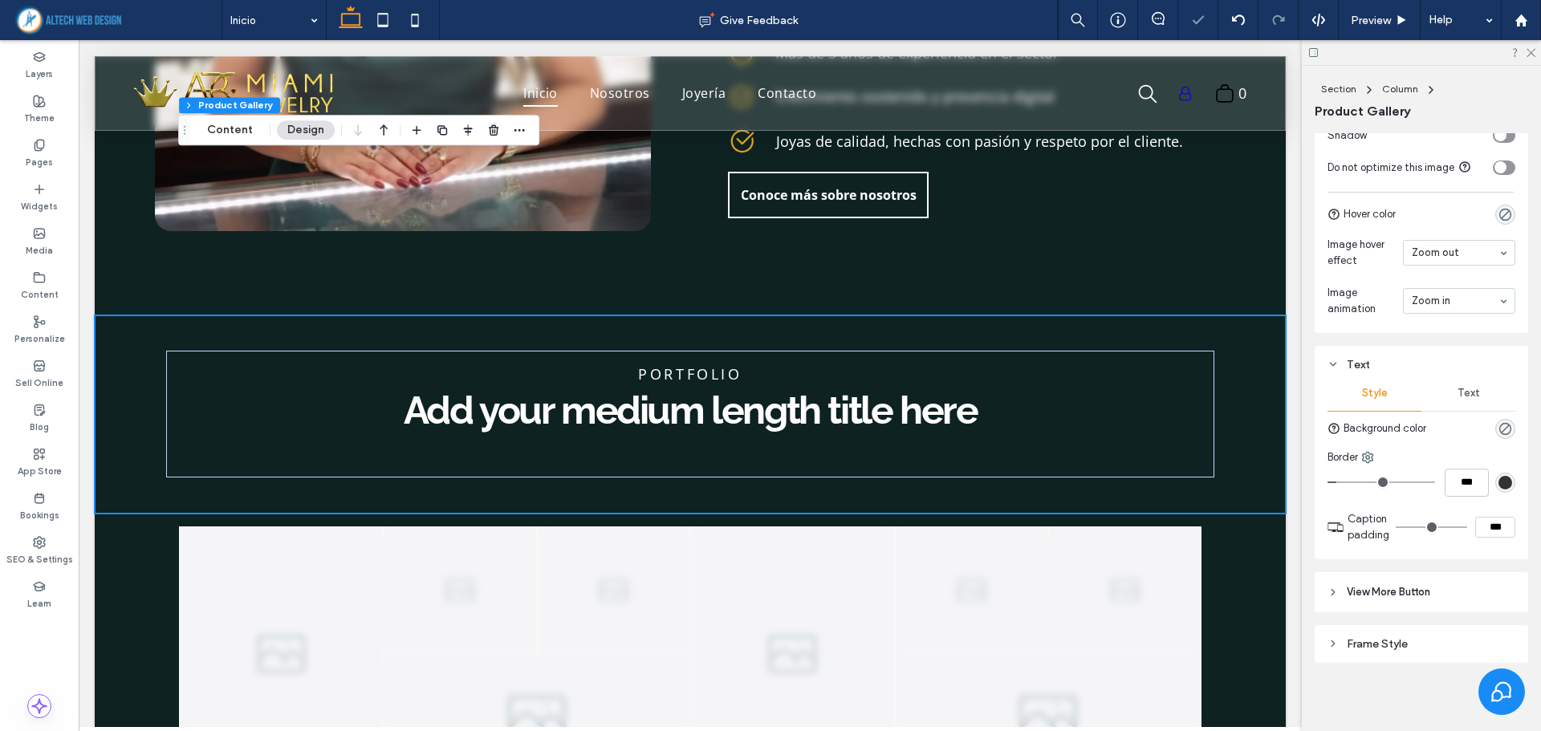
type input "*"
type input "***"
type input "*"
type input "***"
drag, startPoint x: 1344, startPoint y: 477, endPoint x: 1306, endPoint y: 484, distance: 39.1
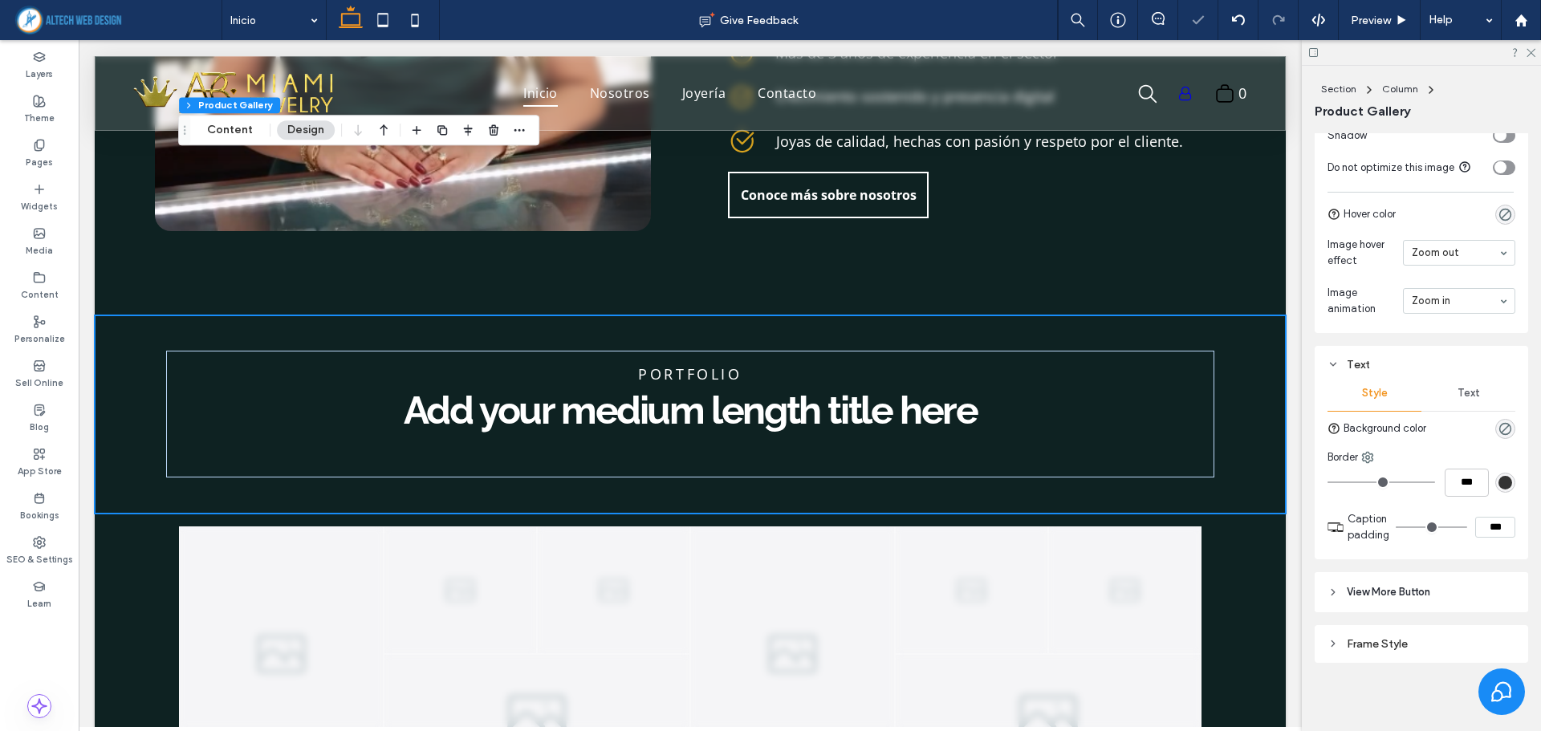
type input "*"
click at [1327, 483] on input "range" at bounding box center [1381, 482] width 108 height 2
click at [1358, 643] on div "Frame Style" at bounding box center [1421, 644] width 188 height 14
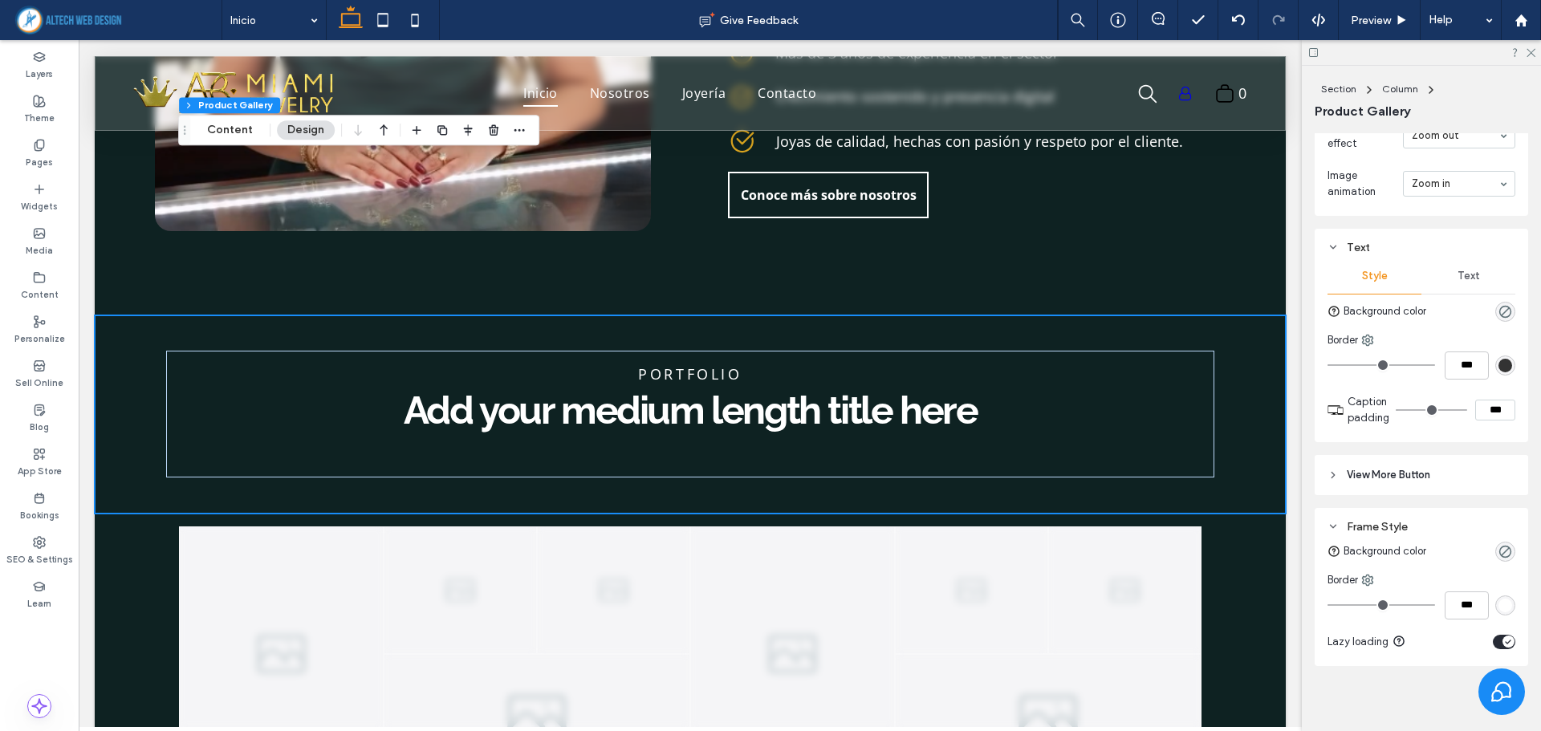
scroll to position [1511, 0]
